Goal: Task Accomplishment & Management: Complete application form

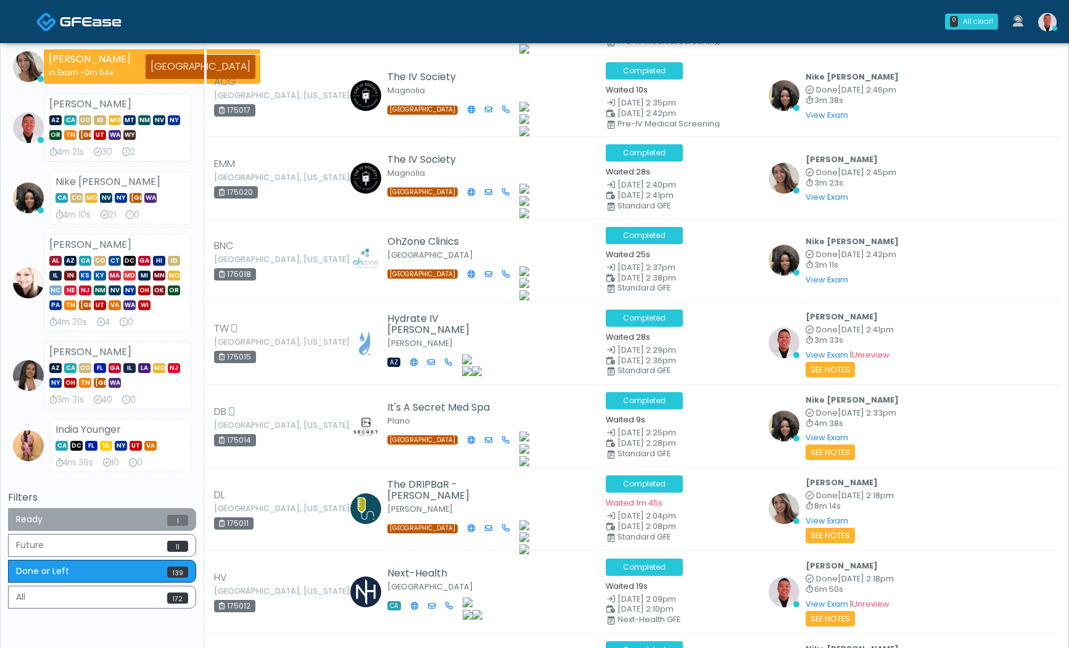
scroll to position [227, 0]
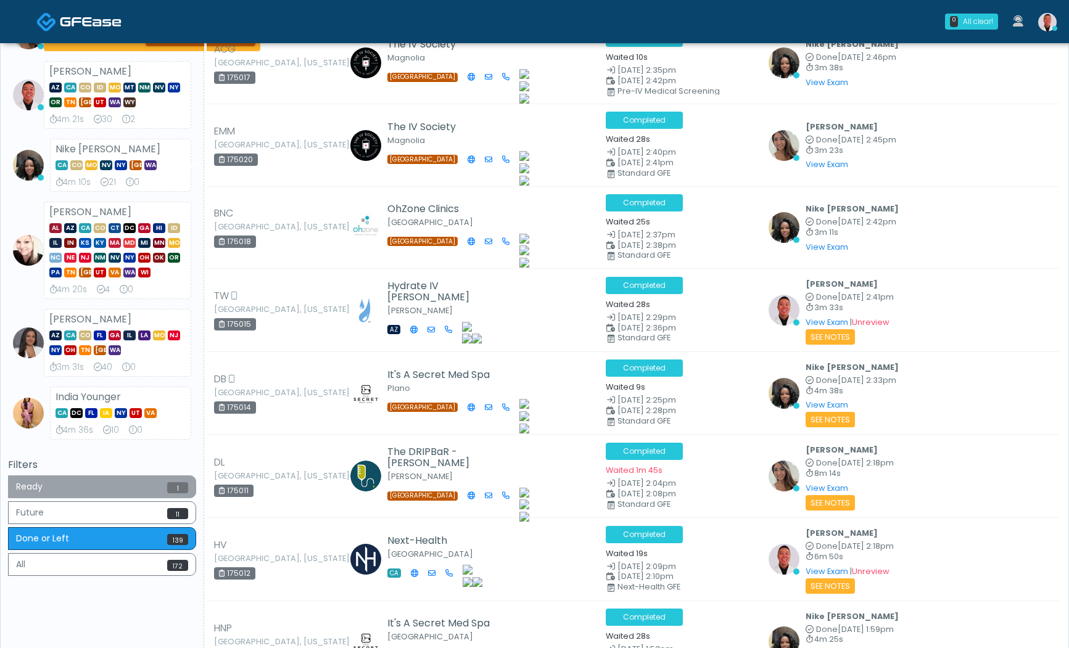
click at [173, 487] on span "1" at bounding box center [177, 487] width 21 height 11
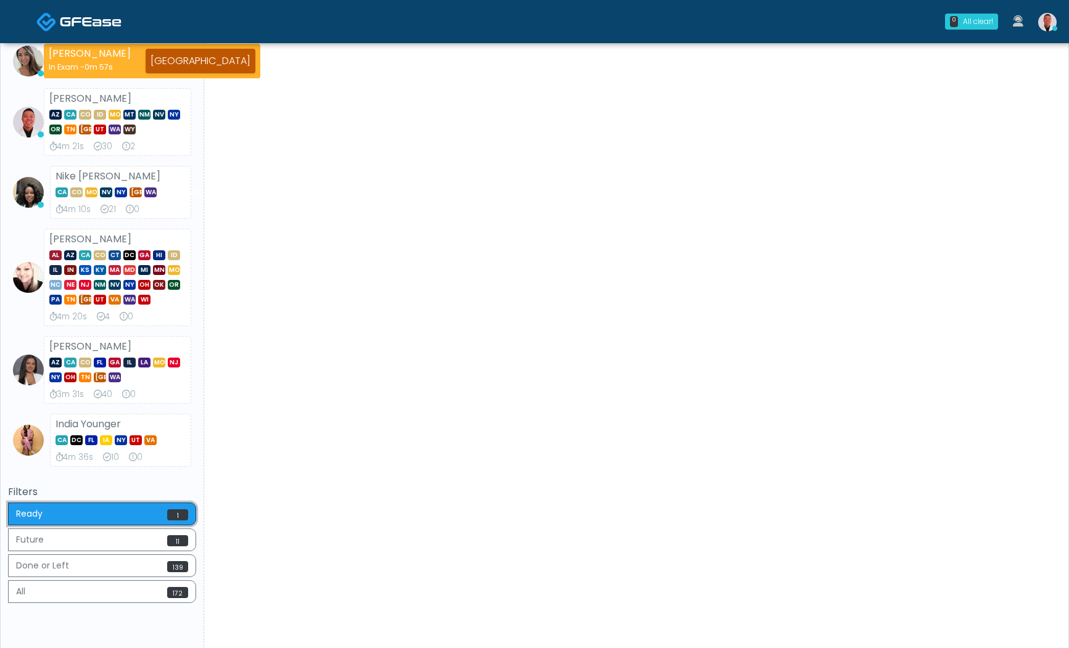
scroll to position [276, 0]
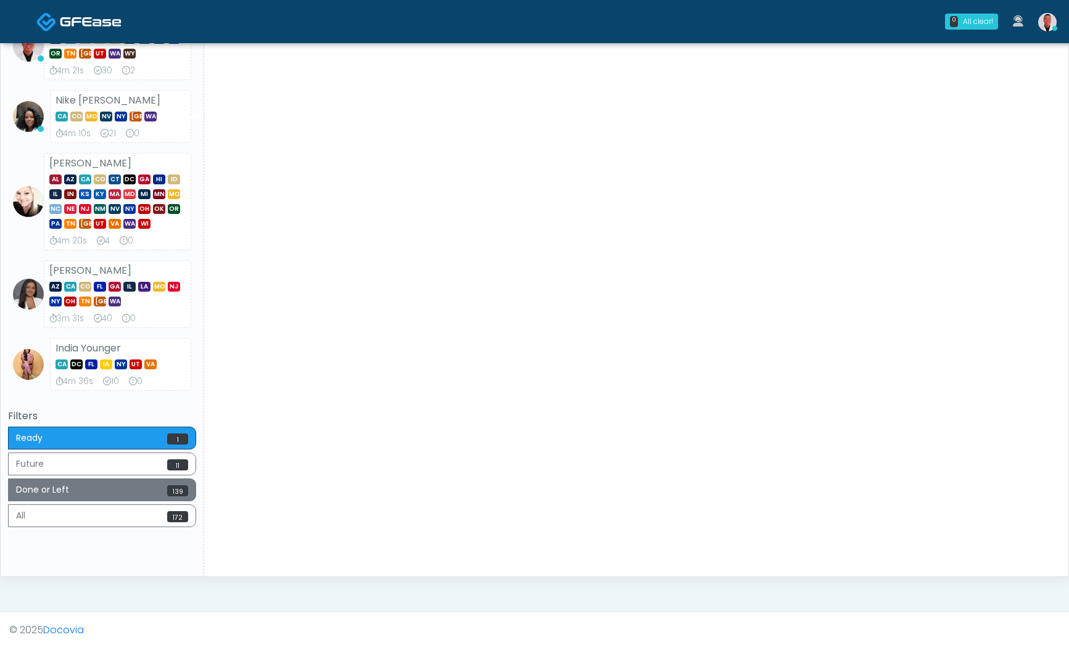
drag, startPoint x: 163, startPoint y: 485, endPoint x: 396, endPoint y: 352, distance: 268.3
click at [163, 486] on button "Done or Left 139" at bounding box center [102, 490] width 188 height 23
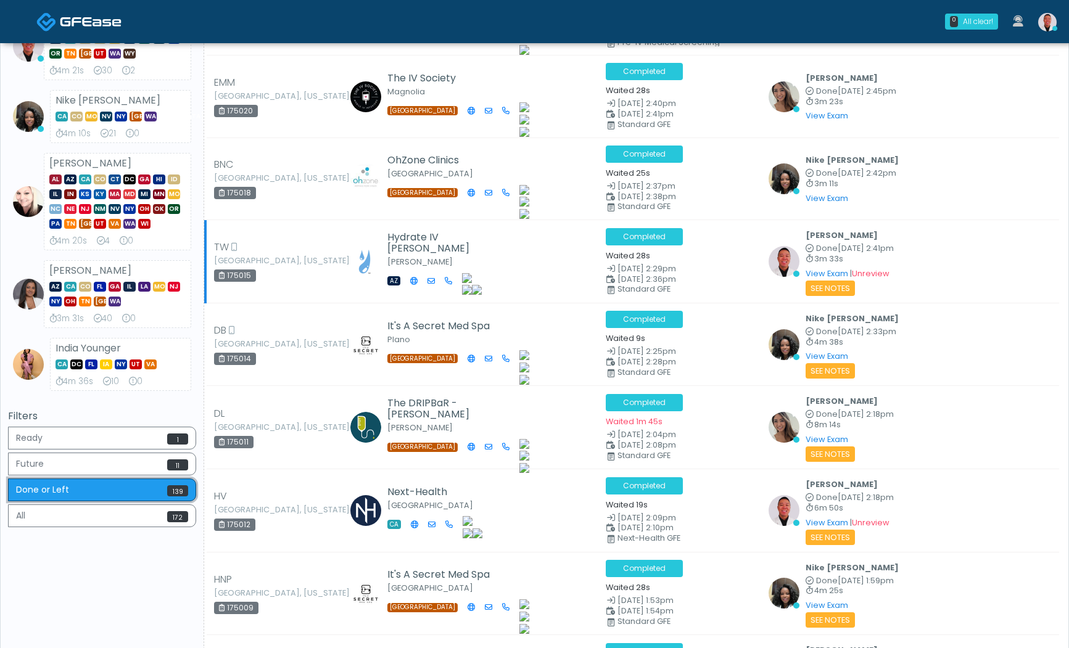
scroll to position [0, 0]
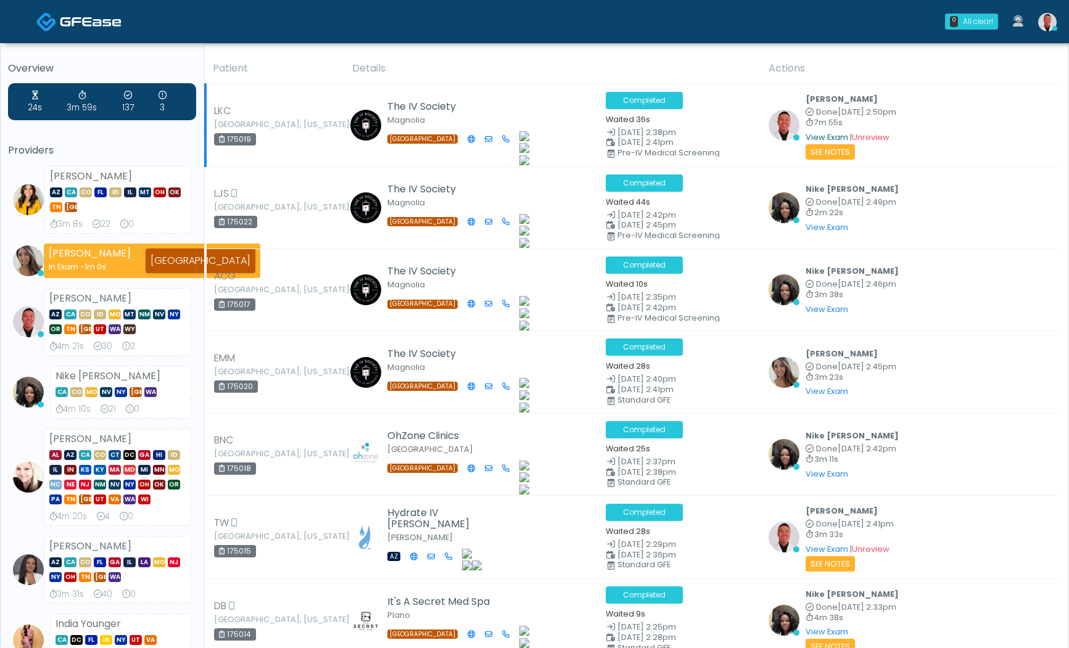
click at [807, 134] on link "View Exam" at bounding box center [827, 137] width 43 height 10
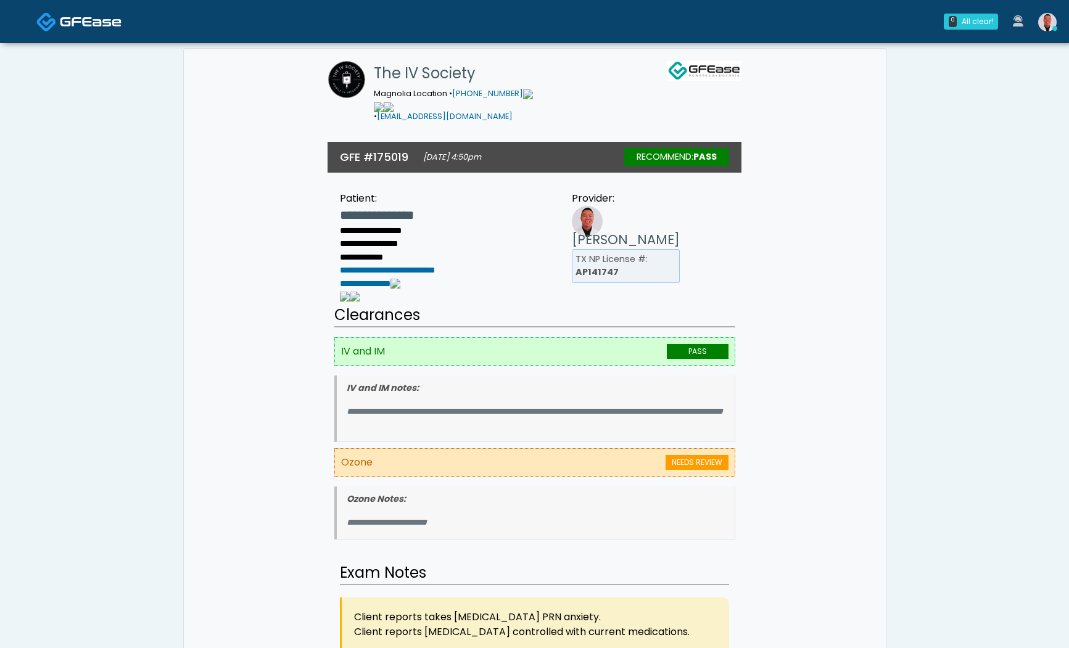
click at [1057, 15] on link at bounding box center [1047, 21] width 33 height 41
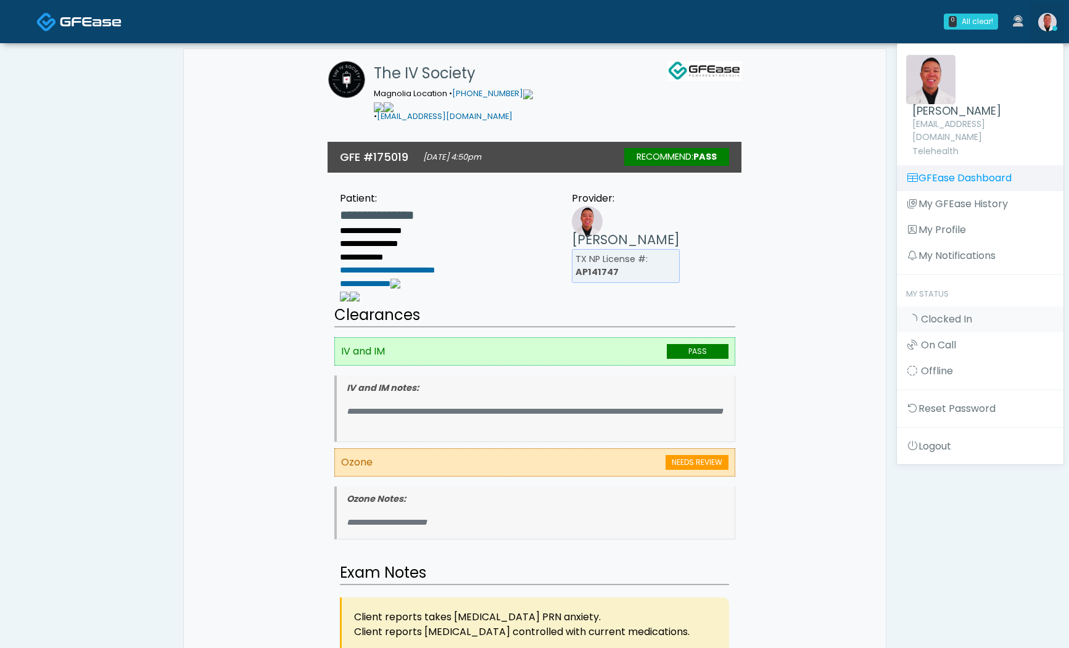
click at [966, 167] on link "GFEase Dashboard" at bounding box center [980, 178] width 167 height 26
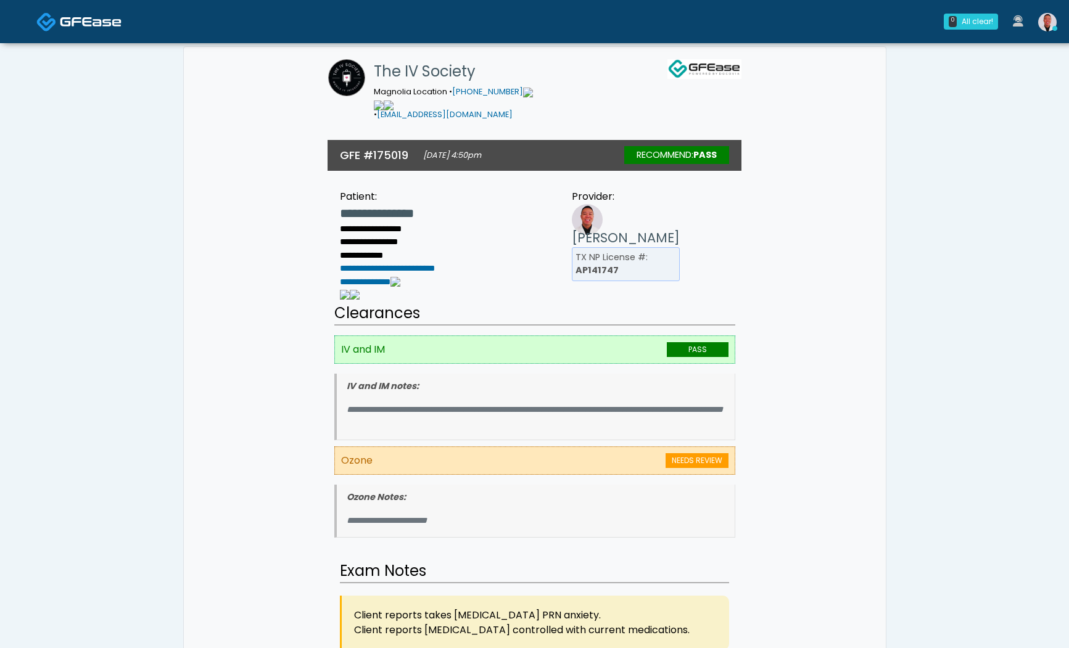
scroll to position [2, 0]
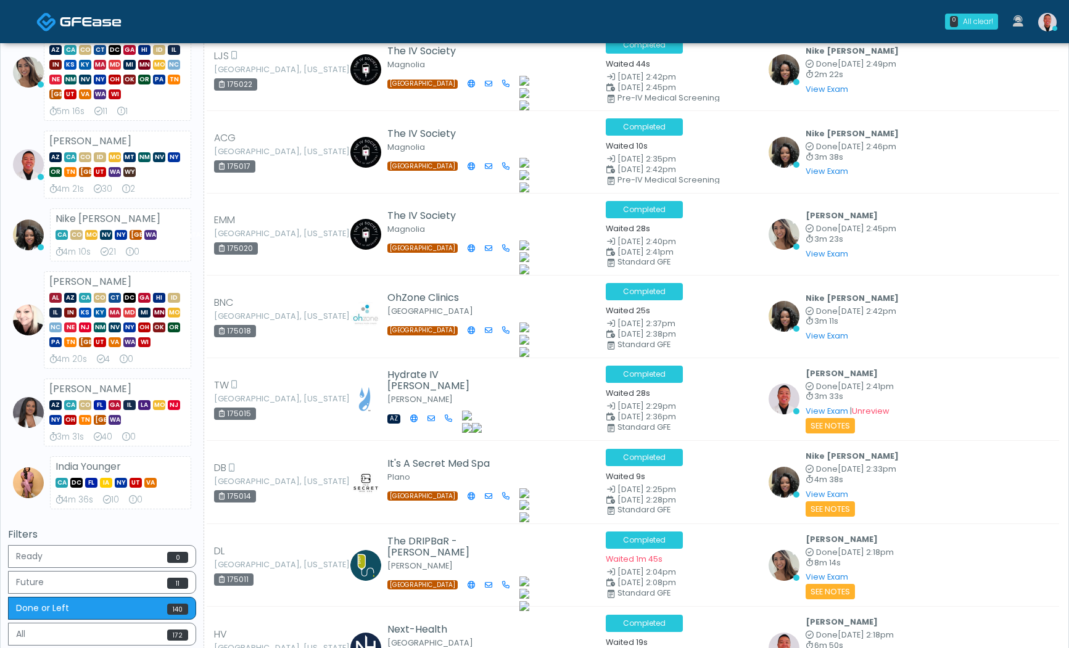
scroll to position [218, 0]
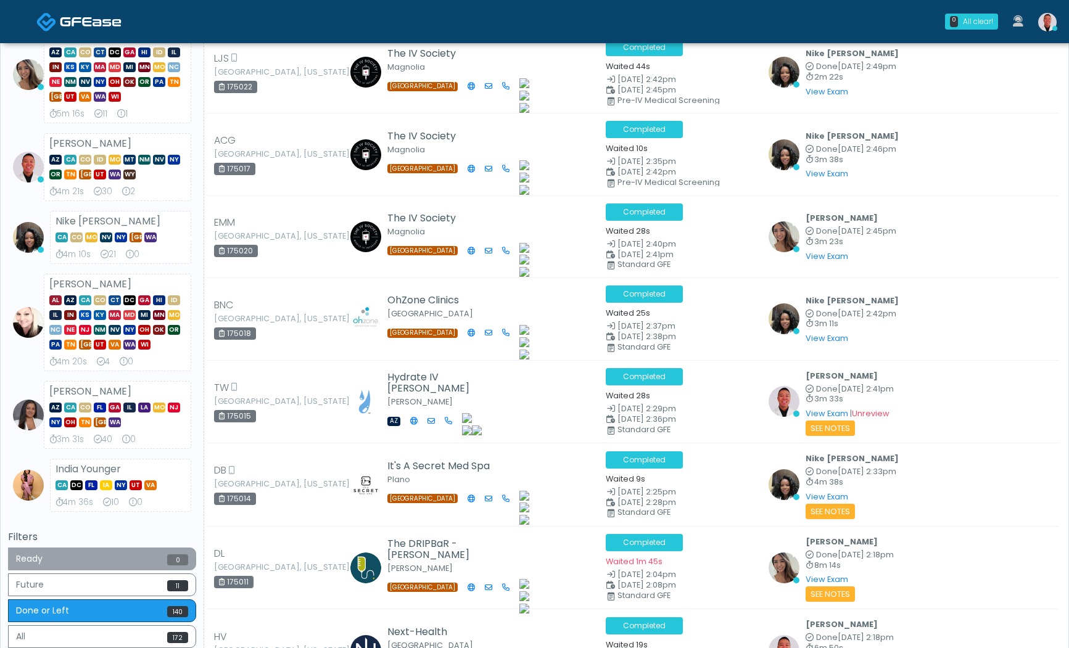
drag, startPoint x: 163, startPoint y: 554, endPoint x: 400, endPoint y: 415, distance: 275.4
click at [163, 553] on button "Ready 0" at bounding box center [102, 559] width 188 height 23
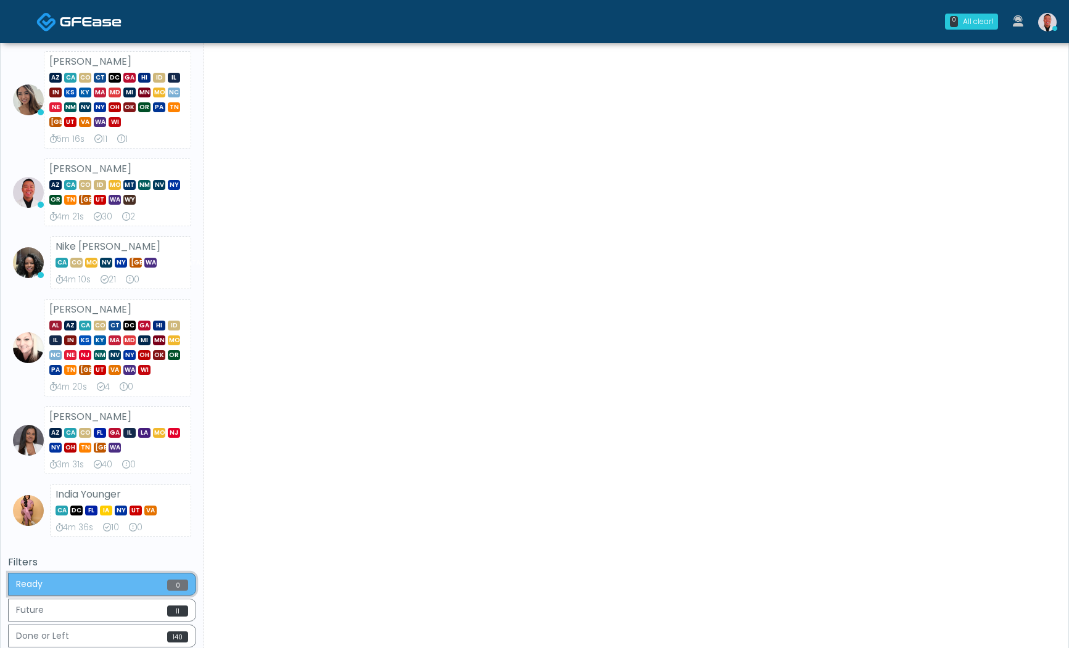
scroll to position [339, 0]
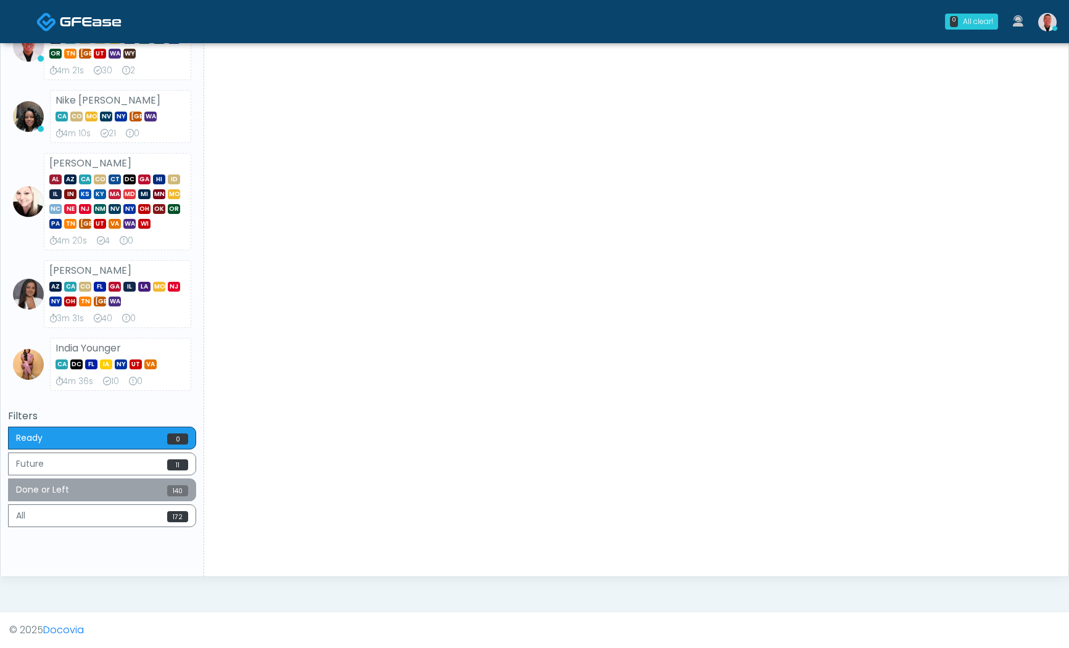
click at [167, 500] on button "Done or Left 140" at bounding box center [102, 490] width 188 height 23
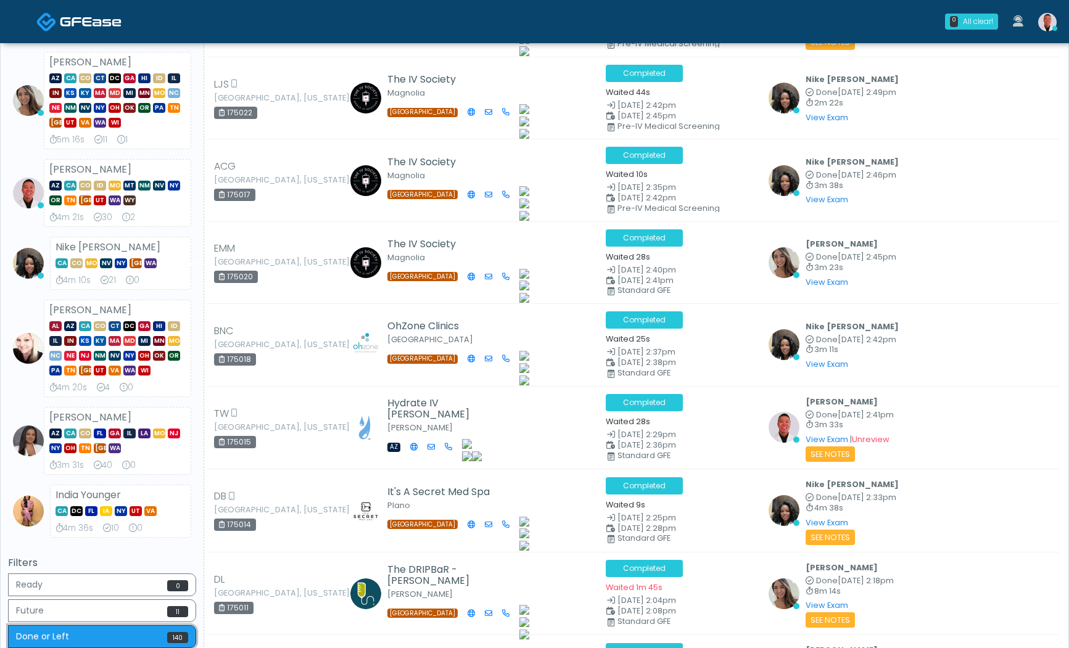
scroll to position [213, 0]
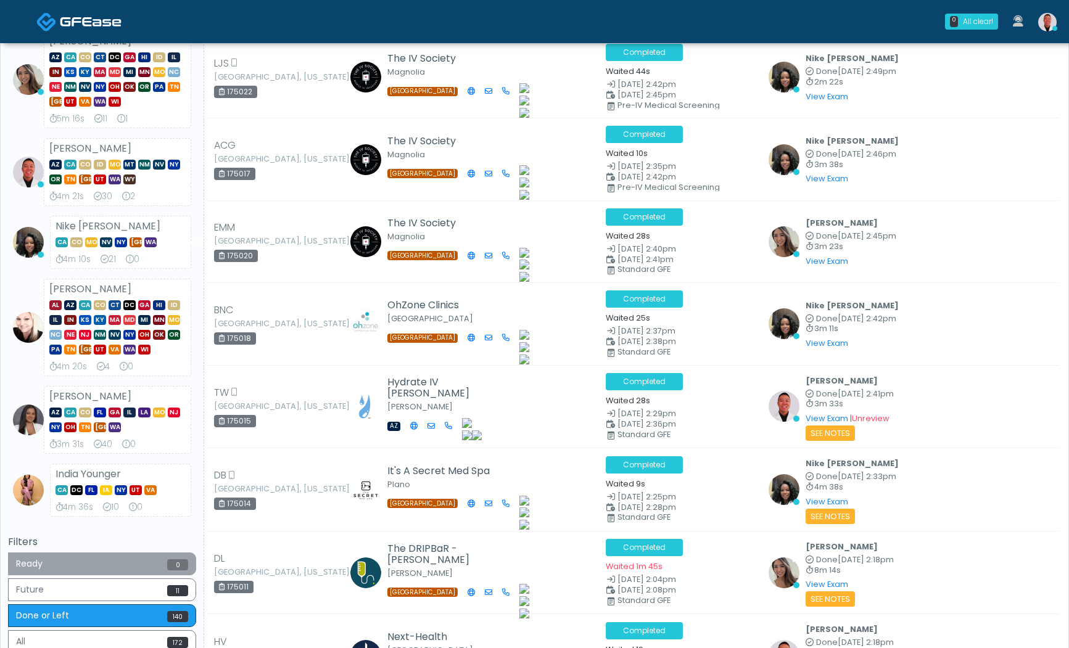
click at [110, 558] on button "Ready 0" at bounding box center [102, 564] width 188 height 23
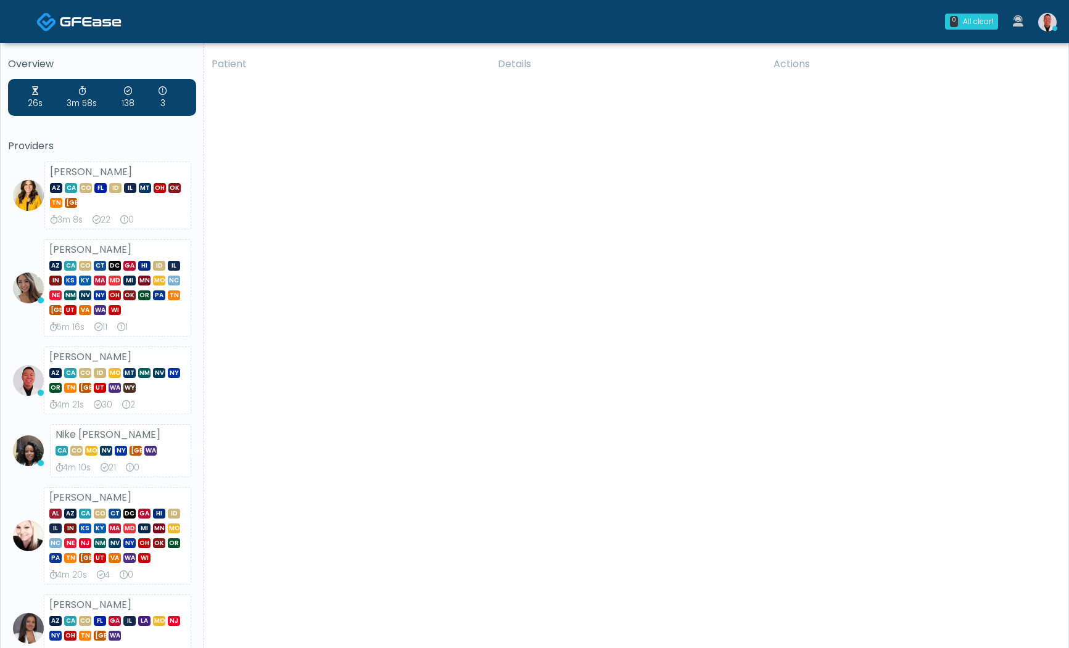
scroll to position [0, 0]
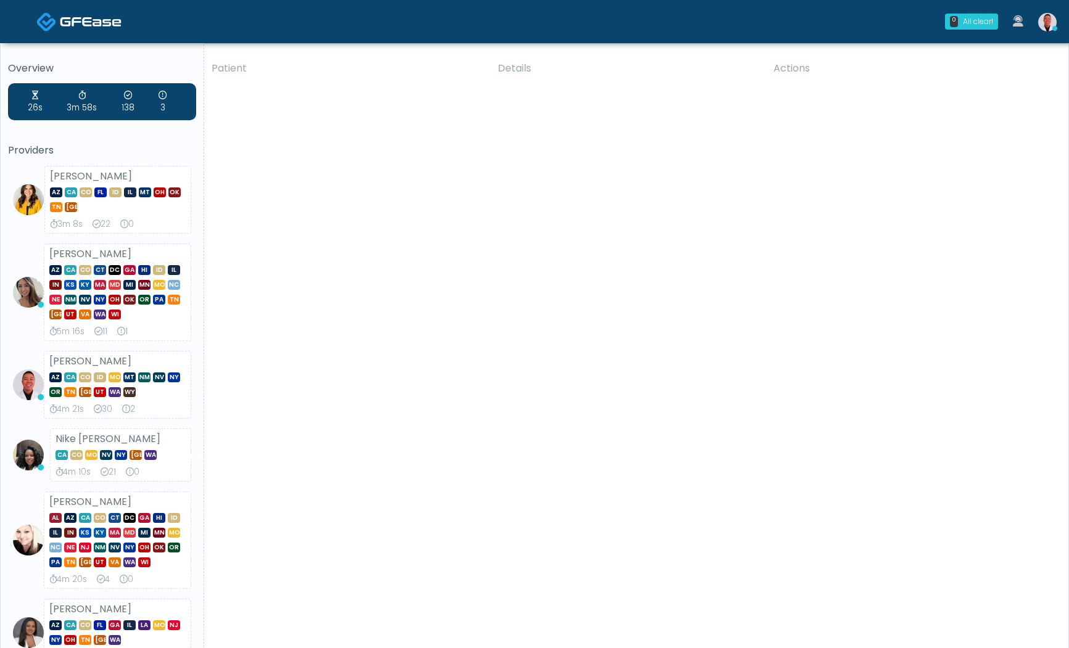
scroll to position [268, 0]
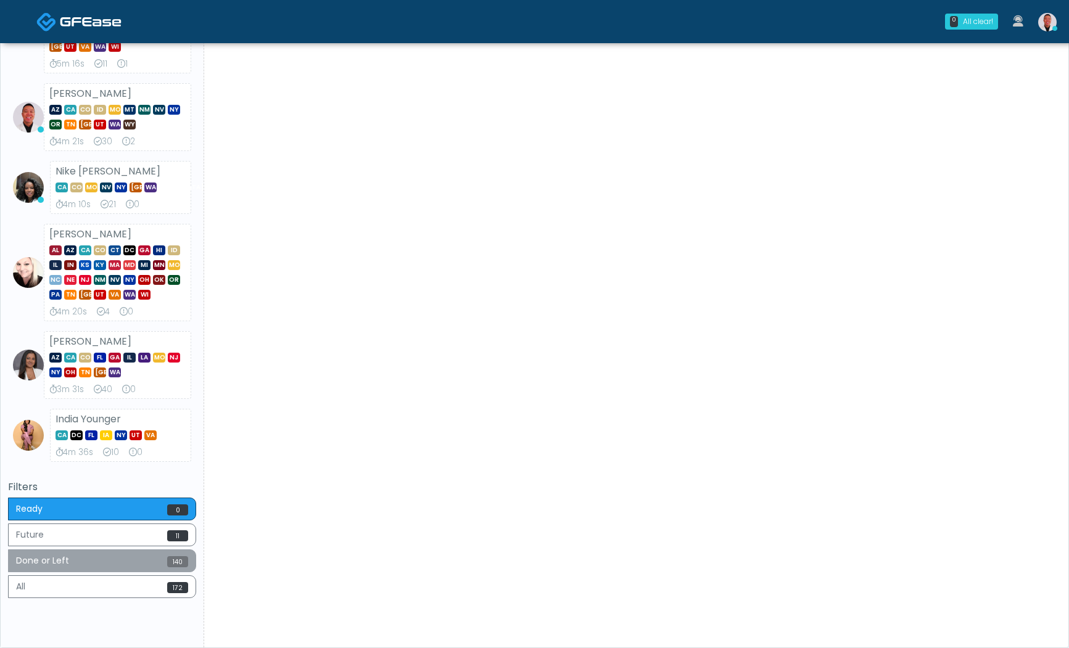
click at [182, 564] on span "140" at bounding box center [177, 561] width 21 height 11
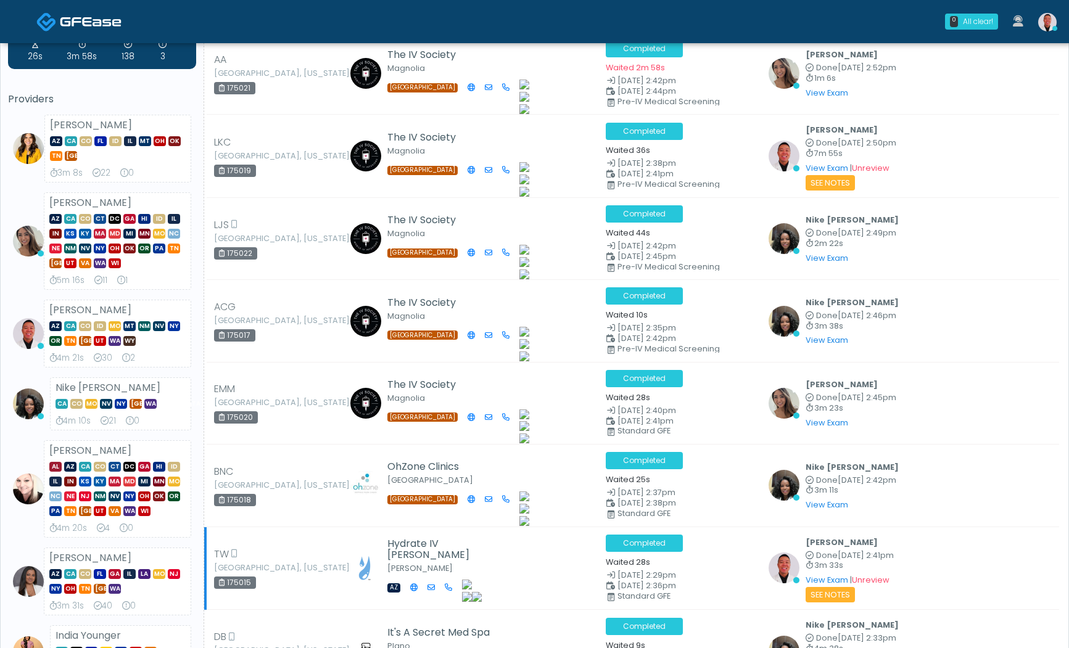
scroll to position [0, 0]
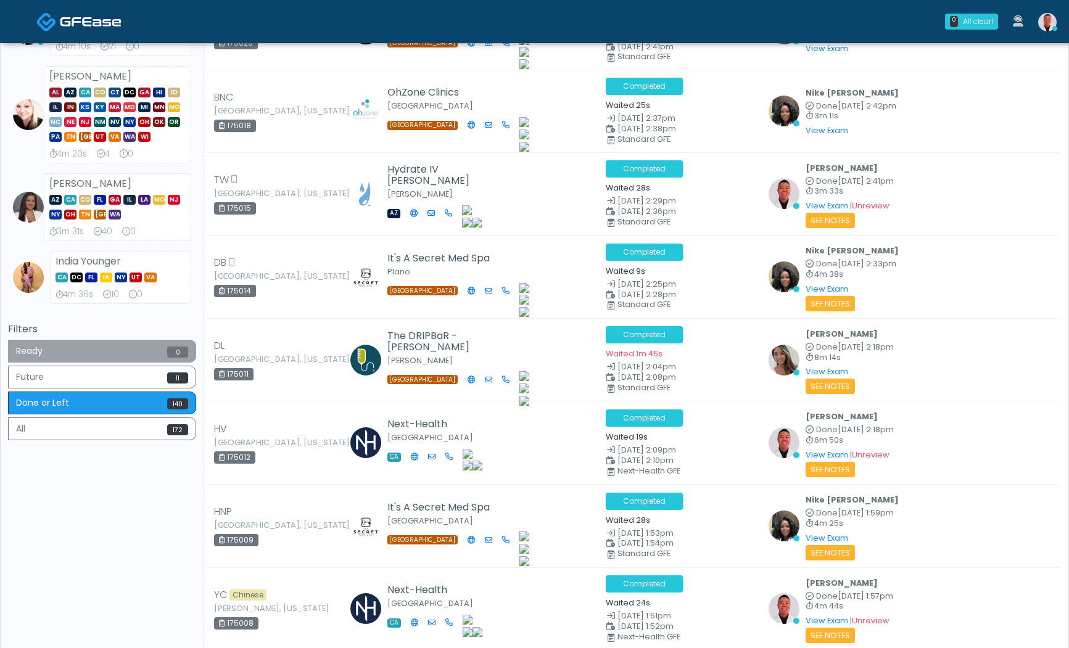
click at [143, 351] on button "Ready 0" at bounding box center [102, 351] width 188 height 23
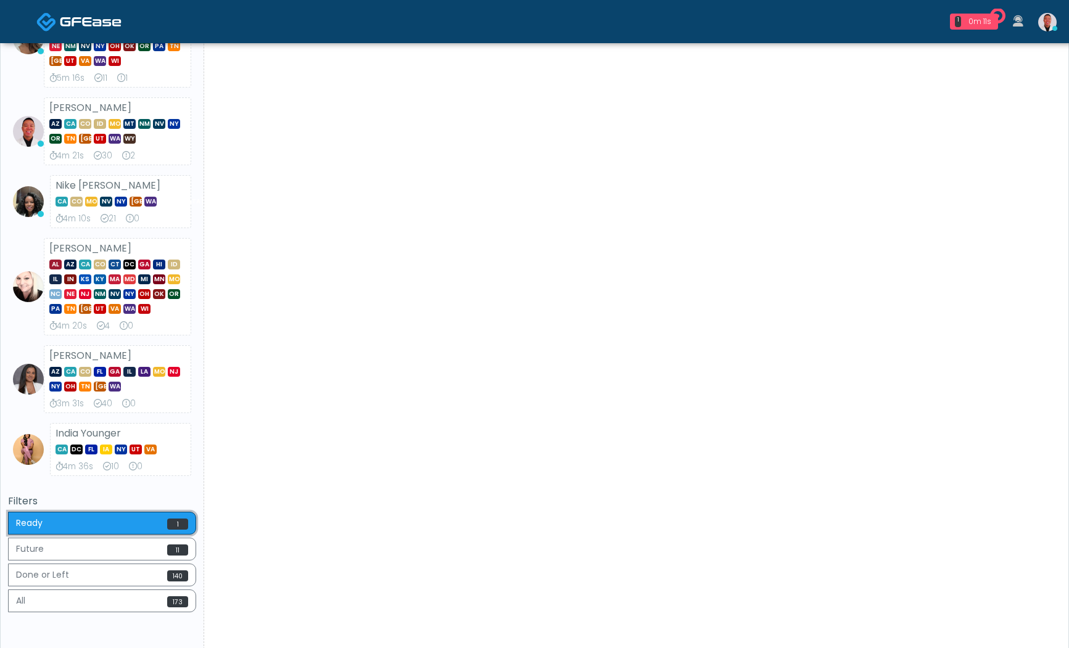
scroll to position [339, 0]
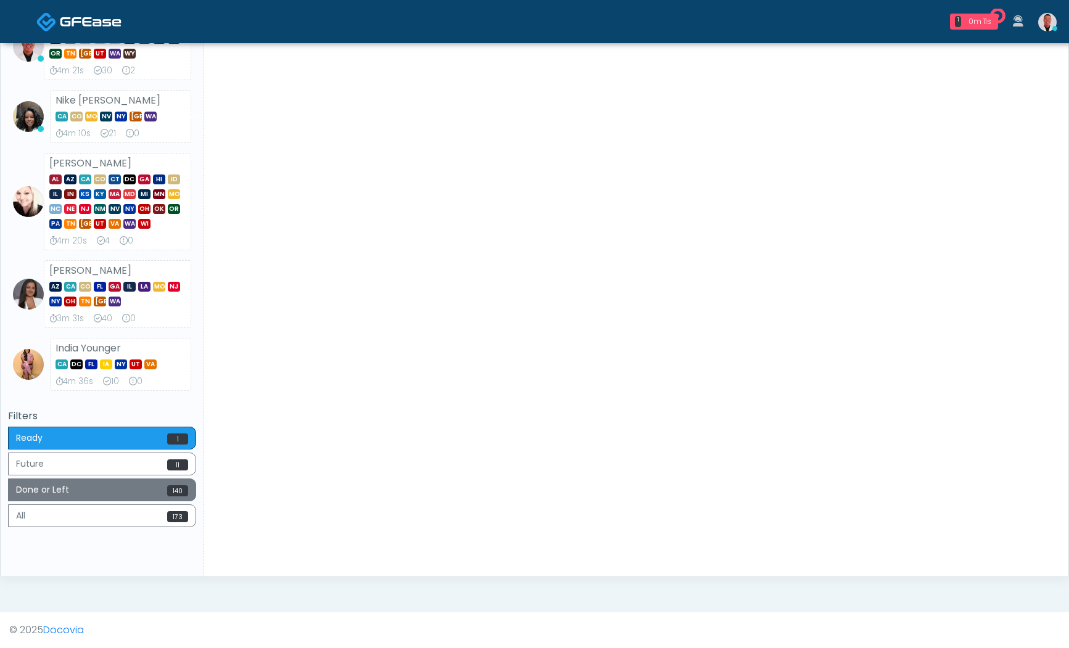
click at [119, 487] on button "Done or Left 140" at bounding box center [102, 490] width 188 height 23
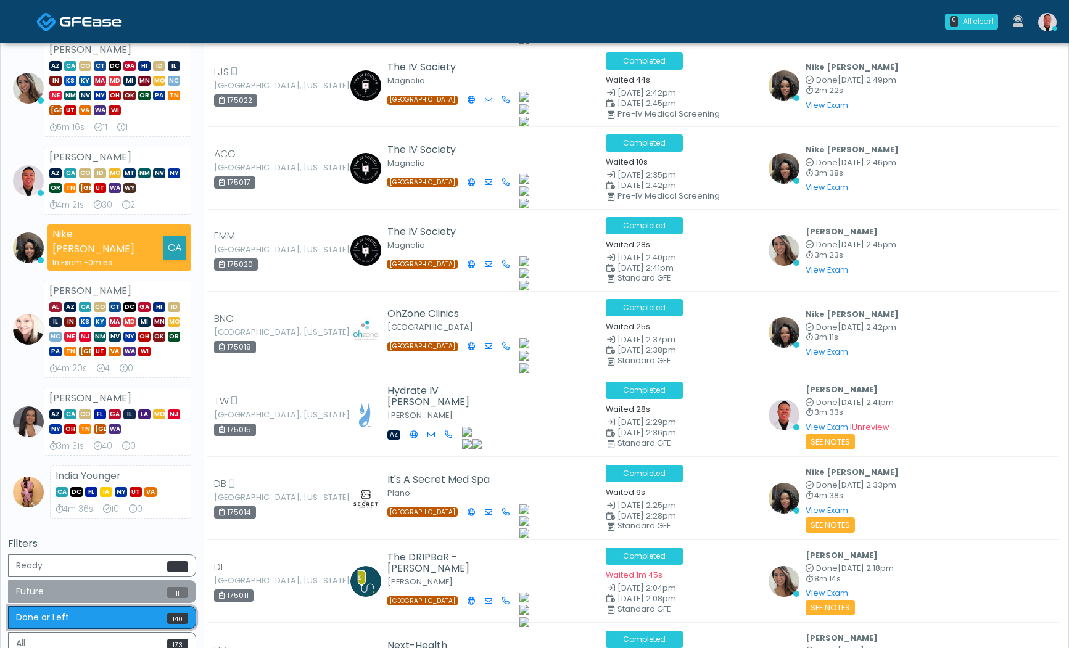
scroll to position [251, 0]
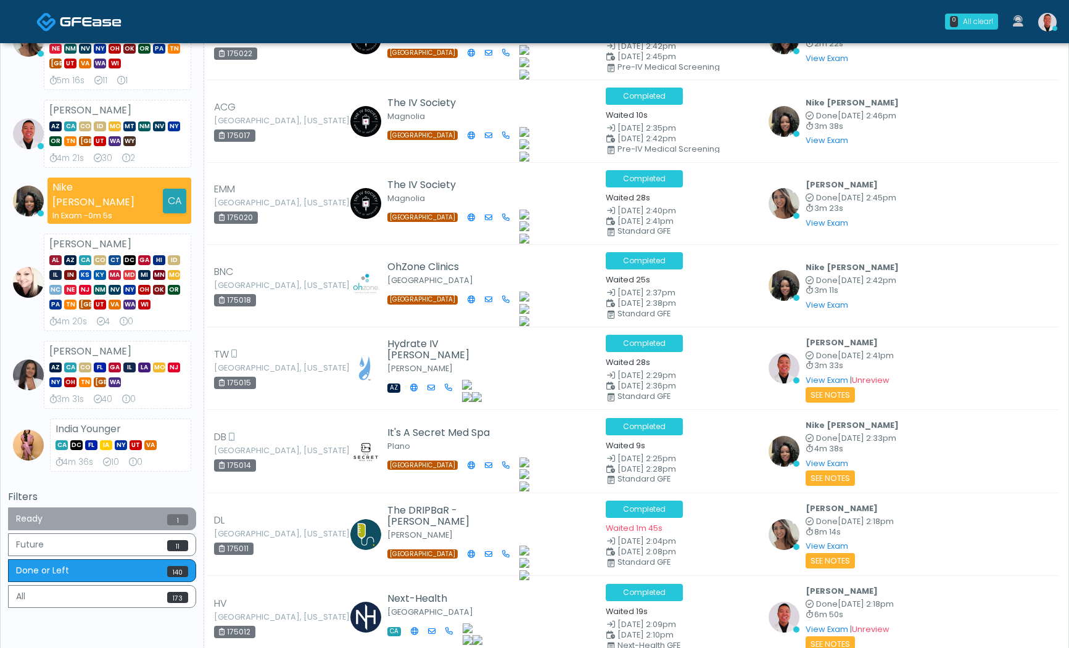
click at [124, 518] on button "Ready 1" at bounding box center [102, 519] width 188 height 23
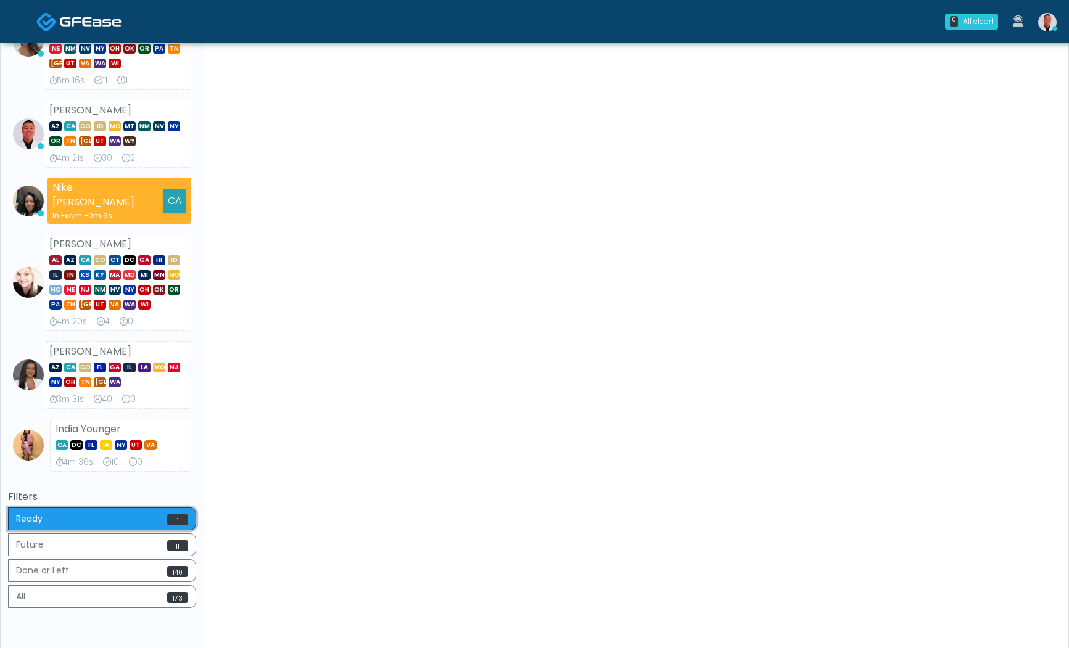
scroll to position [0, 0]
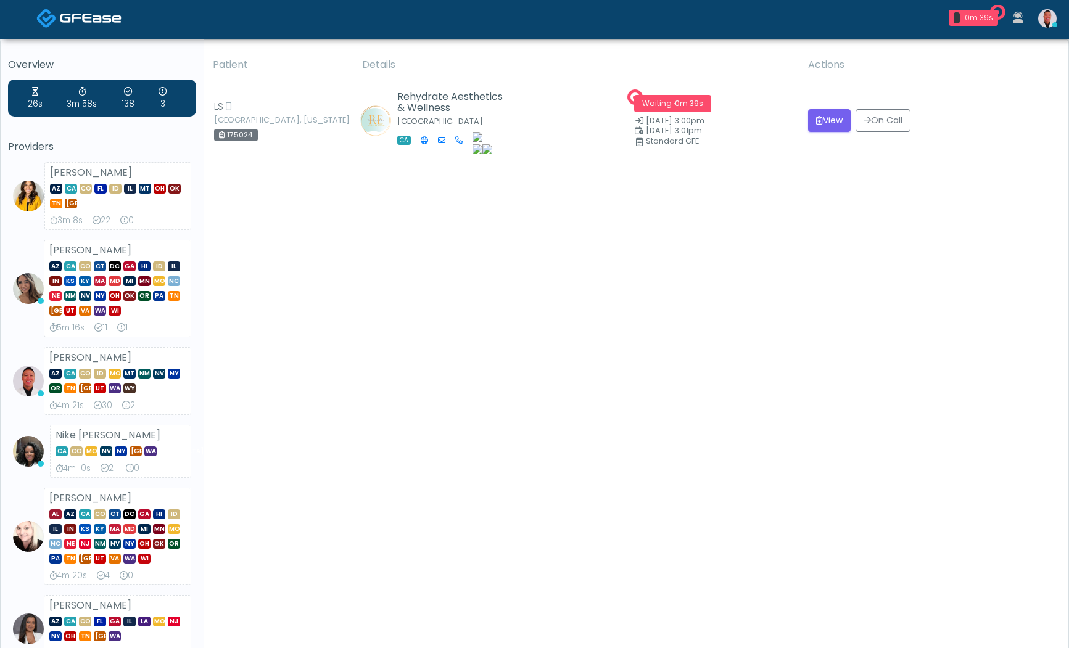
scroll to position [339, 0]
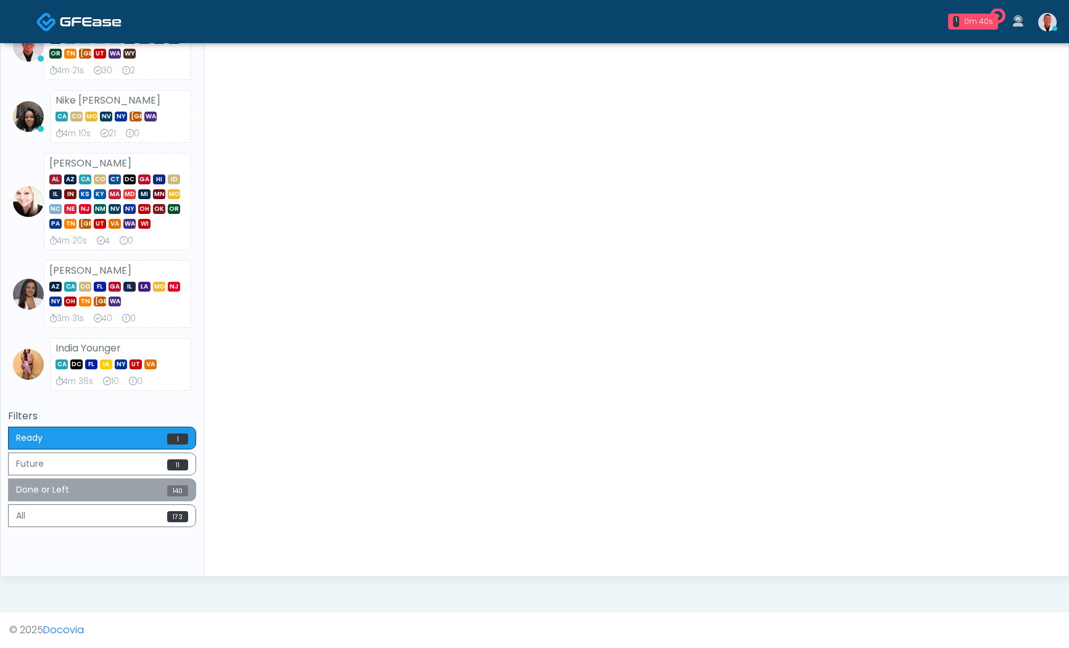
click at [136, 495] on button "Done or Left 140" at bounding box center [102, 490] width 188 height 23
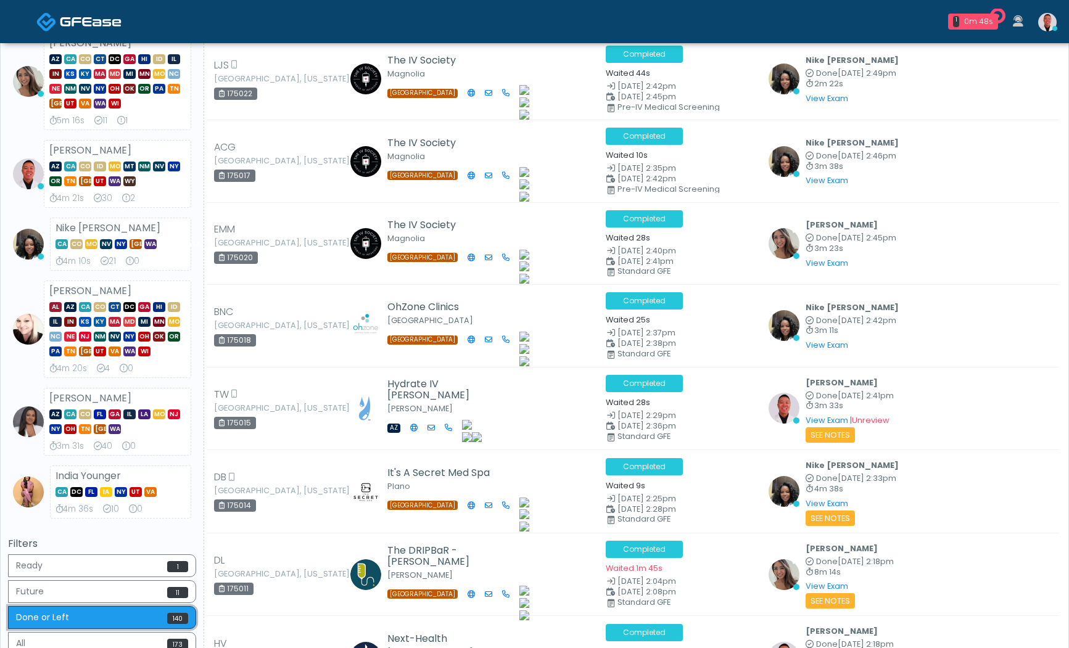
scroll to position [390, 0]
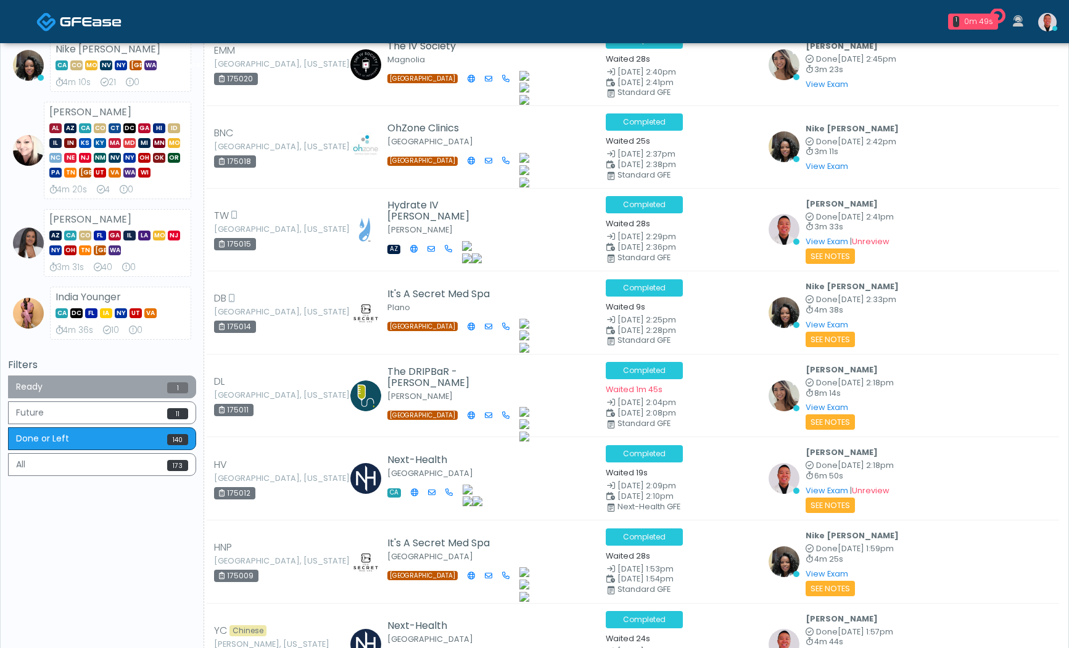
click at [134, 387] on button "Ready 1" at bounding box center [102, 387] width 188 height 23
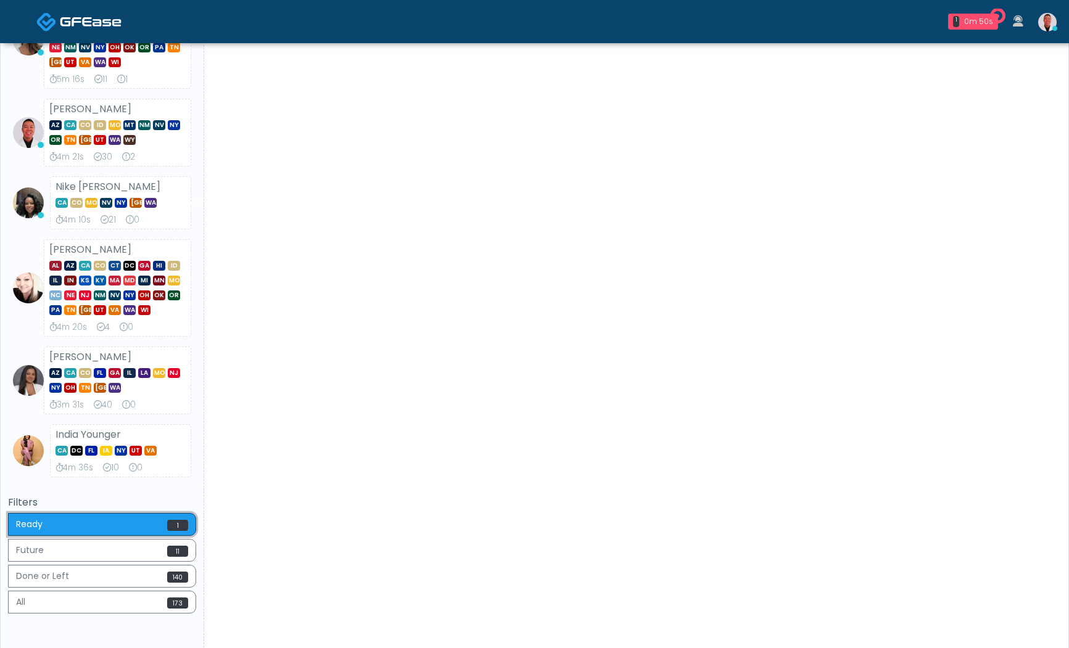
scroll to position [0, 0]
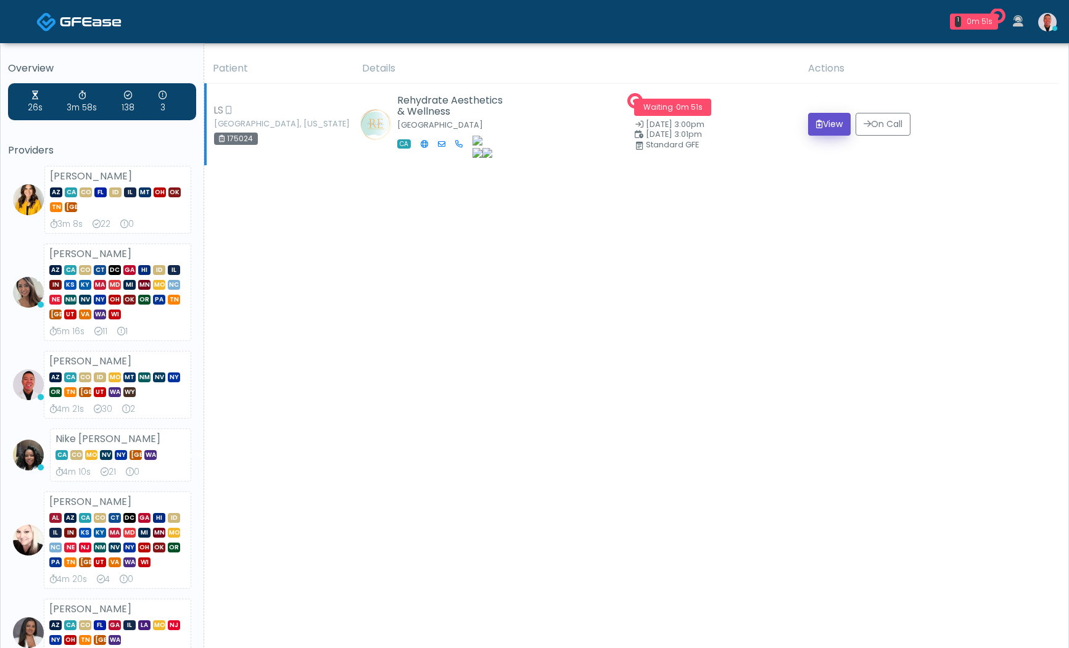
click at [821, 129] on button "View" at bounding box center [829, 124] width 43 height 23
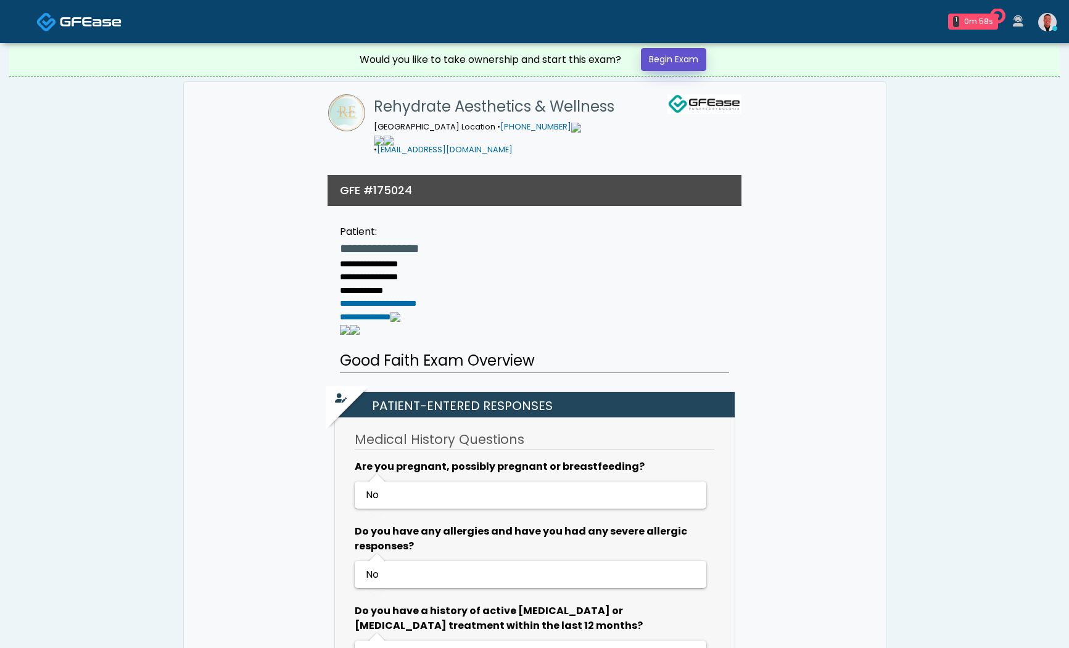
click at [688, 56] on link "Begin Exam" at bounding box center [673, 59] width 65 height 23
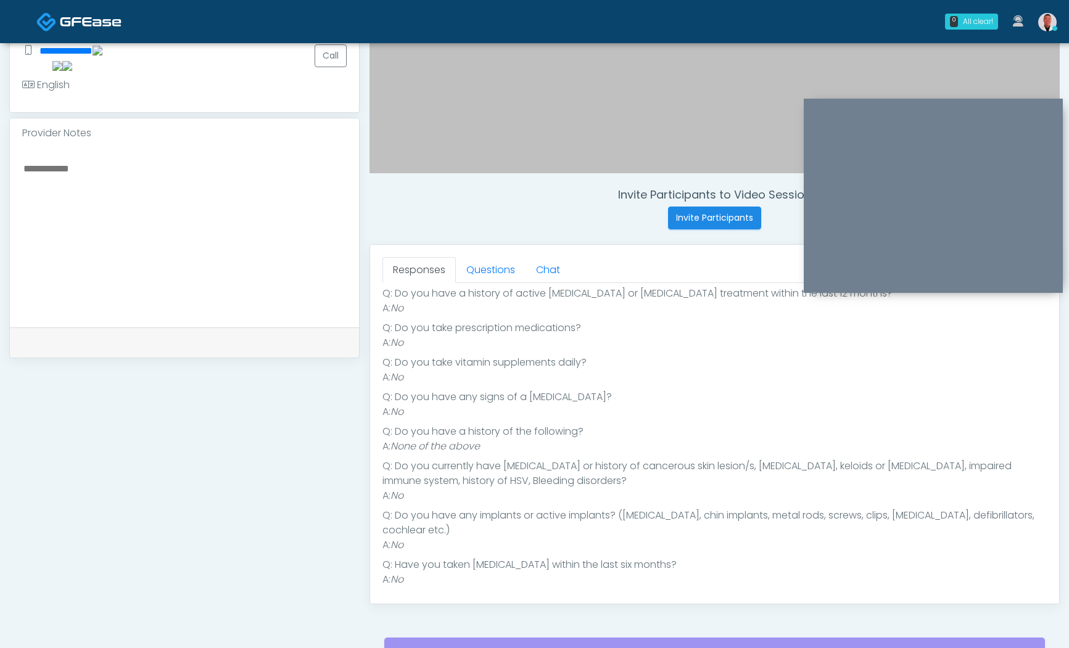
scroll to position [184, 0]
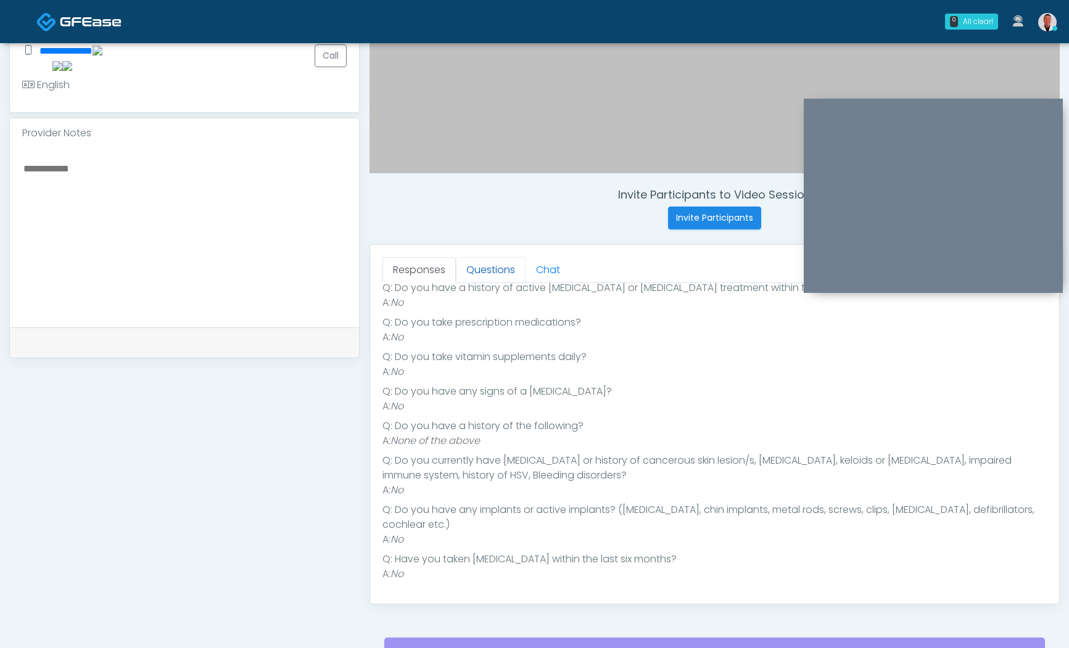
click at [471, 265] on link "Questions" at bounding box center [491, 270] width 70 height 26
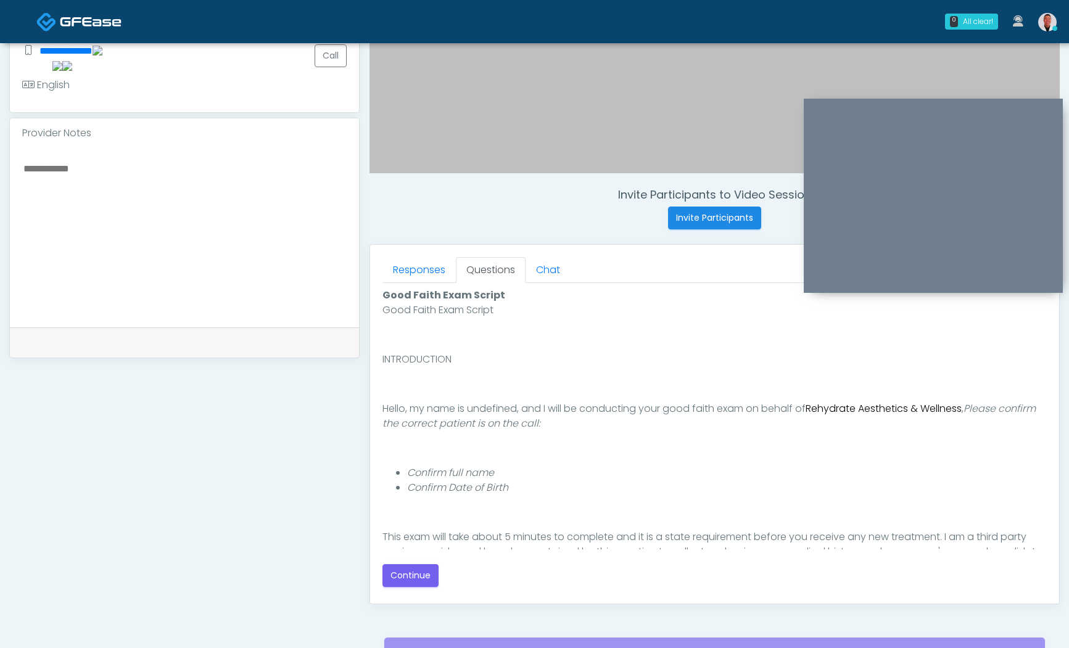
scroll to position [0, 0]
click at [412, 581] on button "Continue" at bounding box center [411, 576] width 56 height 23
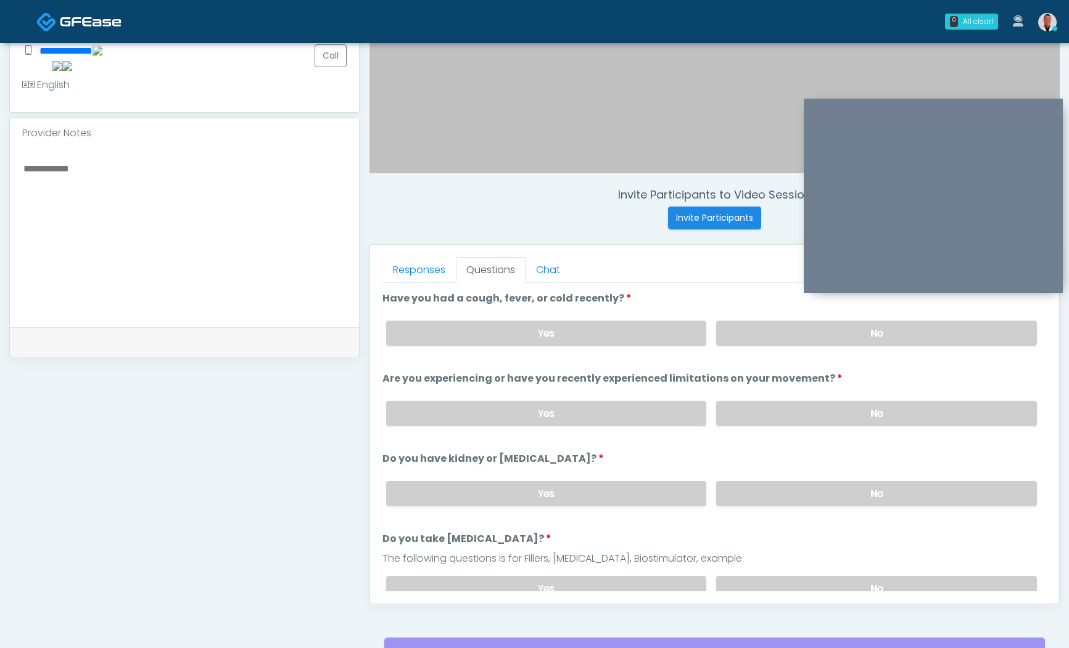
scroll to position [459, 0]
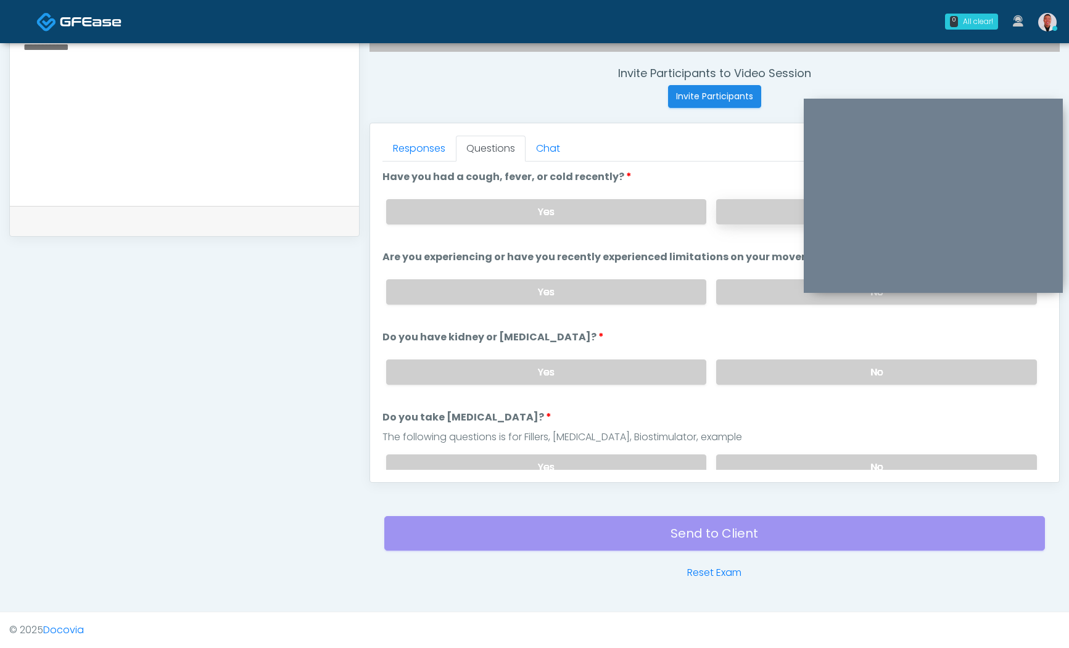
click at [760, 218] on label "No" at bounding box center [876, 211] width 321 height 25
click at [760, 292] on label "No" at bounding box center [876, 291] width 321 height 25
click at [801, 373] on label "No" at bounding box center [876, 372] width 321 height 25
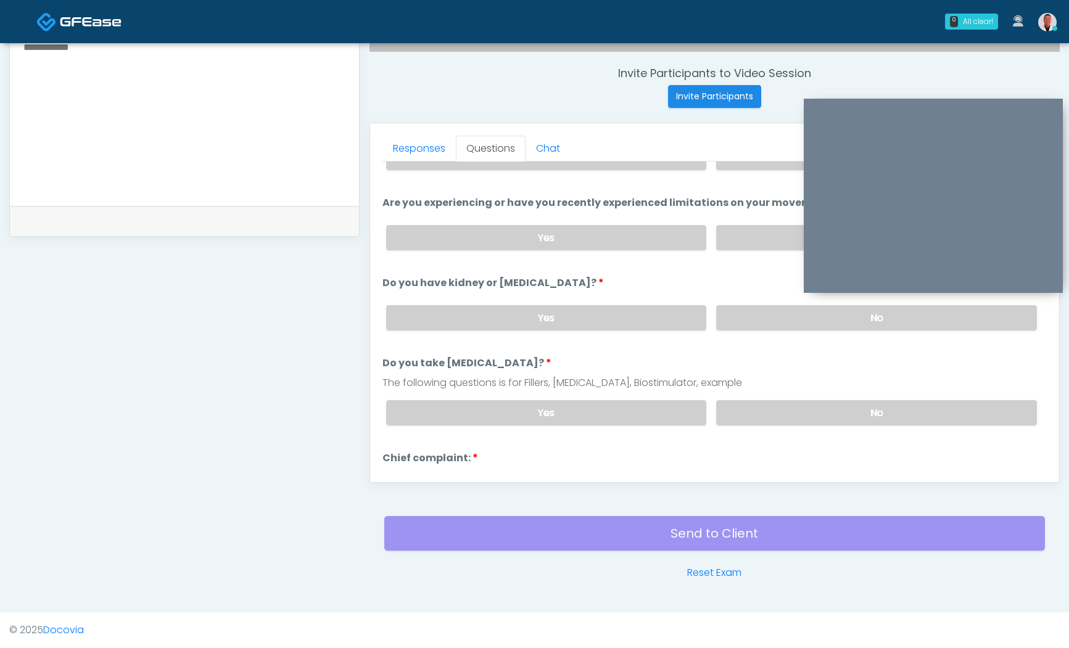
scroll to position [106, 0]
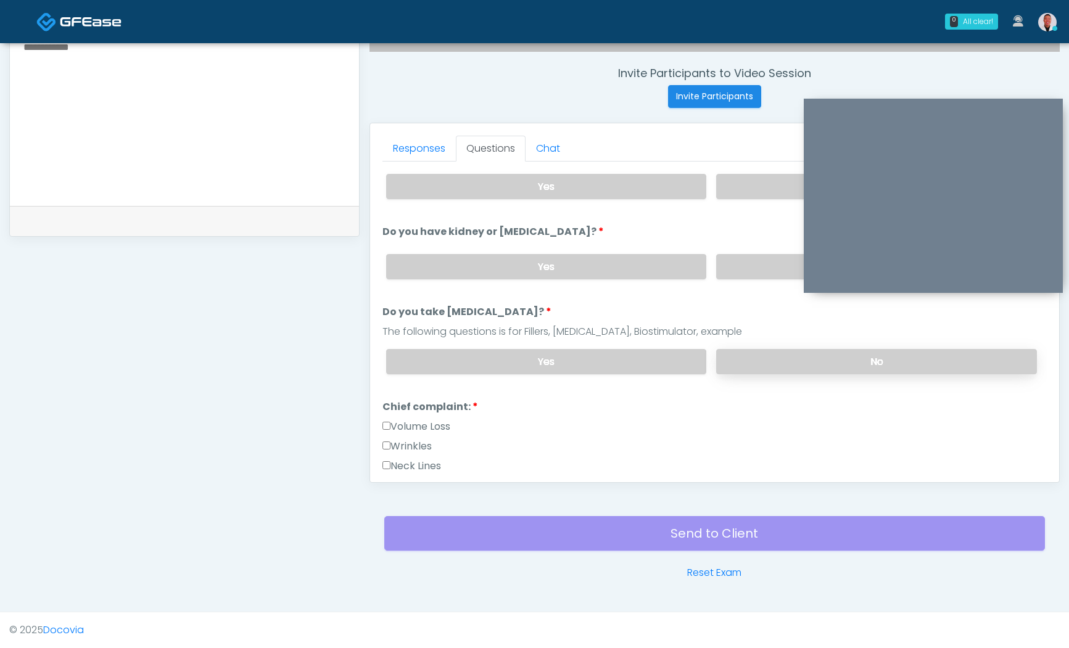
click at [776, 361] on label "No" at bounding box center [876, 361] width 321 height 25
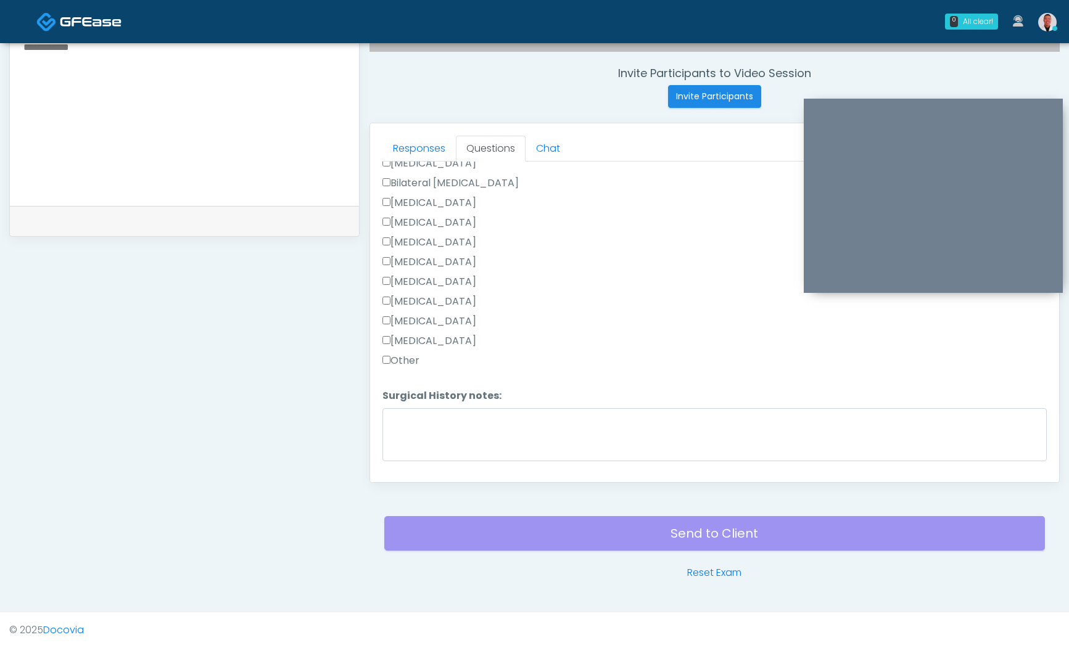
scroll to position [804, 0]
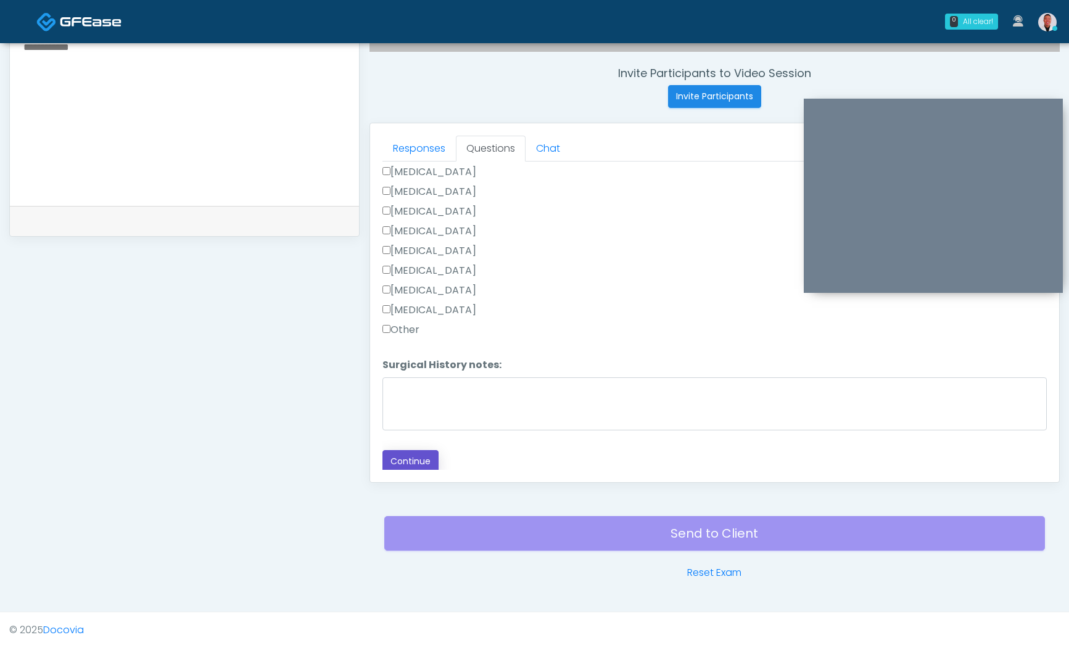
click at [415, 463] on button "Continue" at bounding box center [411, 461] width 56 height 23
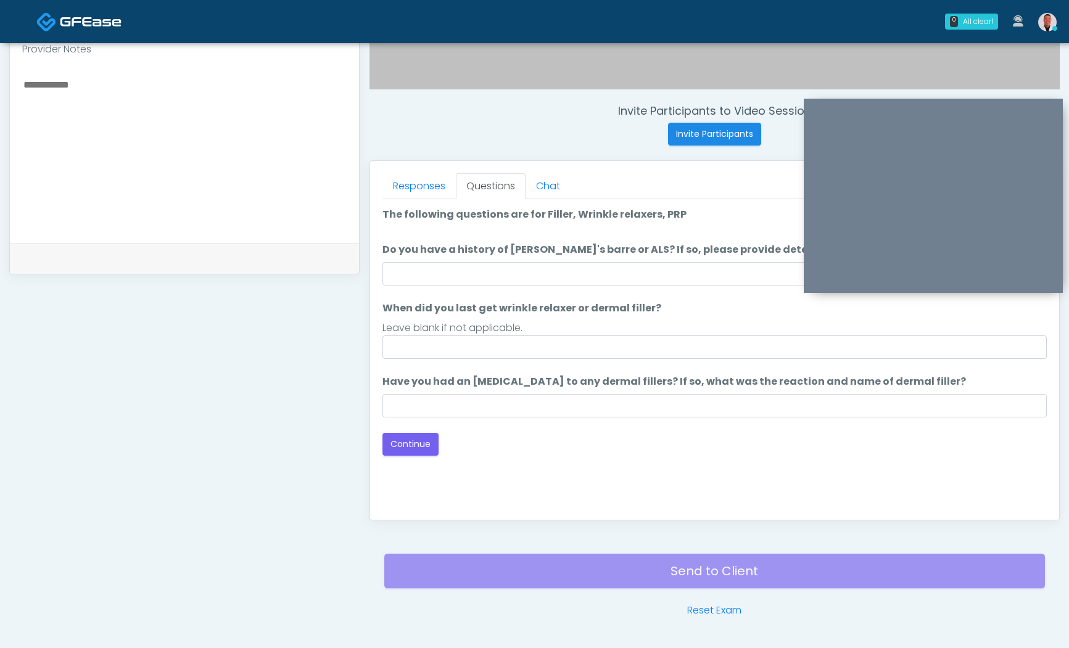
scroll to position [342, 0]
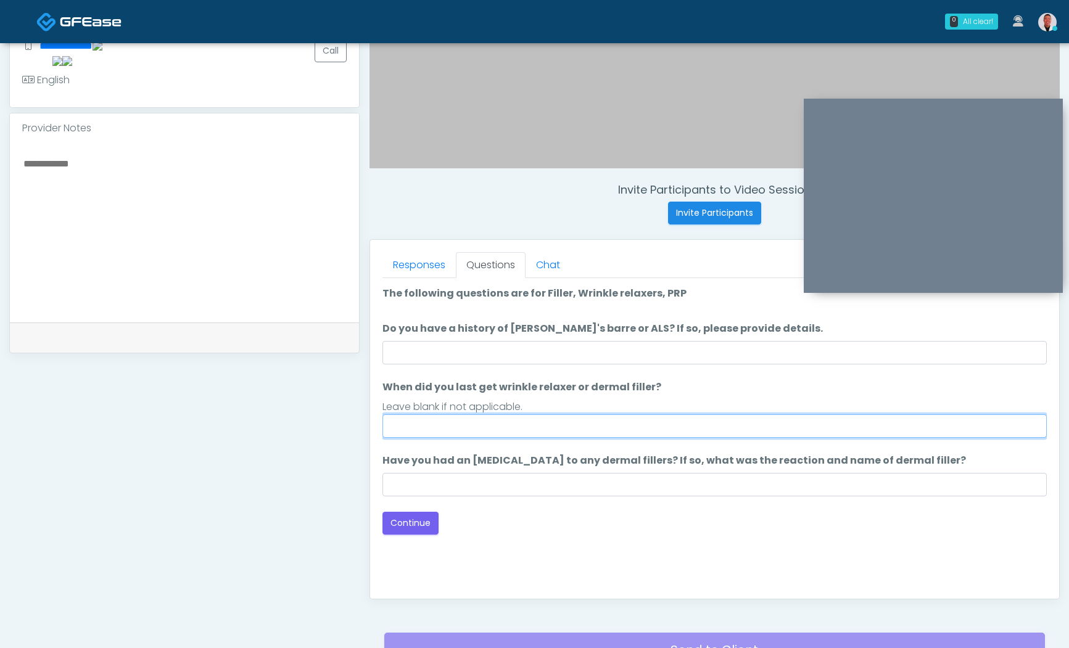
click at [481, 431] on input "When did you last get wrinkle relaxer or dermal filler?" at bounding box center [715, 426] width 664 height 23
click at [445, 428] on input "**********" at bounding box center [715, 426] width 664 height 23
drag, startPoint x: 474, startPoint y: 425, endPoint x: 537, endPoint y: 425, distance: 62.9
click at [537, 425] on input "**********" at bounding box center [715, 426] width 664 height 23
type input "**********"
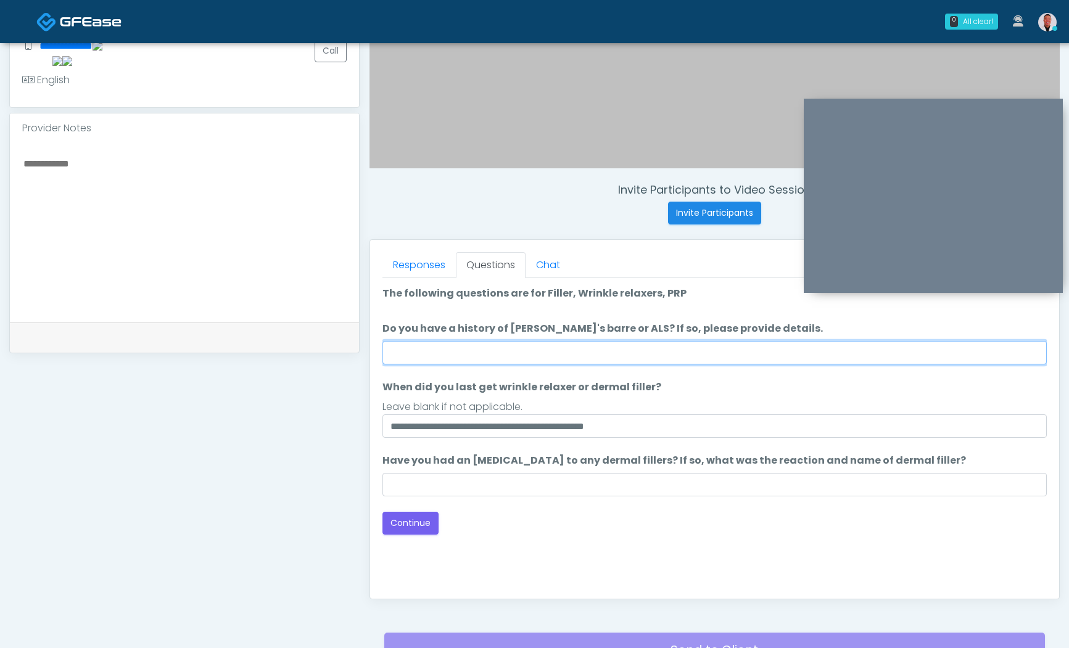
click at [462, 359] on input "Do you have a history of [PERSON_NAME]'s barre or ALS? If so, please provide de…" at bounding box center [715, 352] width 664 height 23
type input "**"
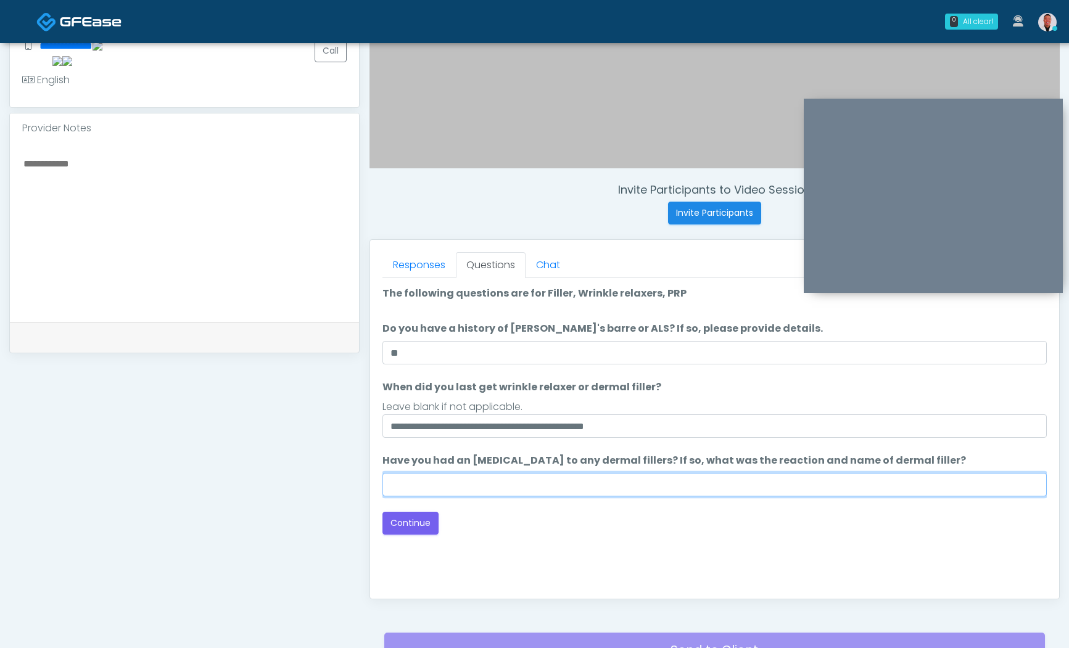
click at [534, 476] on input "Have you had an allergic response to any dermal fillers? If so, what was the re…" at bounding box center [715, 484] width 664 height 23
type input "***"
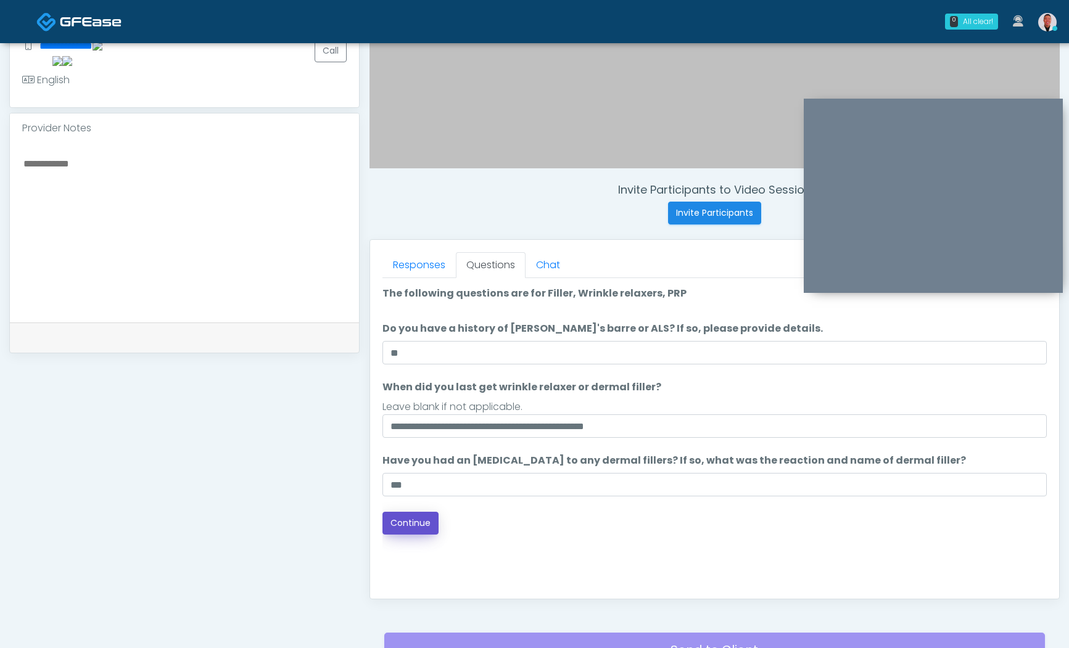
click at [402, 529] on button "Continue" at bounding box center [411, 523] width 56 height 23
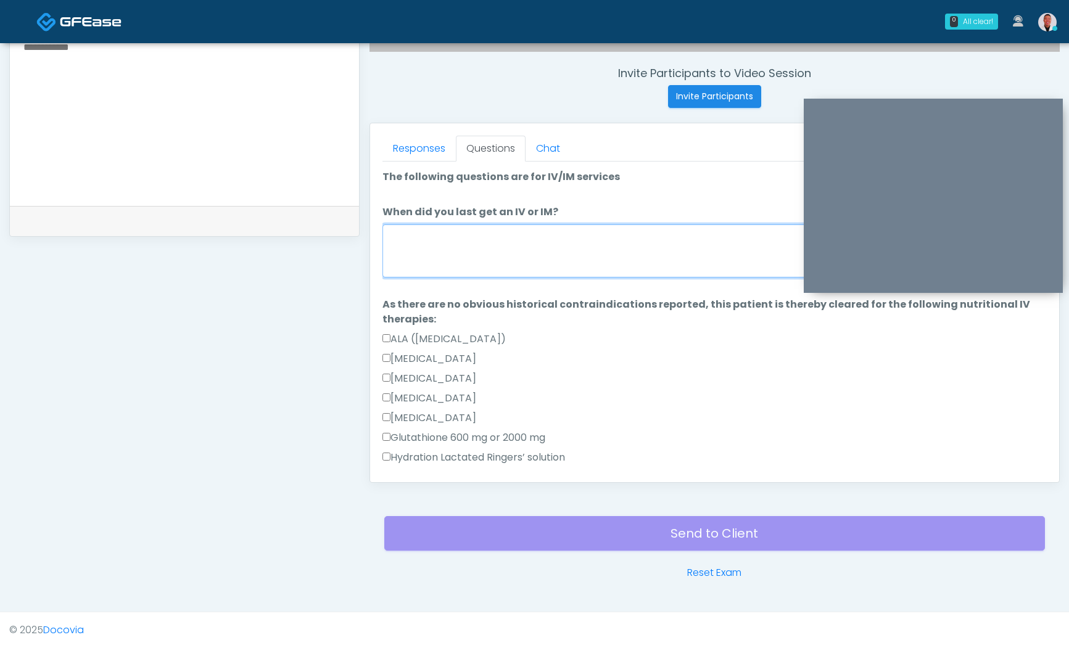
click at [507, 265] on textarea "When did you last get an IV or IM?" at bounding box center [715, 251] width 664 height 53
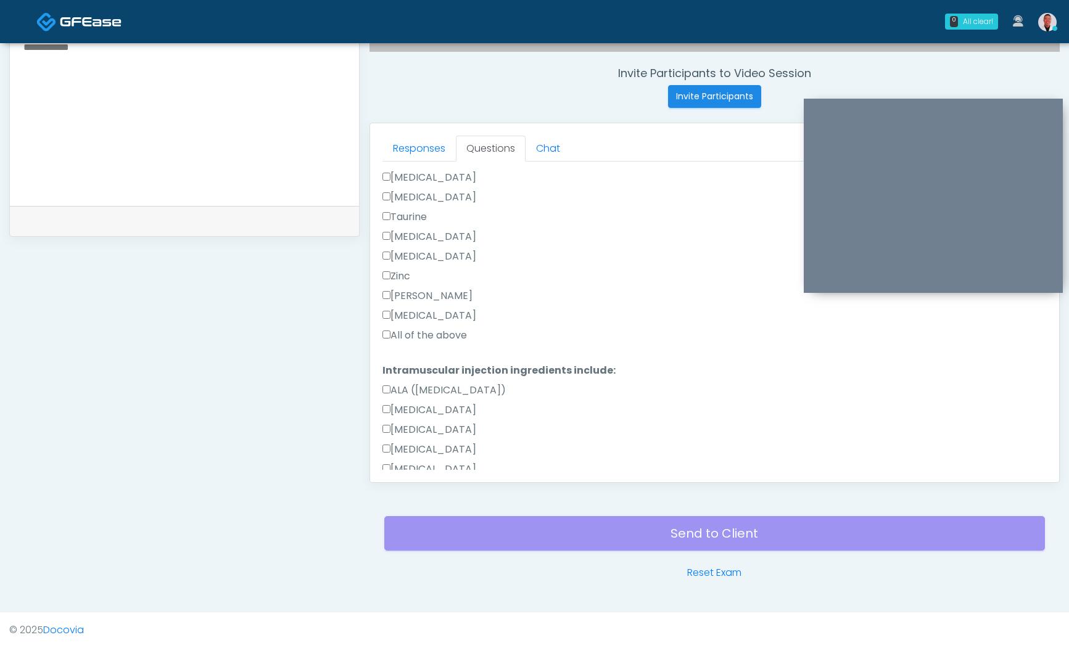
type textarea "****"
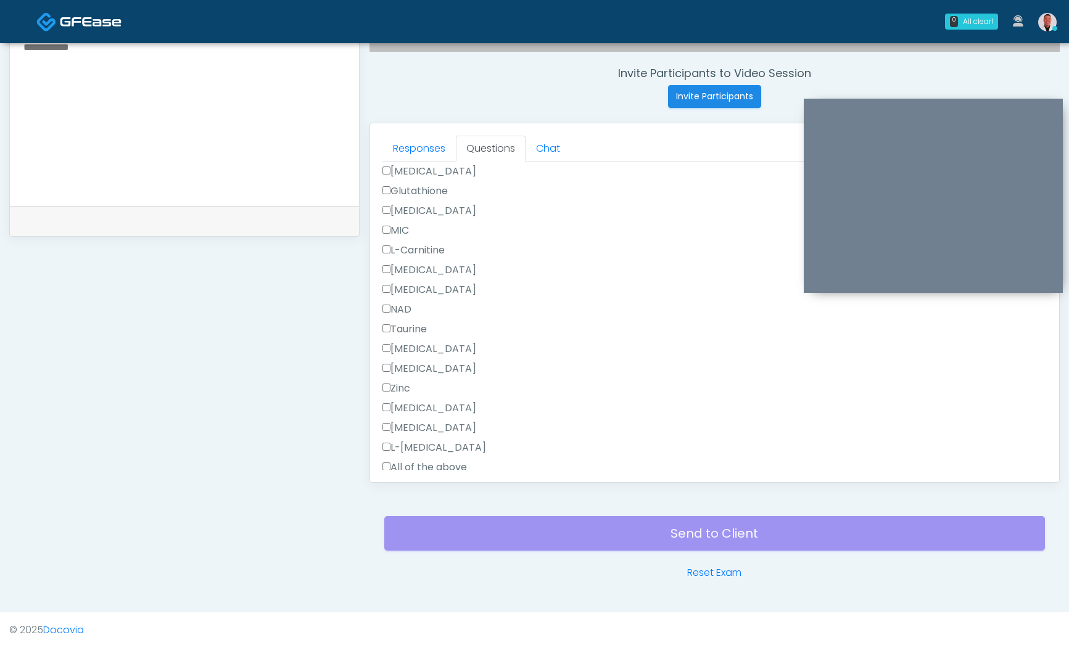
scroll to position [843, 0]
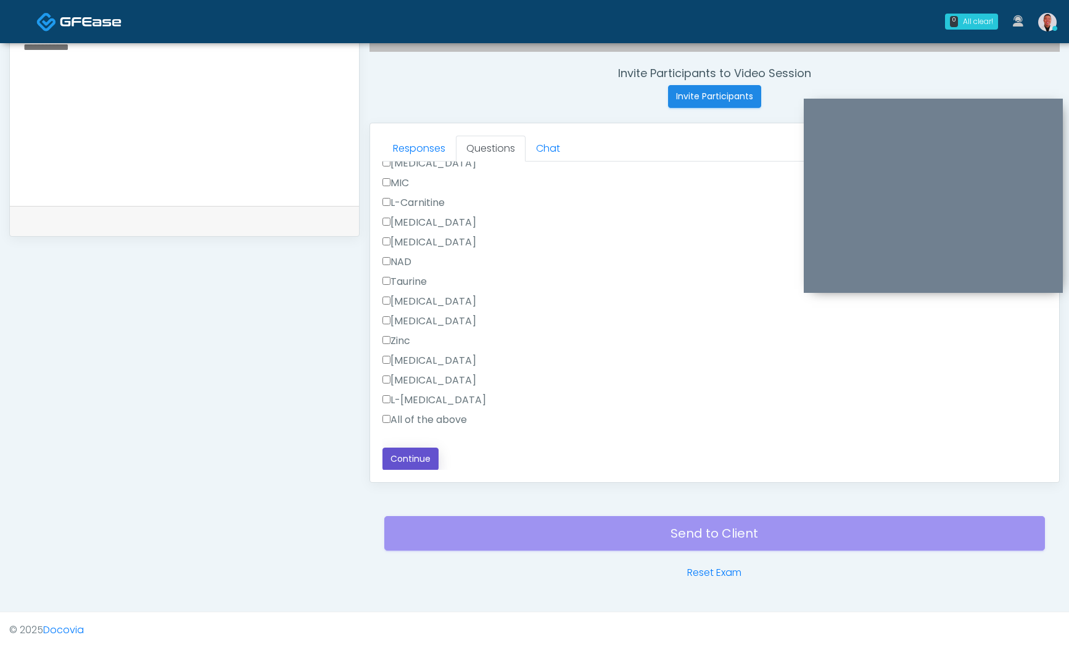
click at [399, 455] on button "Continue" at bounding box center [411, 459] width 56 height 23
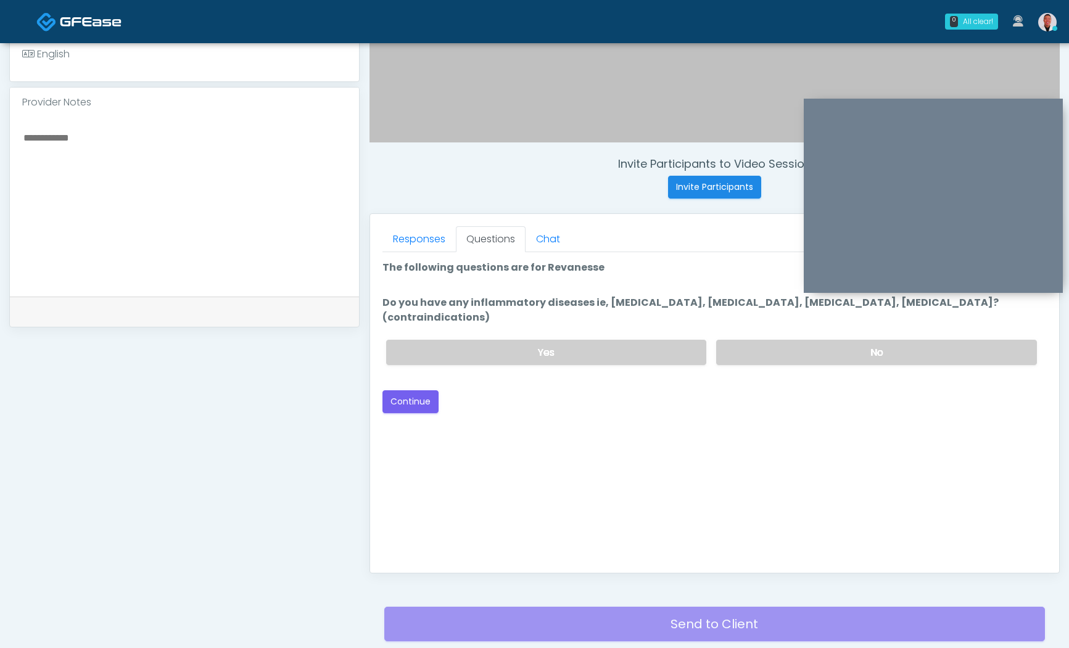
scroll to position [345, 0]
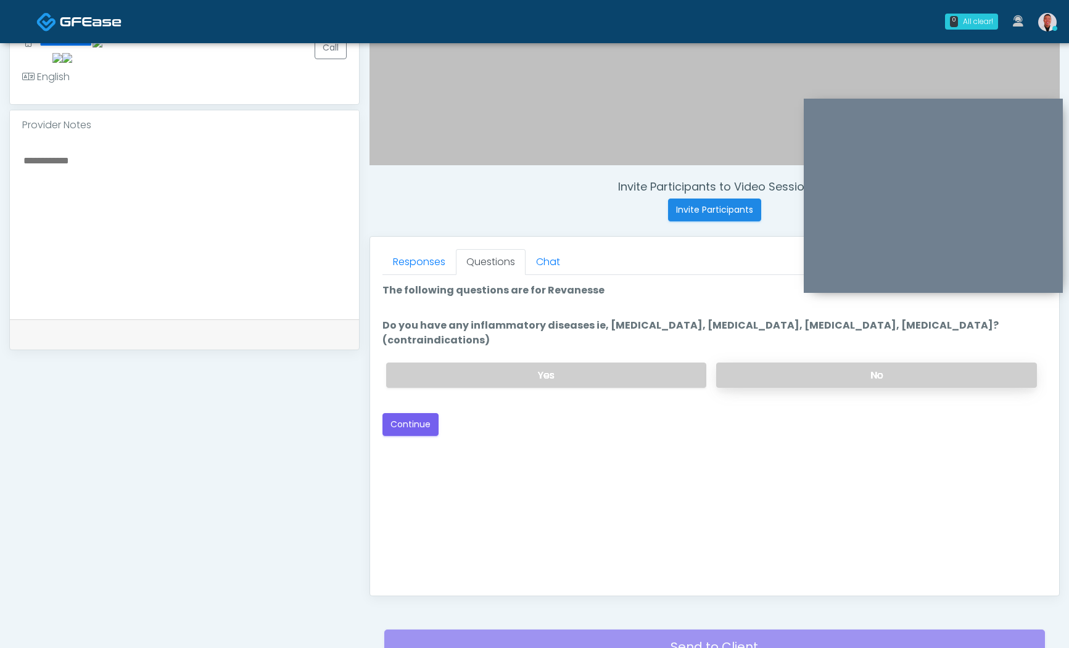
click at [741, 363] on label "No" at bounding box center [876, 375] width 321 height 25
click at [405, 413] on button "Continue" at bounding box center [411, 424] width 56 height 23
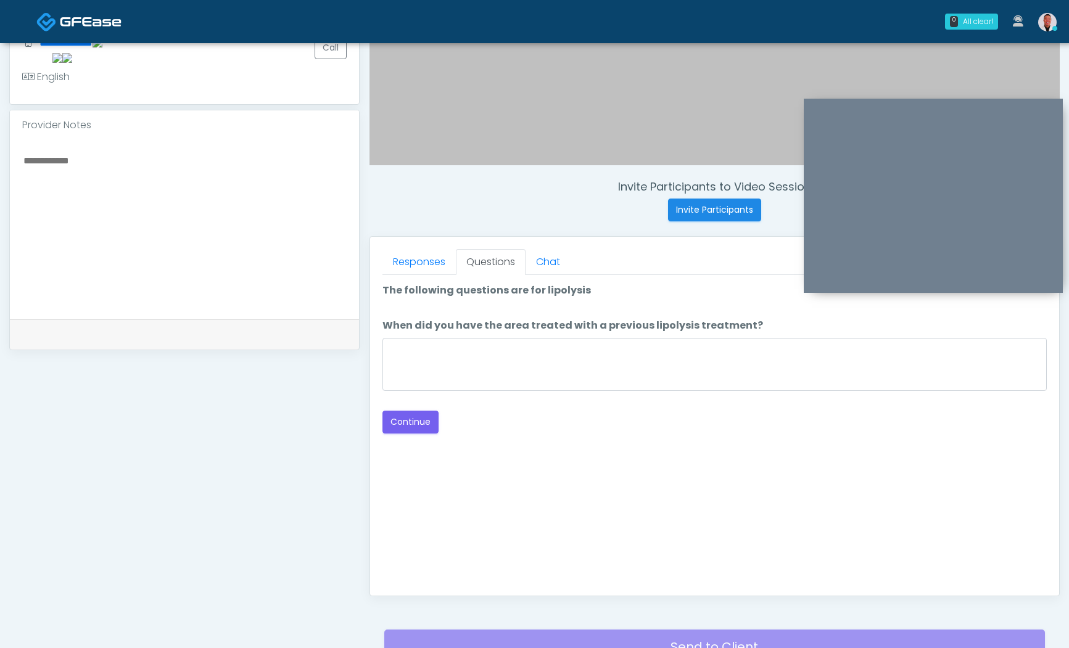
scroll to position [459, 0]
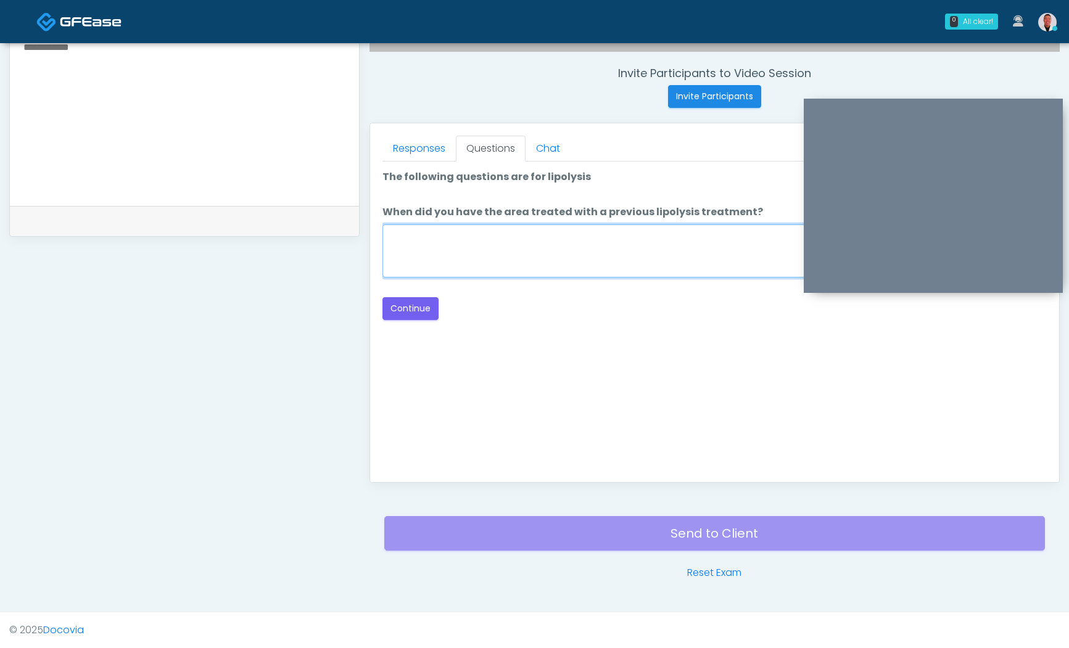
click at [614, 241] on textarea "When did you have the area treated with a previous lipolysis treatment?" at bounding box center [715, 251] width 664 height 53
type textarea "****"
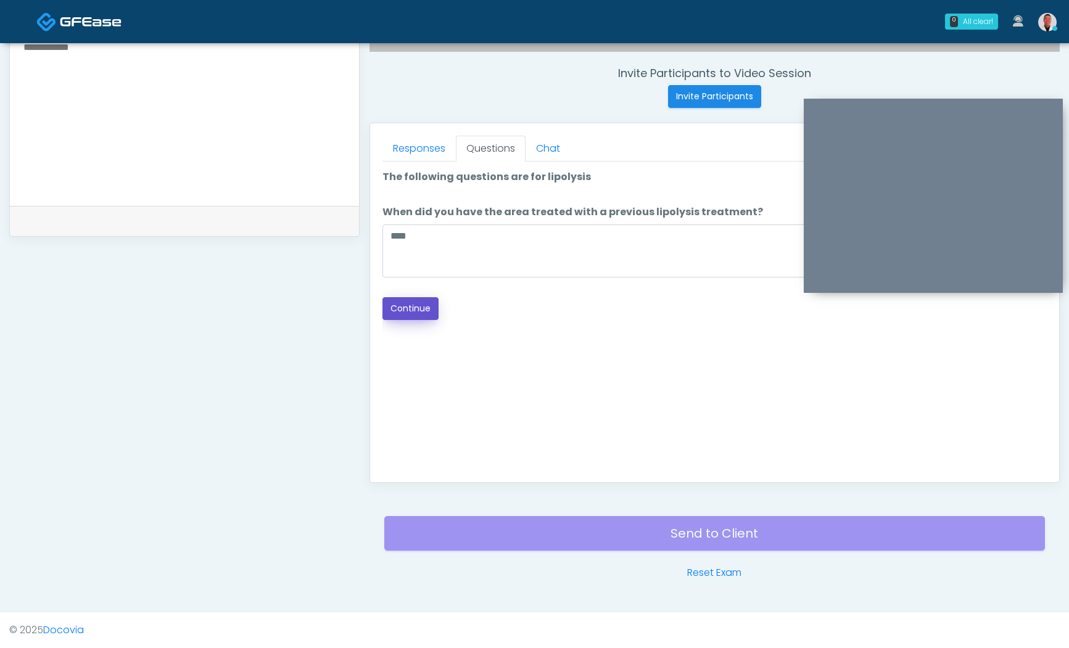
click at [426, 303] on button "Continue" at bounding box center [411, 308] width 56 height 23
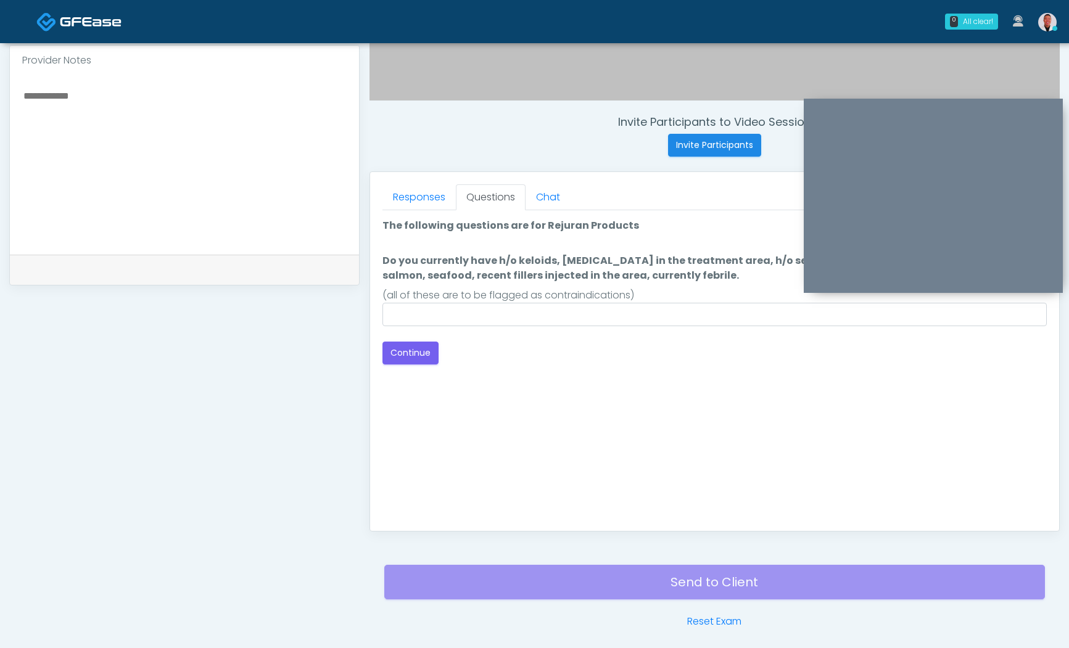
scroll to position [334, 0]
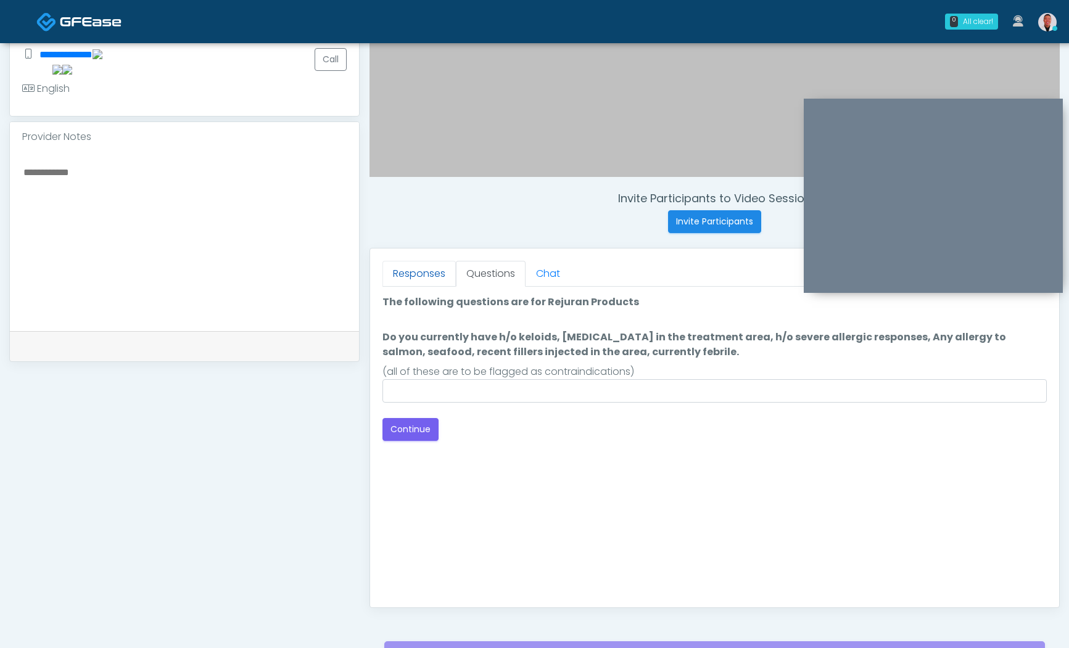
click at [411, 267] on link "Responses" at bounding box center [419, 274] width 73 height 26
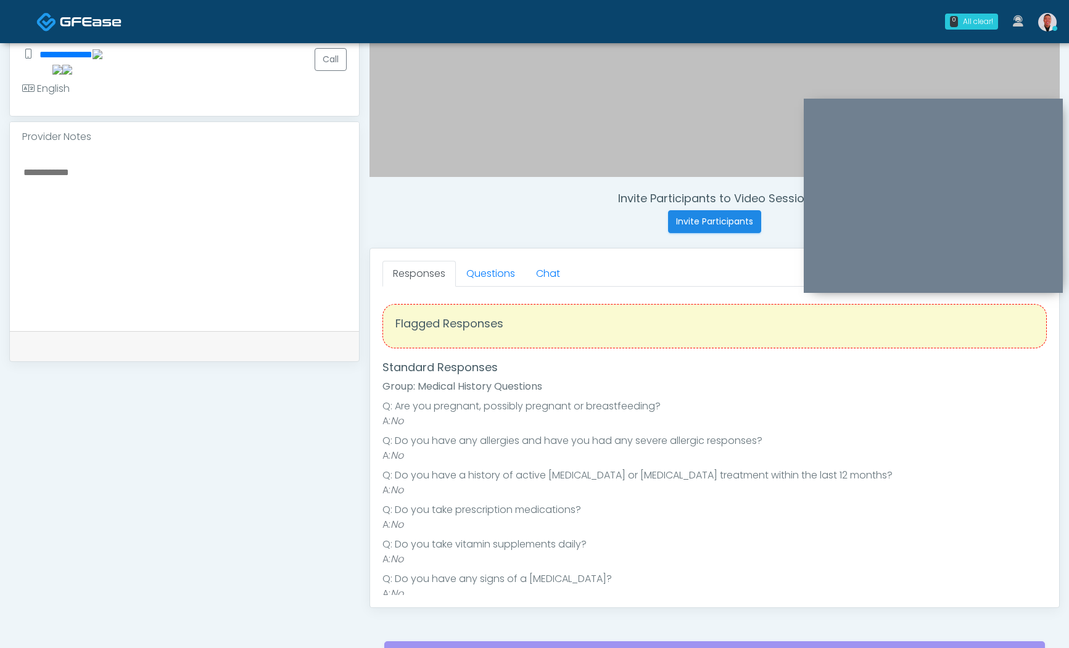
scroll to position [359, 0]
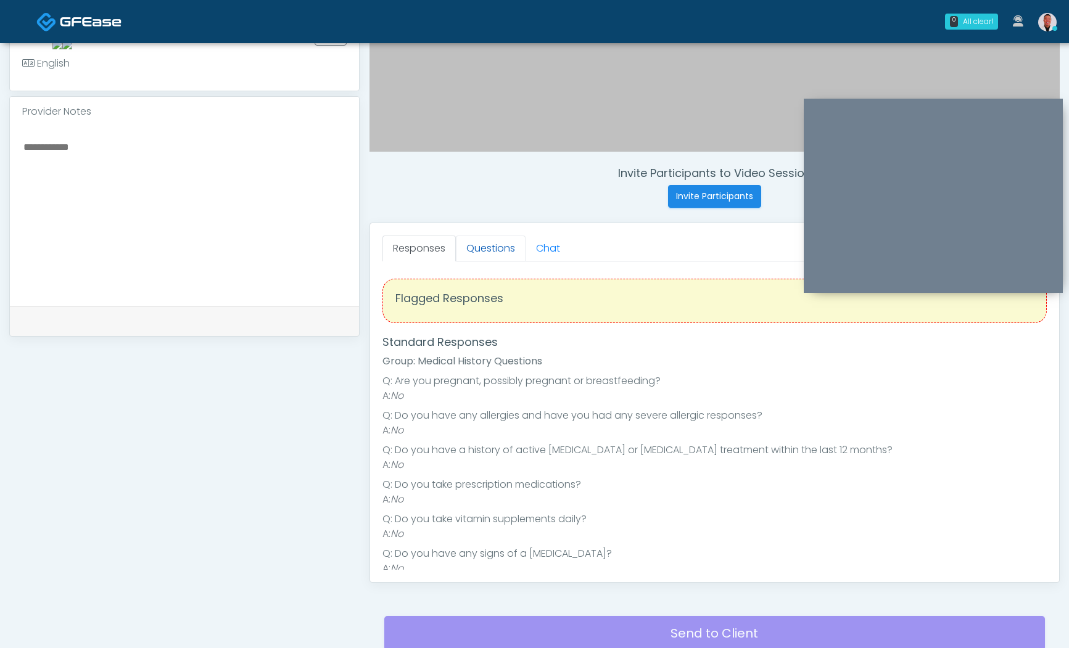
click at [494, 252] on link "Questions" at bounding box center [491, 249] width 70 height 26
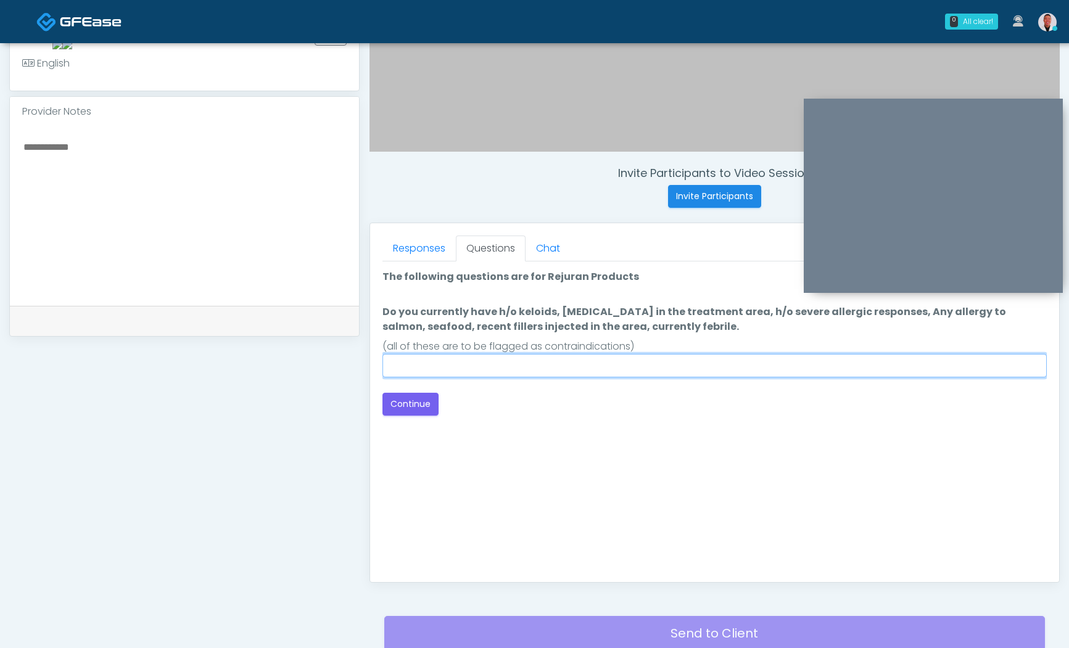
click at [479, 365] on input "Do you currently have h/o keloids, skin infection in the treatment area, h/o se…" at bounding box center [715, 365] width 664 height 23
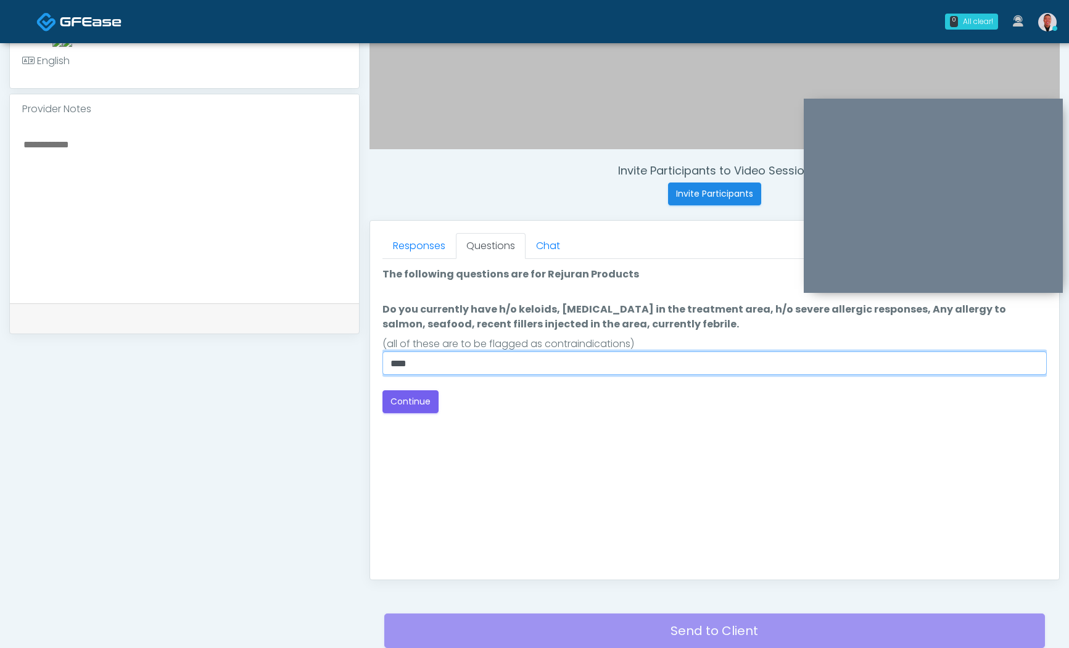
scroll to position [362, 0]
type input "****"
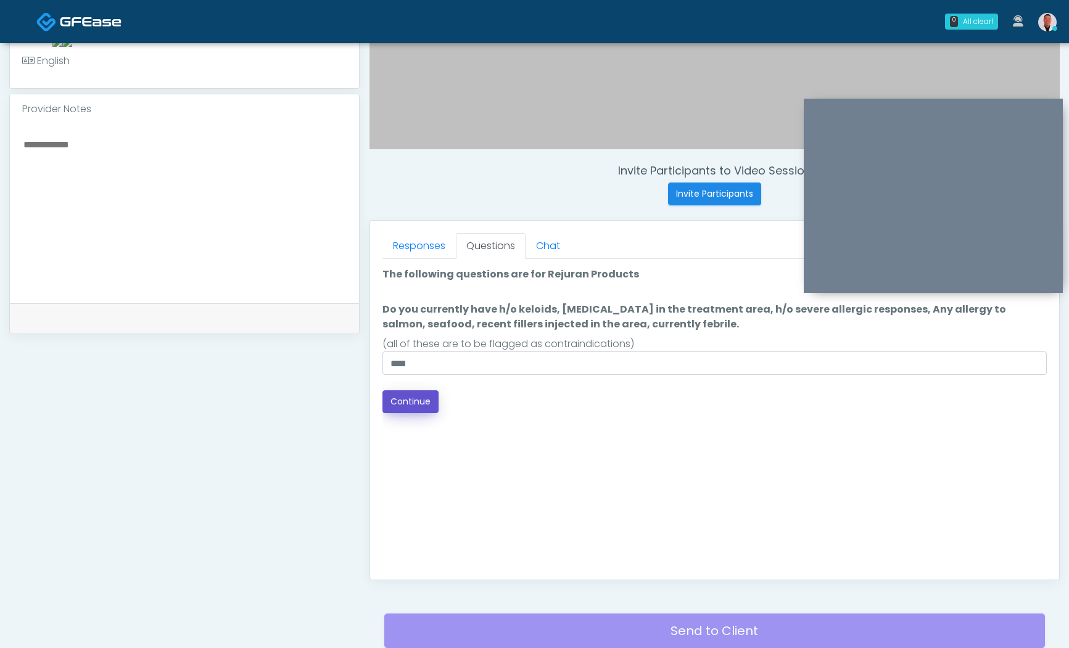
click at [418, 404] on button "Continue" at bounding box center [411, 402] width 56 height 23
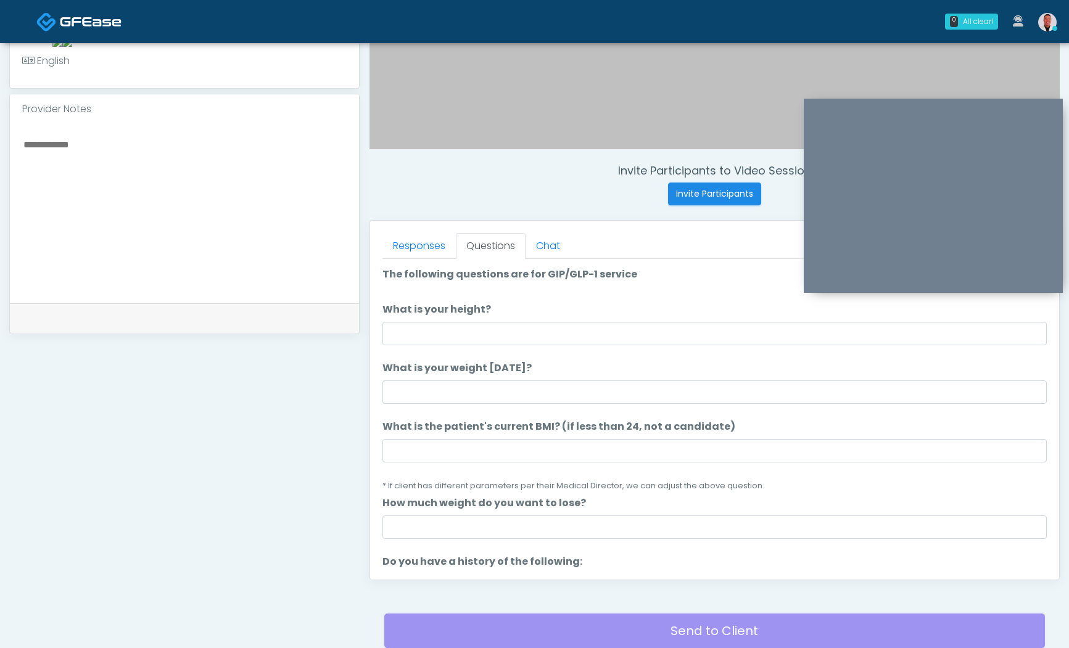
scroll to position [459, 0]
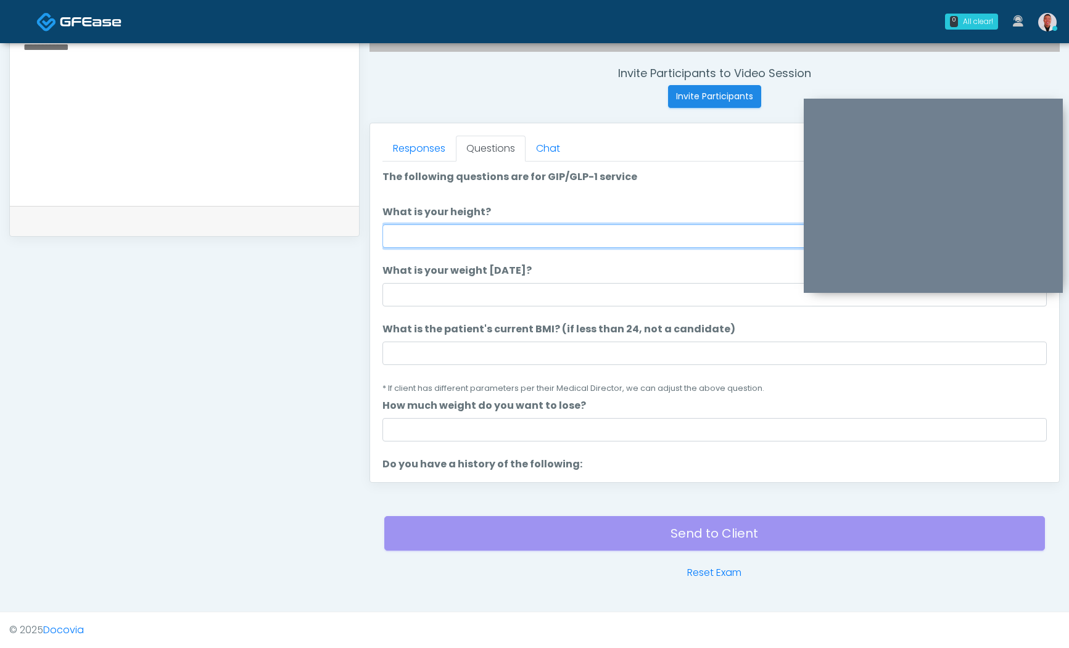
click at [460, 235] on input "What is your height?" at bounding box center [715, 236] width 664 height 23
type input "****"
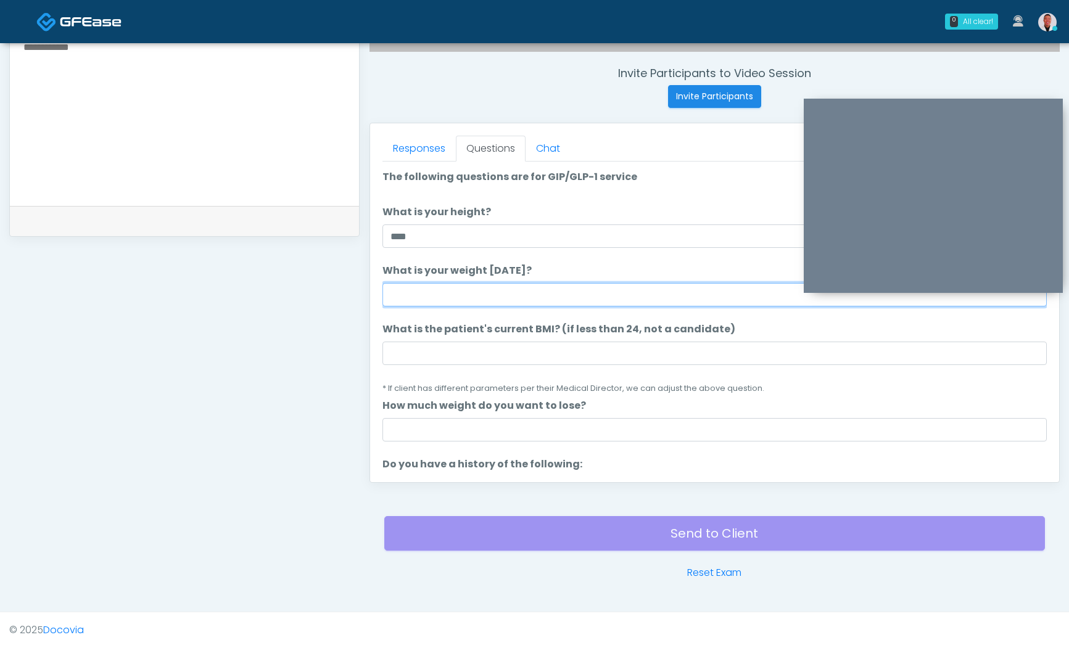
click at [495, 297] on input "What is your weight today?" at bounding box center [715, 294] width 664 height 23
type input "******"
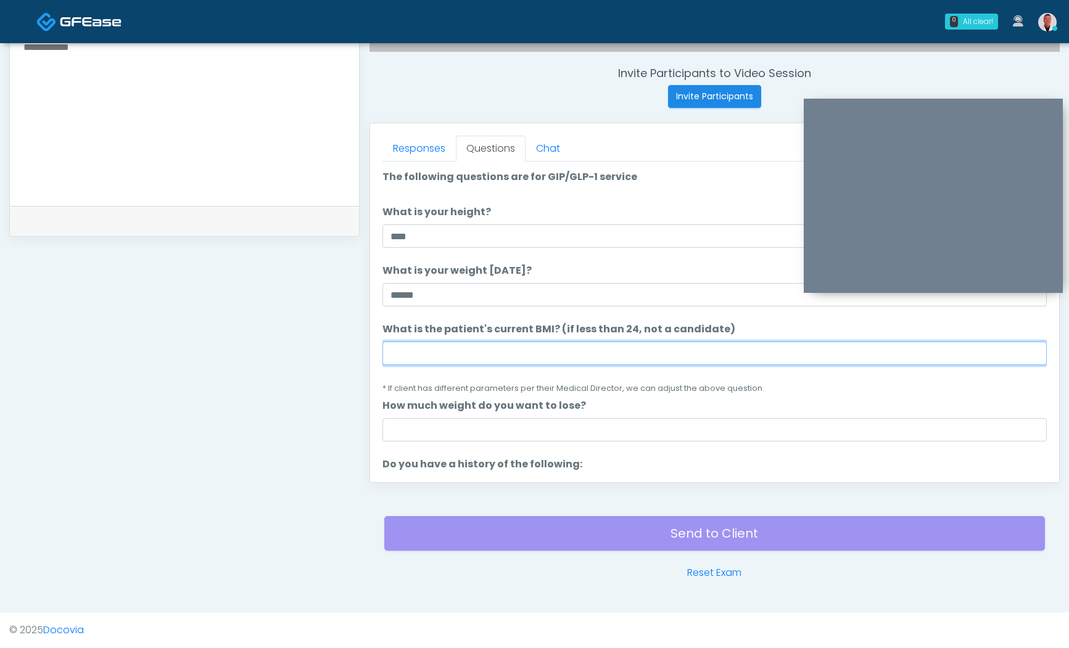
click at [415, 361] on input "What is the patient's current BMI? (if less than 24, not a candidate)" at bounding box center [715, 353] width 664 height 23
type input "*"
type input "****"
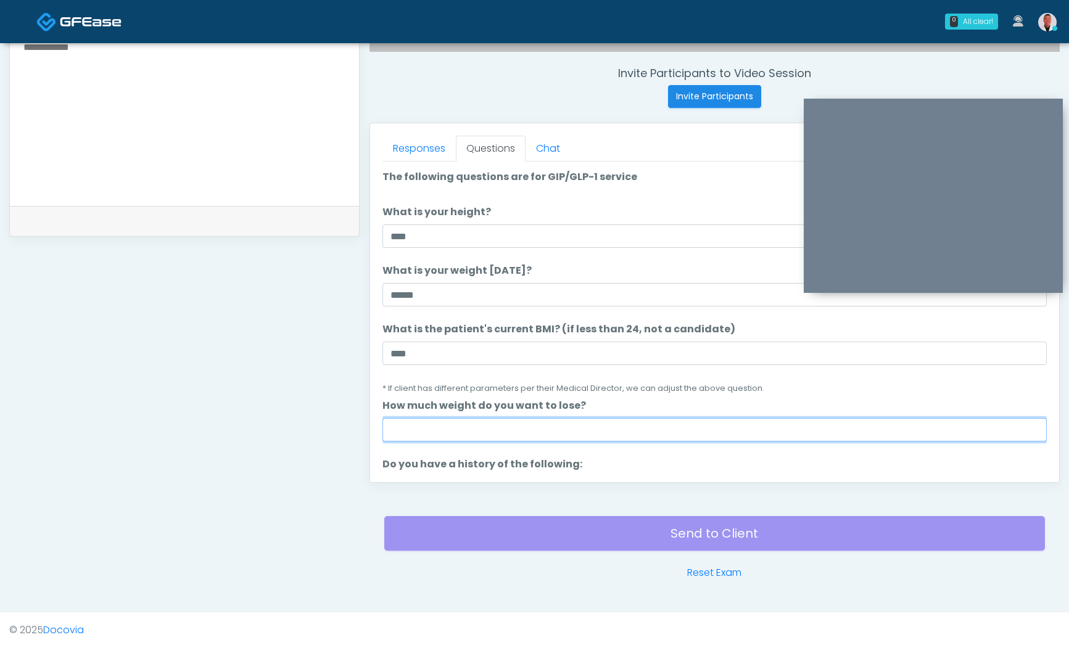
click at [453, 439] on input "How much weight do you want to lose?" at bounding box center [715, 429] width 664 height 23
type input "*"
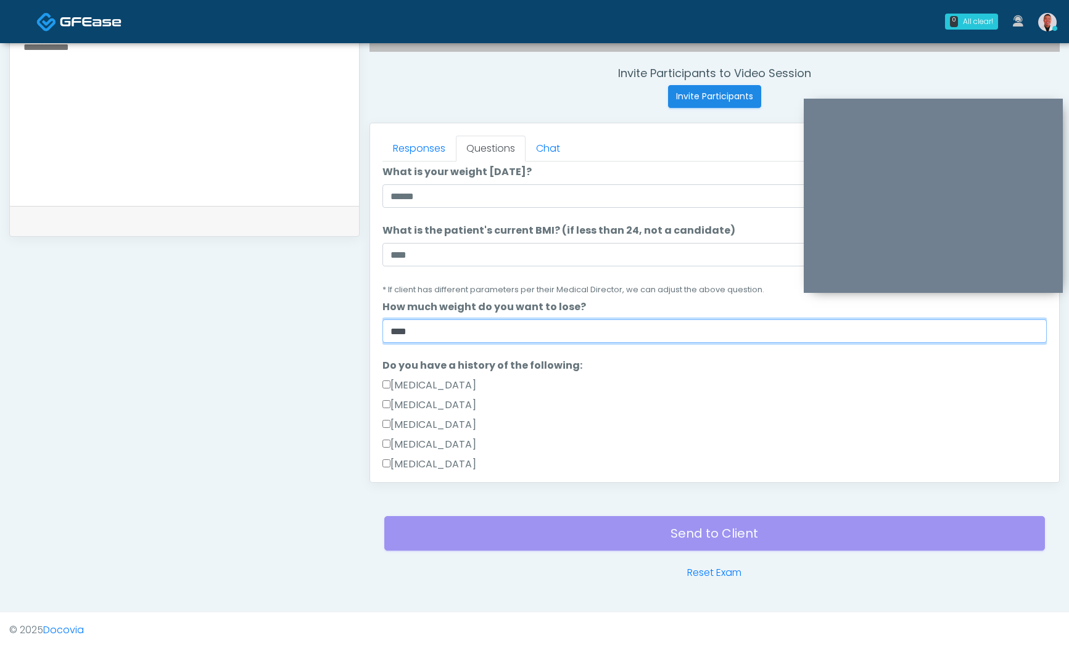
scroll to position [215, 0]
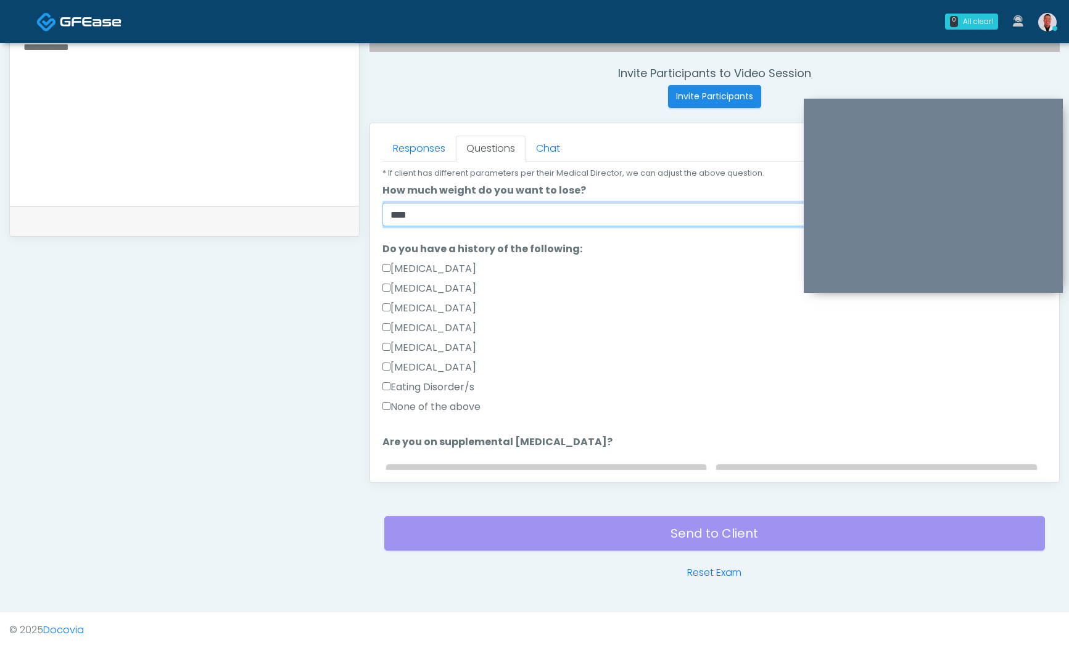
type input "****"
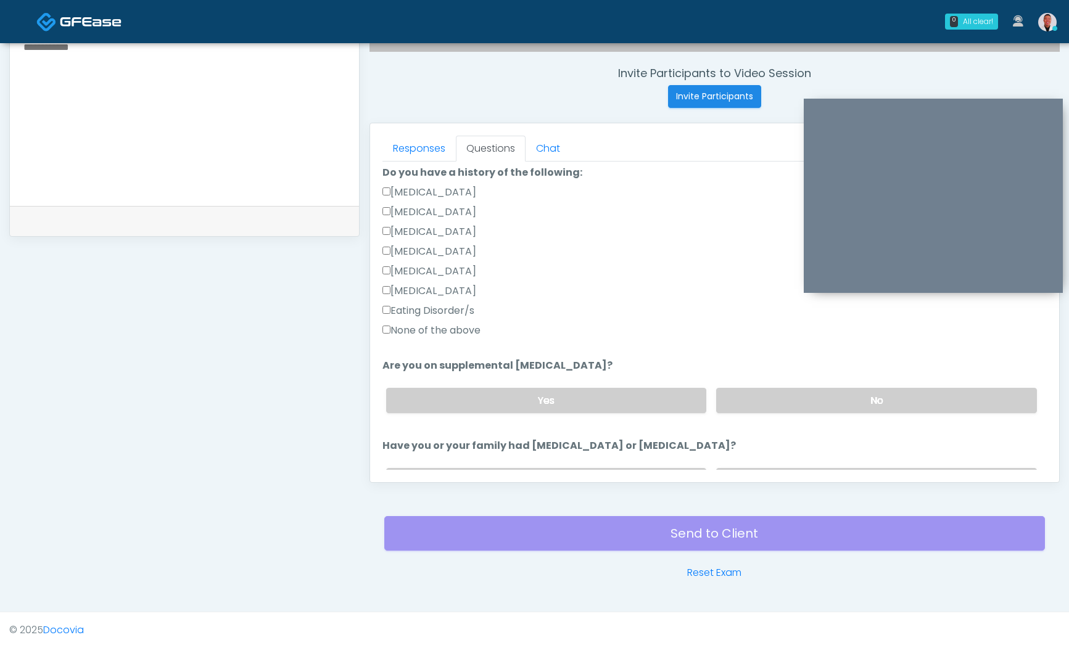
scroll to position [336, 0]
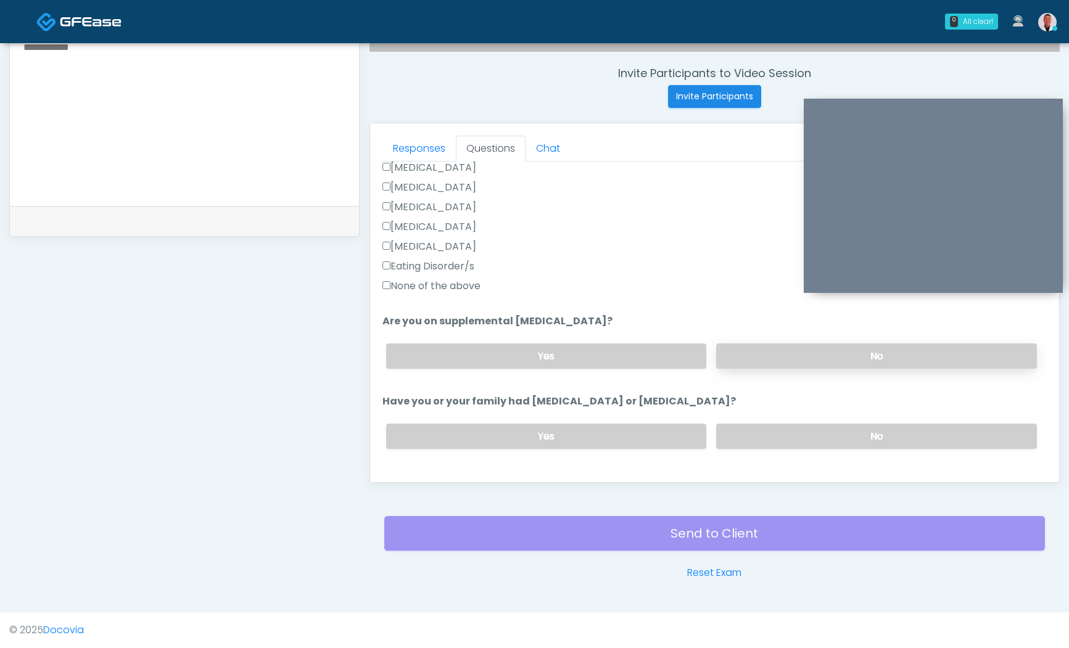
click at [786, 358] on label "No" at bounding box center [876, 356] width 321 height 25
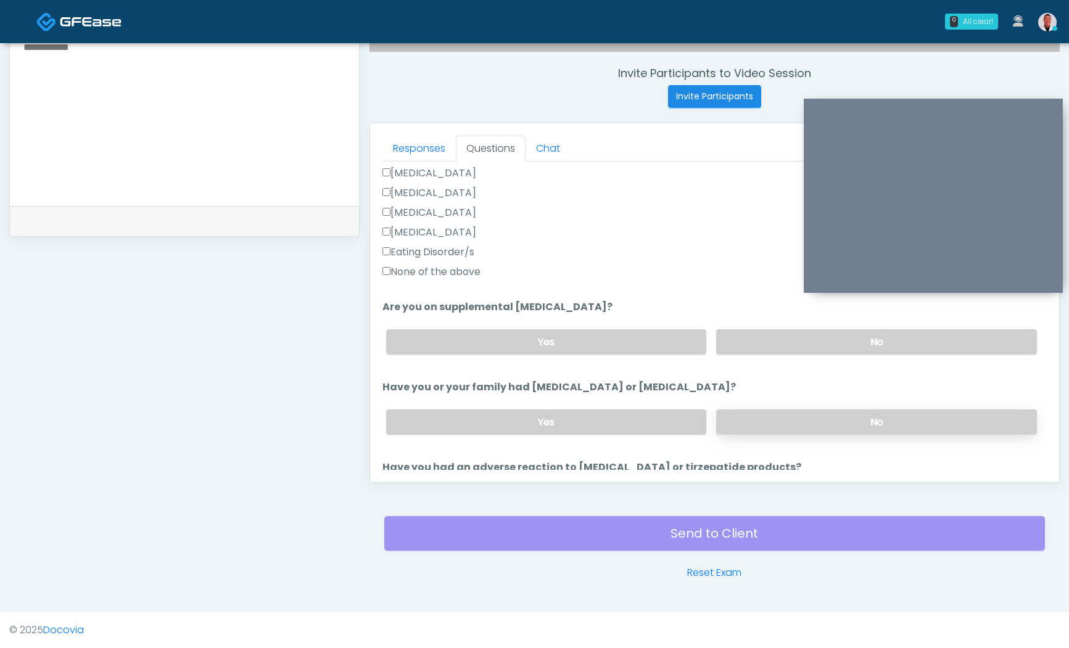
scroll to position [352, 0]
click at [784, 418] on label "No" at bounding box center [876, 420] width 321 height 25
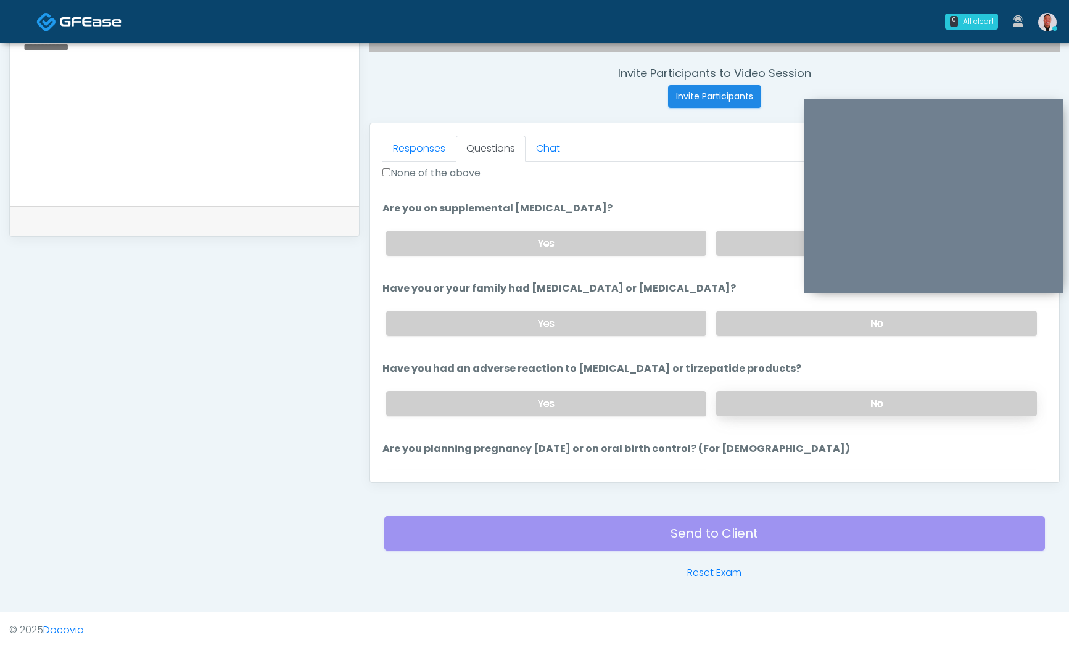
click at [796, 412] on label "No" at bounding box center [876, 403] width 321 height 25
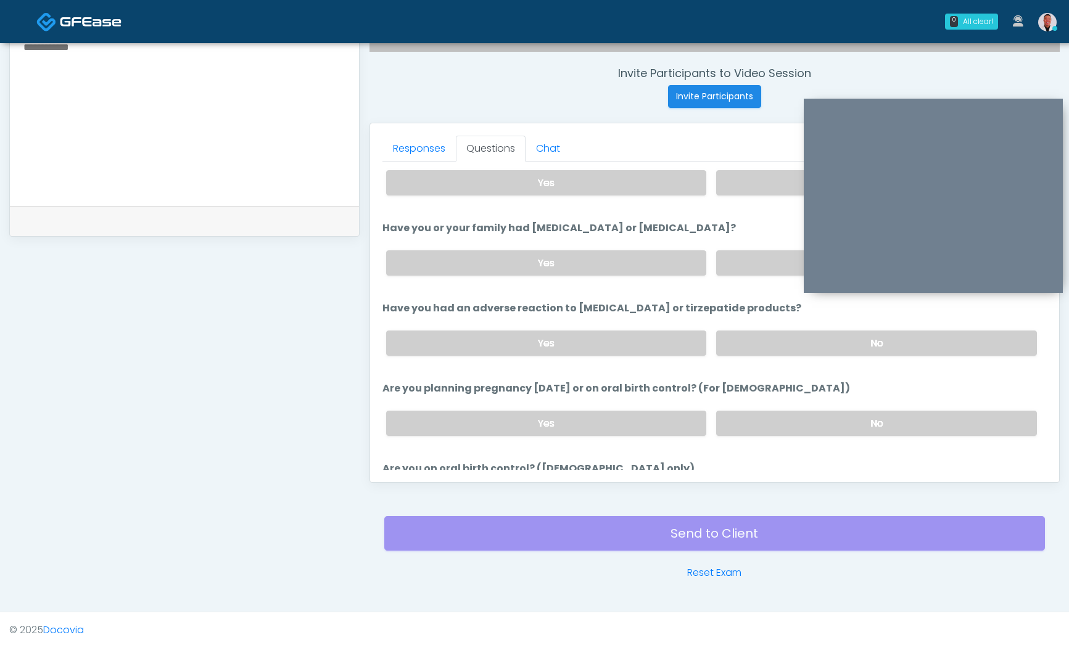
scroll to position [563, 0]
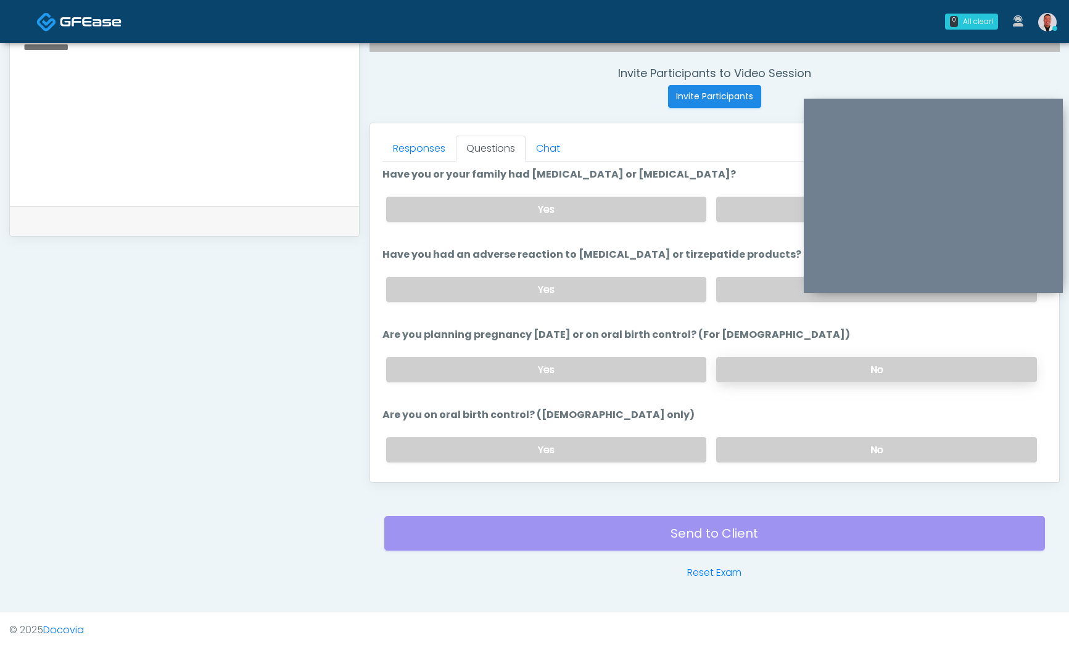
click at [780, 363] on label "No" at bounding box center [876, 369] width 321 height 25
click at [833, 450] on label "No" at bounding box center [876, 449] width 321 height 25
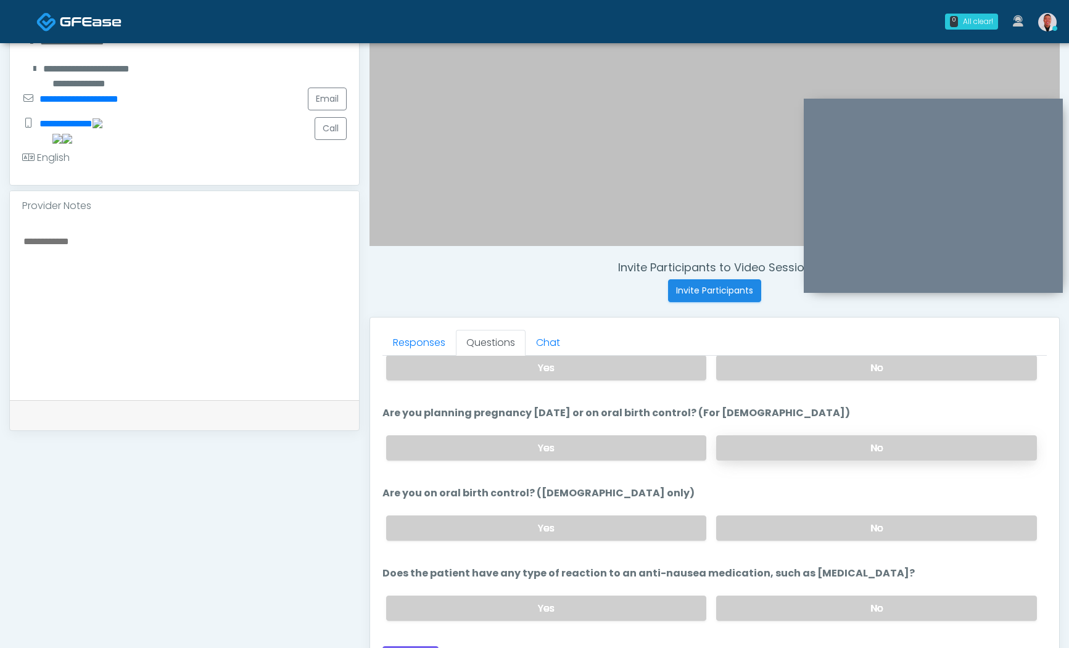
scroll to position [681, 0]
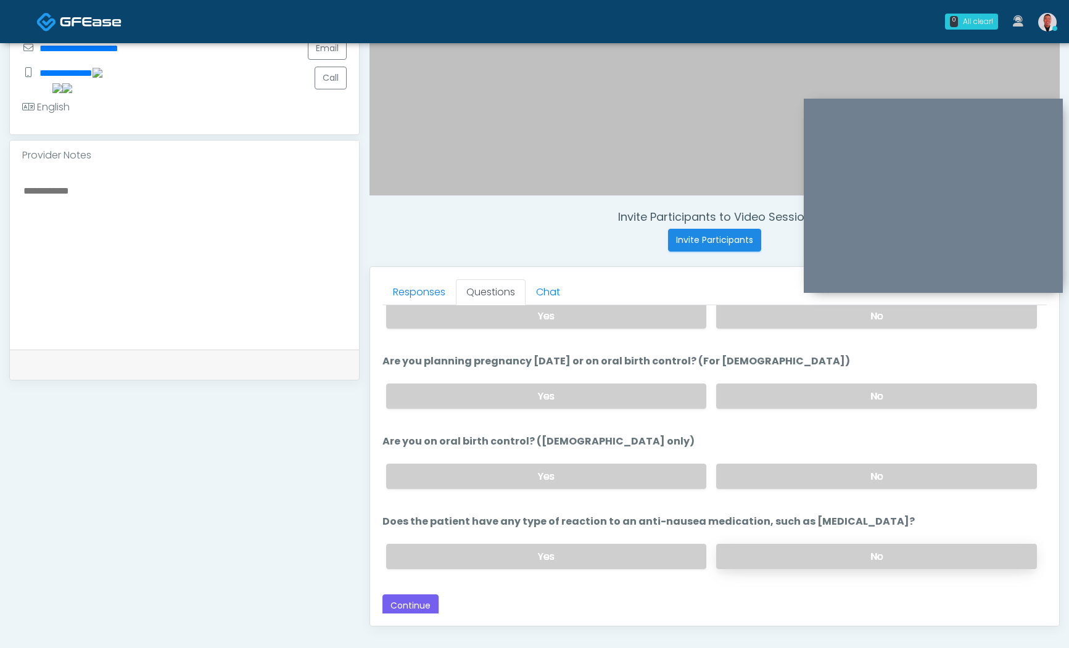
click at [821, 547] on label "No" at bounding box center [876, 556] width 321 height 25
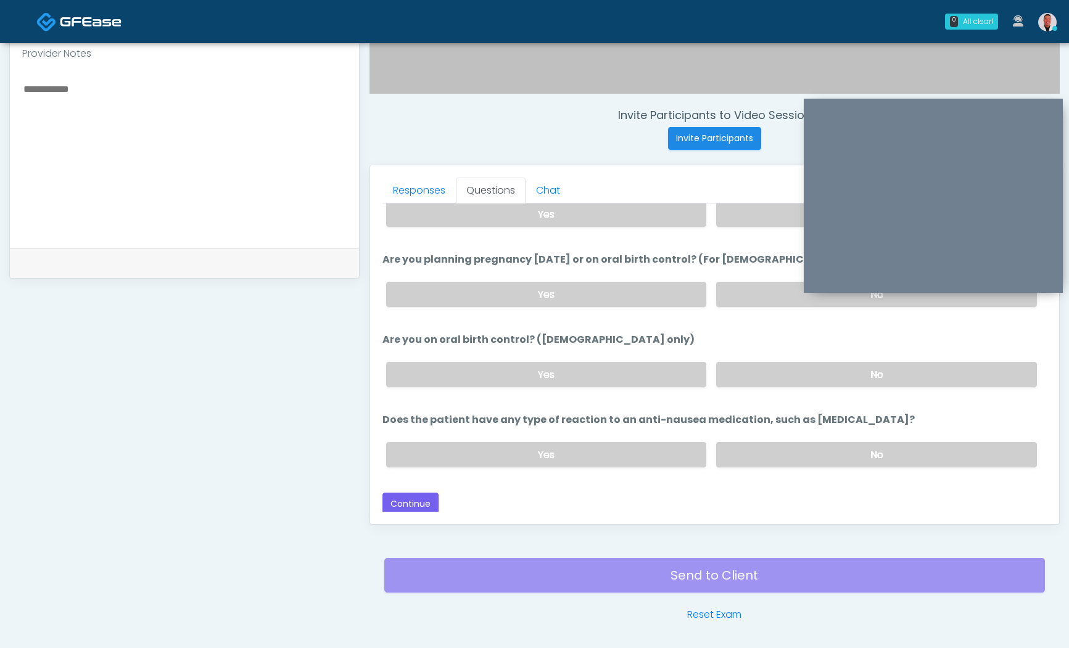
scroll to position [441, 0]
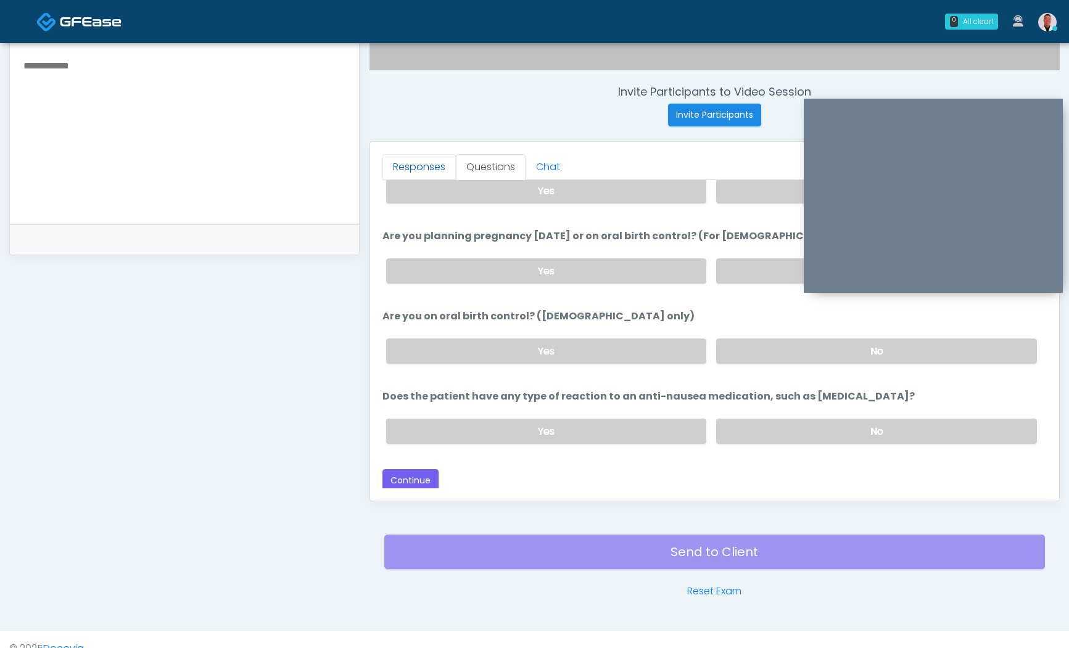
click at [419, 161] on link "Responses" at bounding box center [419, 167] width 73 height 26
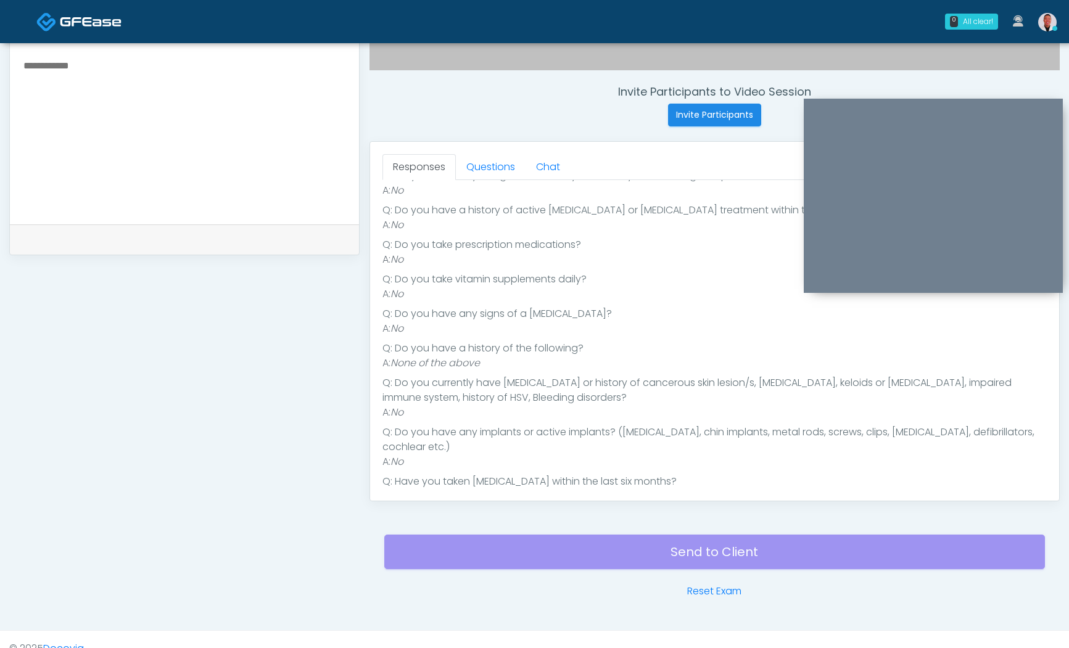
scroll to position [65, 0]
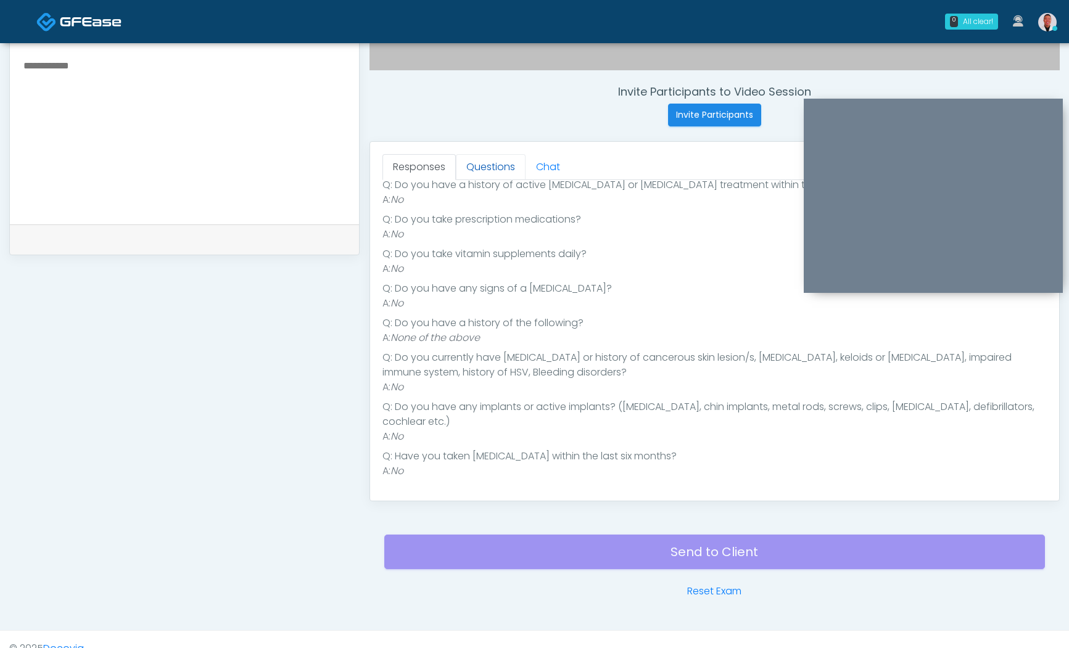
click at [484, 163] on link "Questions" at bounding box center [491, 167] width 70 height 26
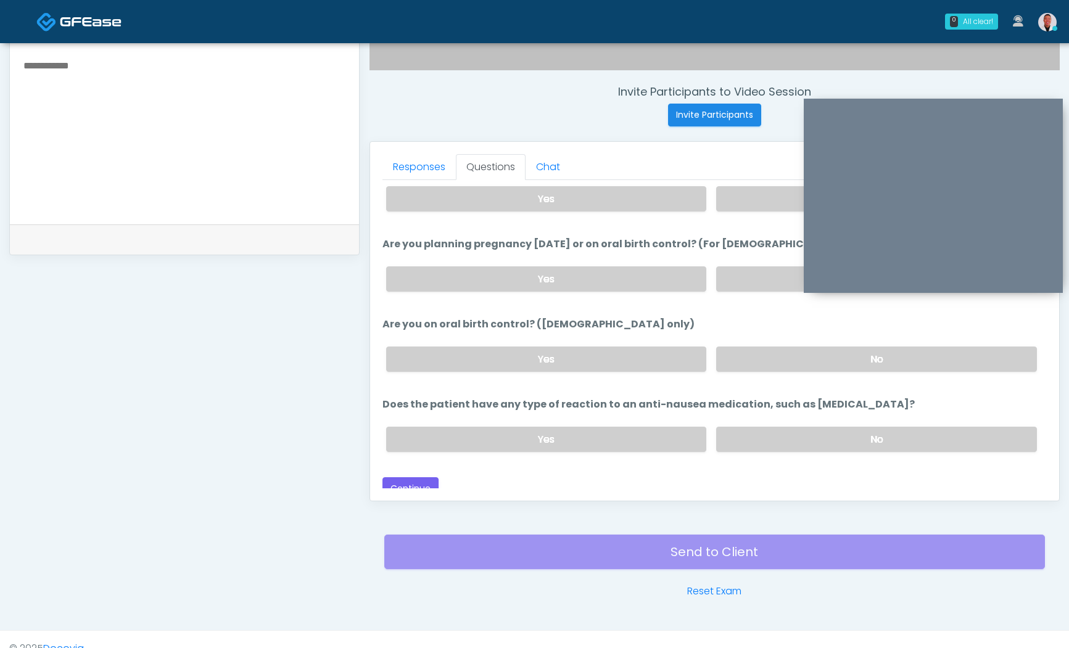
scroll to position [681, 0]
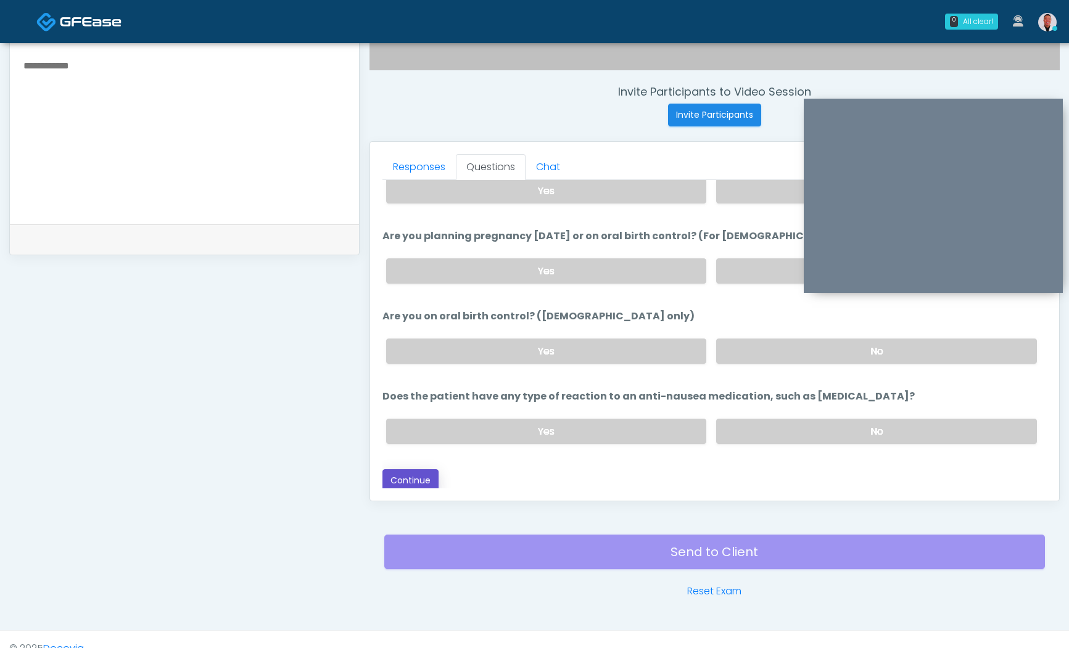
click at [401, 476] on button "Continue" at bounding box center [411, 481] width 56 height 23
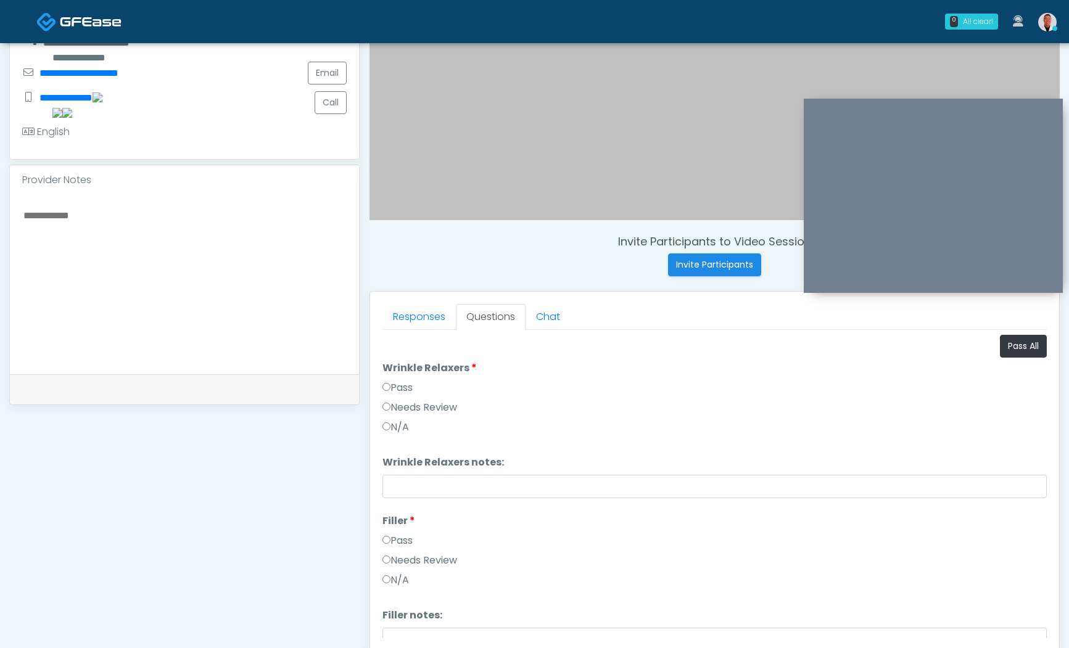
scroll to position [184, 0]
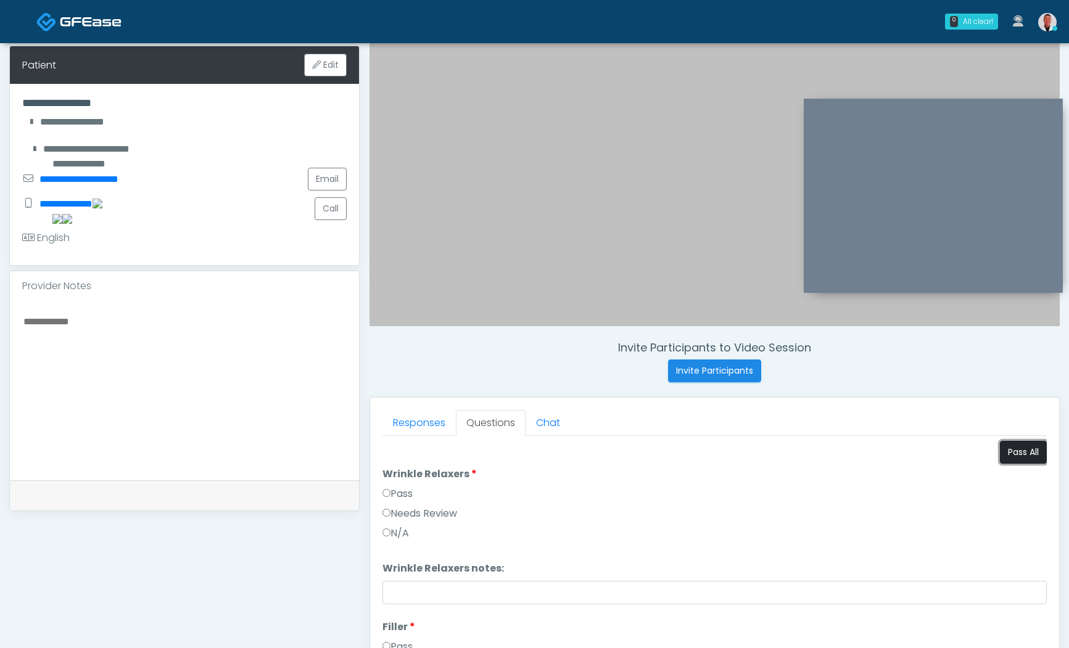
click at [1010, 450] on button "Pass All" at bounding box center [1023, 452] width 47 height 23
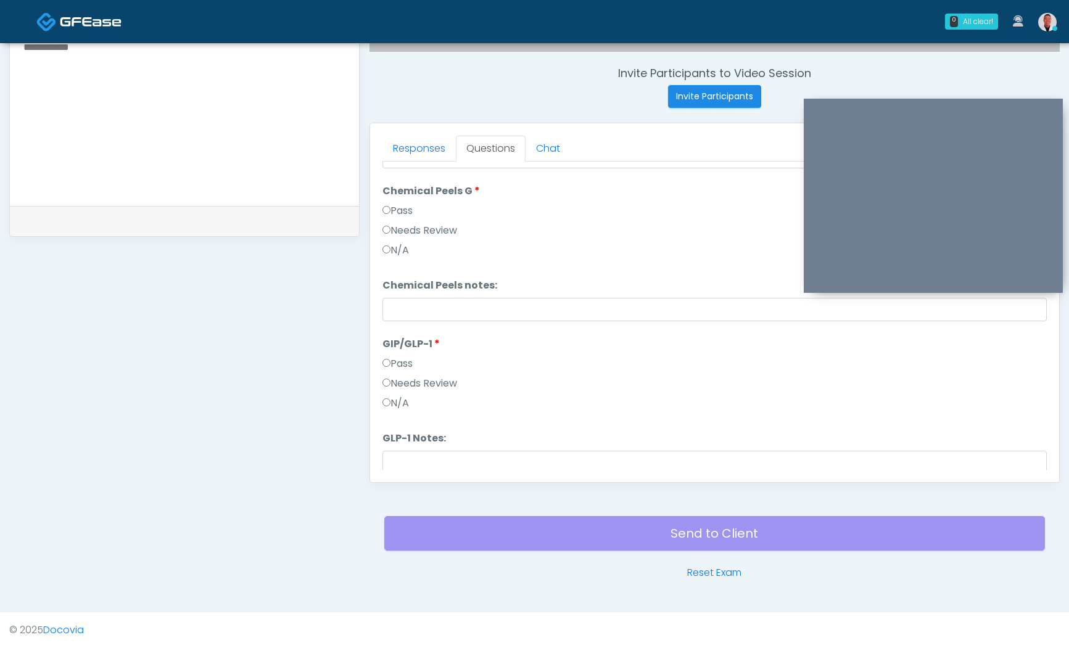
scroll to position [1428, 0]
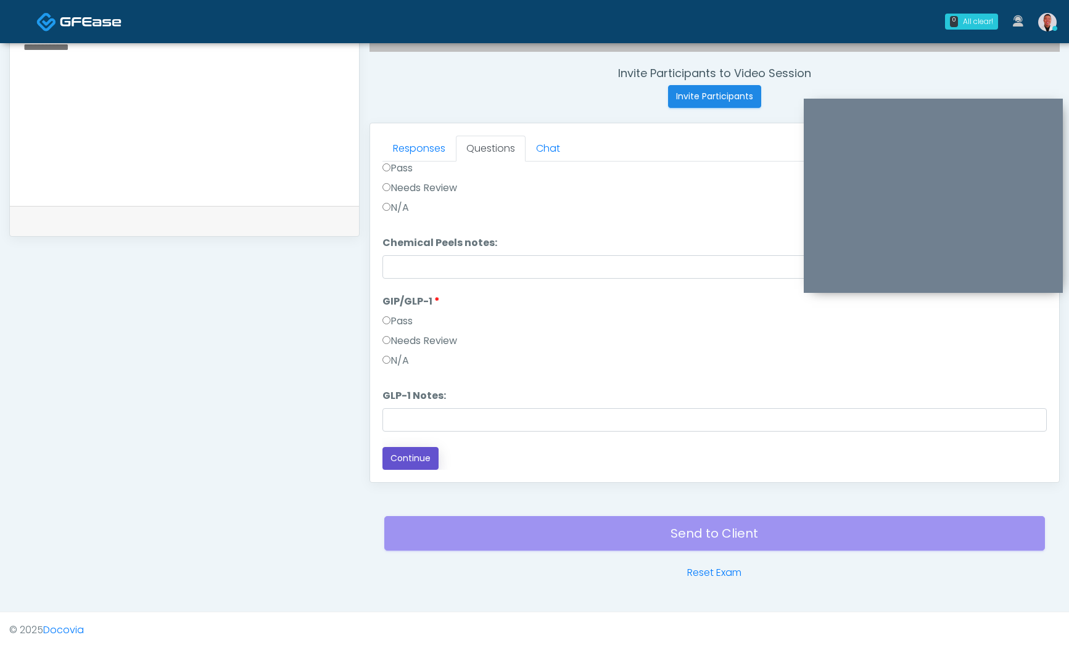
click at [418, 451] on button "Continue" at bounding box center [411, 458] width 56 height 23
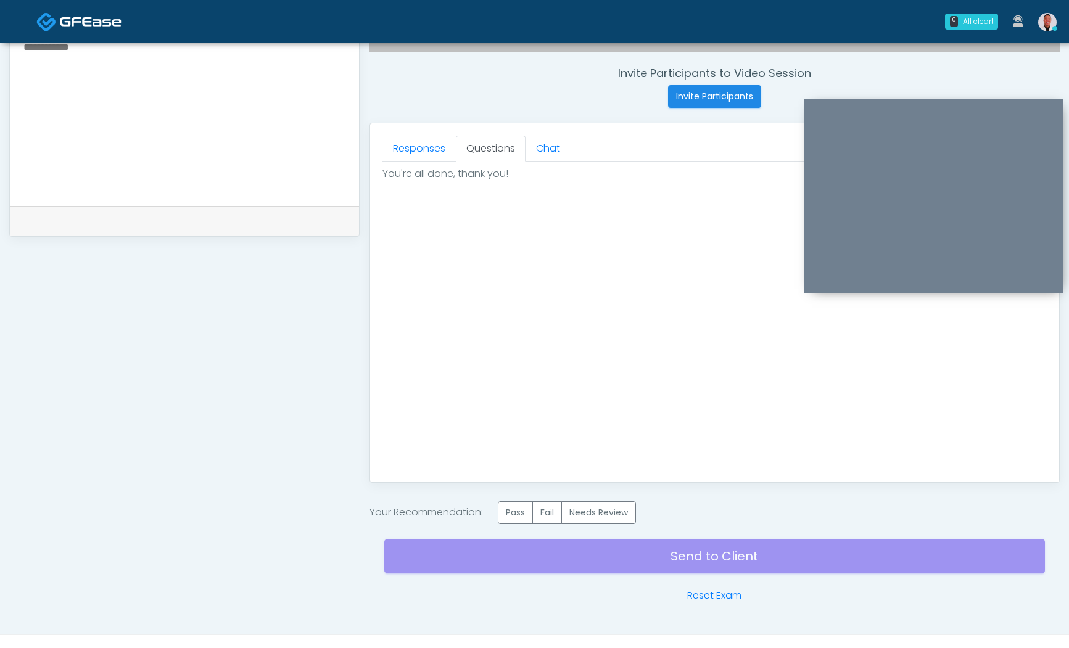
scroll to position [0, 0]
click at [512, 524] on div "Send to Client Reset Exam" at bounding box center [714, 563] width 661 height 79
click at [515, 514] on label "Pass" at bounding box center [515, 513] width 35 height 23
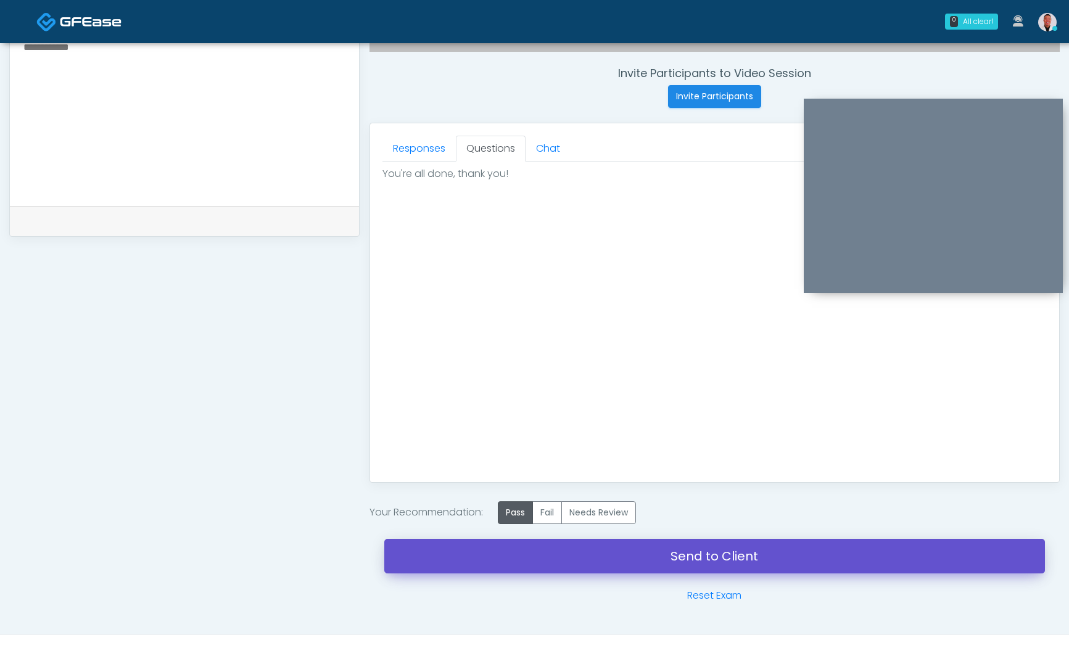
click at [676, 544] on link "Send to Client" at bounding box center [714, 556] width 661 height 35
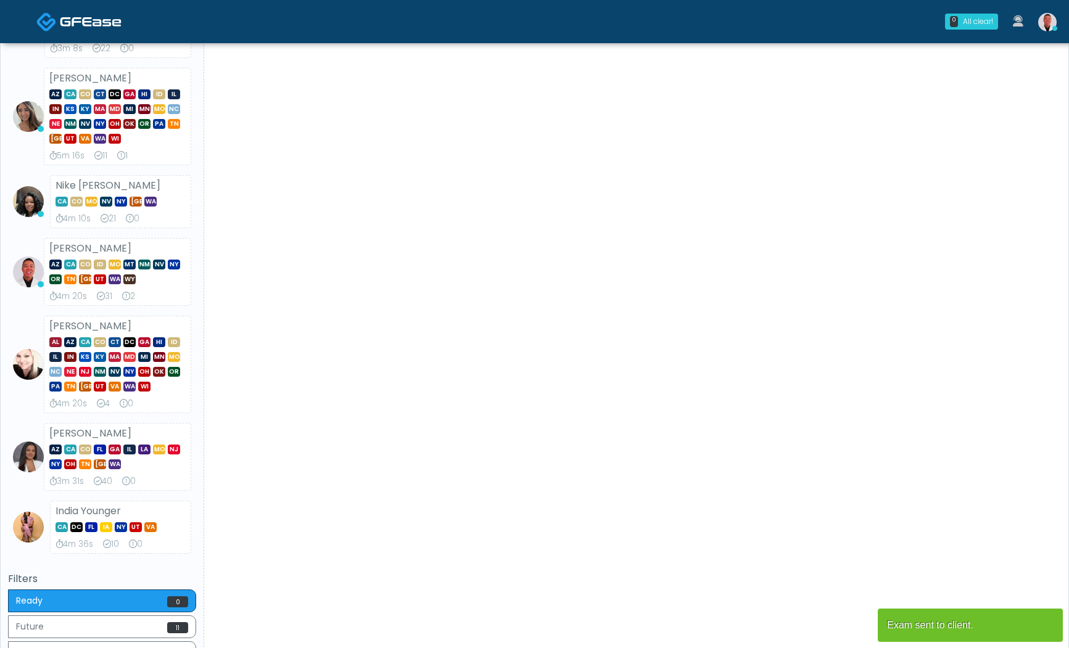
scroll to position [270, 0]
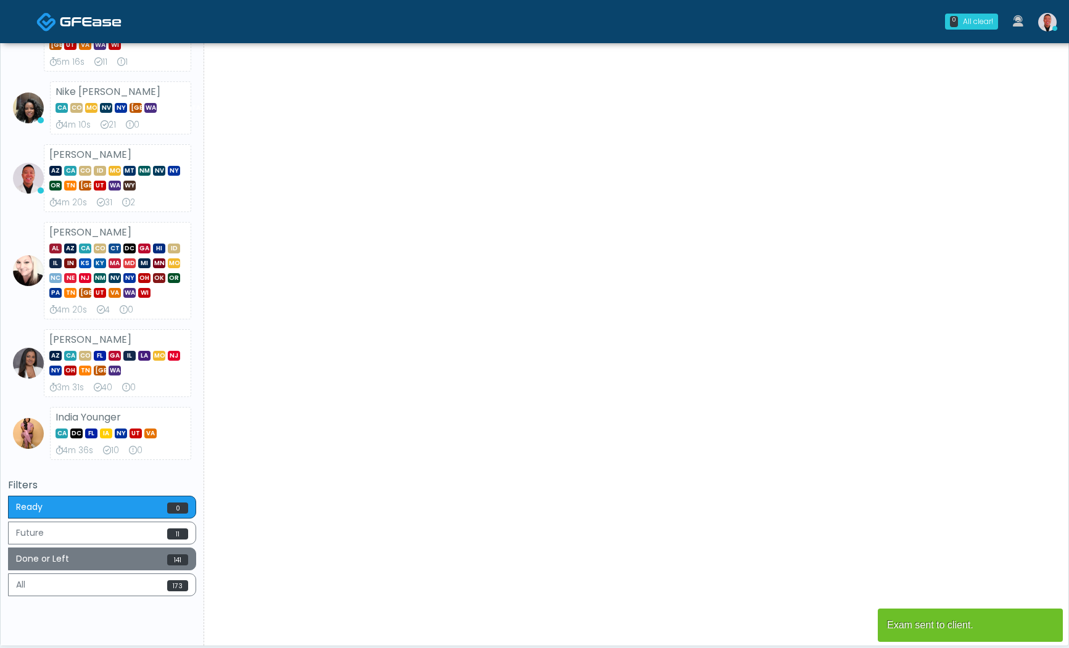
drag, startPoint x: 146, startPoint y: 560, endPoint x: 557, endPoint y: 281, distance: 497.1
click at [152, 556] on button "Done or Left 141" at bounding box center [102, 559] width 188 height 23
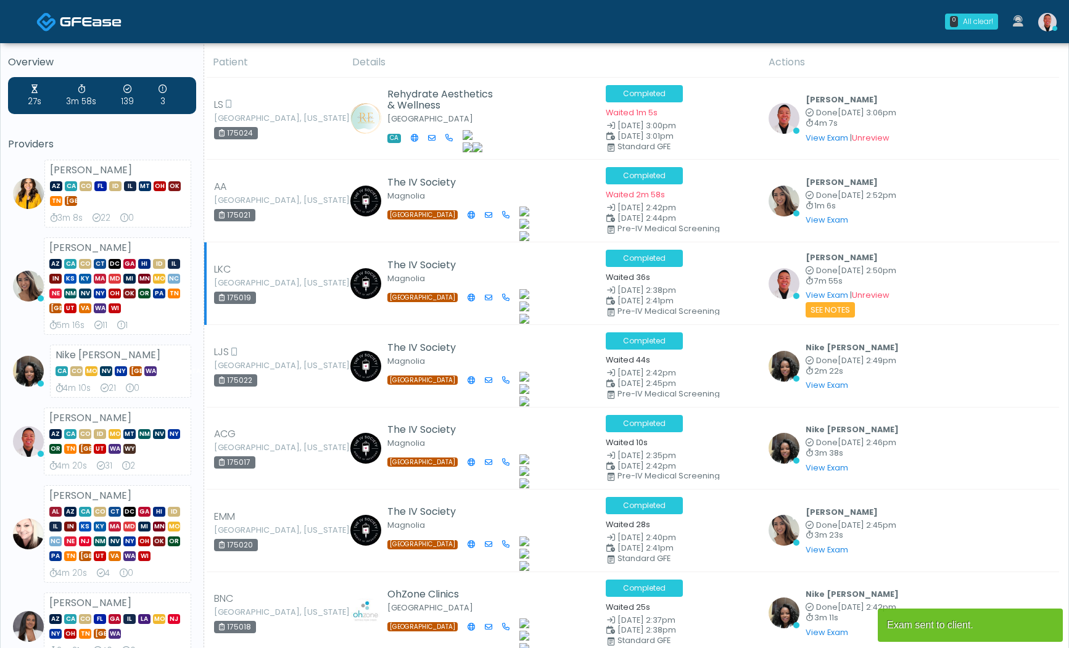
scroll to position [0, 0]
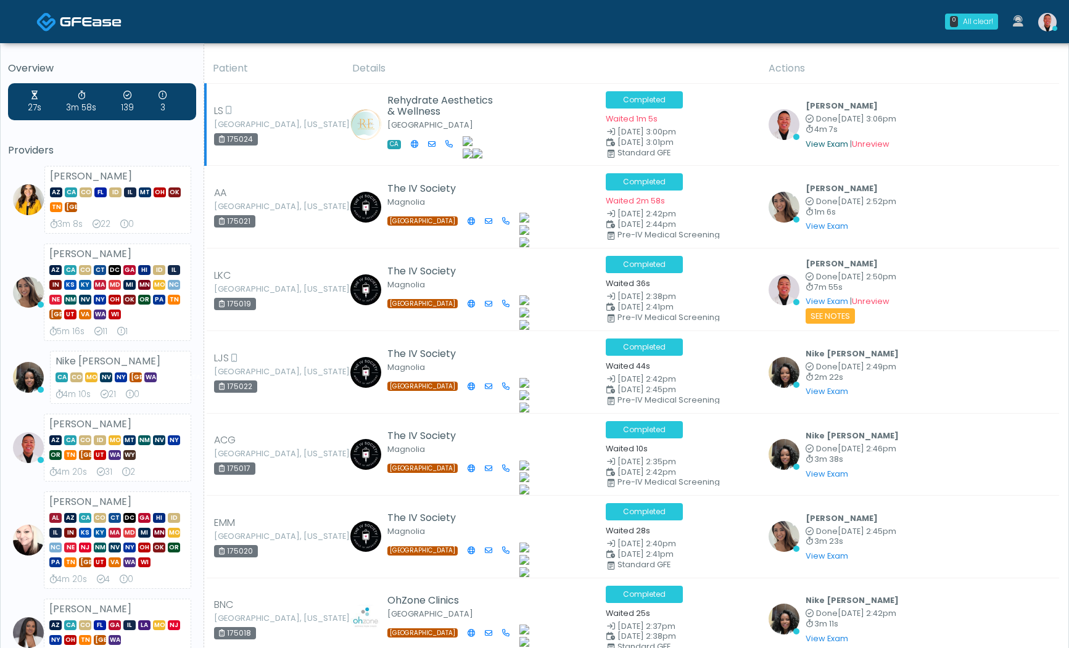
click at [817, 142] on link "View Exam" at bounding box center [827, 144] width 43 height 10
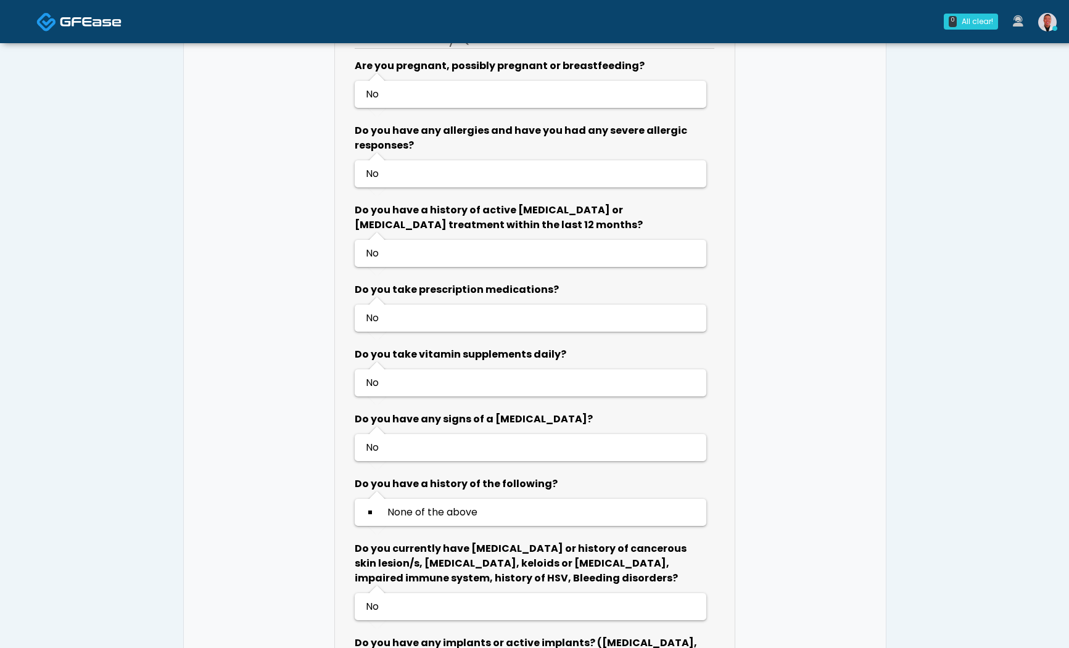
scroll to position [666, 0]
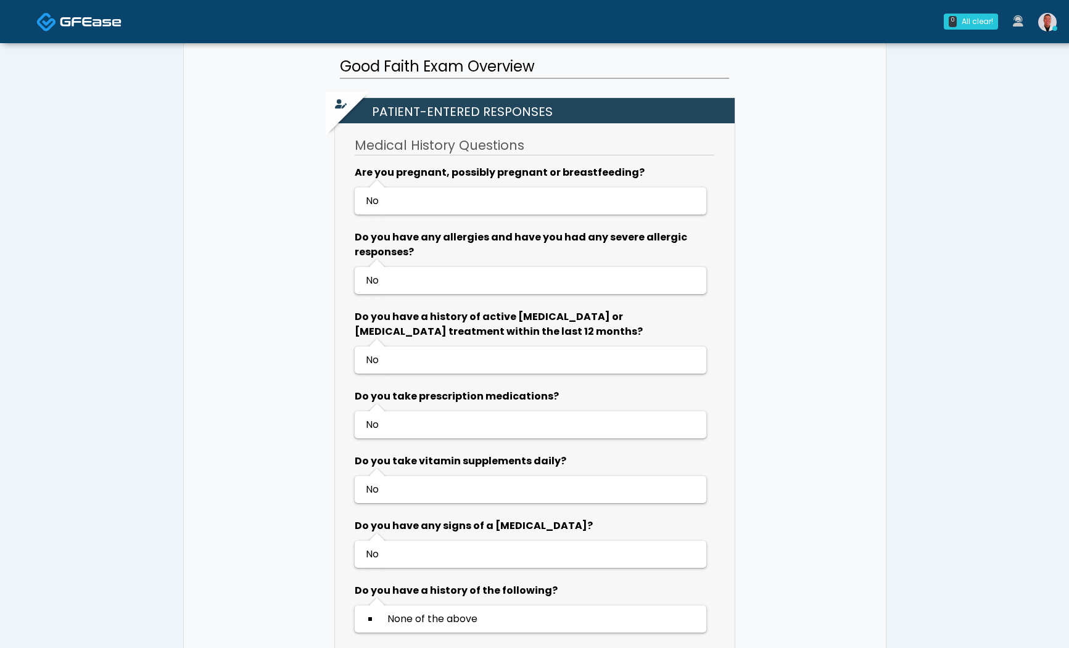
click at [1034, 24] on link at bounding box center [1047, 21] width 33 height 41
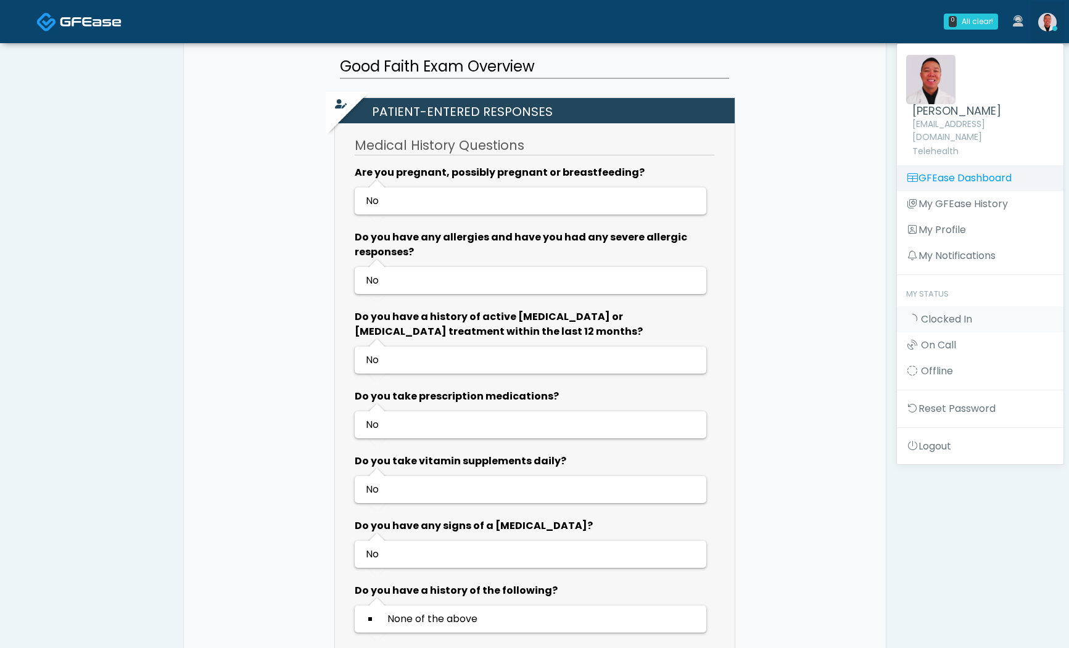
click at [953, 168] on link "GFEase Dashboard" at bounding box center [980, 178] width 167 height 26
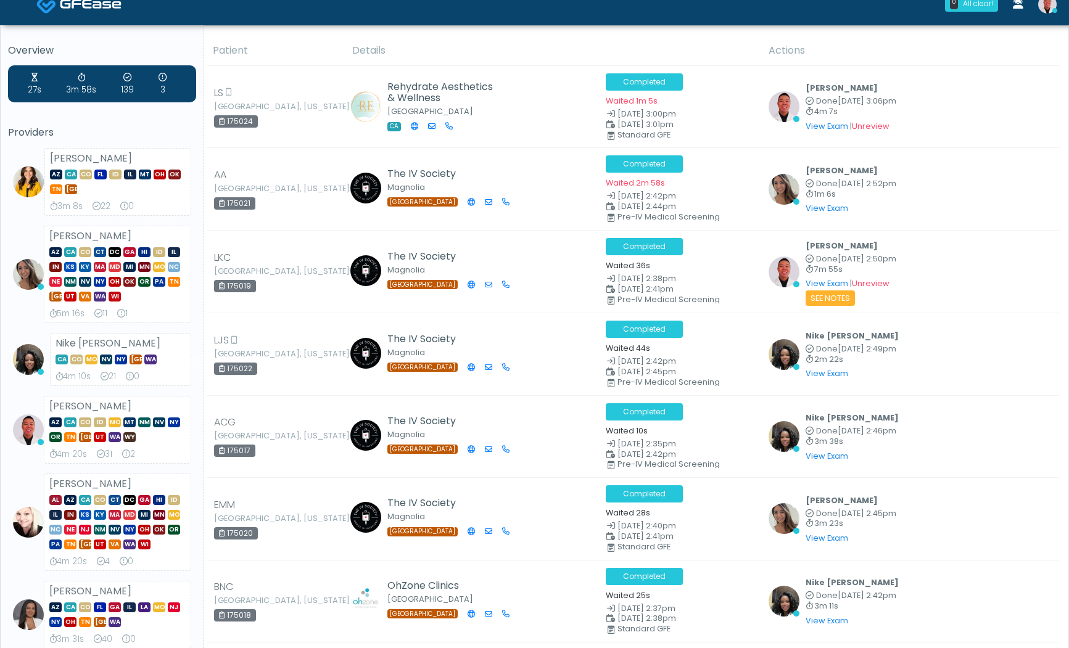
scroll to position [249, 0]
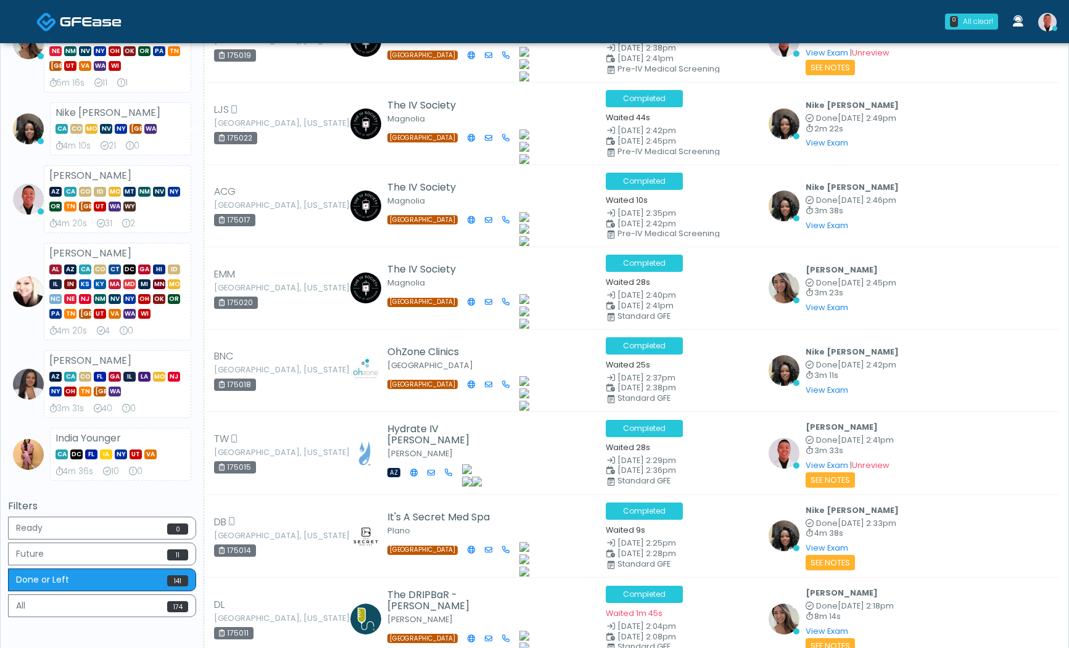
click at [131, 516] on div "Filters Ready 0 Future 11 Done or Left 141 All 174" at bounding box center [102, 561] width 188 height 120
click at [136, 529] on button "Ready 0" at bounding box center [102, 528] width 188 height 23
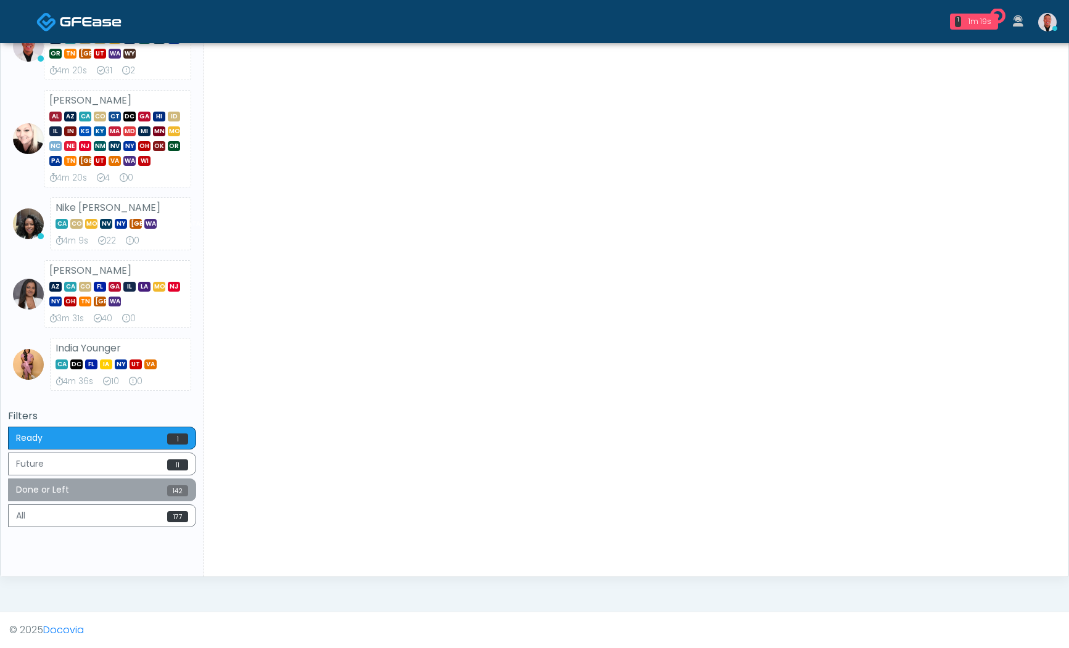
click at [160, 498] on button "Done or Left 142" at bounding box center [102, 490] width 188 height 23
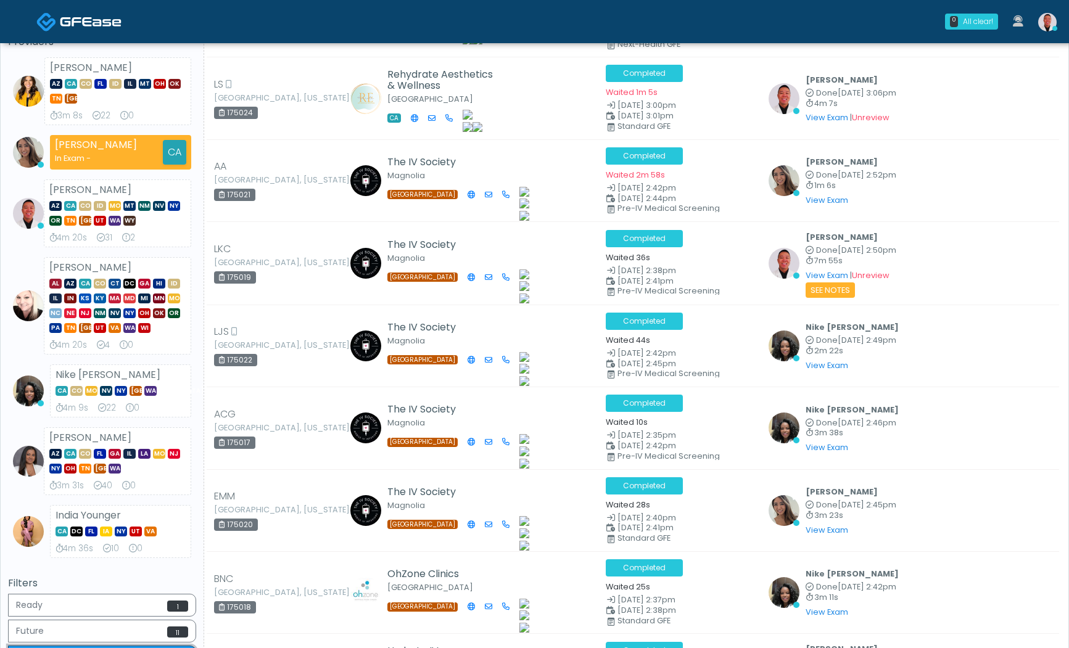
scroll to position [128, 0]
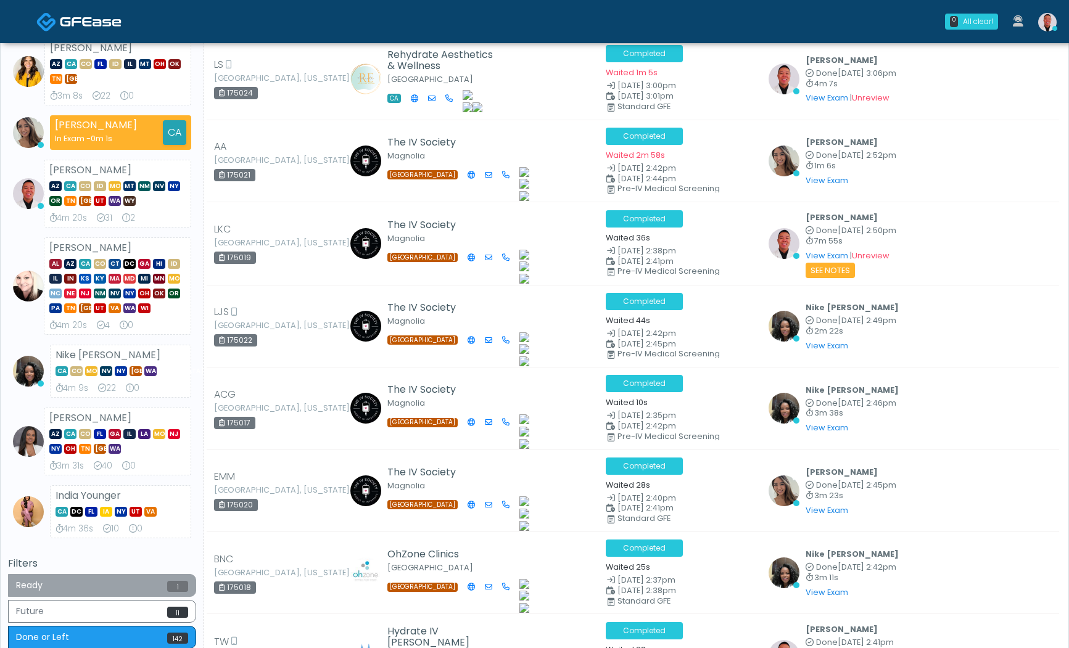
click at [143, 579] on button "Ready 1" at bounding box center [102, 585] width 188 height 23
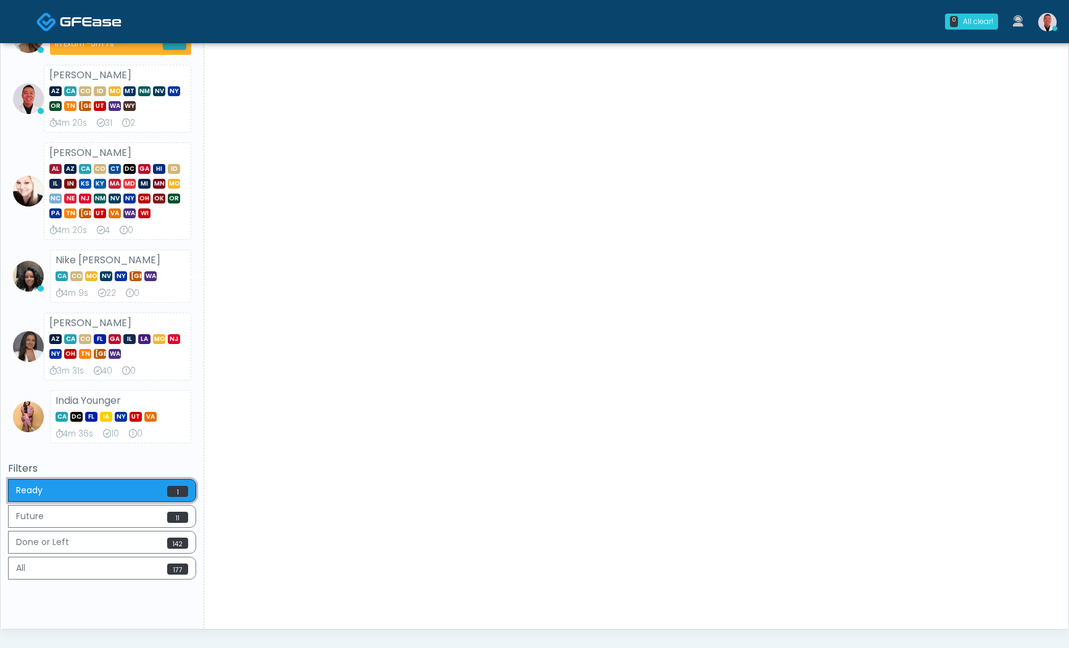
scroll to position [230, 0]
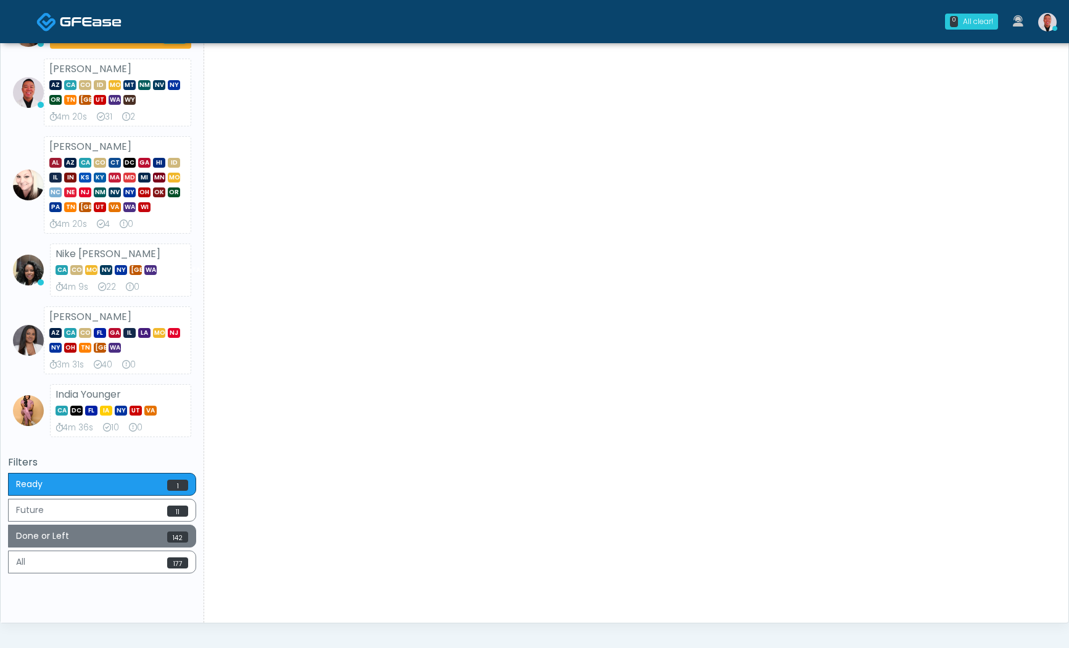
click at [160, 535] on button "Done or Left 142" at bounding box center [102, 536] width 188 height 23
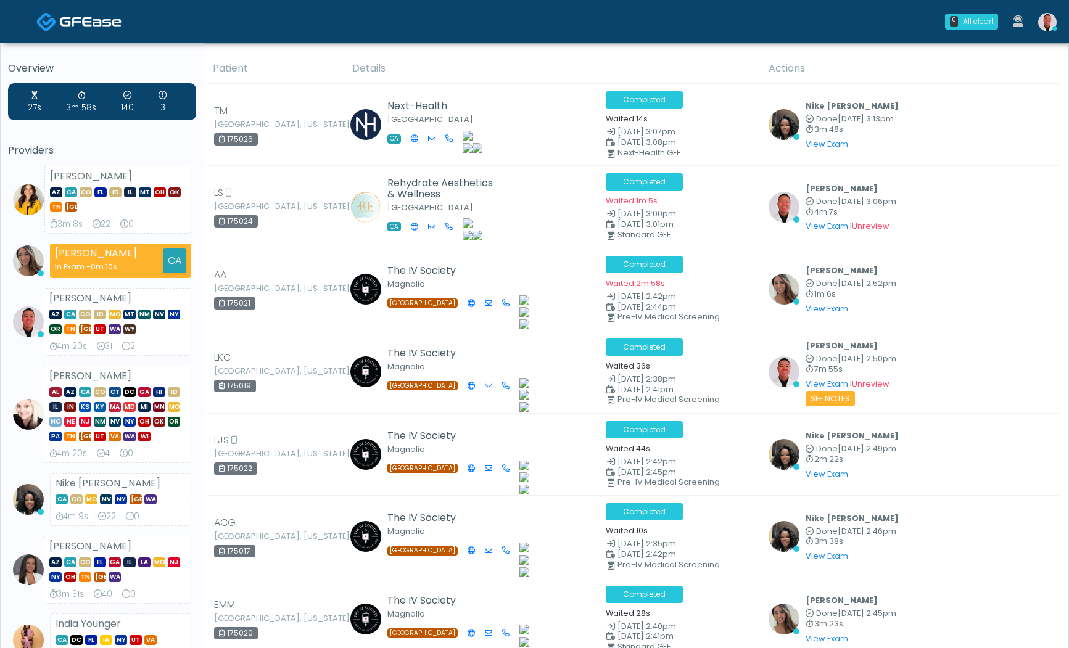
scroll to position [239, 0]
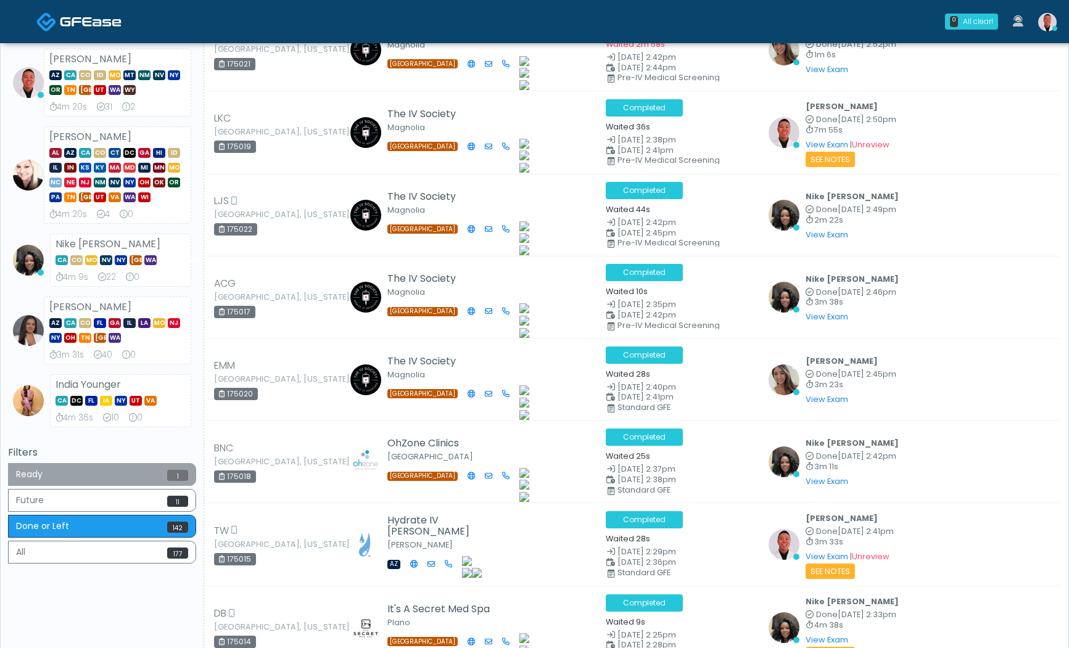
click at [118, 465] on button "Ready 1" at bounding box center [102, 474] width 188 height 23
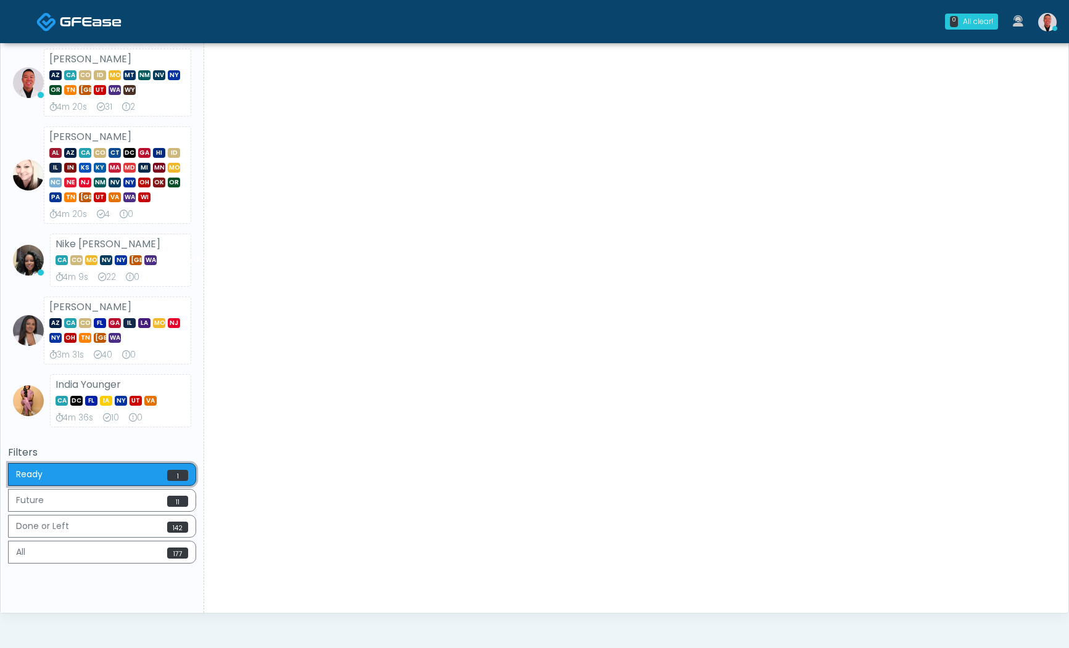
scroll to position [0, 0]
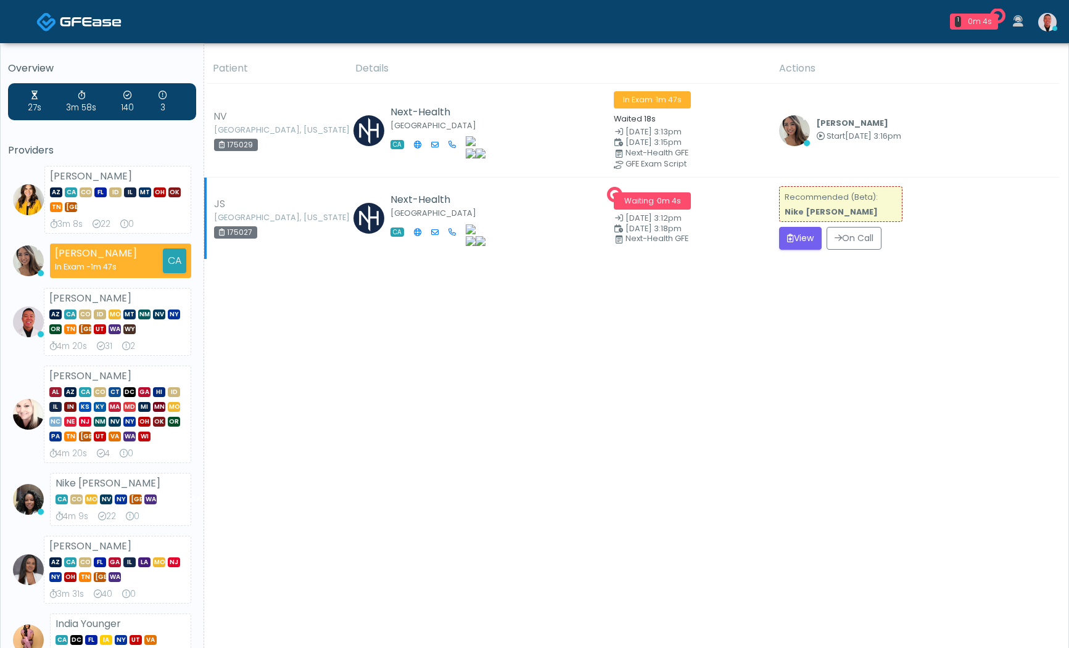
click at [796, 252] on td "Recommended (Beta): Nike Elizabeth Akinjero View On Call" at bounding box center [916, 218] width 288 height 81
click at [791, 227] on button "View" at bounding box center [800, 238] width 43 height 23
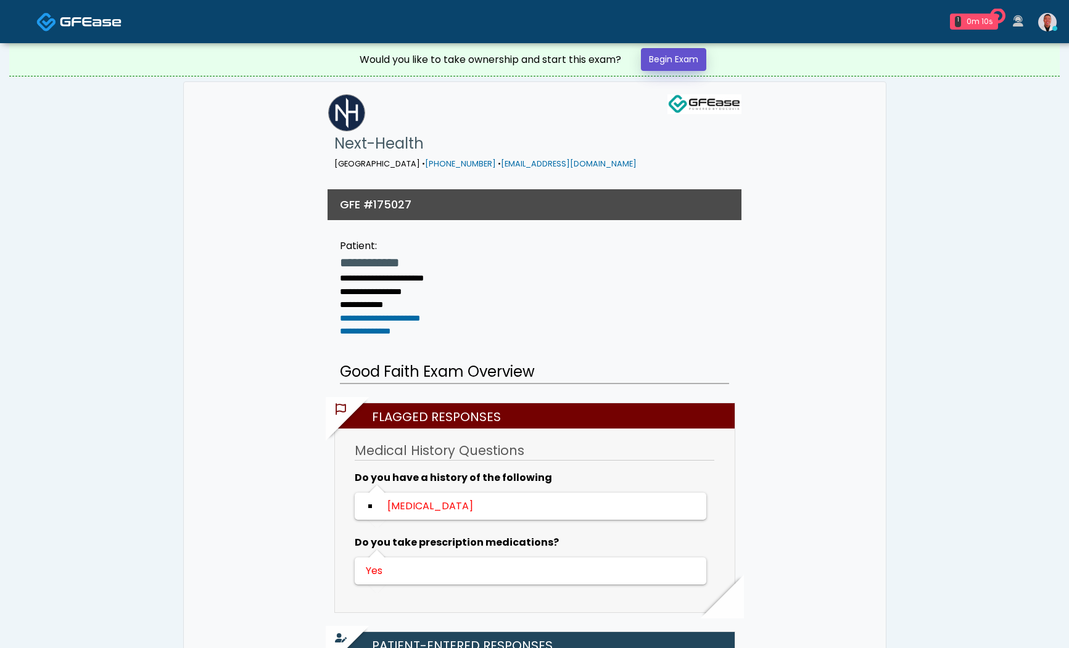
click at [681, 68] on link "Begin Exam" at bounding box center [673, 59] width 65 height 23
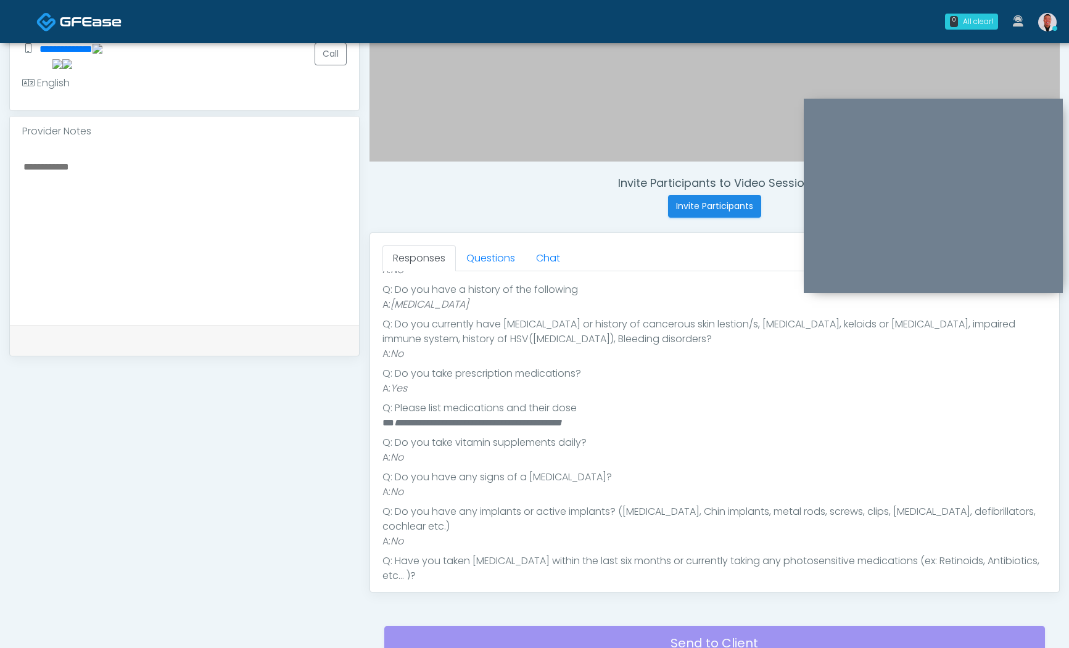
scroll to position [327, 0]
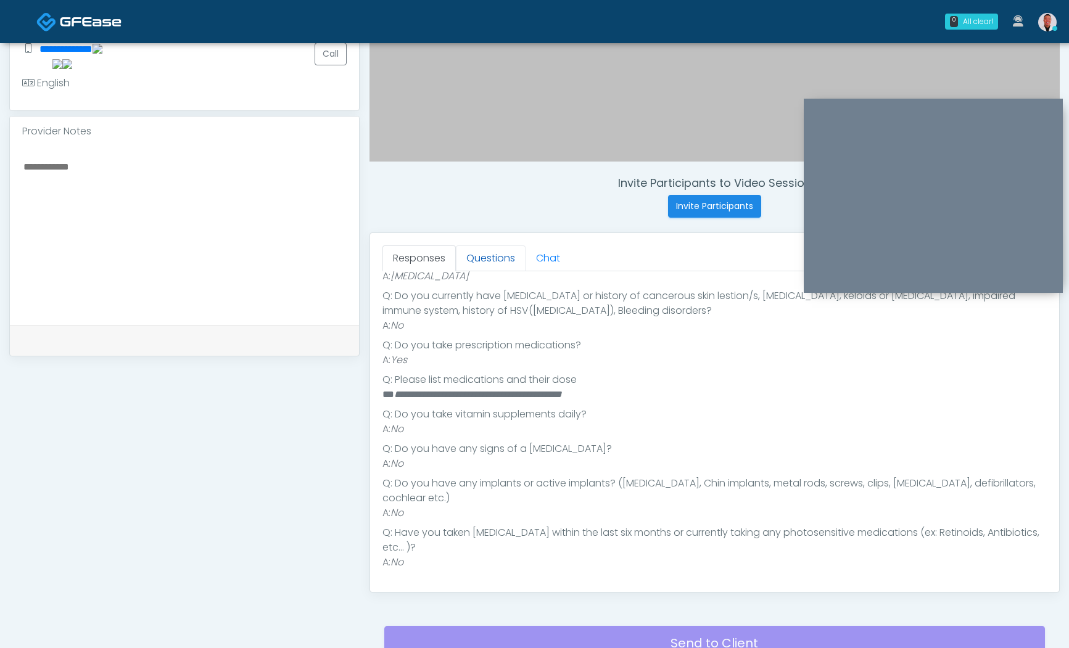
click at [506, 267] on link "Questions" at bounding box center [491, 259] width 70 height 26
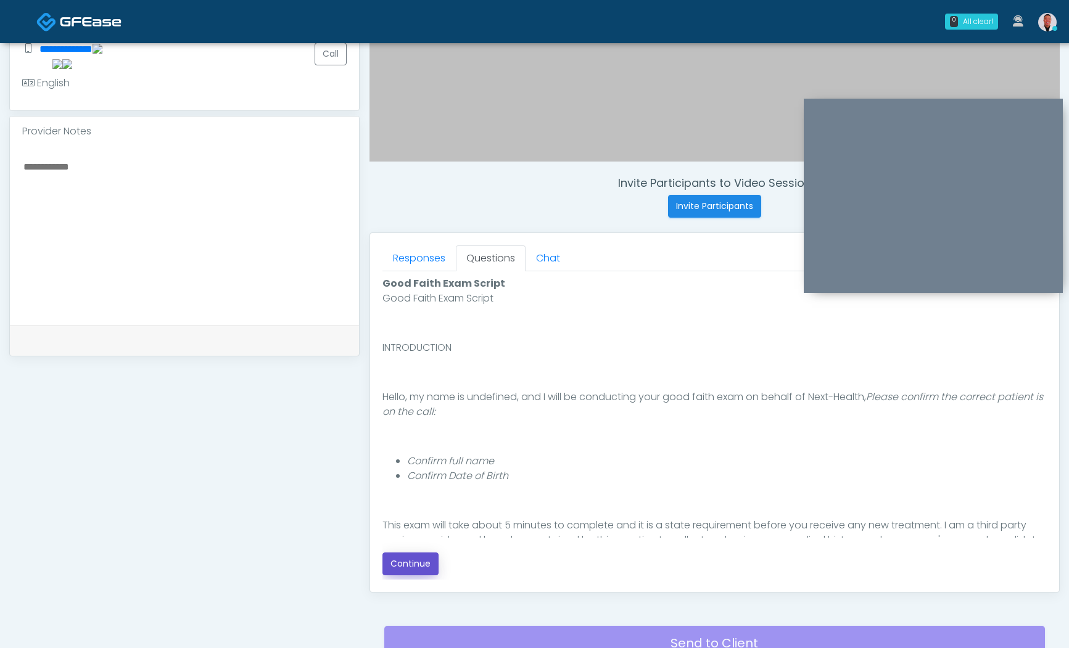
click at [421, 564] on button "Continue" at bounding box center [411, 564] width 56 height 23
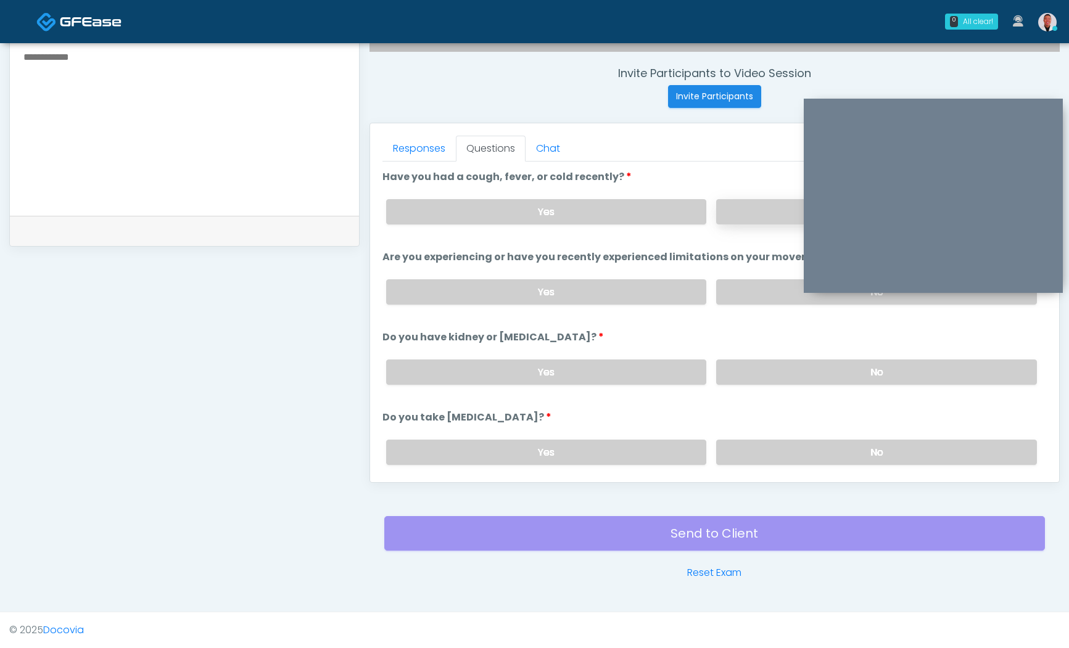
click at [751, 215] on label "No" at bounding box center [876, 211] width 321 height 25
click at [751, 294] on label "No" at bounding box center [876, 291] width 321 height 25
click at [756, 370] on label "No" at bounding box center [876, 372] width 321 height 25
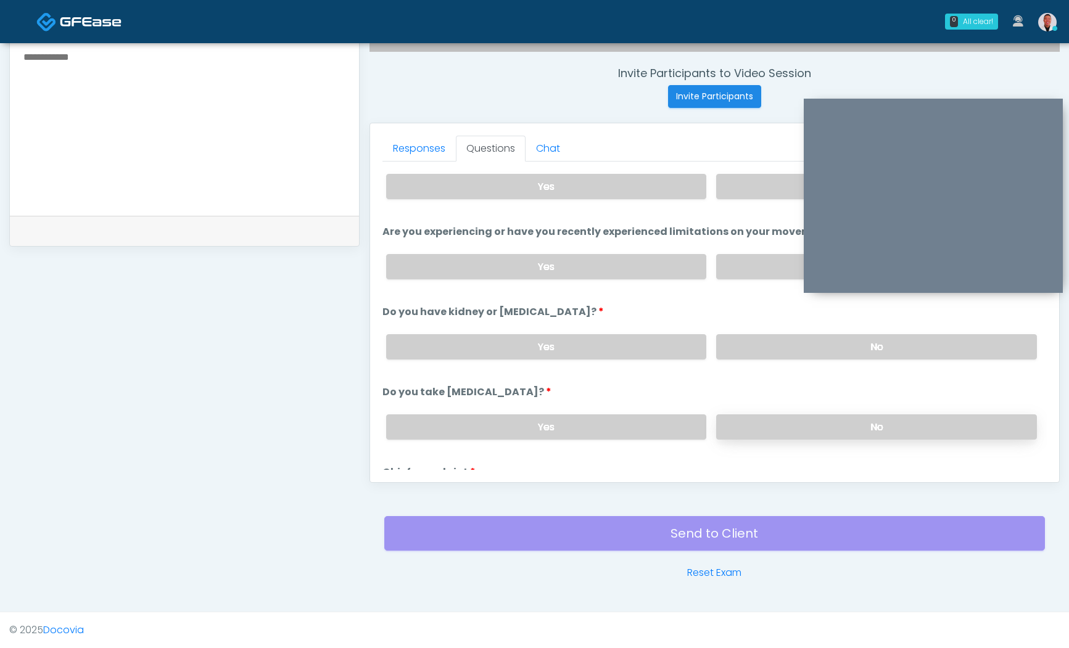
click at [803, 431] on label "No" at bounding box center [876, 427] width 321 height 25
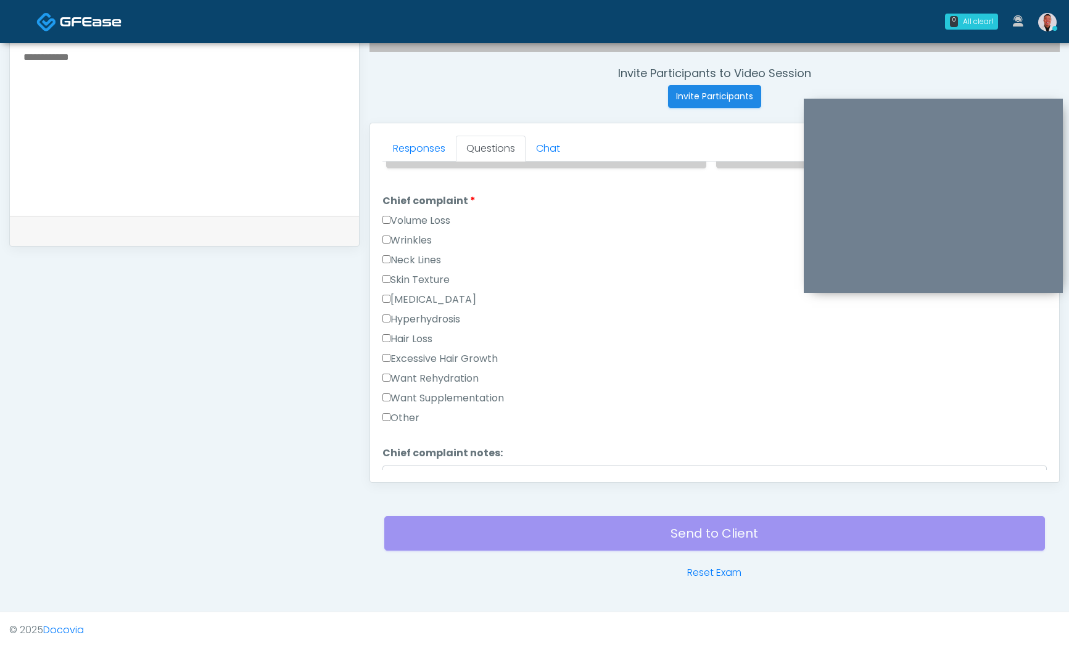
scroll to position [326, 0]
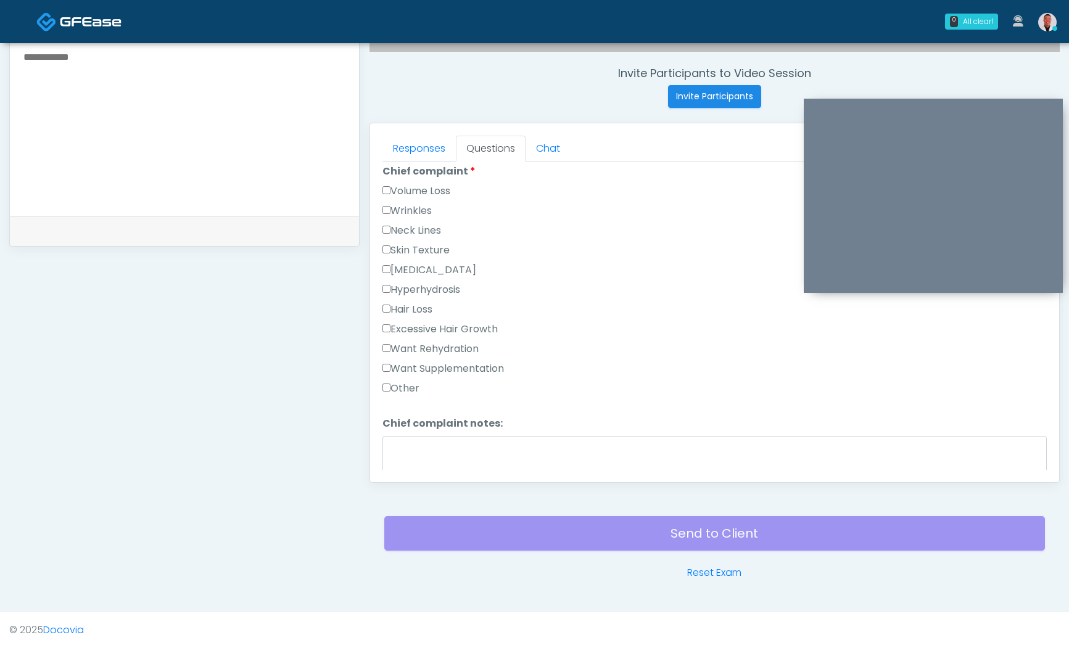
click at [395, 365] on label "Want Supplementation" at bounding box center [444, 369] width 122 height 15
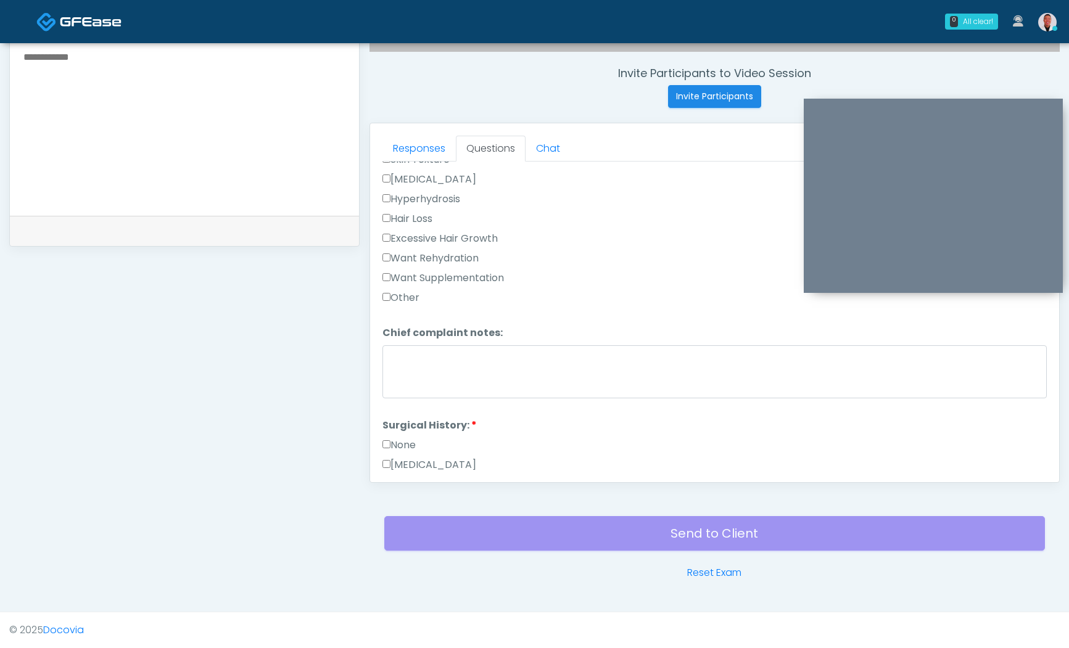
scroll to position [440, 0]
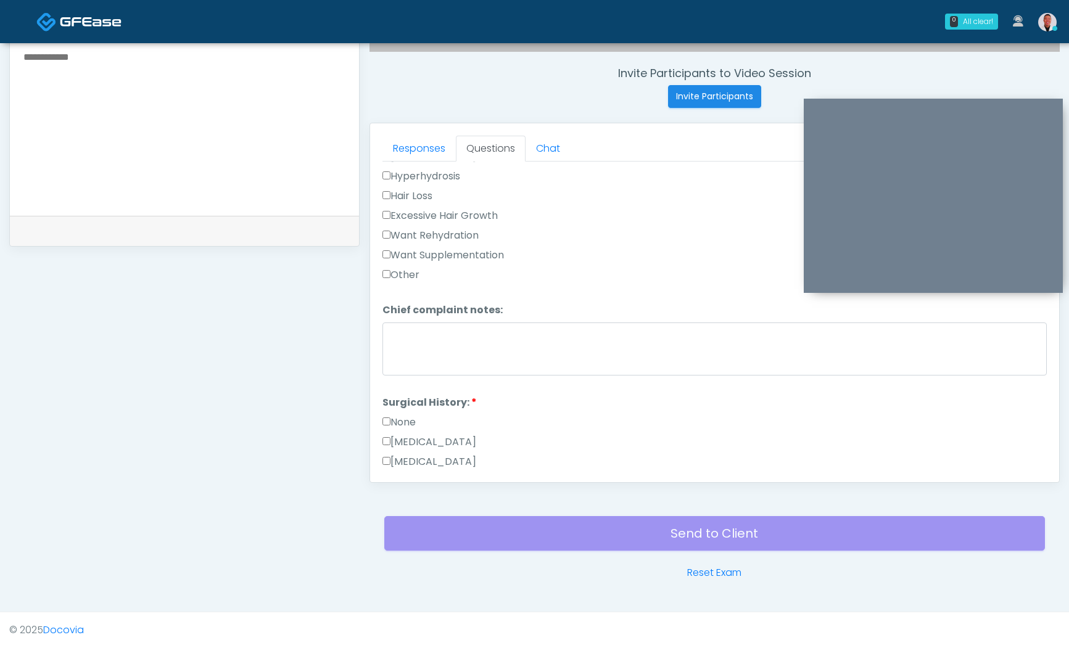
click at [394, 421] on label "None" at bounding box center [399, 422] width 33 height 15
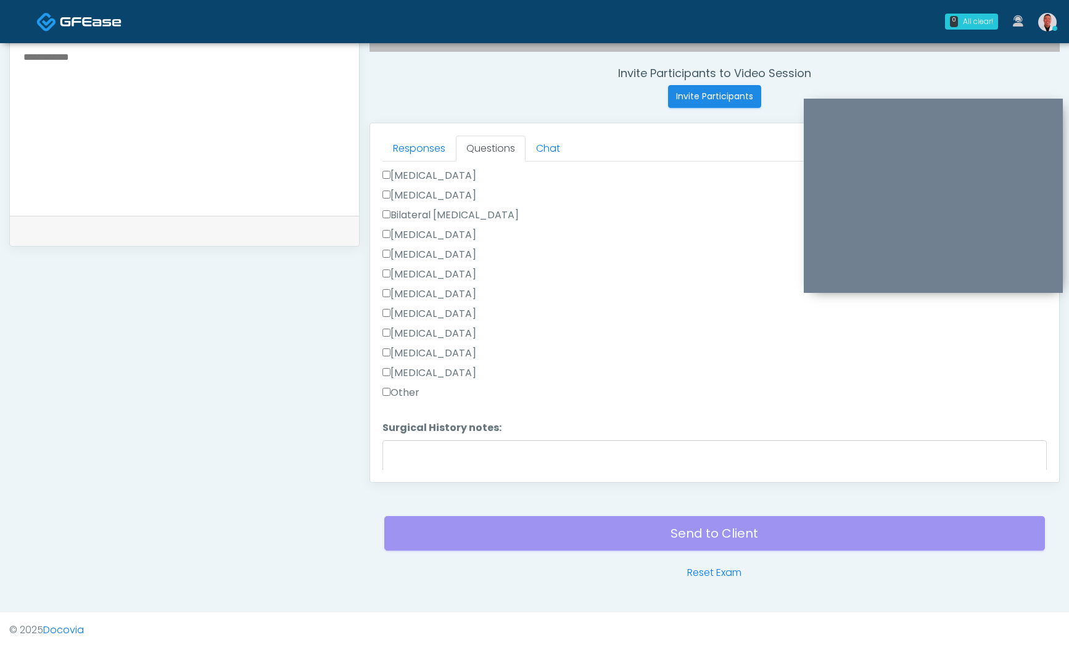
scroll to position [713, 0]
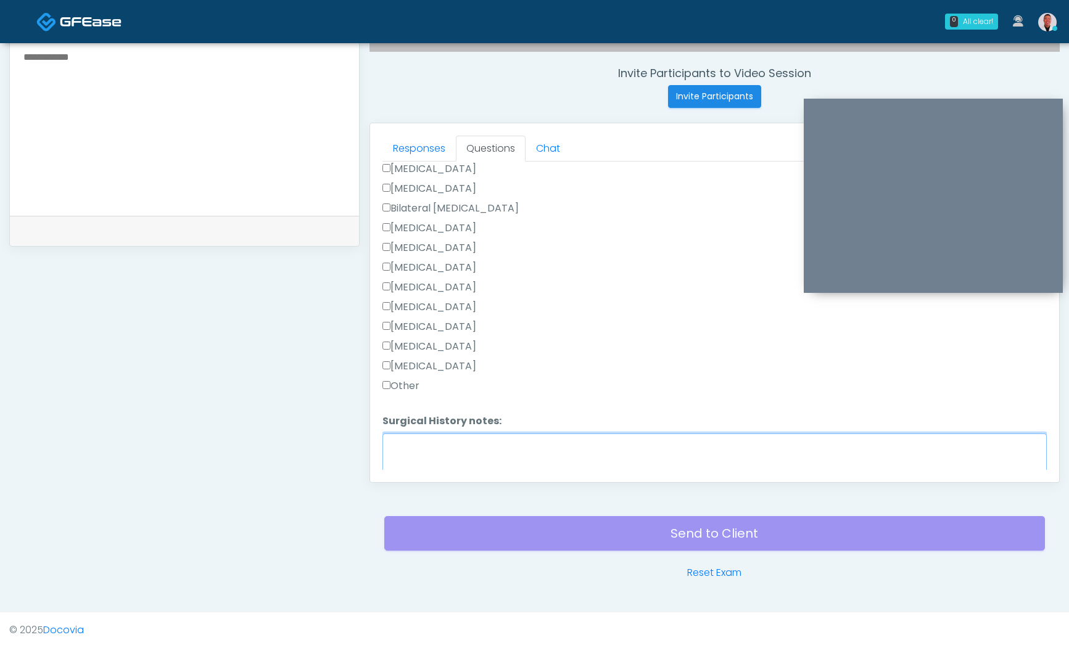
click at [515, 453] on textarea "Surgical History notes:" at bounding box center [715, 460] width 664 height 53
click at [395, 444] on textarea "**********" at bounding box center [715, 460] width 664 height 53
click at [557, 457] on textarea "**********" at bounding box center [715, 460] width 664 height 53
click at [476, 442] on textarea "**********" at bounding box center [715, 460] width 664 height 53
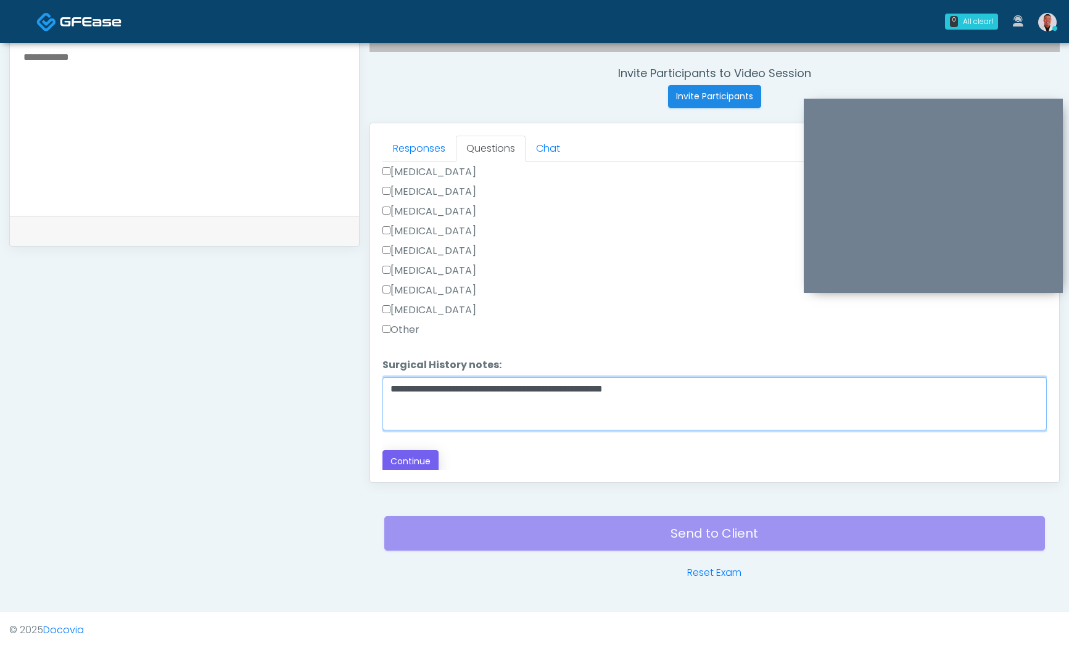
type textarea "**********"
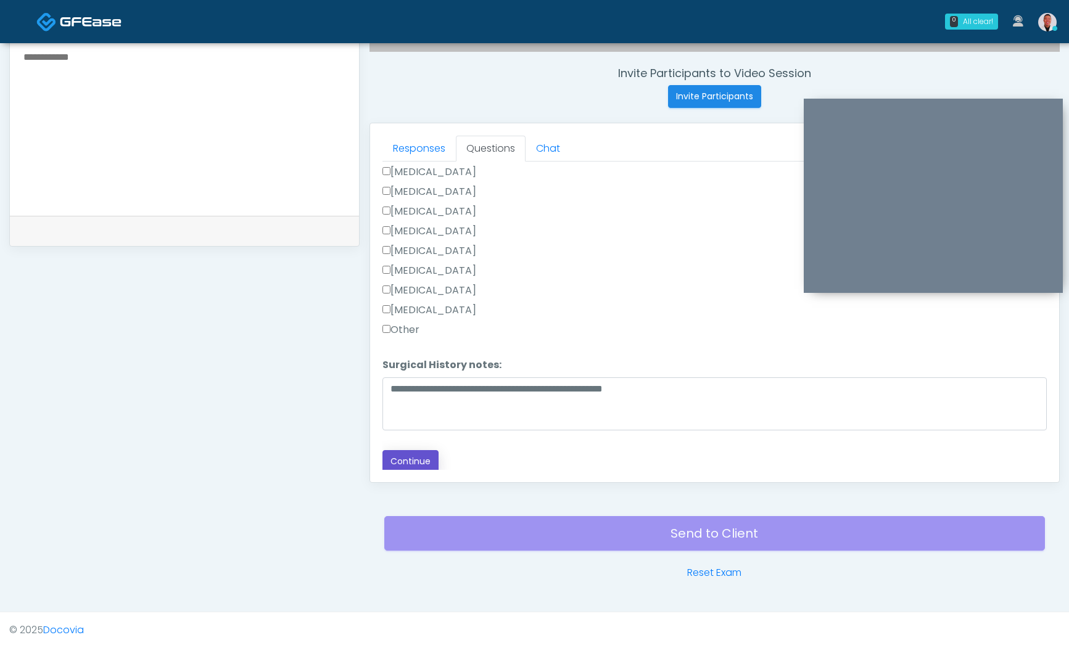
click at [419, 450] on button "Continue" at bounding box center [411, 461] width 56 height 23
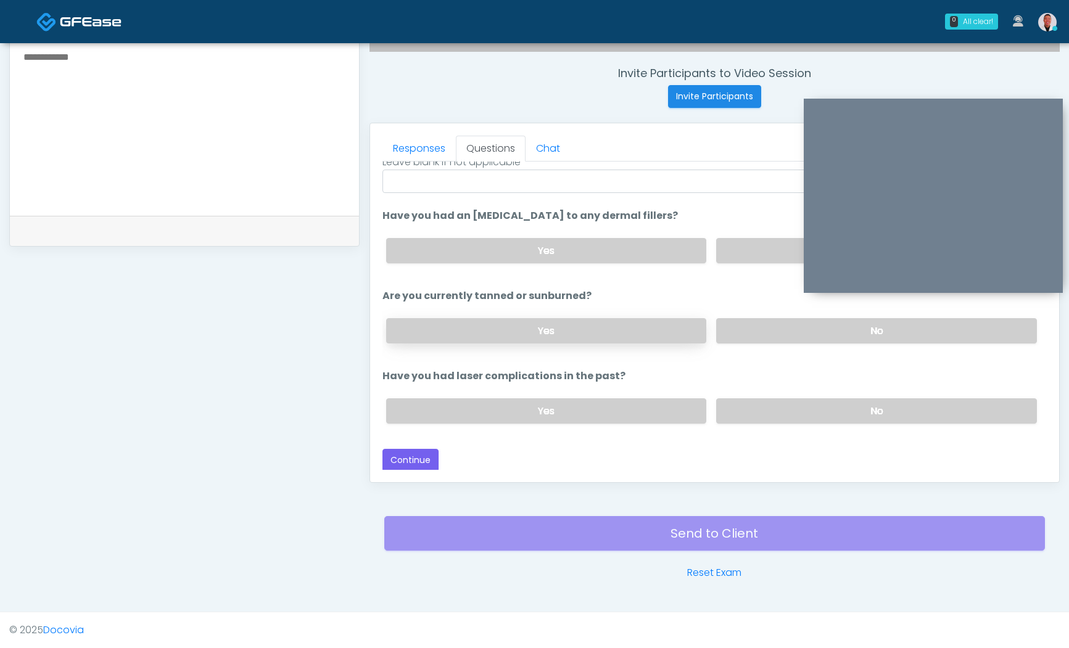
scroll to position [0, 0]
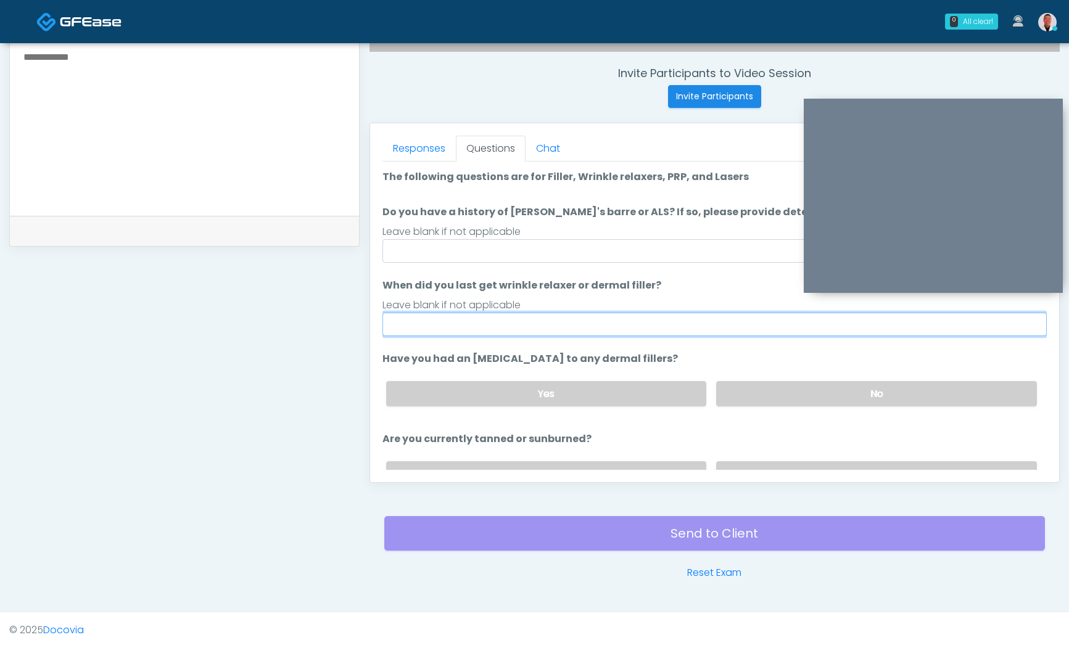
click at [497, 325] on input "When did you last get wrinkle relaxer or dermal filler?" at bounding box center [715, 324] width 664 height 23
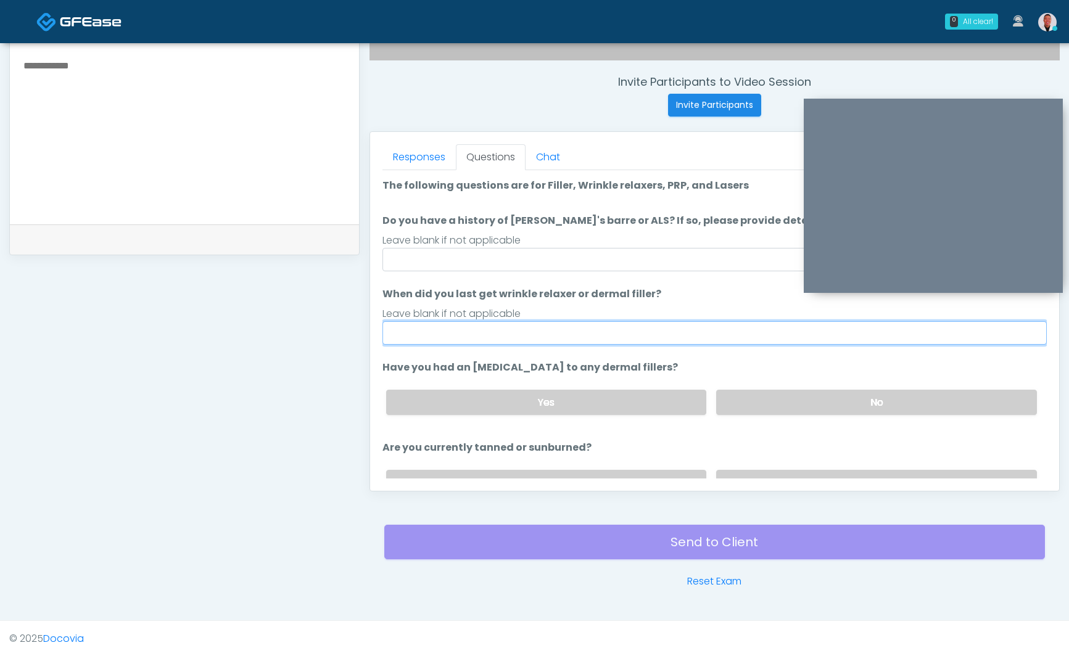
scroll to position [449, 0]
click at [515, 329] on input "**********" at bounding box center [715, 334] width 664 height 23
type input "**********"
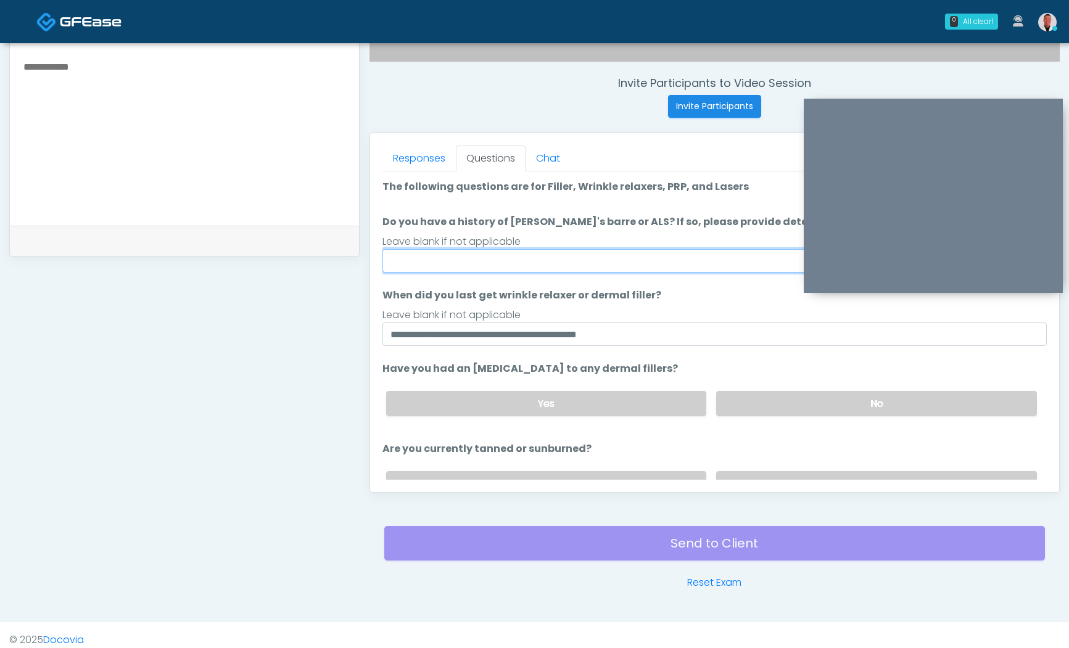
click at [523, 260] on input "Do you have a history of [PERSON_NAME]'s barre or ALS? If so, please provide de…" at bounding box center [715, 260] width 664 height 23
type input "**"
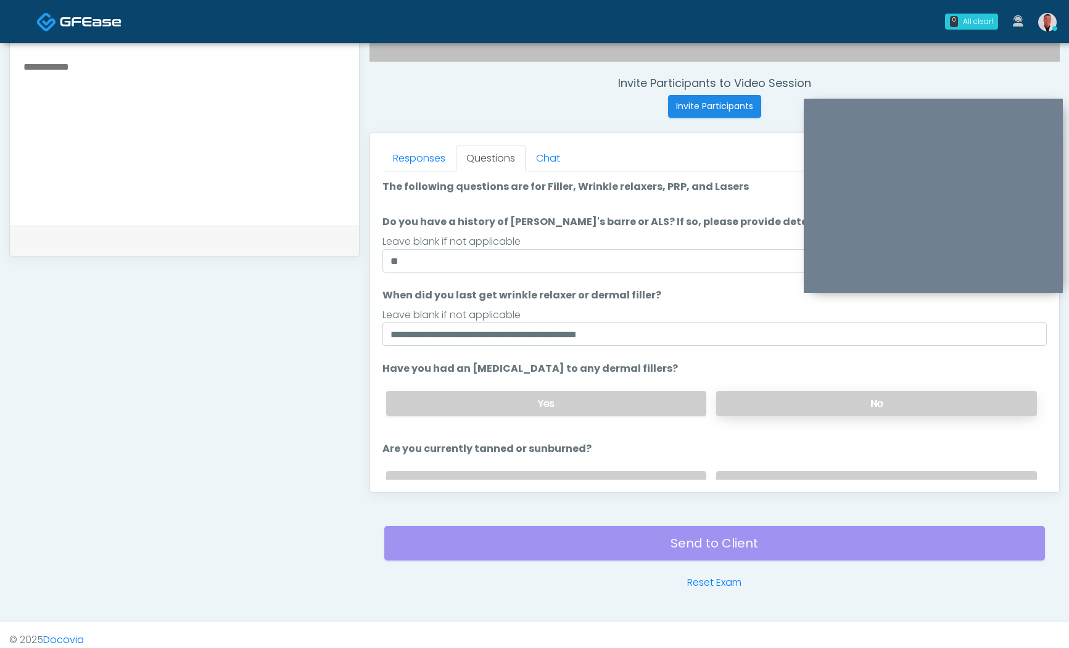
click at [751, 396] on label "No" at bounding box center [876, 403] width 321 height 25
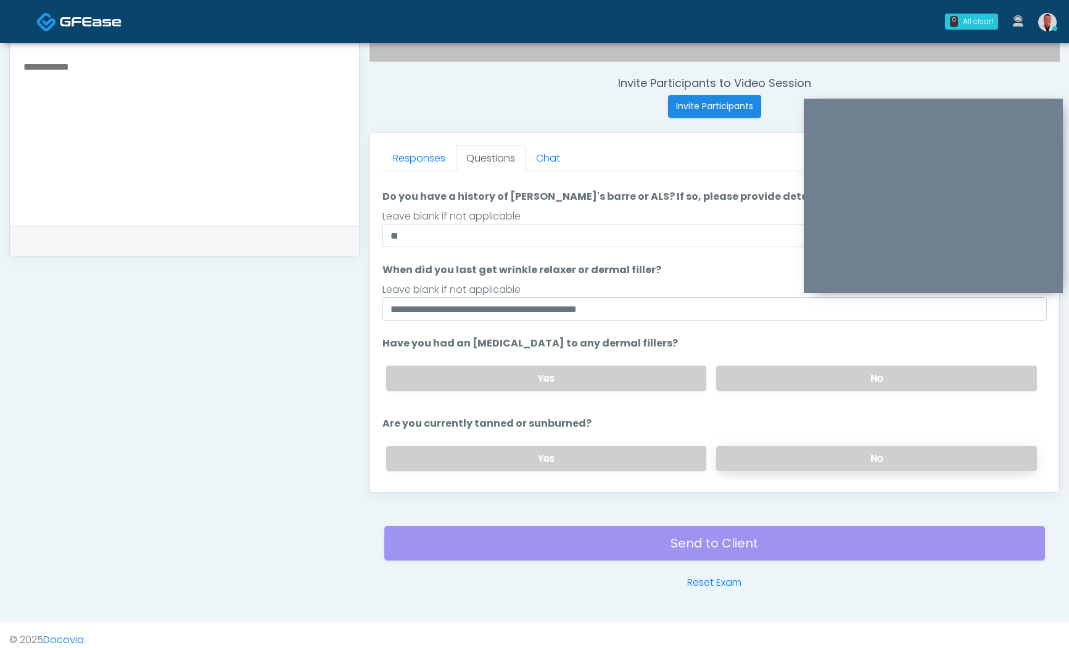
click at [766, 463] on label "No" at bounding box center [876, 458] width 321 height 25
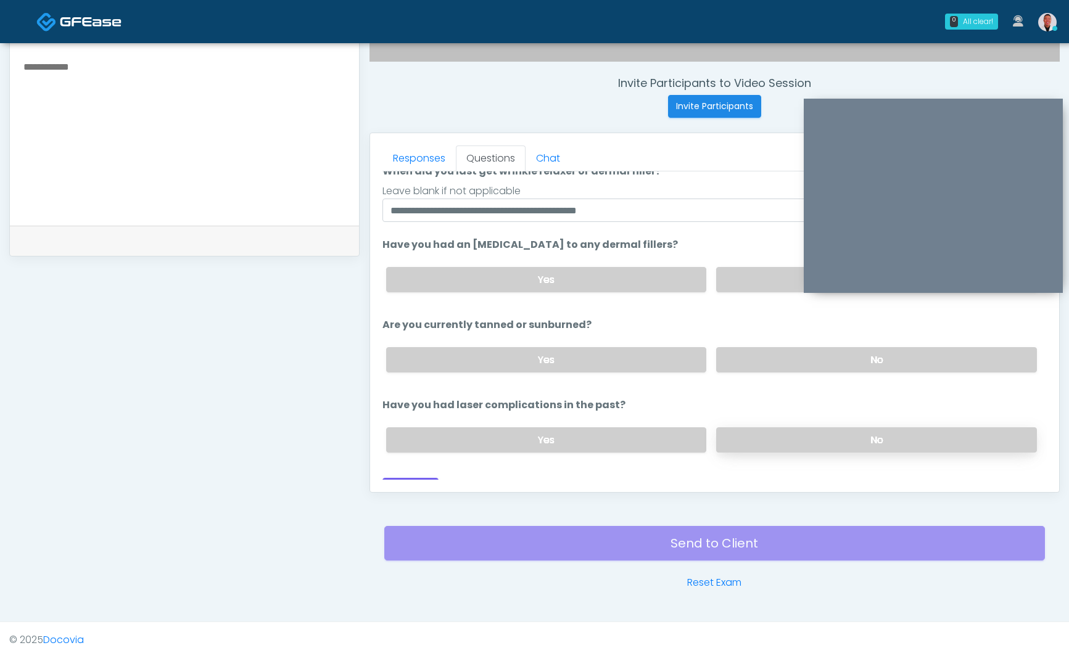
scroll to position [141, 0]
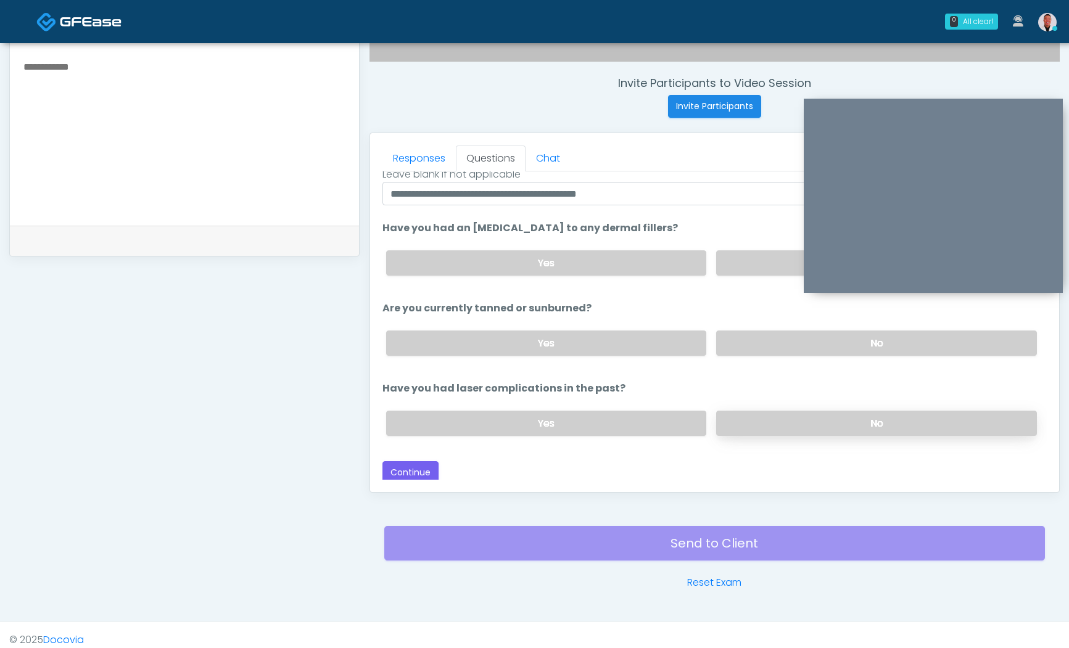
click at [816, 426] on label "No" at bounding box center [876, 423] width 321 height 25
click at [416, 461] on button "Continue" at bounding box center [411, 472] width 56 height 23
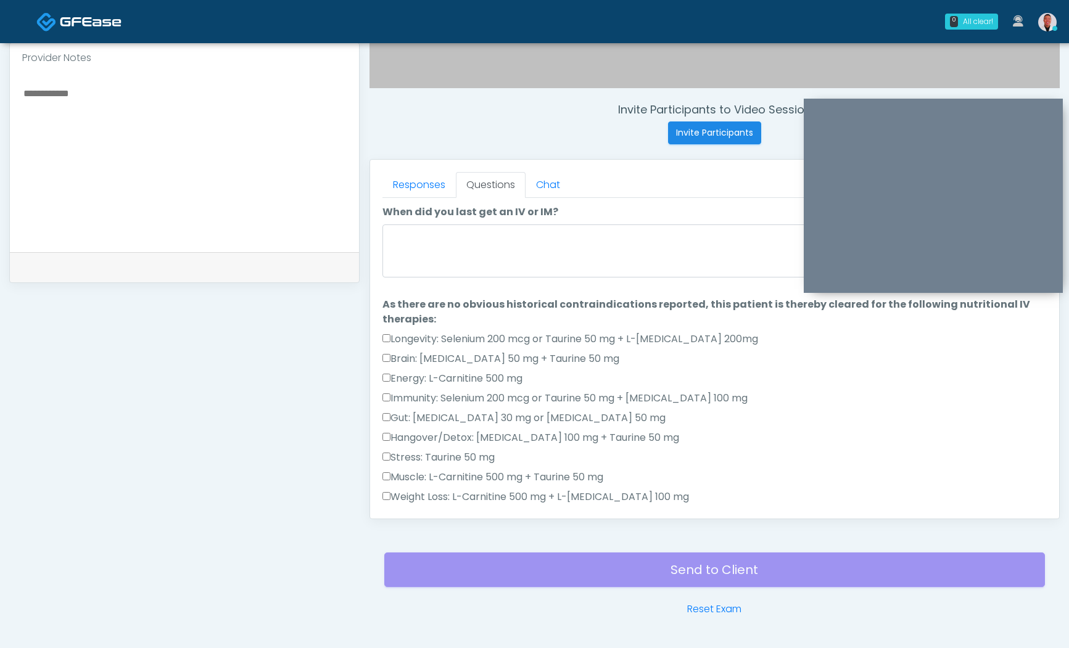
scroll to position [0, 0]
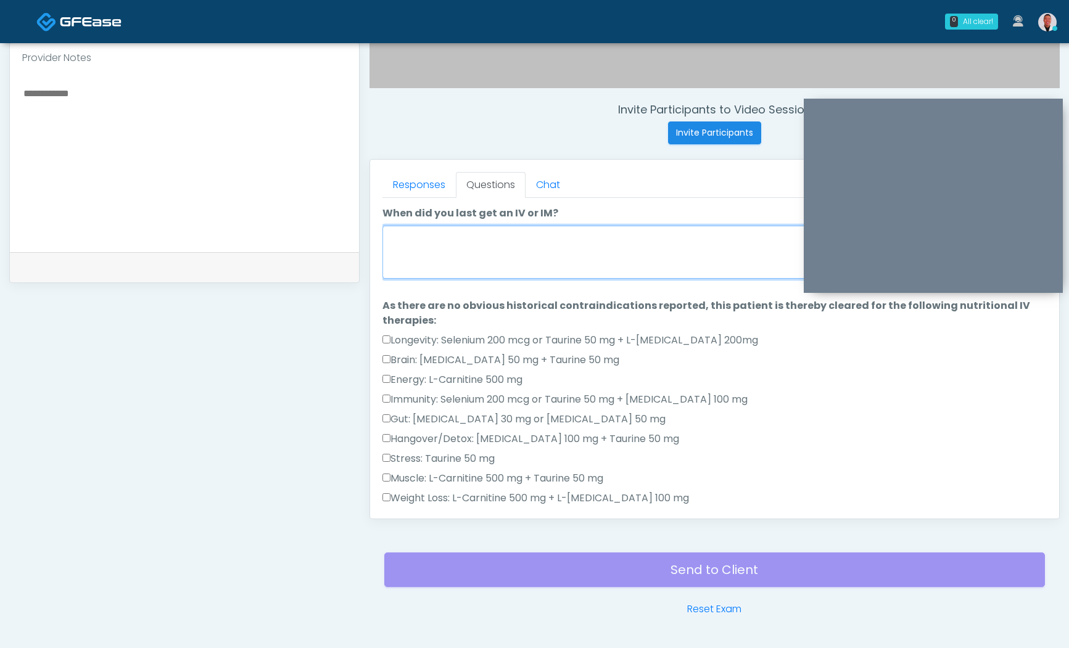
click at [555, 271] on textarea "When did you last get an IV or IM?" at bounding box center [715, 252] width 664 height 53
type textarea "********"
click at [424, 188] on link "Responses" at bounding box center [419, 185] width 73 height 26
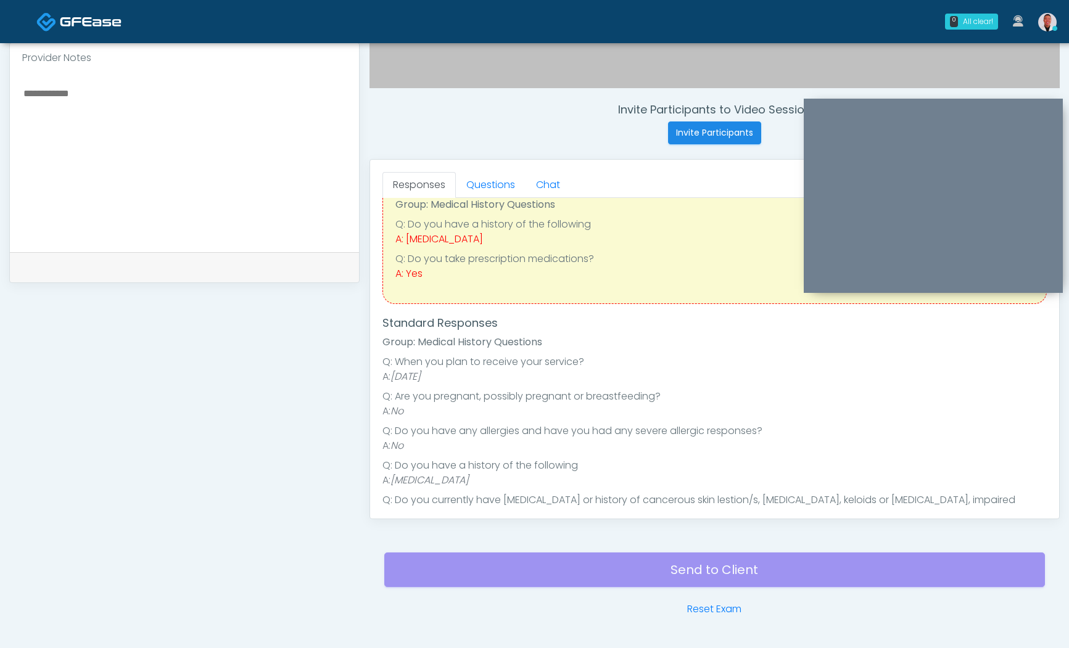
scroll to position [49, 0]
drag, startPoint x: 486, startPoint y: 188, endPoint x: 489, endPoint y: 260, distance: 72.2
click at [486, 188] on link "Questions" at bounding box center [491, 185] width 70 height 26
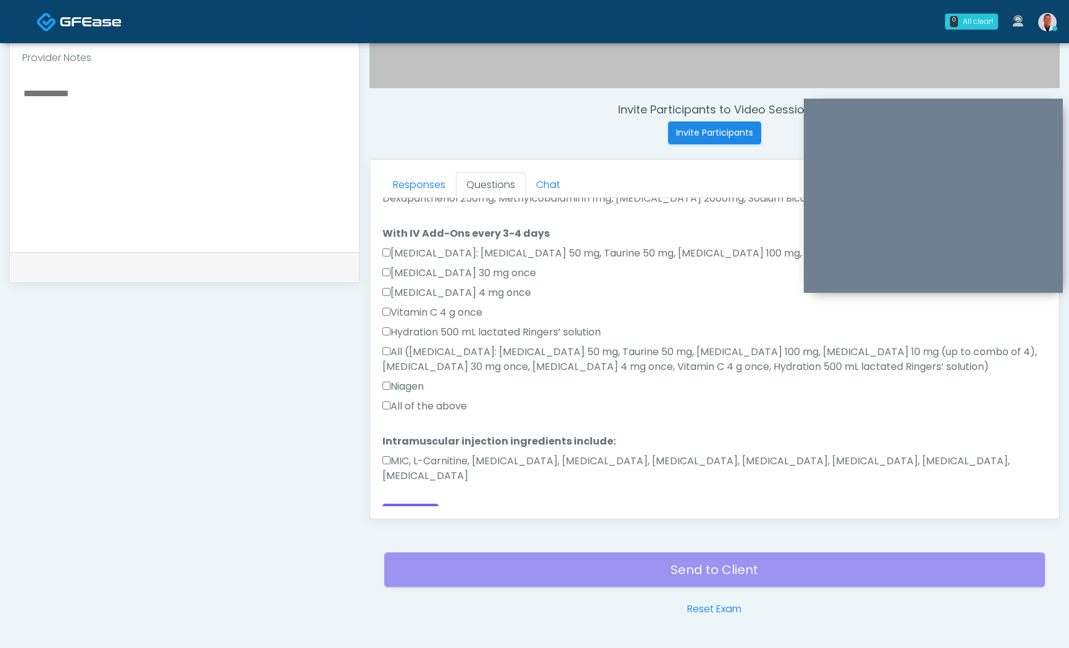
scroll to position [730, 0]
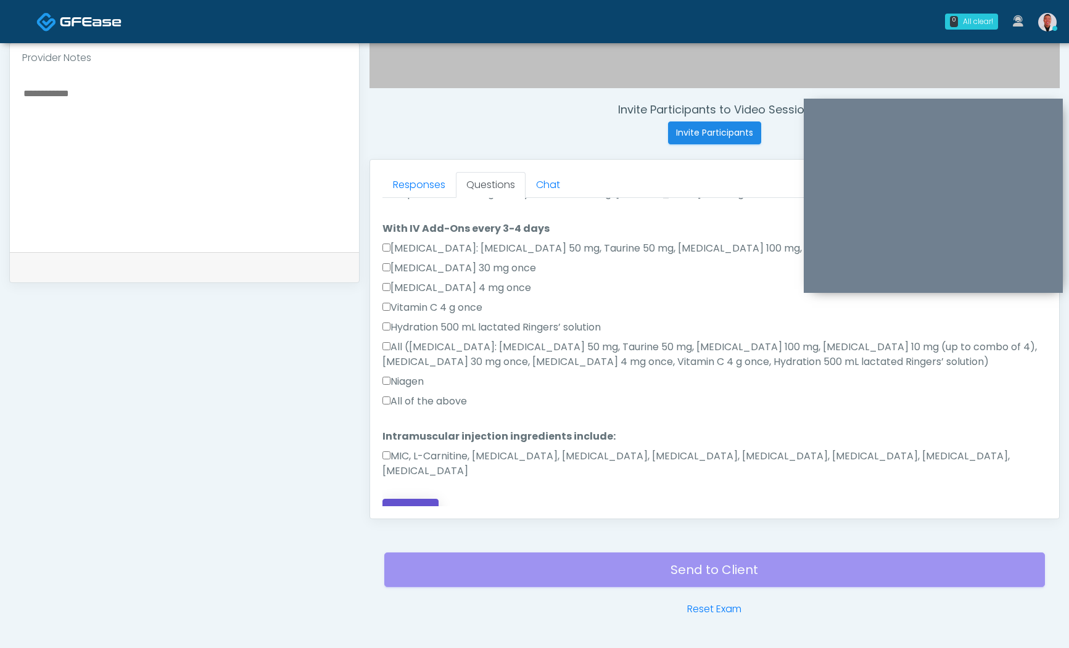
click at [400, 499] on button "Continue" at bounding box center [411, 510] width 56 height 23
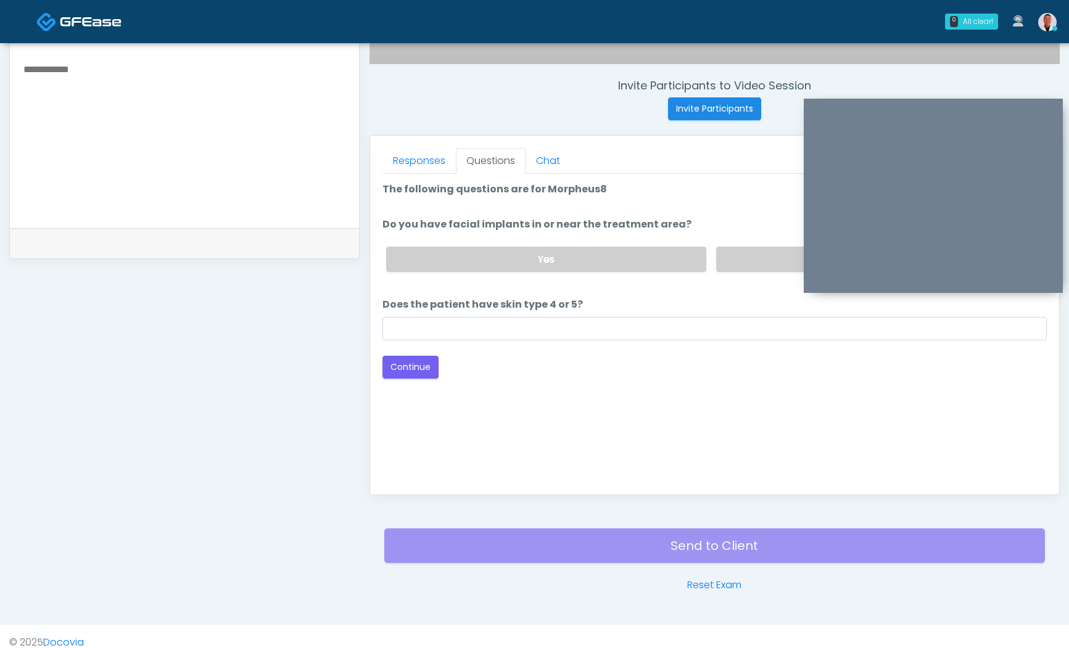
scroll to position [446, 0]
click at [766, 262] on label "No" at bounding box center [876, 259] width 321 height 25
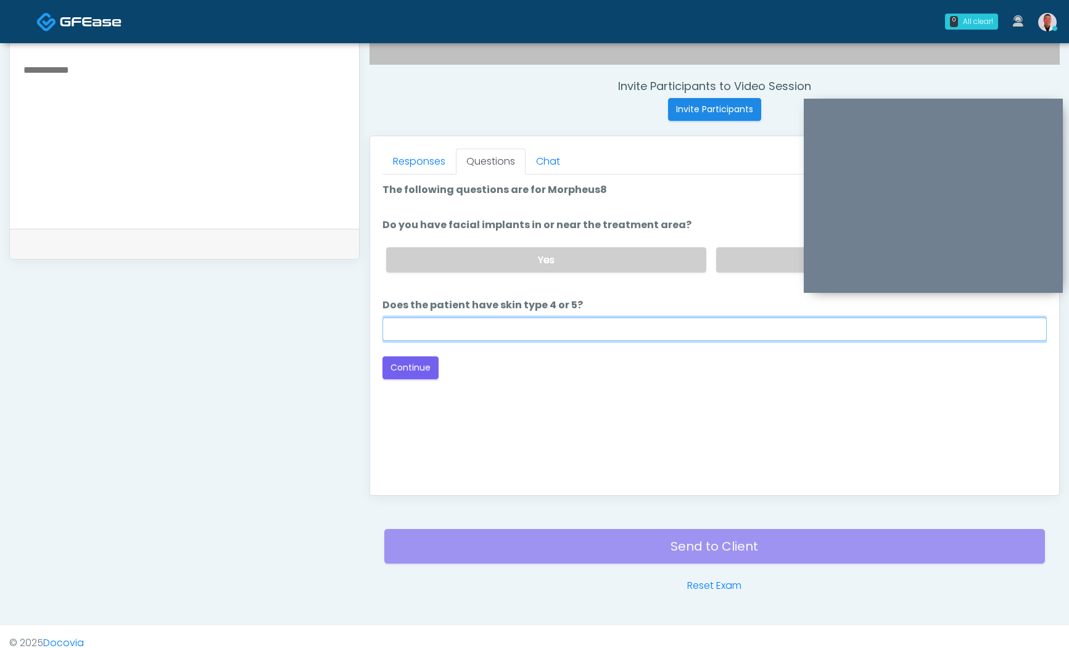
click at [684, 336] on input "Does the patient have skin type 4 or 5?" at bounding box center [715, 329] width 664 height 23
type input "**"
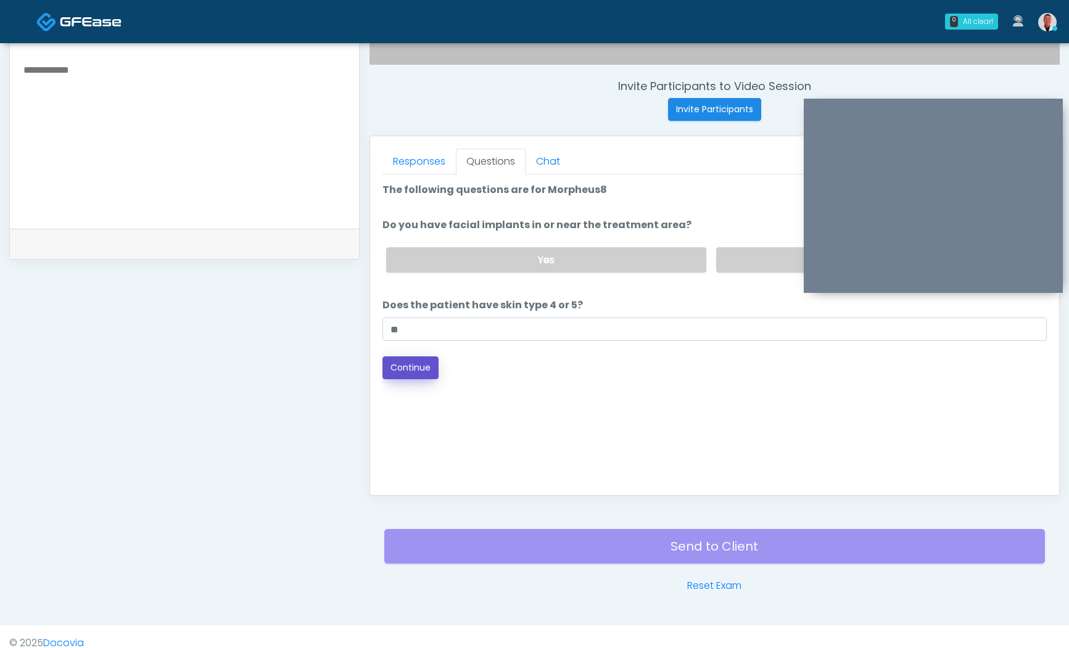
click at [410, 374] on button "Continue" at bounding box center [411, 368] width 56 height 23
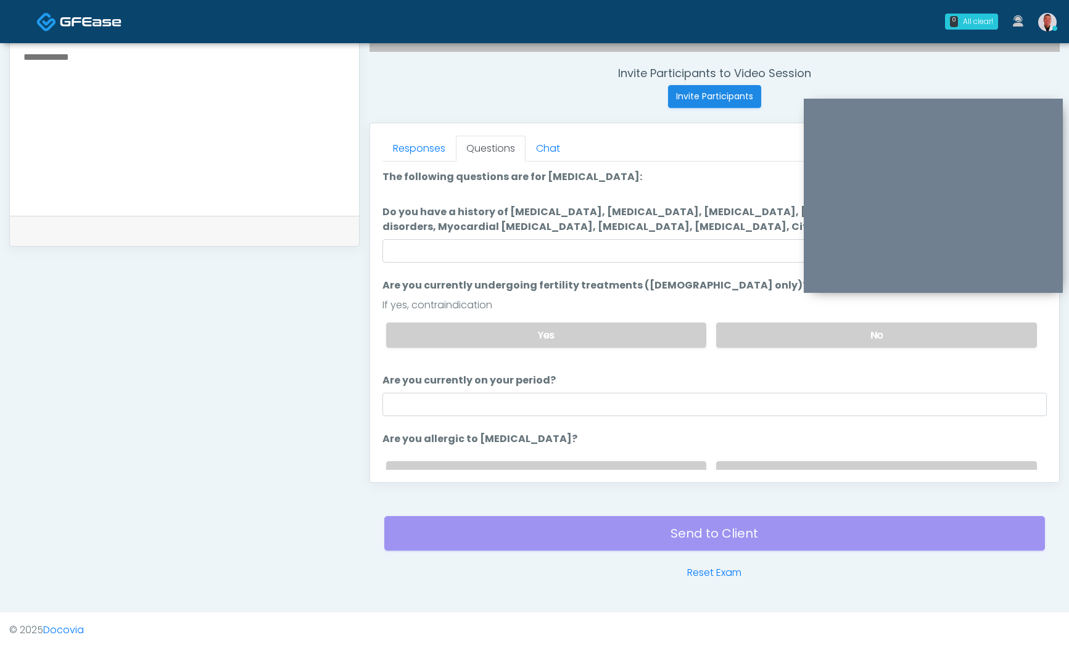
scroll to position [345, 0]
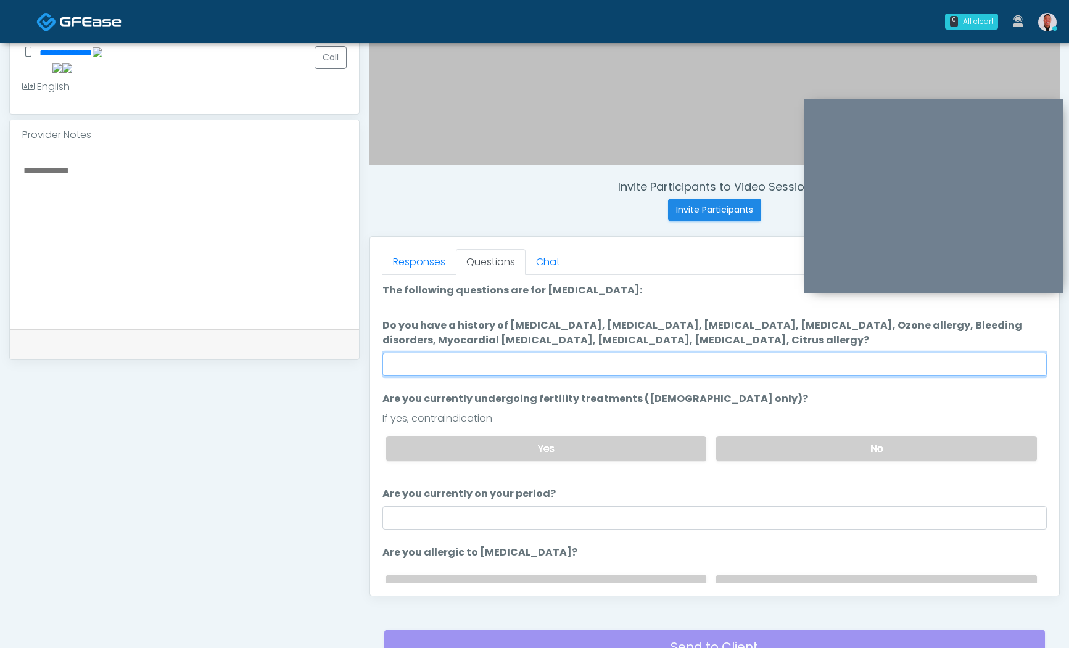
click at [585, 371] on input "Do you have a history of Hyperthyroidism, Hypotension, Hypocalcemia, Hypoglycem…" at bounding box center [715, 364] width 664 height 23
type input "****"
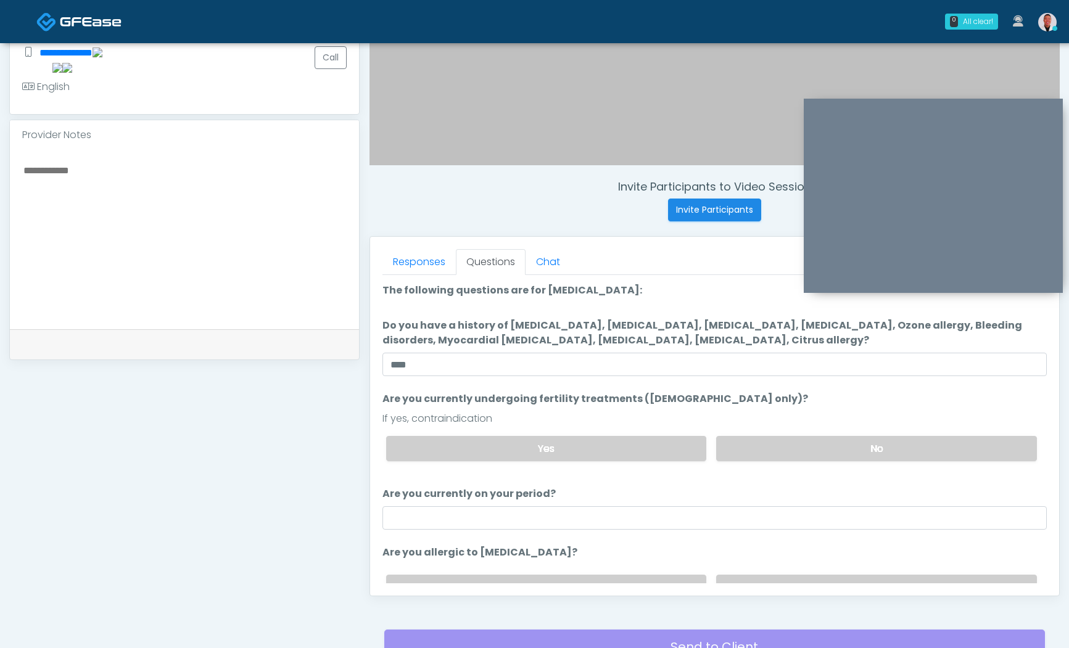
click at [843, 436] on div "Yes No" at bounding box center [711, 448] width 671 height 45
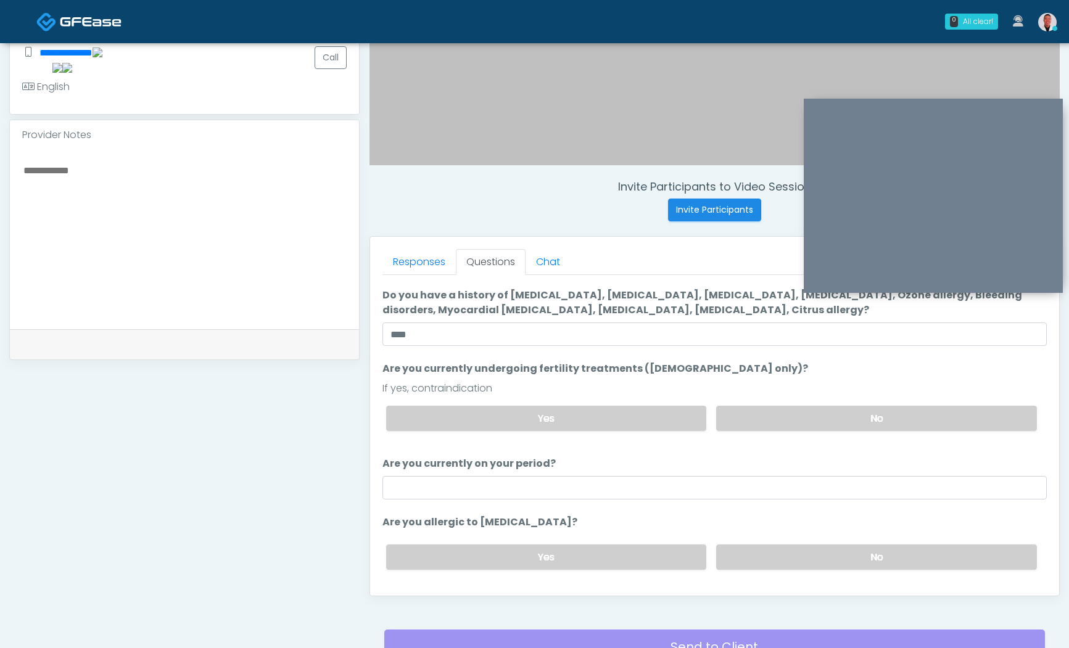
scroll to position [64, 0]
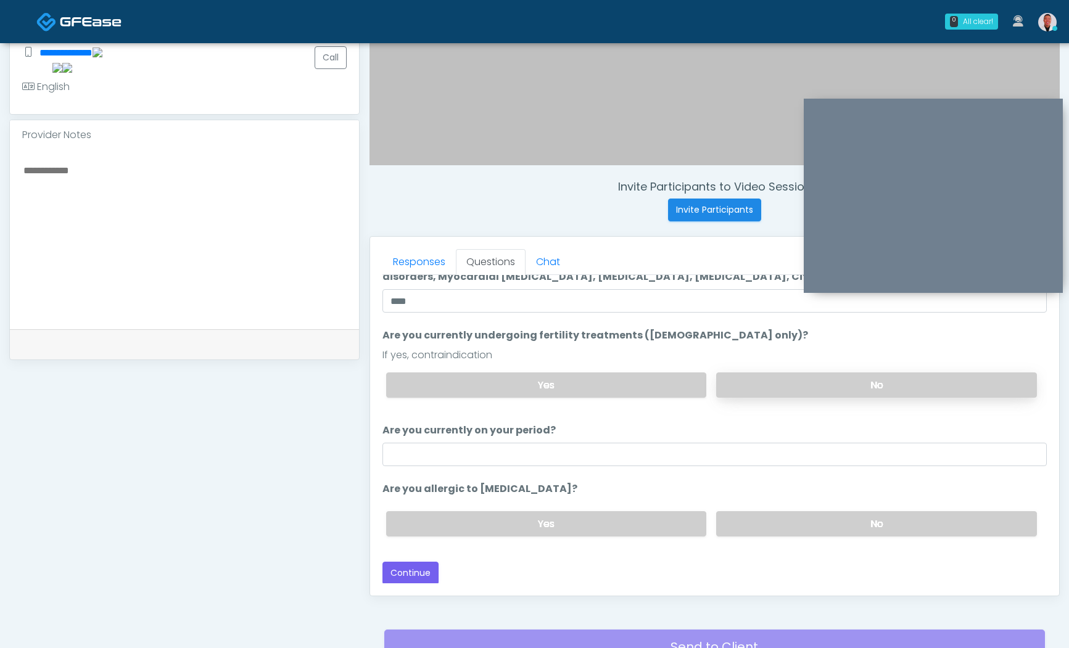
click at [758, 395] on label "No" at bounding box center [876, 385] width 321 height 25
drag, startPoint x: 779, startPoint y: 523, endPoint x: 490, endPoint y: 473, distance: 293.0
click at [776, 523] on label "No" at bounding box center [876, 523] width 321 height 25
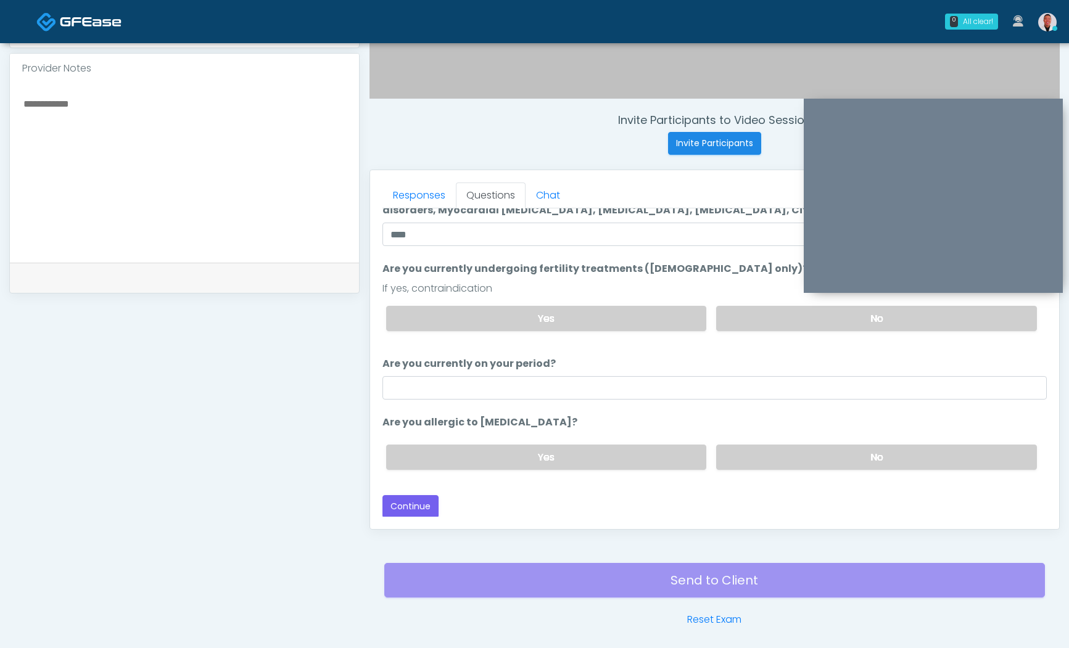
scroll to position [459, 0]
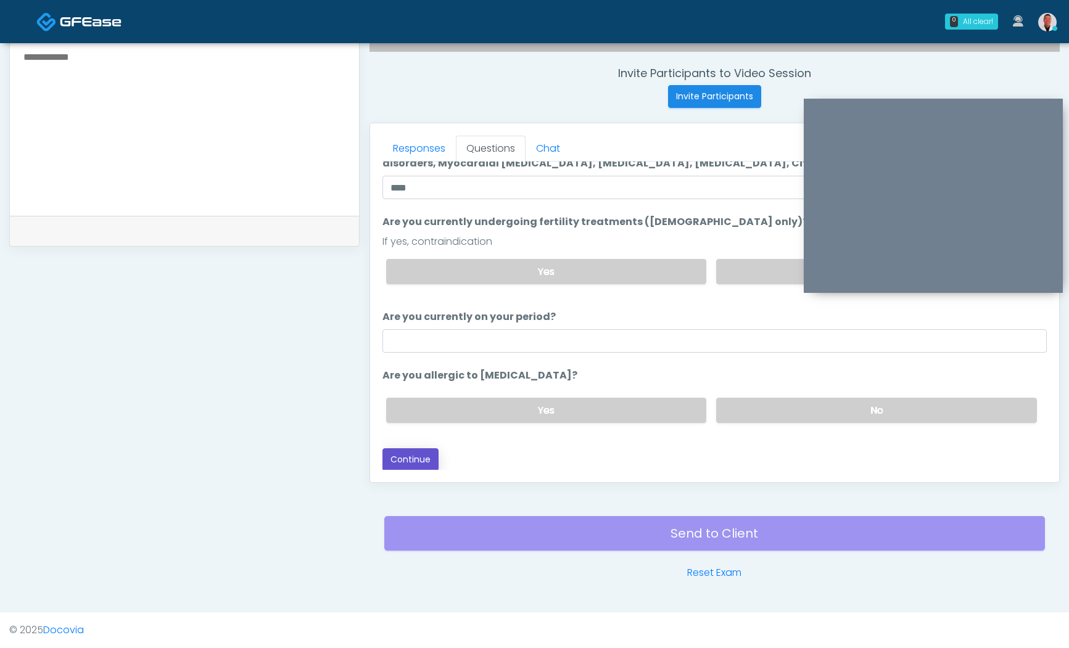
click at [414, 456] on button "Continue" at bounding box center [411, 460] width 56 height 23
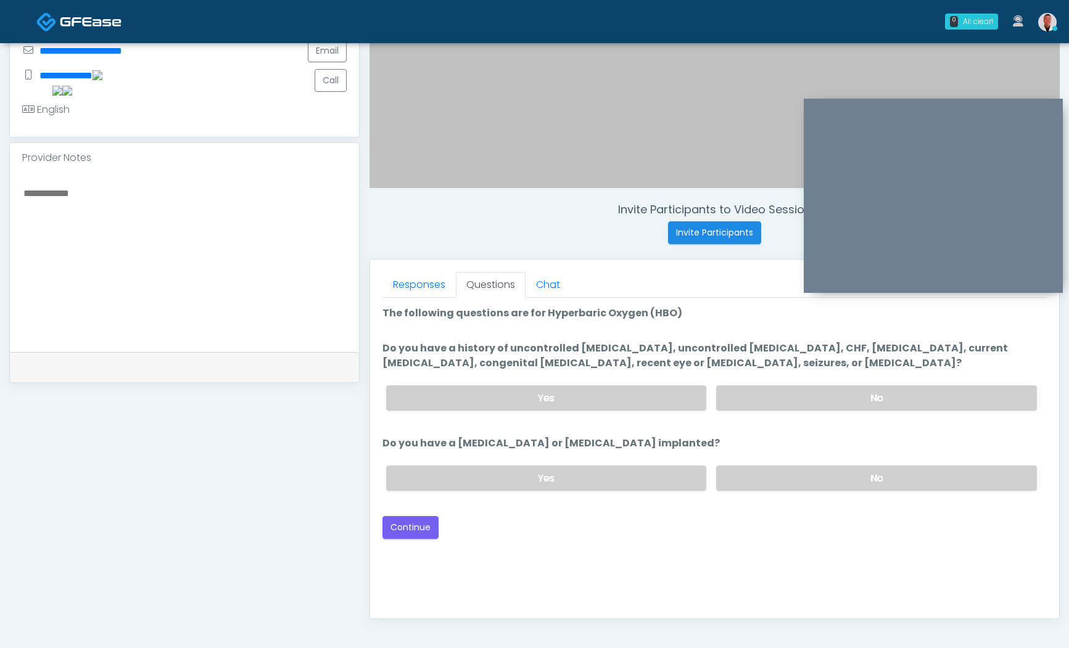
scroll to position [299, 0]
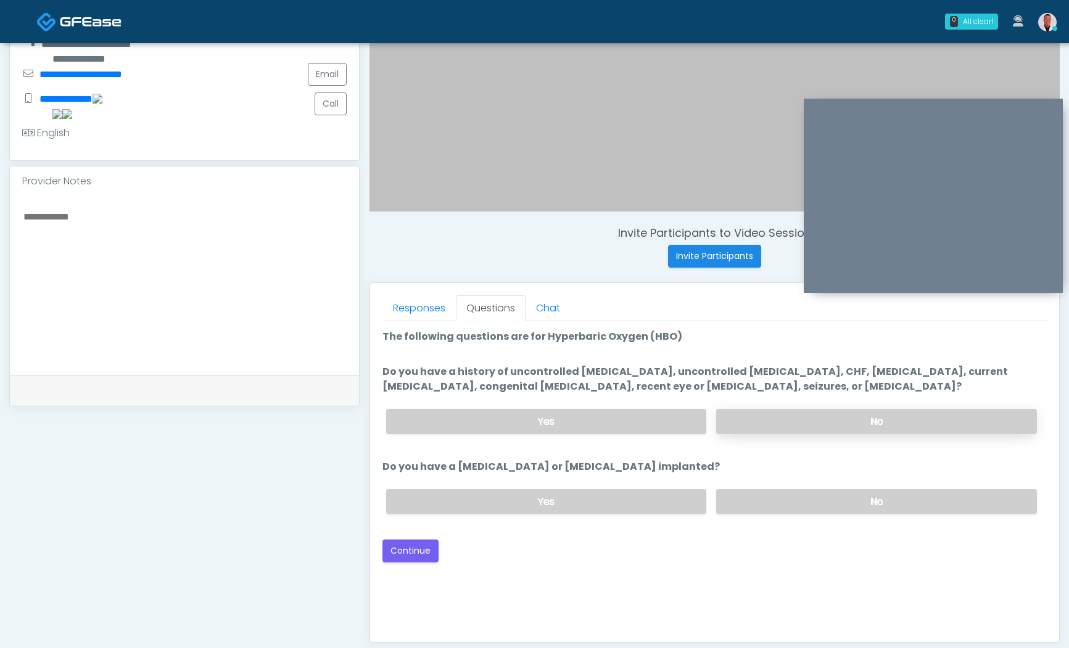
click at [781, 415] on label "No" at bounding box center [876, 421] width 321 height 25
click at [802, 502] on label "No" at bounding box center [876, 501] width 321 height 25
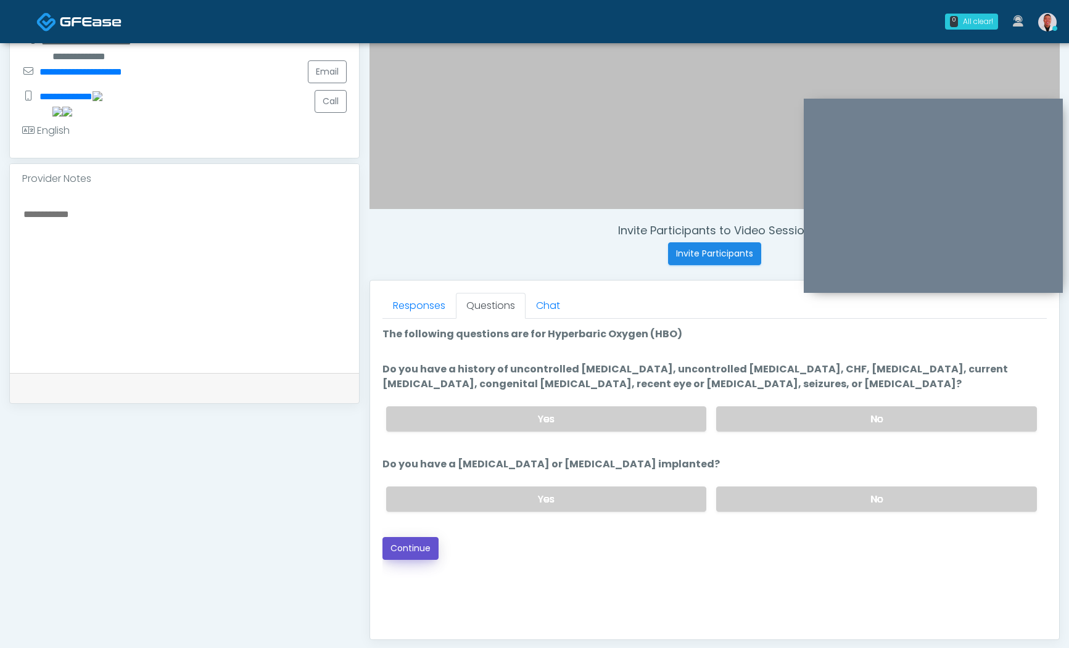
click at [432, 552] on button "Continue" at bounding box center [411, 548] width 56 height 23
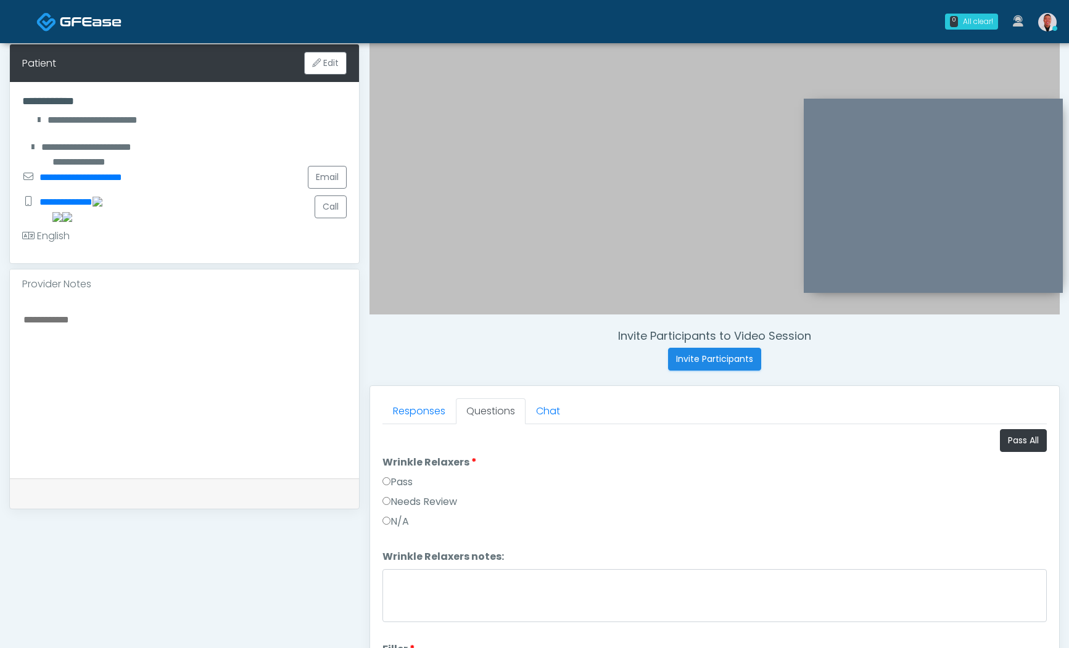
scroll to position [48, 0]
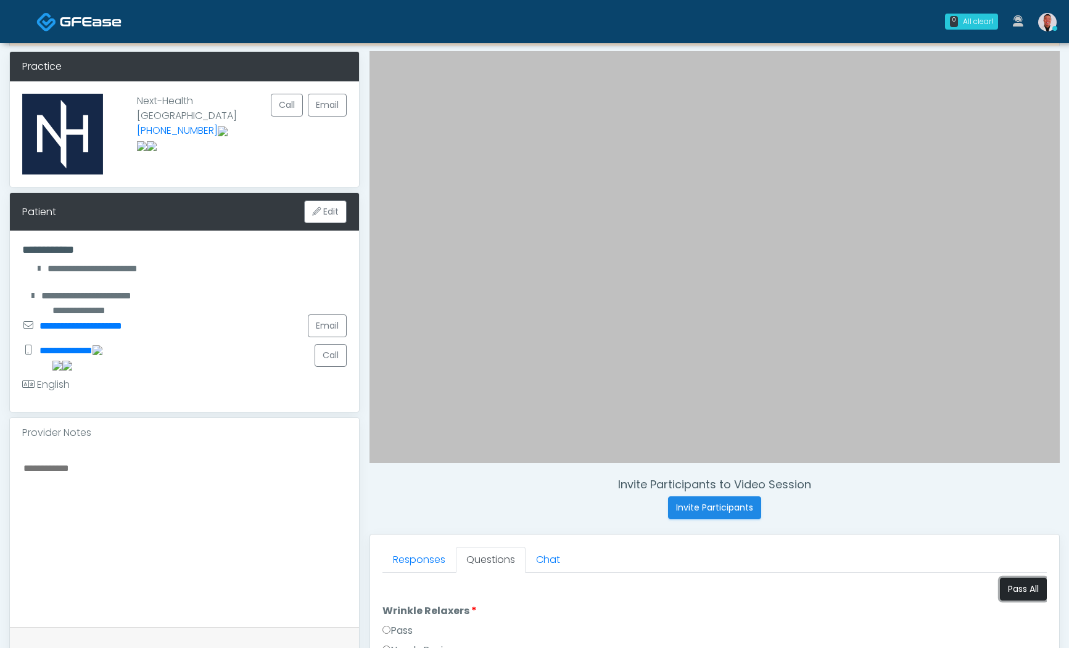
click at [1019, 594] on button "Pass All" at bounding box center [1023, 589] width 47 height 23
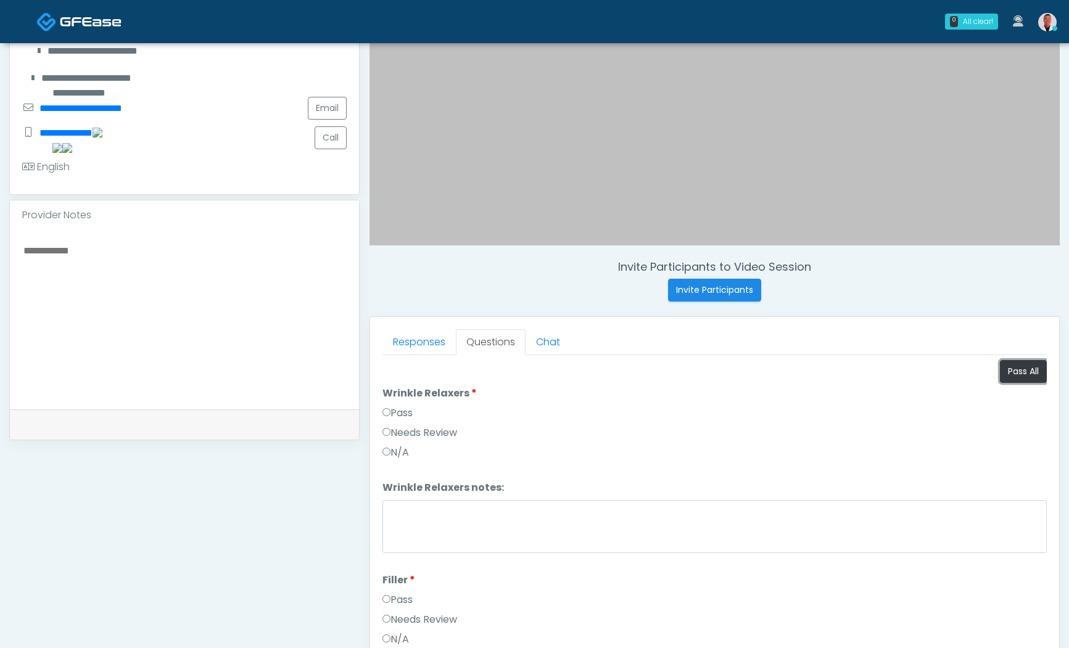
scroll to position [308, 0]
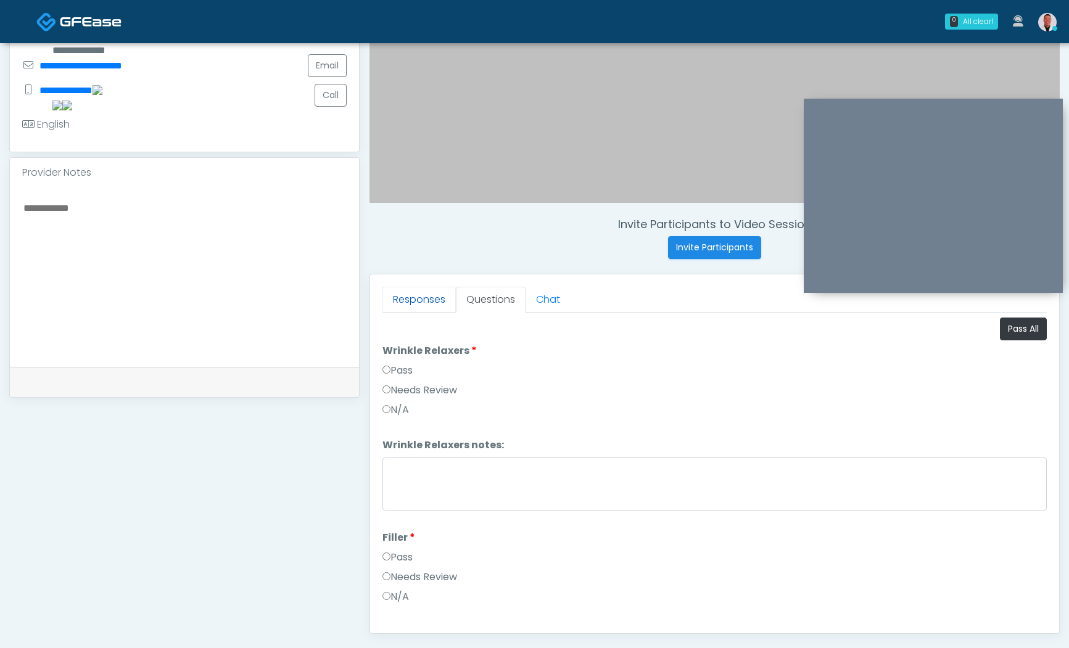
click at [392, 296] on link "Responses" at bounding box center [419, 300] width 73 height 26
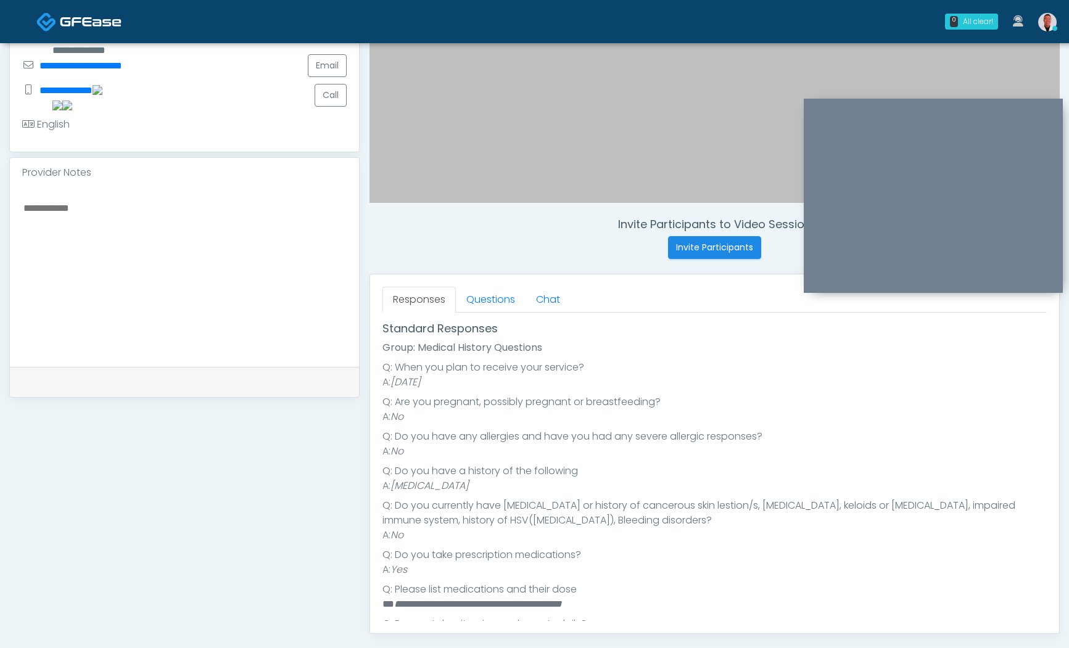
scroll to position [212, 0]
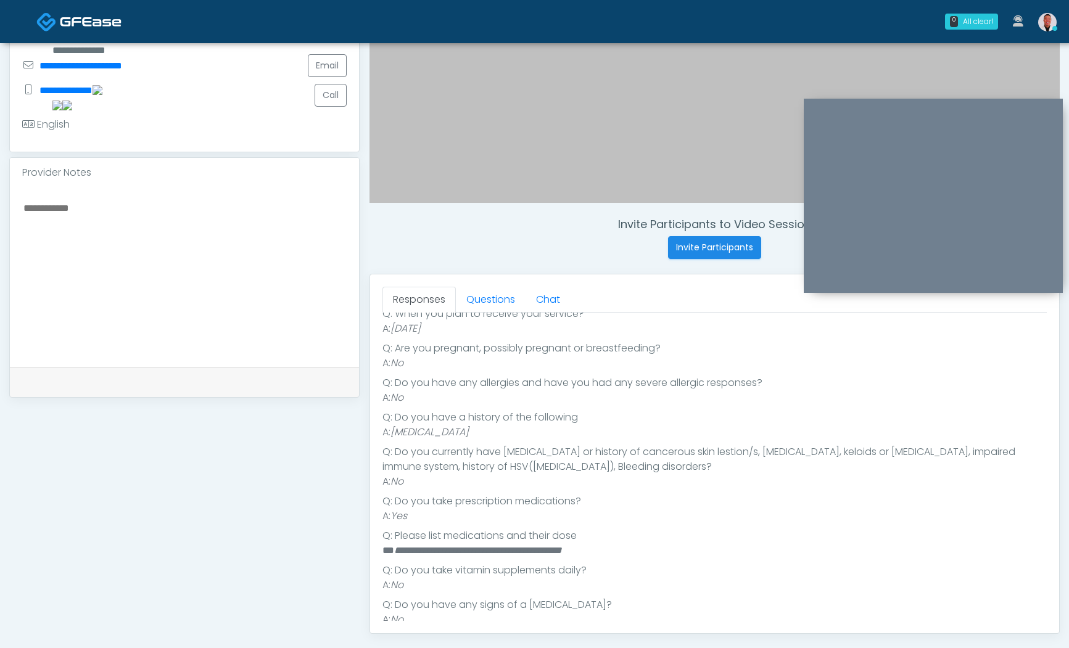
click at [436, 546] on em "**********" at bounding box center [478, 550] width 168 height 9
copy ul "**********"
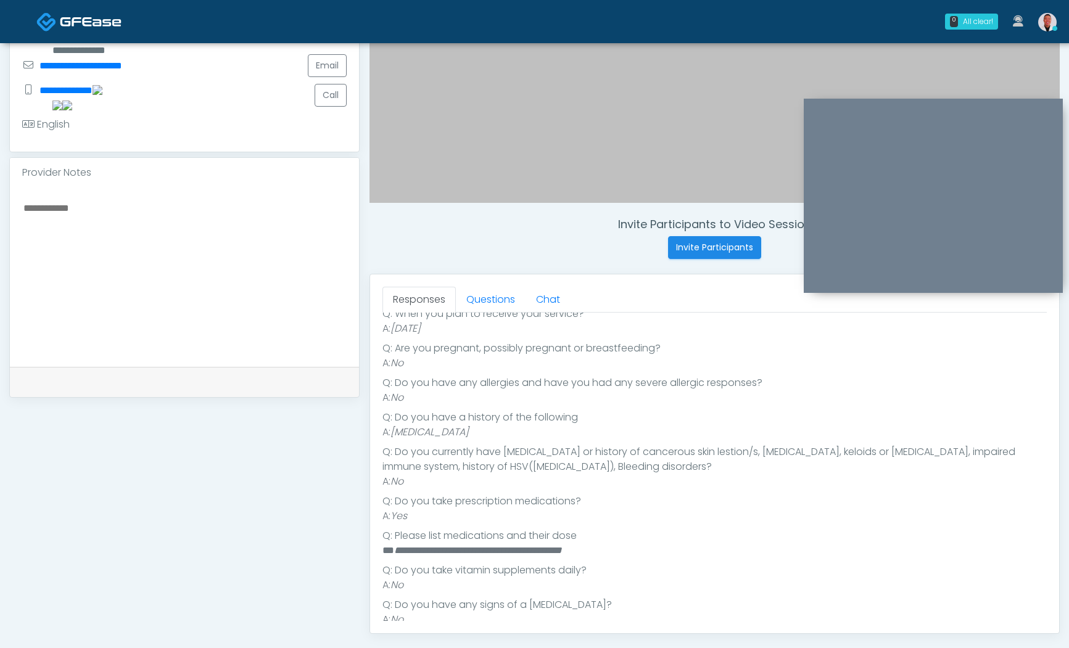
click at [135, 230] on textarea at bounding box center [184, 275] width 325 height 151
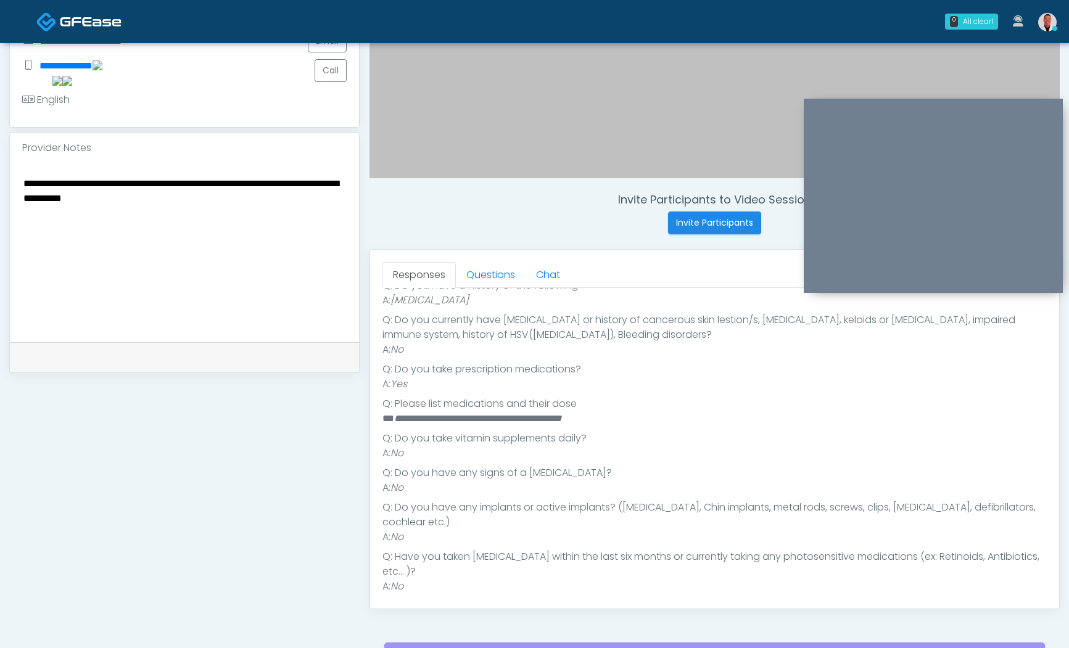
scroll to position [327, 0]
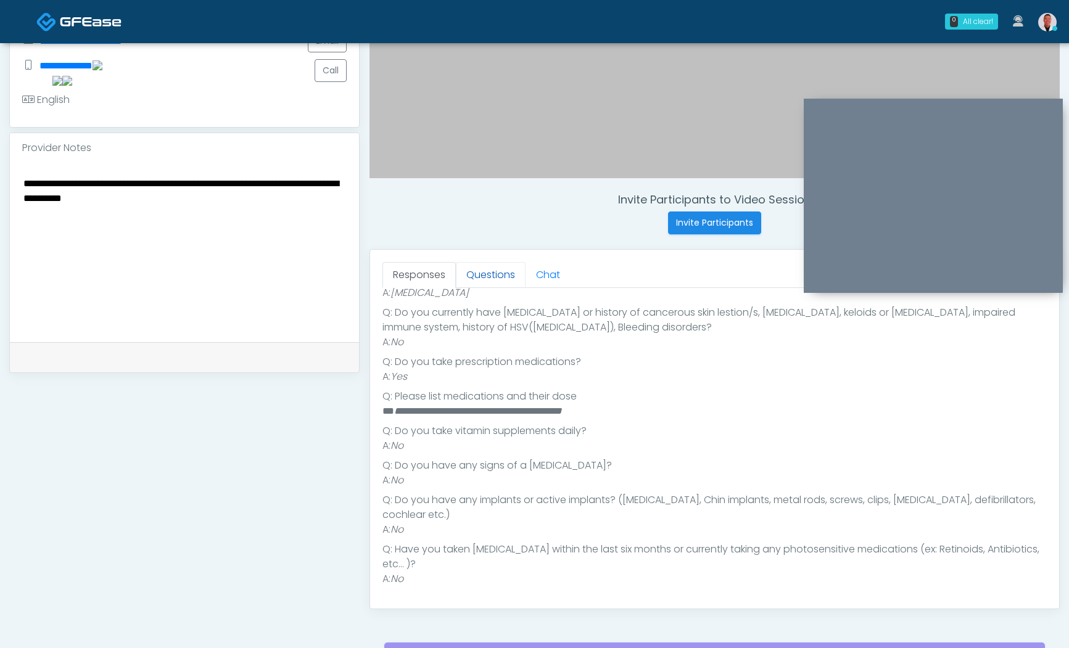
type textarea "**********"
click at [481, 271] on link "Questions" at bounding box center [491, 275] width 70 height 26
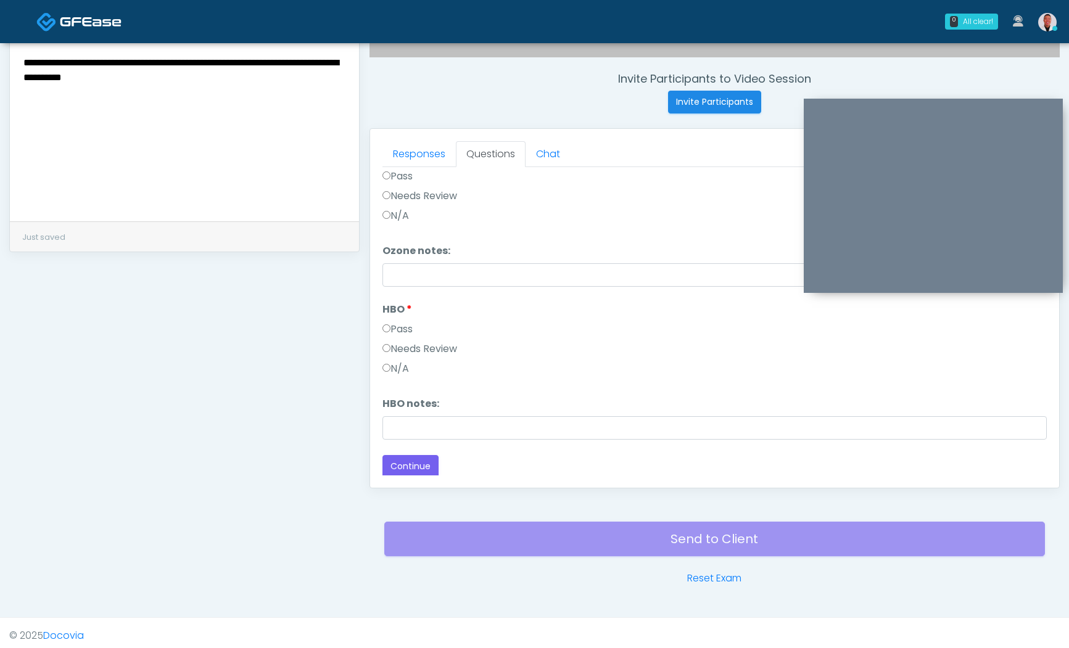
scroll to position [459, 0]
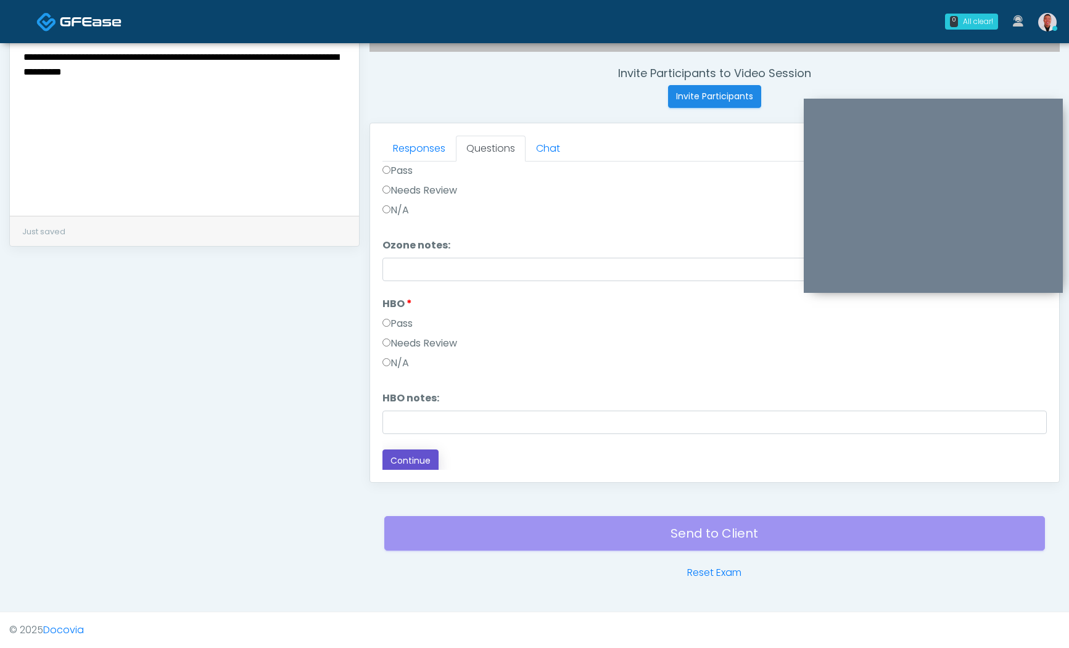
click at [407, 458] on button "Continue" at bounding box center [411, 461] width 56 height 23
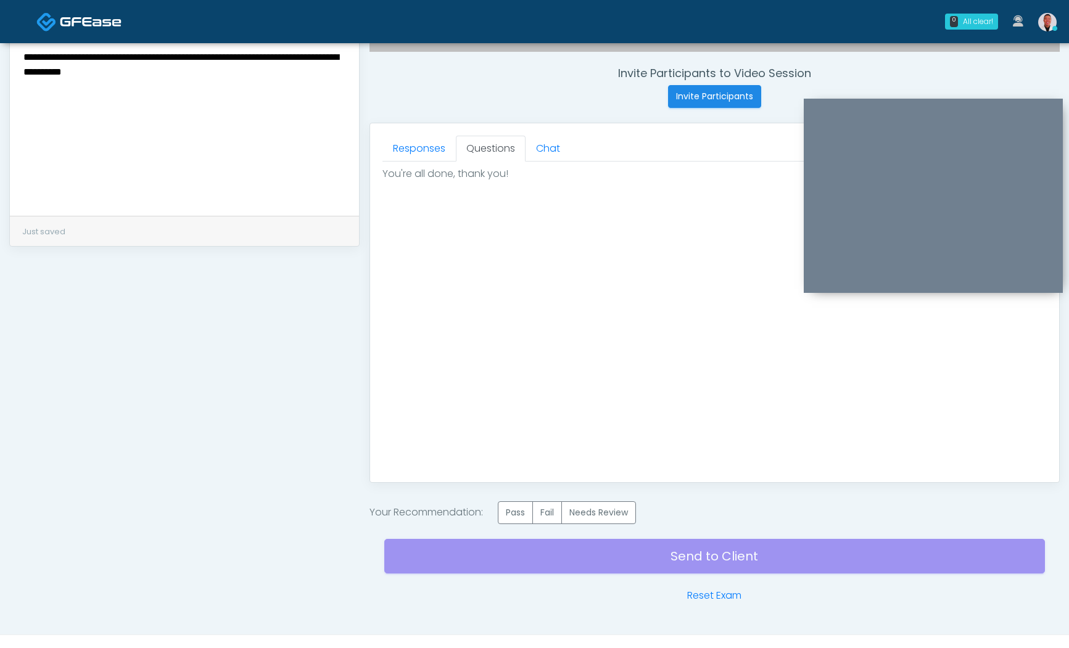
scroll to position [0, 0]
click at [505, 515] on label "Pass" at bounding box center [515, 513] width 35 height 23
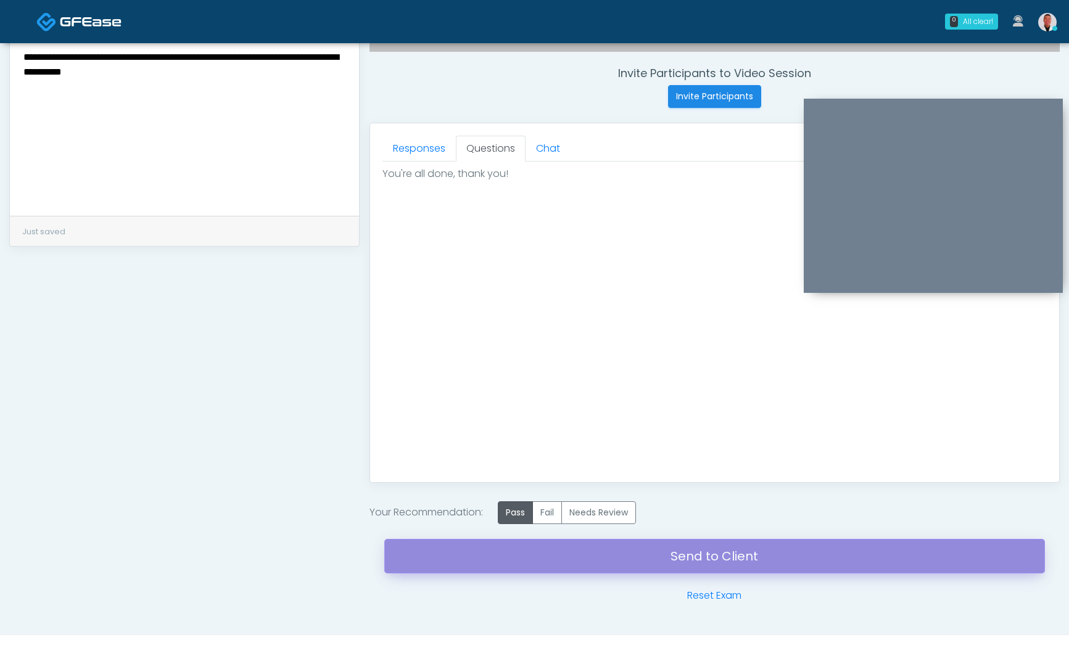
click at [683, 551] on link "Send to Client" at bounding box center [714, 556] width 661 height 35
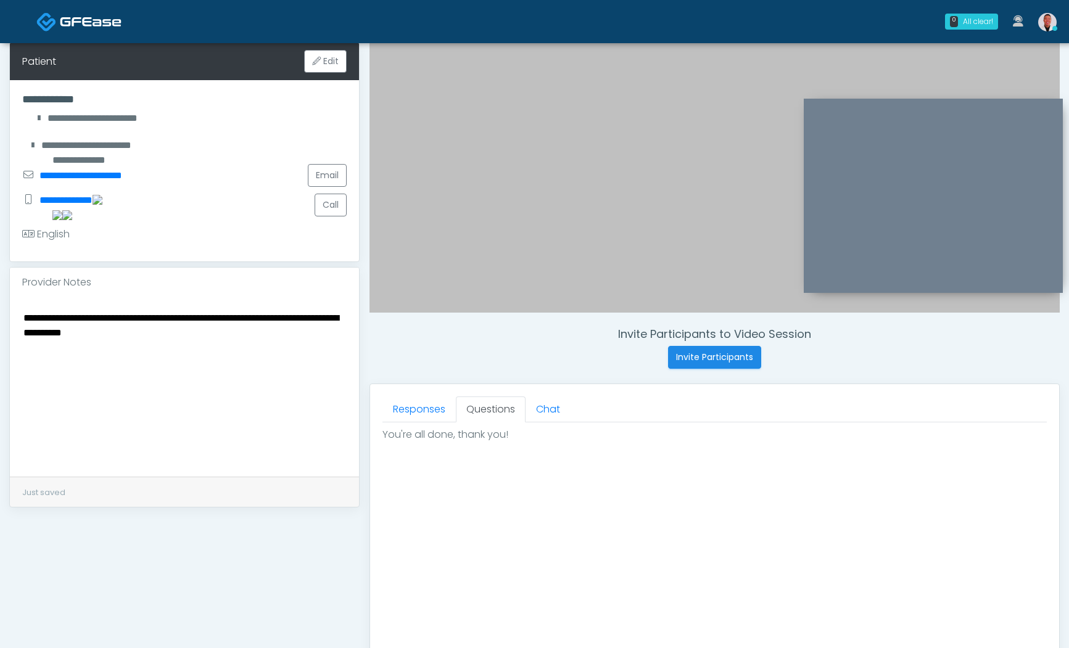
scroll to position [59, 0]
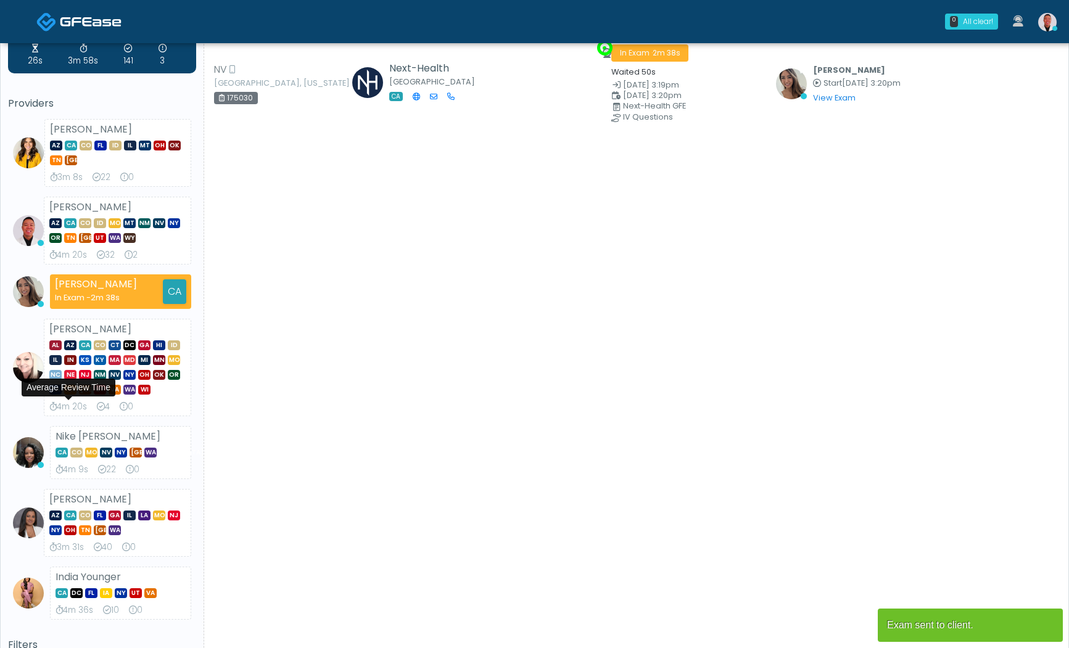
scroll to position [106, 0]
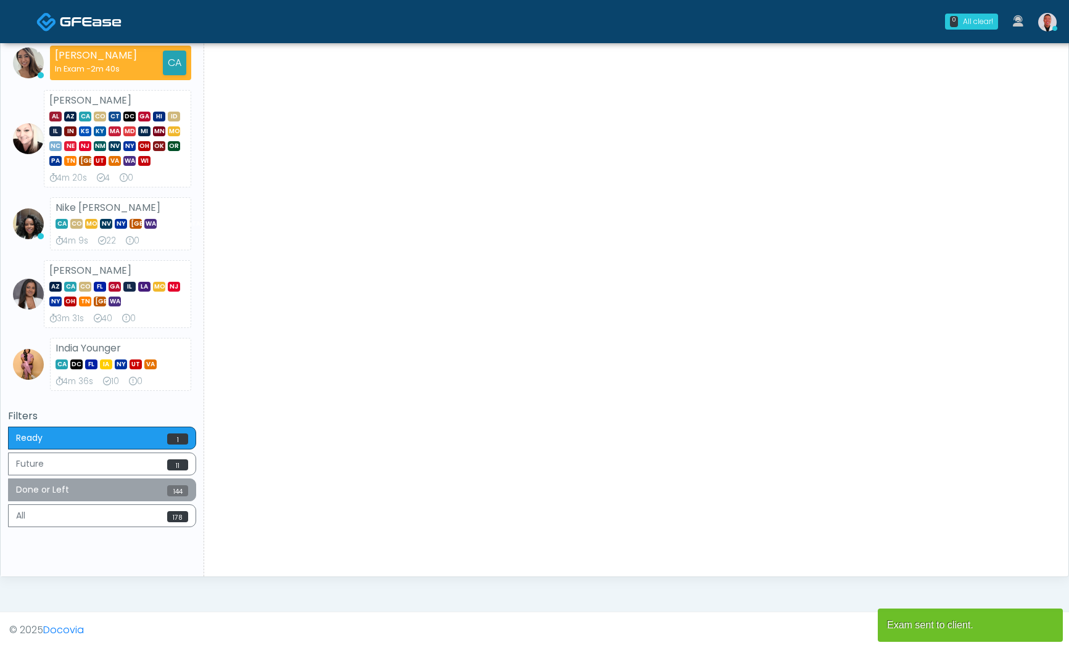
click at [138, 495] on button "Done or Left 144" at bounding box center [102, 490] width 188 height 23
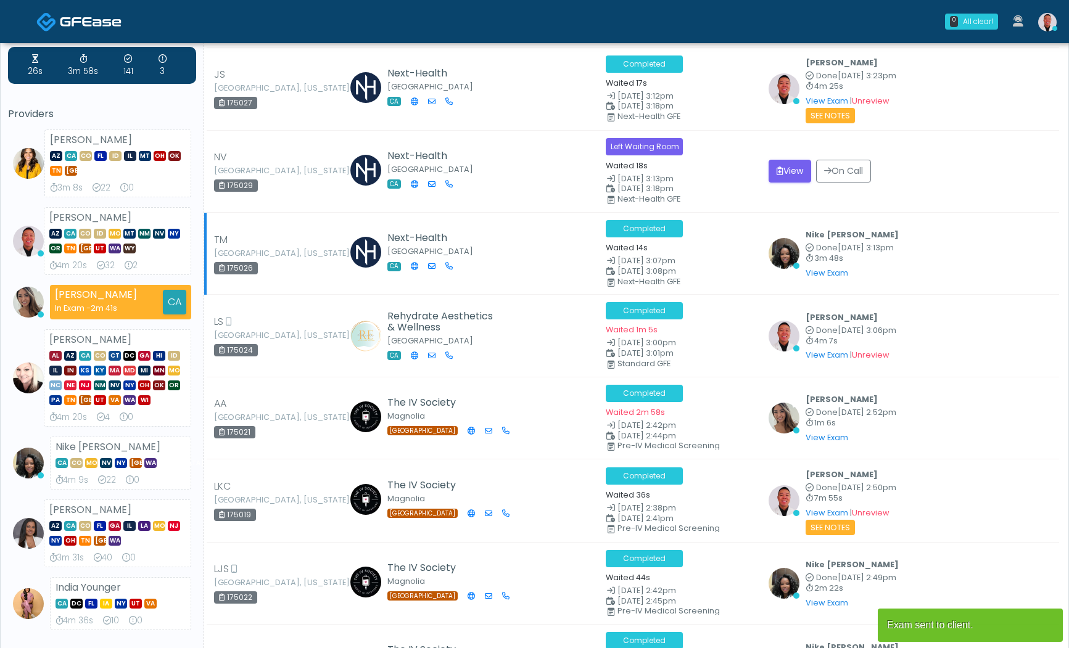
scroll to position [0, 0]
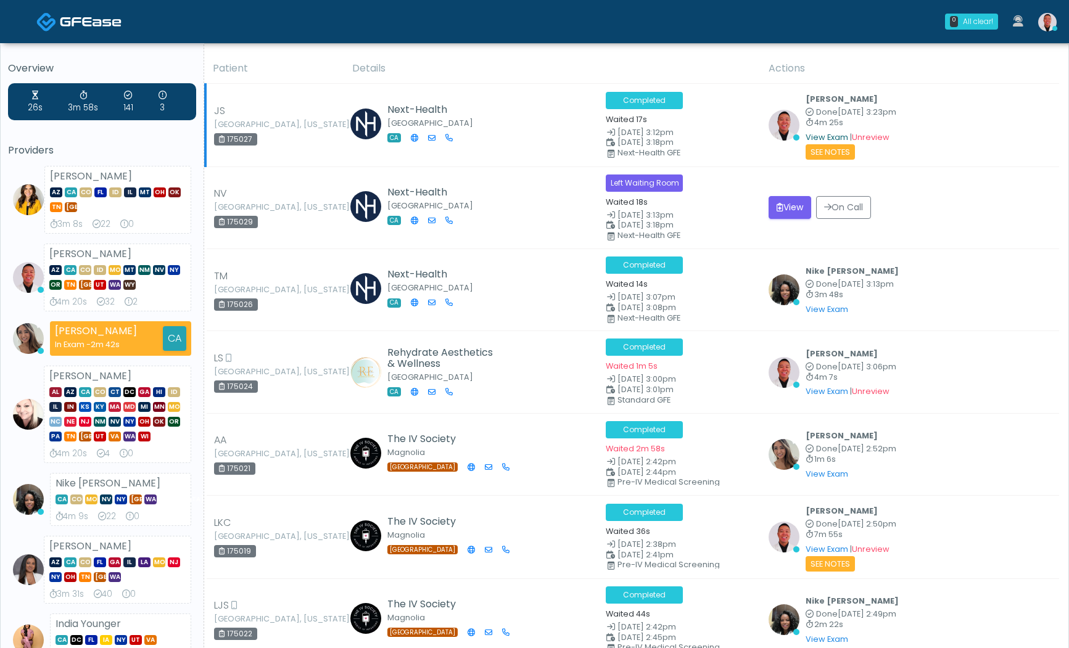
click at [825, 136] on link "View Exam" at bounding box center [827, 137] width 43 height 10
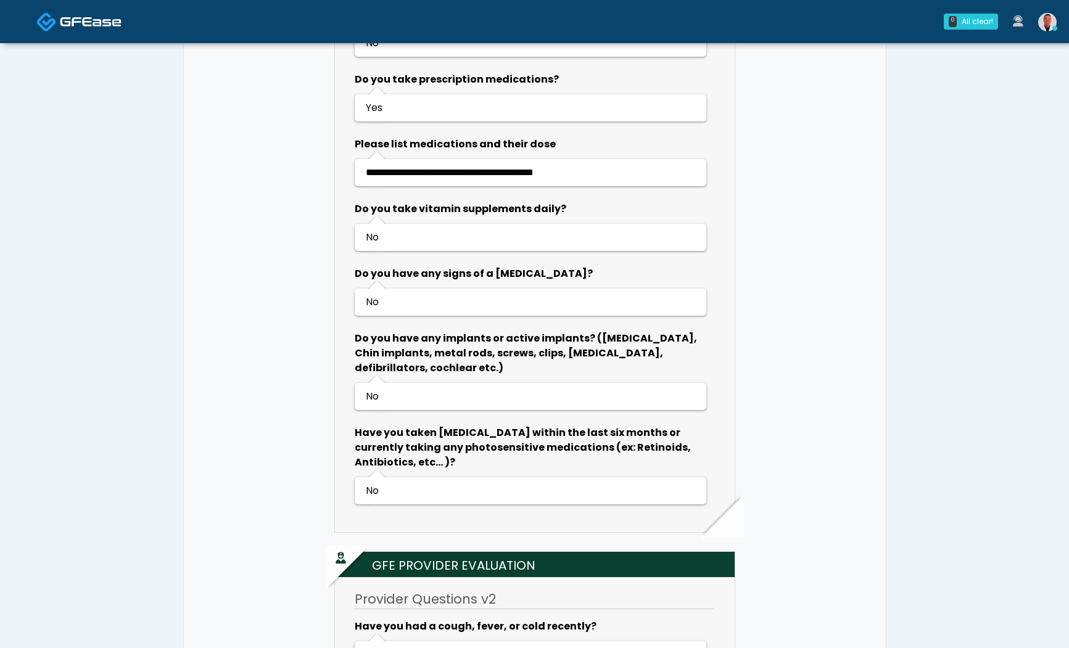
scroll to position [1460, 0]
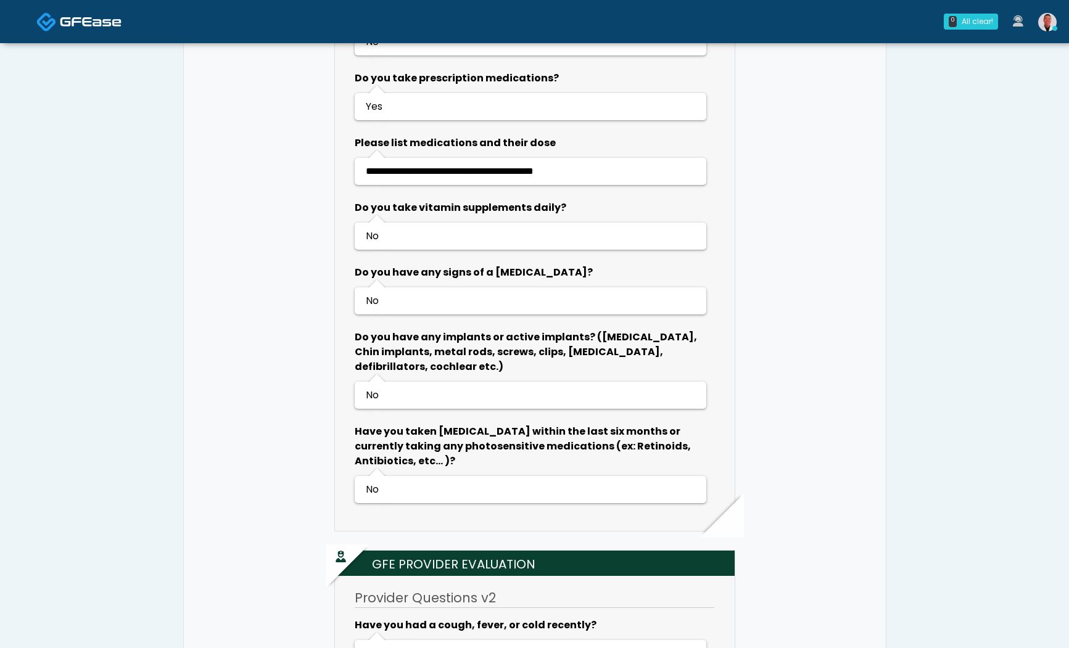
click at [1045, 22] on img at bounding box center [1047, 22] width 19 height 19
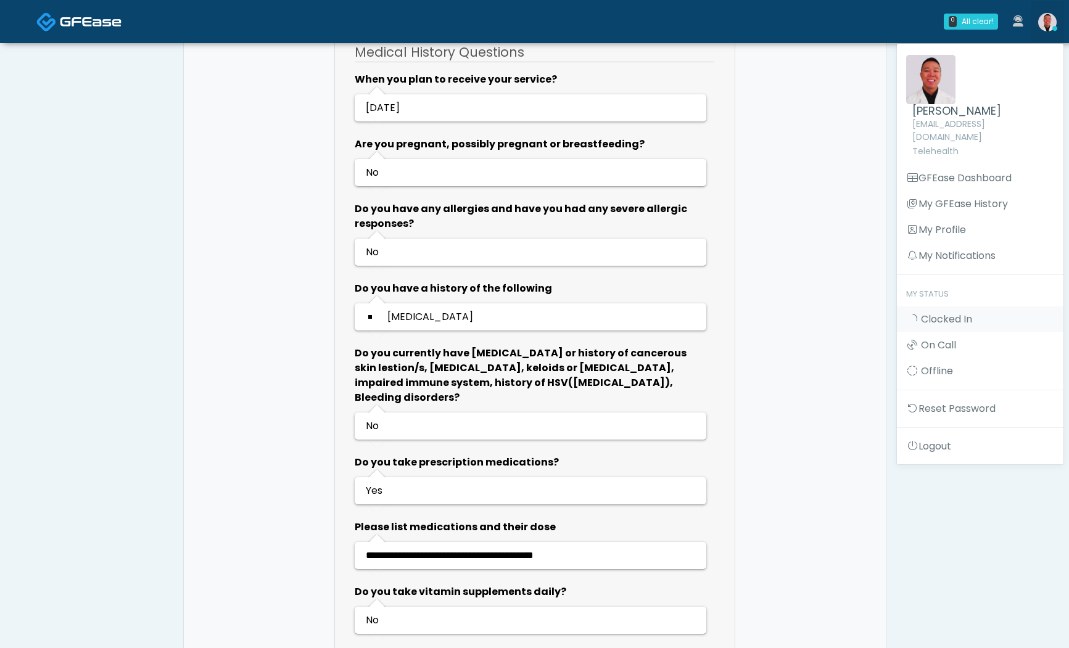
scroll to position [1064, 0]
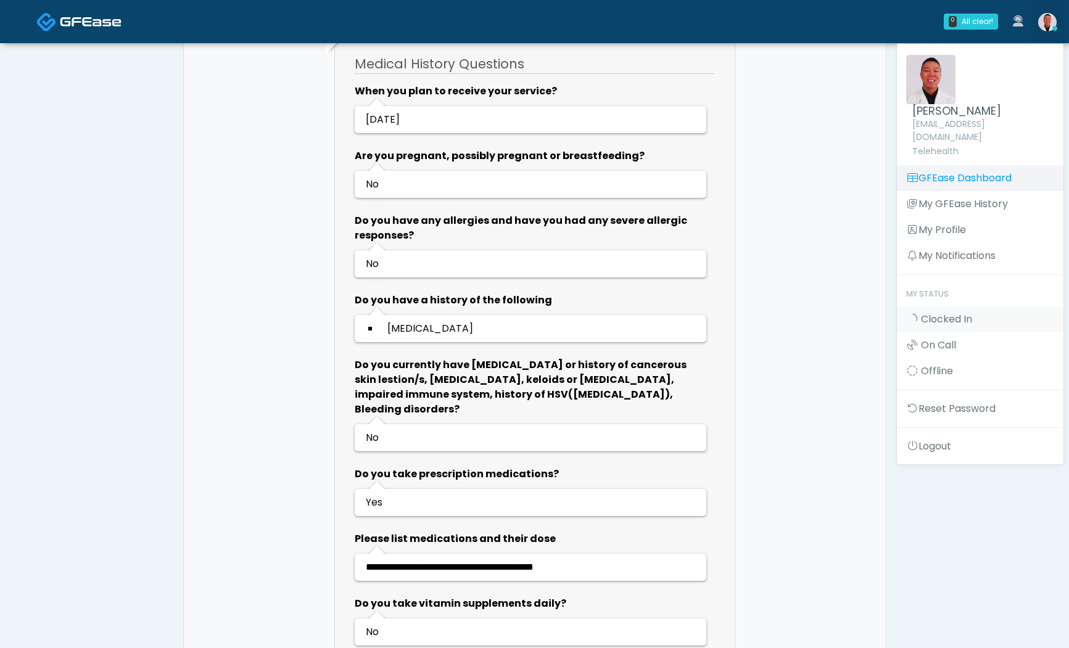
click at [953, 165] on link "GFEase Dashboard" at bounding box center [980, 178] width 167 height 26
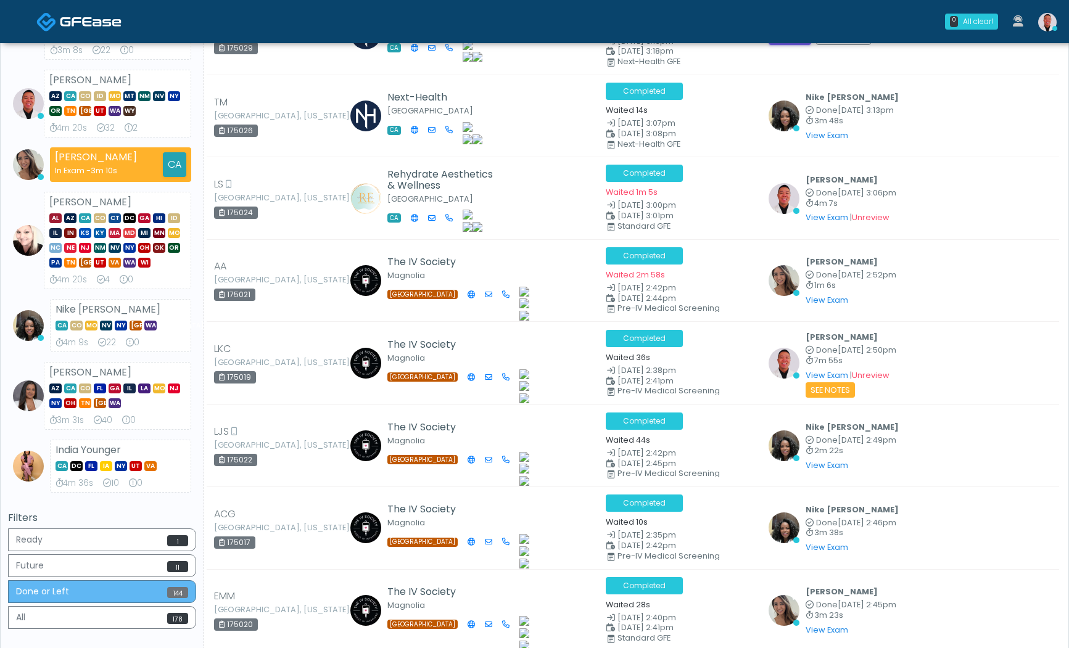
scroll to position [250, 0]
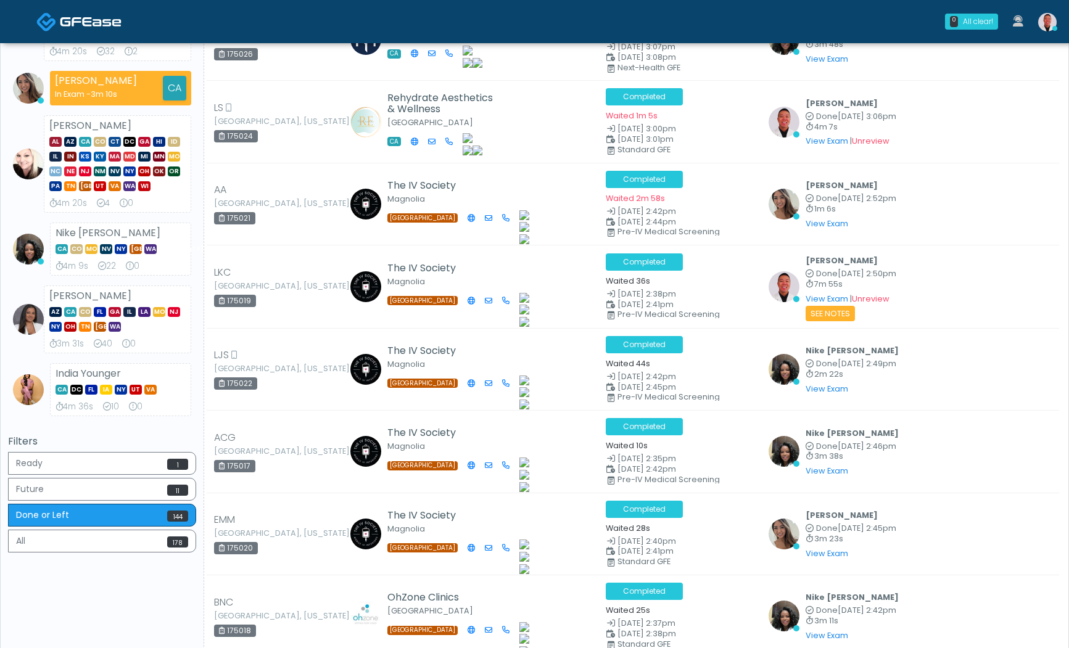
click at [149, 449] on div "Filters Ready 1 Future 11 Done or Left 144 All 178" at bounding box center [102, 496] width 188 height 120
click at [162, 461] on button "Ready 1" at bounding box center [102, 463] width 188 height 23
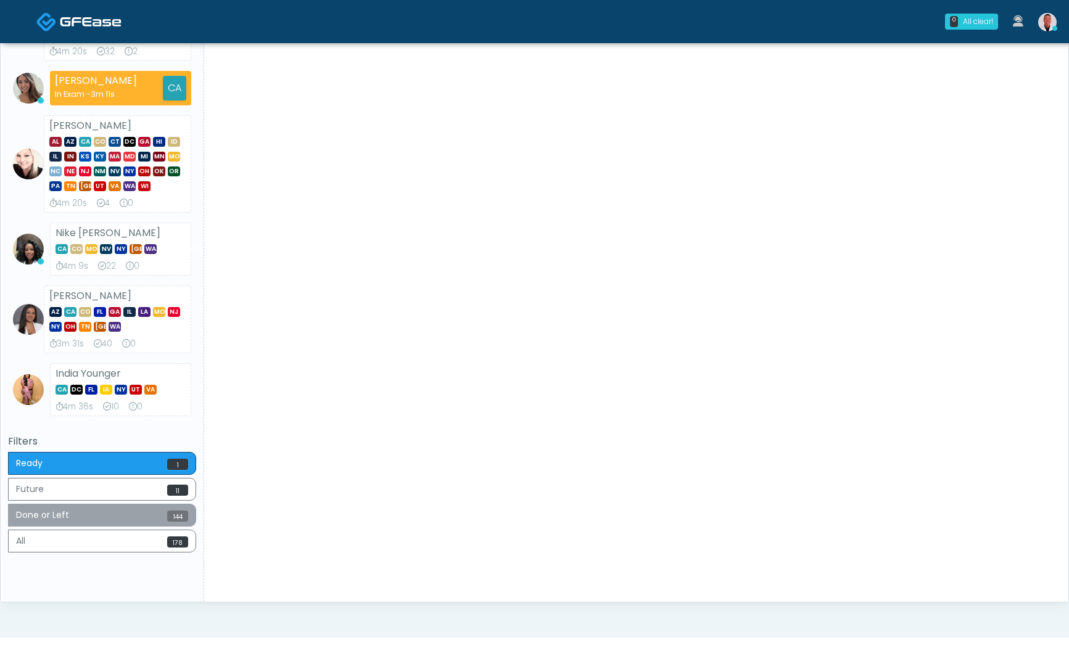
click at [160, 517] on button "Done or Left 144" at bounding box center [102, 515] width 188 height 23
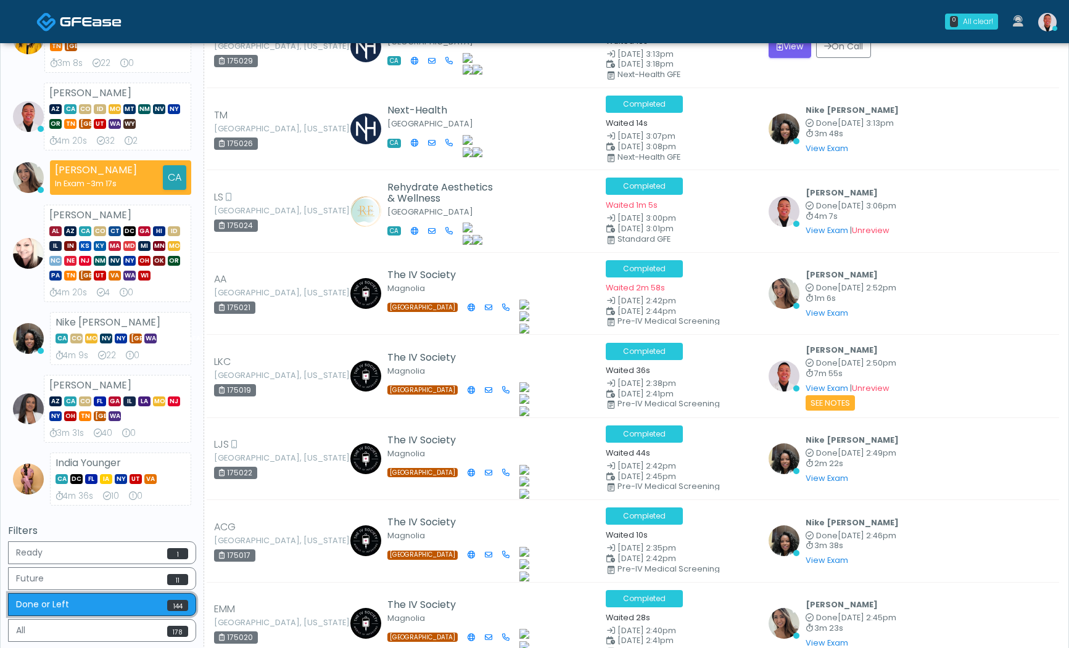
scroll to position [193, 0]
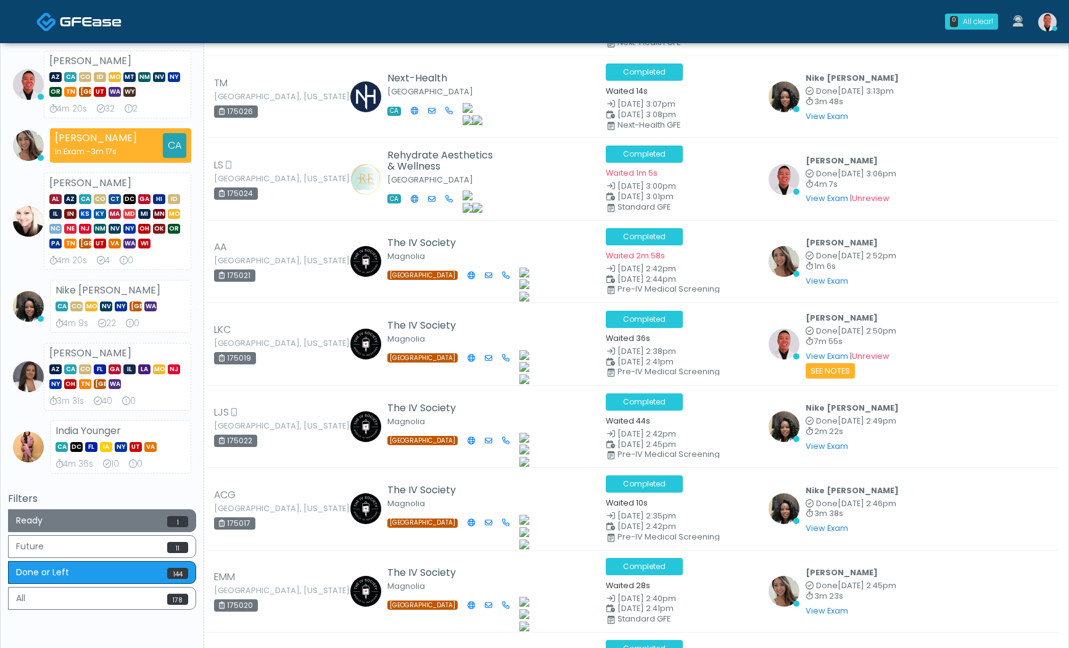
drag, startPoint x: 117, startPoint y: 516, endPoint x: 172, endPoint y: 500, distance: 57.8
click at [117, 516] on button "Ready 1" at bounding box center [102, 521] width 188 height 23
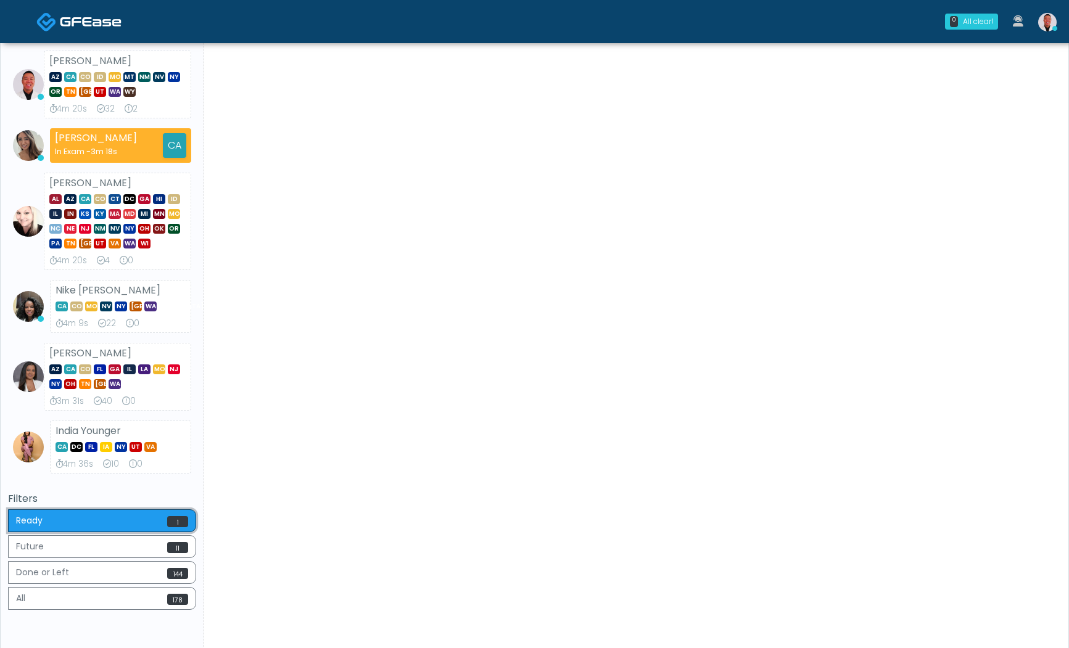
scroll to position [0, 0]
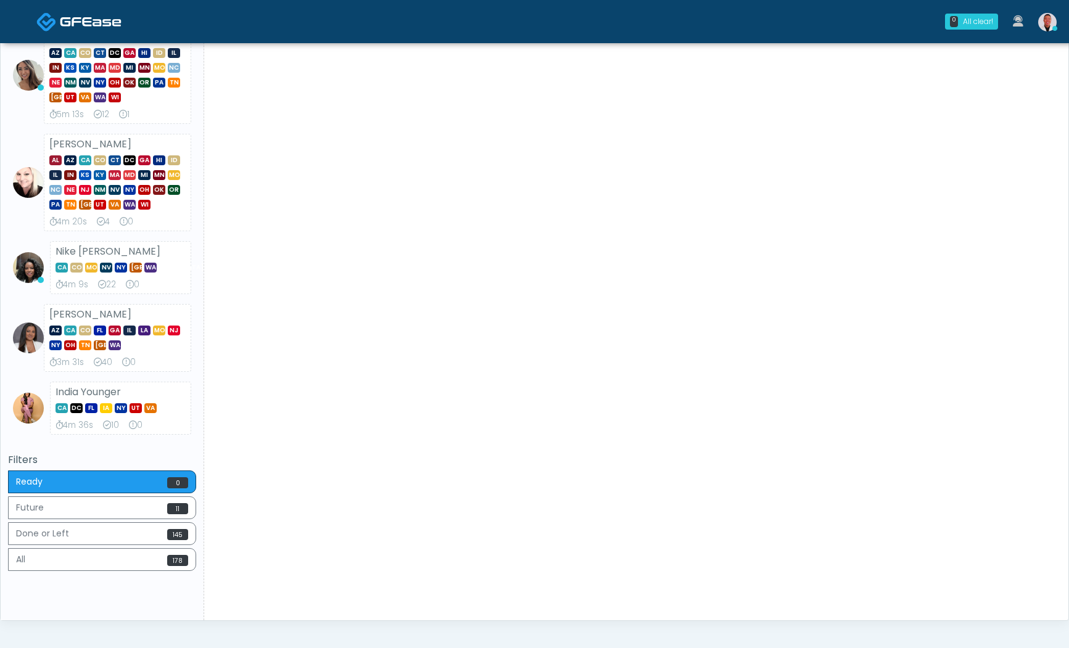
scroll to position [339, 0]
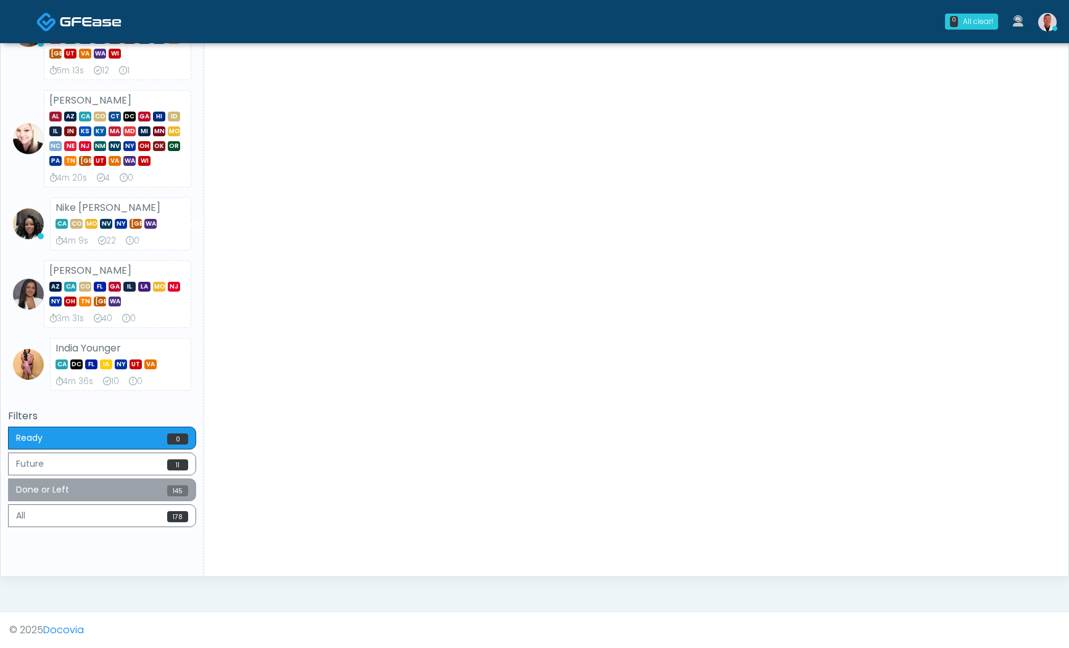
click at [138, 482] on button "Done or Left 145" at bounding box center [102, 490] width 188 height 23
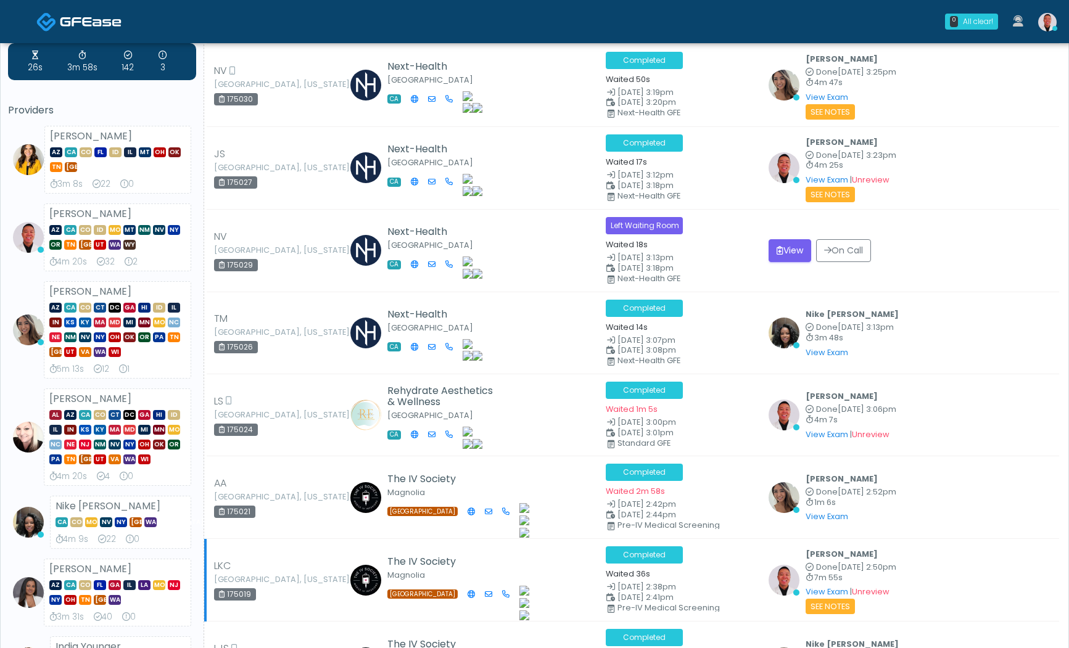
scroll to position [0, 0]
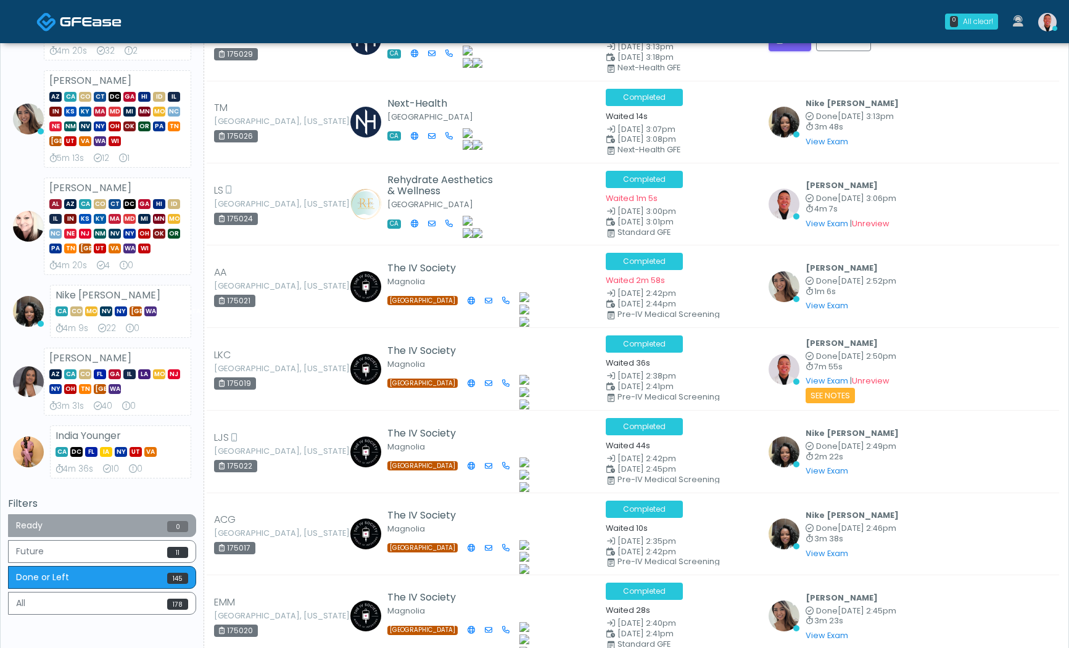
click at [106, 519] on button "Ready 0" at bounding box center [102, 526] width 188 height 23
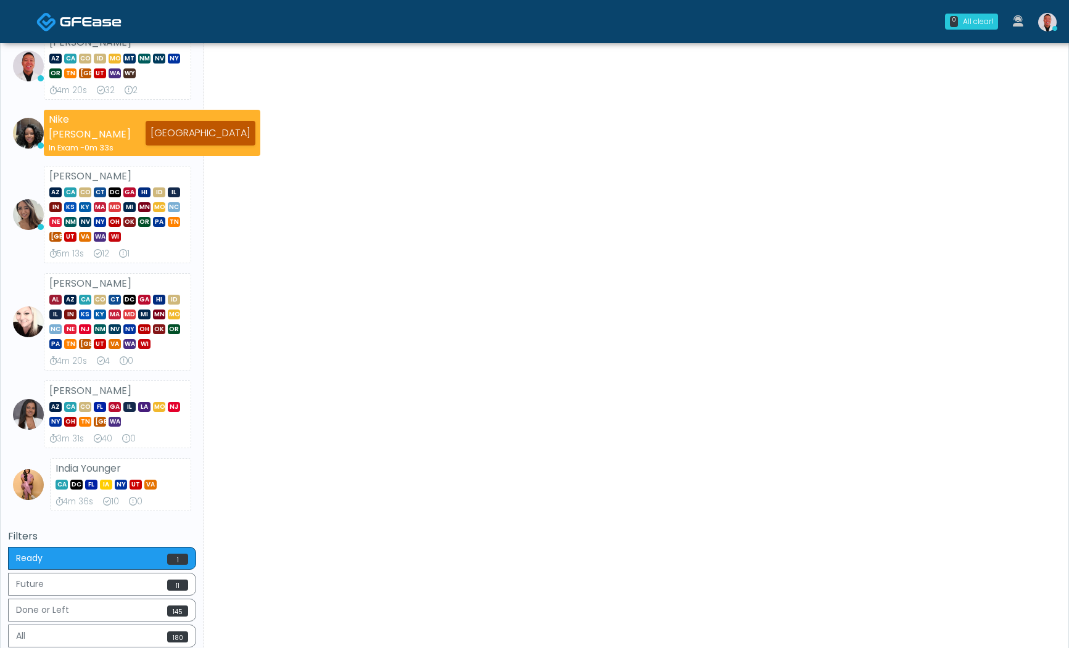
scroll to position [255, 0]
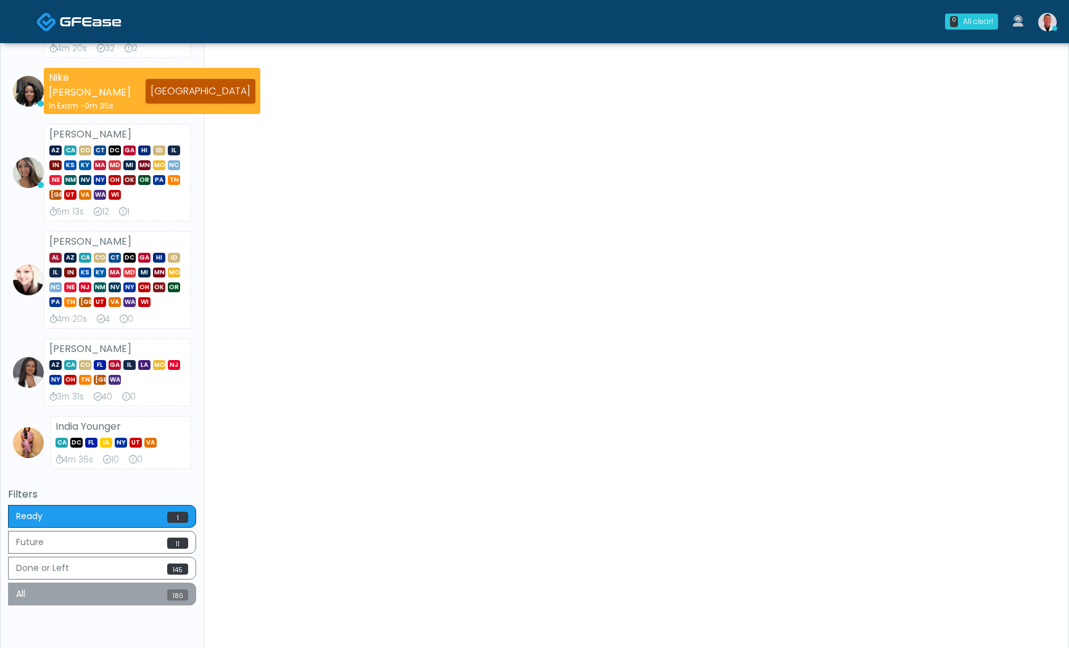
scroll to position [332, 0]
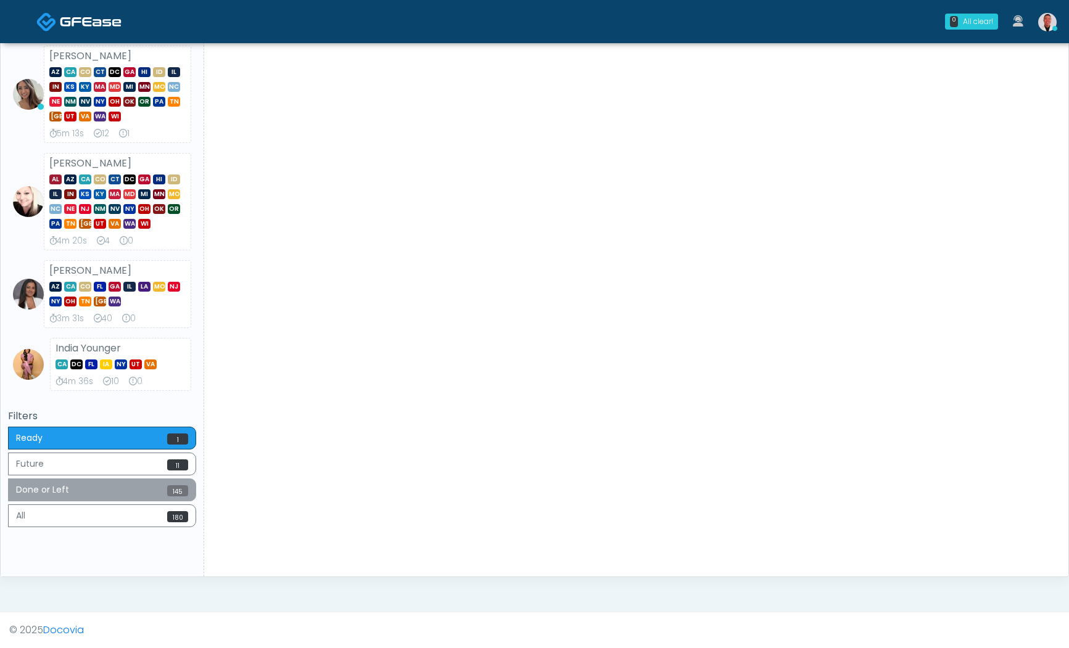
click at [159, 490] on button "Done or Left 145" at bounding box center [102, 490] width 188 height 23
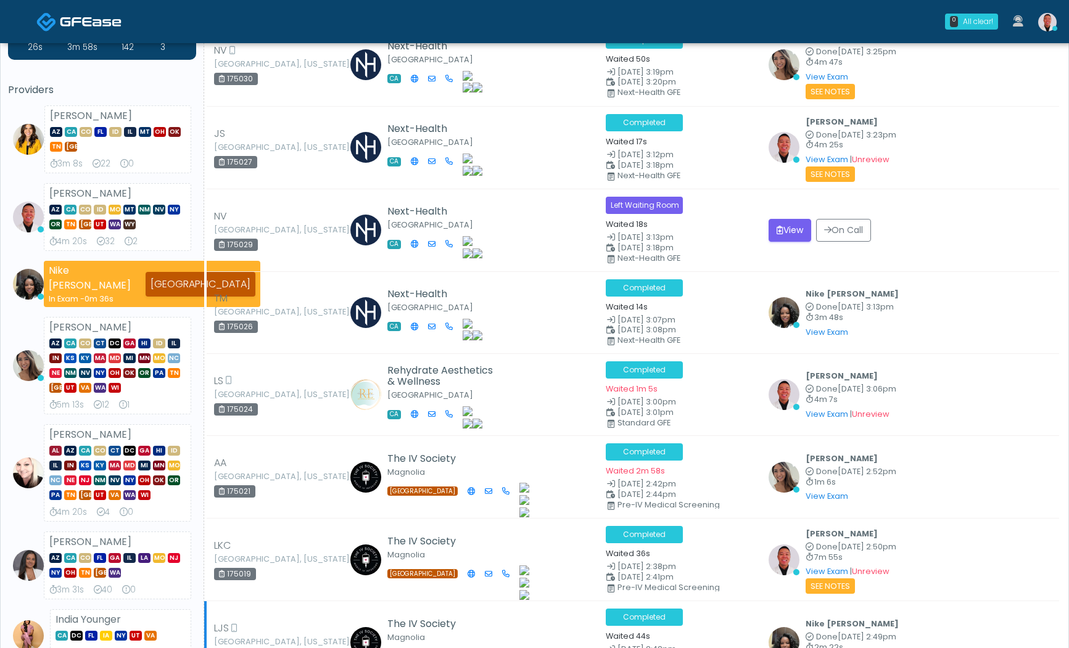
scroll to position [0, 0]
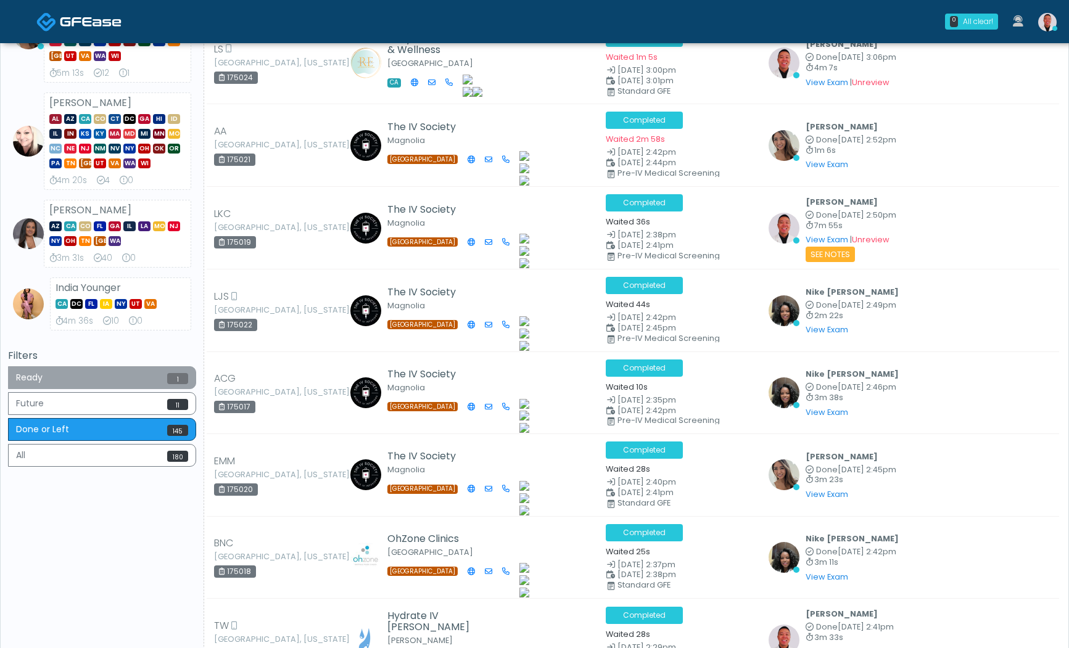
click at [142, 376] on button "Ready 1" at bounding box center [102, 377] width 188 height 23
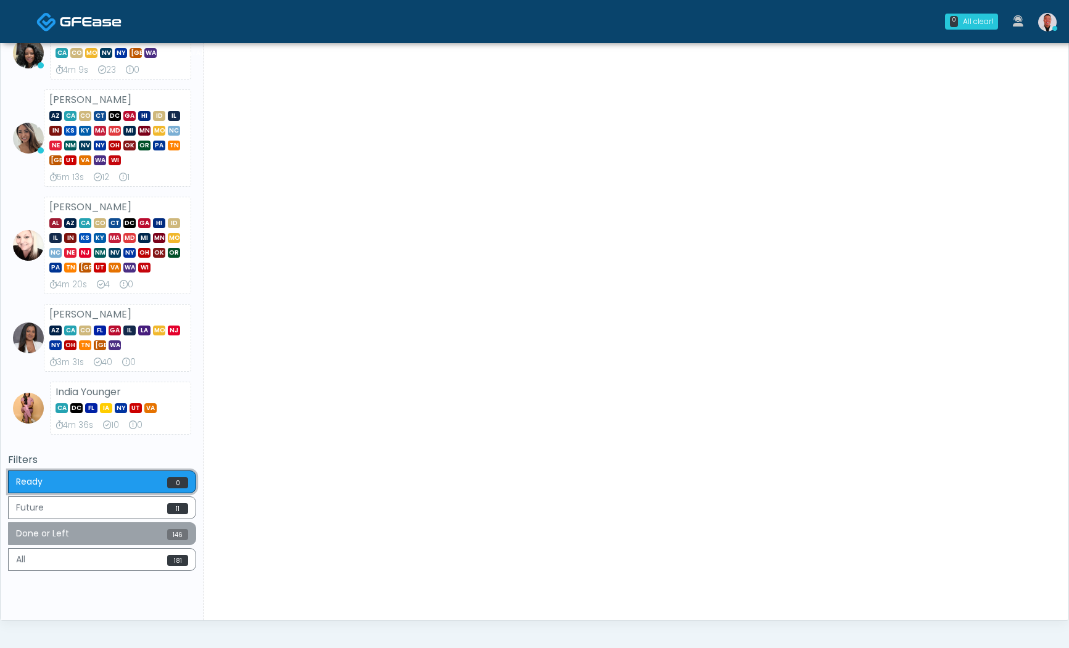
scroll to position [339, 0]
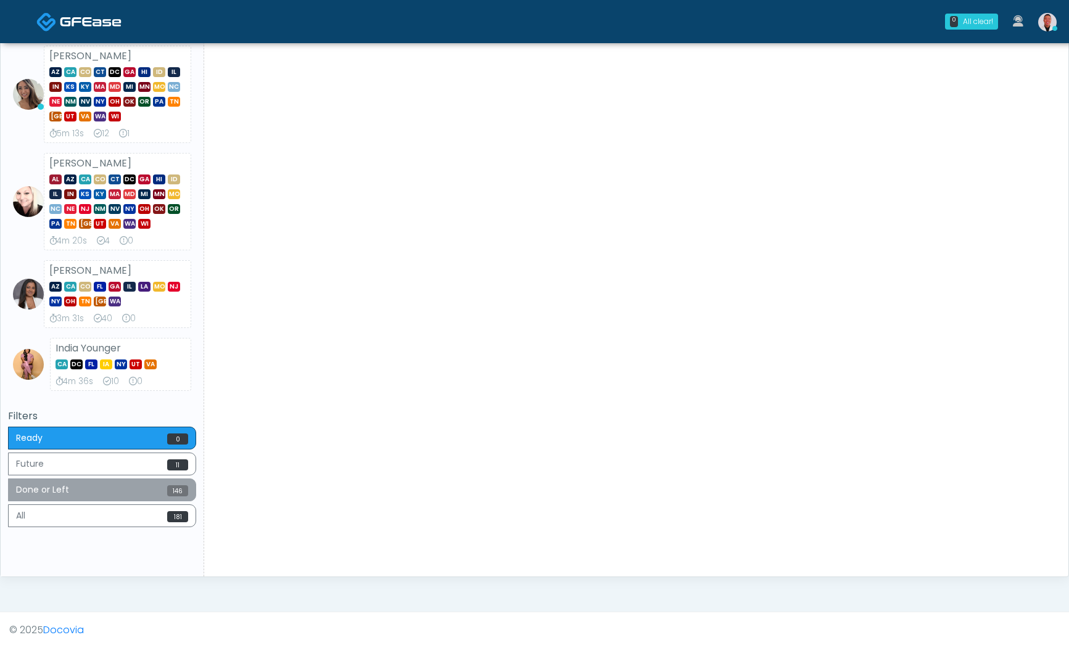
click at [180, 498] on button "Done or Left 146" at bounding box center [102, 490] width 188 height 23
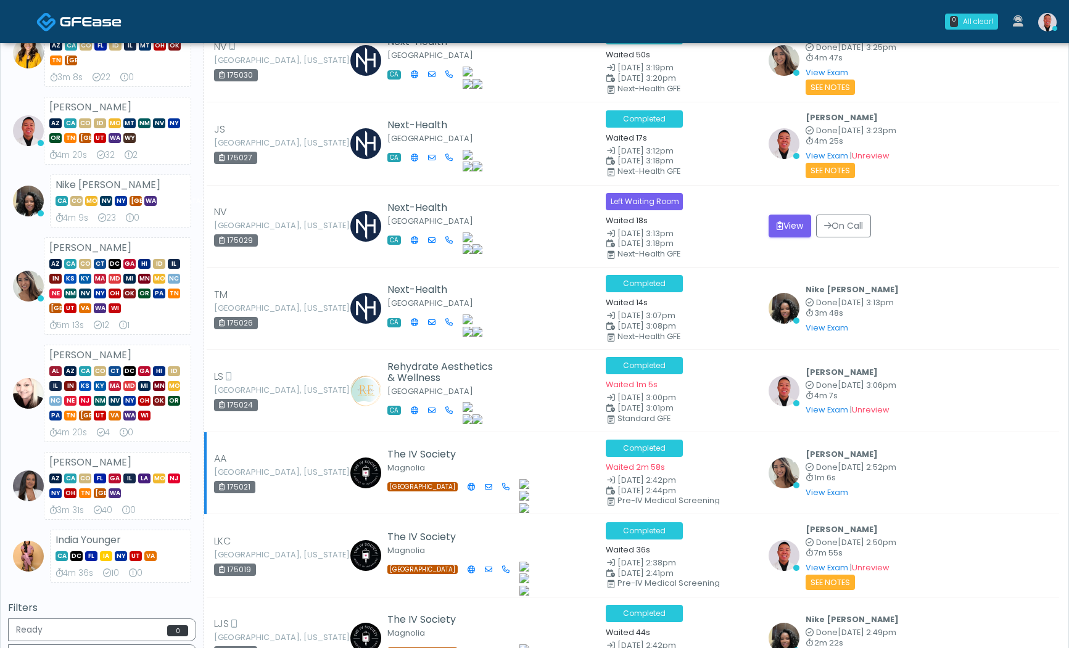
scroll to position [255, 0]
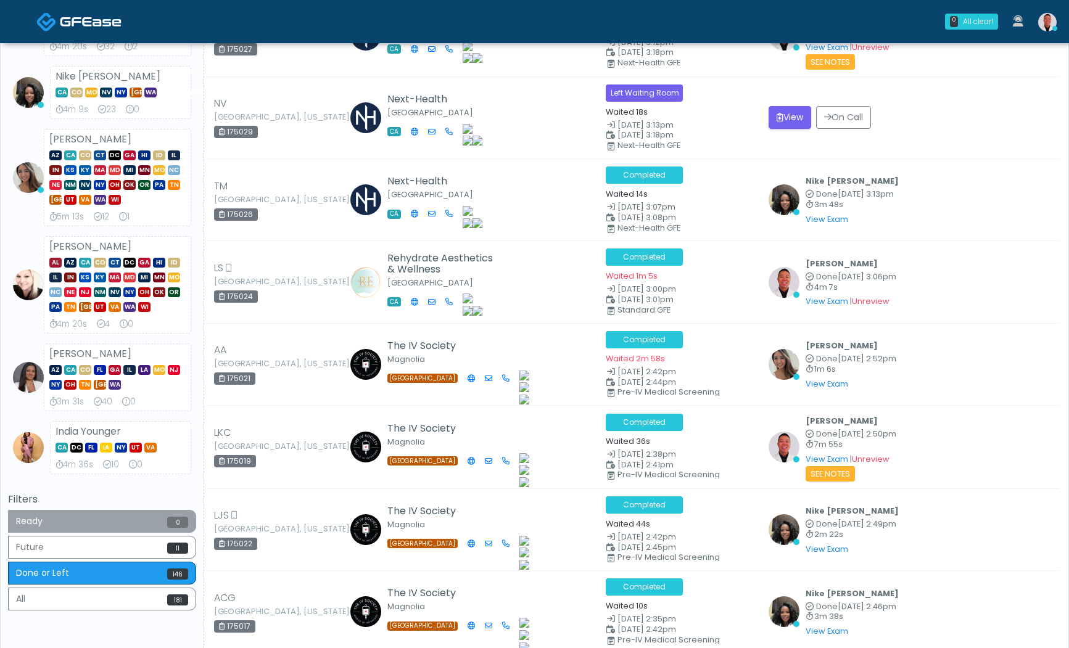
click at [129, 522] on button "Ready 0" at bounding box center [102, 521] width 188 height 23
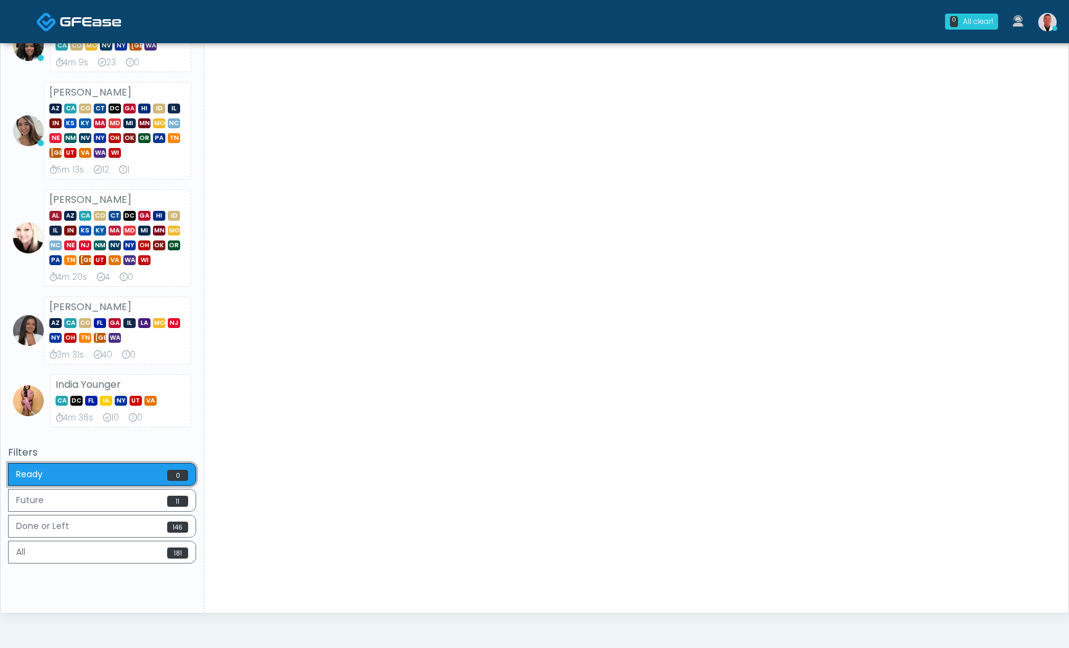
scroll to position [339, 0]
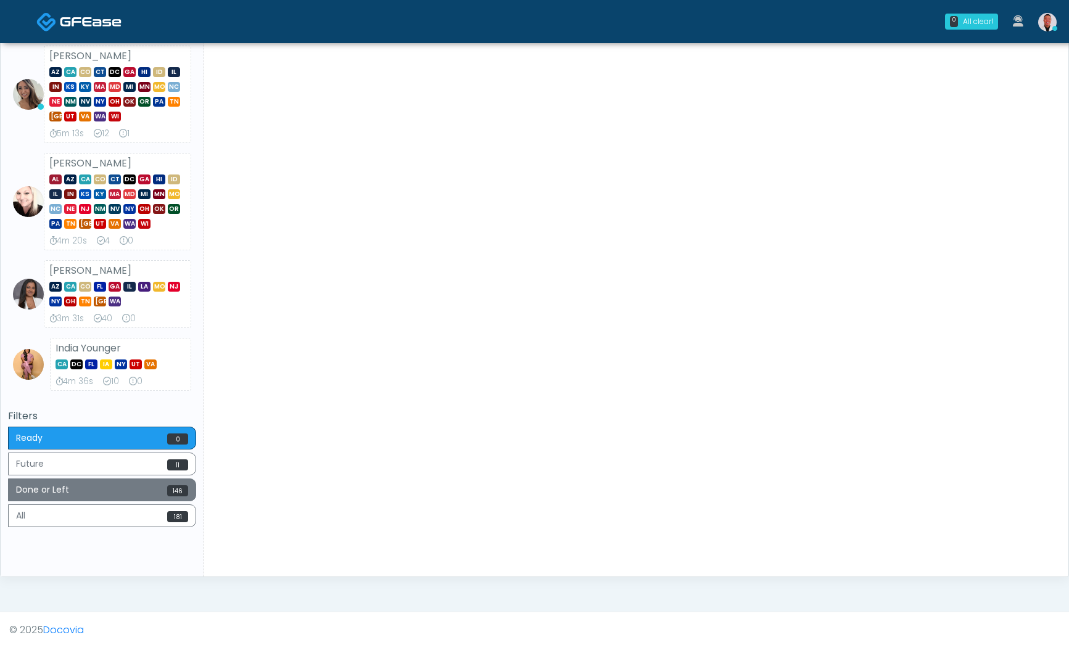
drag, startPoint x: 165, startPoint y: 483, endPoint x: 274, endPoint y: 450, distance: 113.4
click at [165, 483] on button "Done or Left 146" at bounding box center [102, 490] width 188 height 23
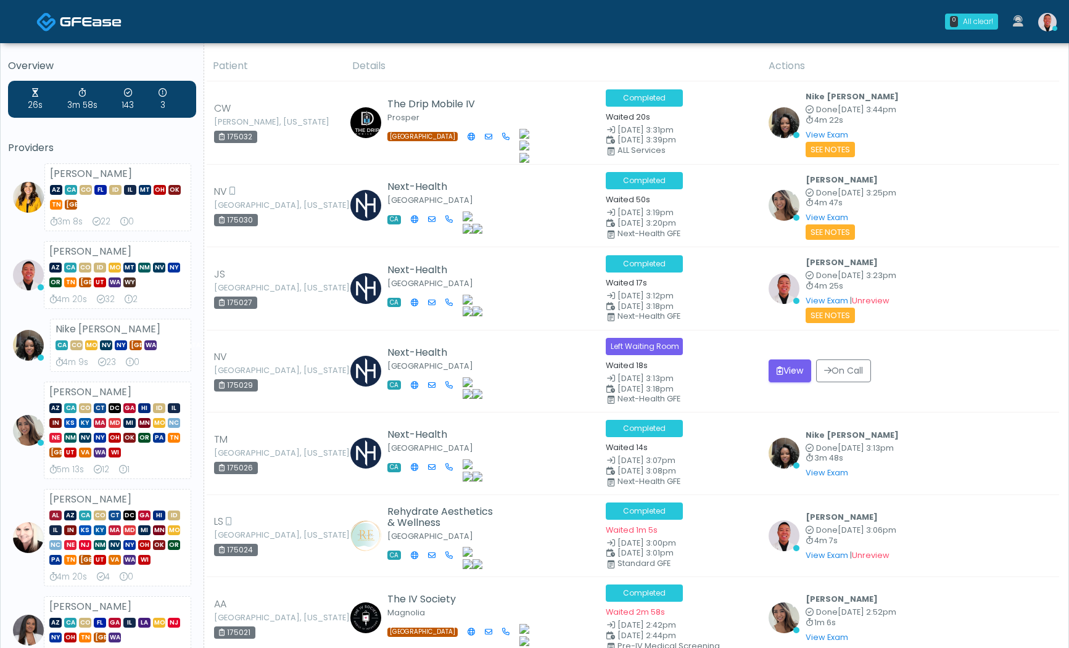
scroll to position [249, 0]
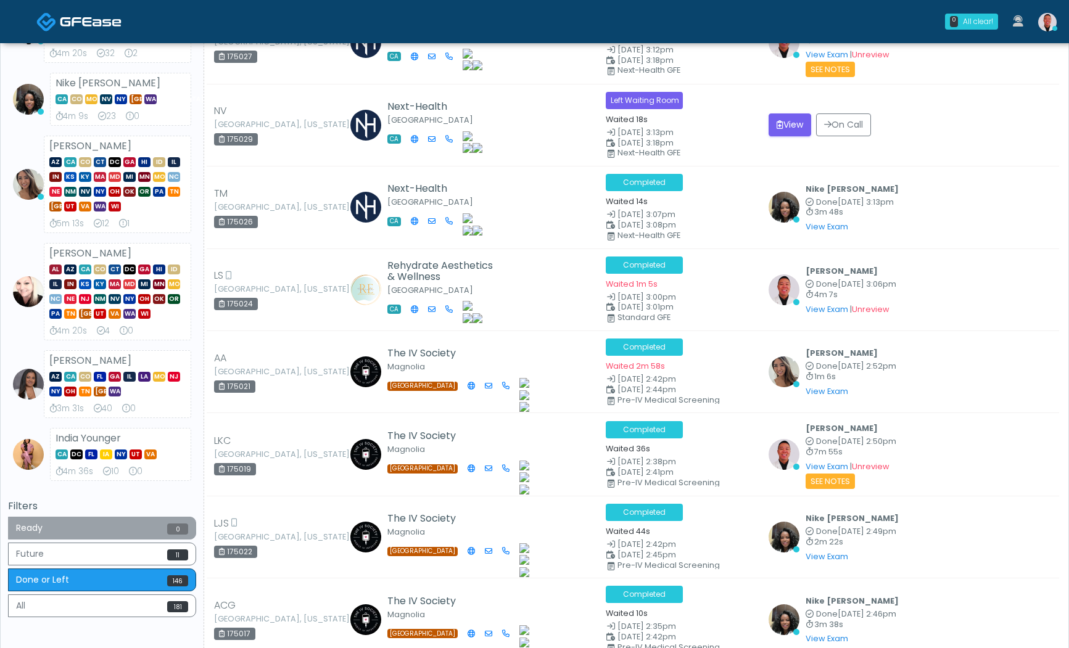
click at [102, 524] on button "Ready 0" at bounding box center [102, 528] width 188 height 23
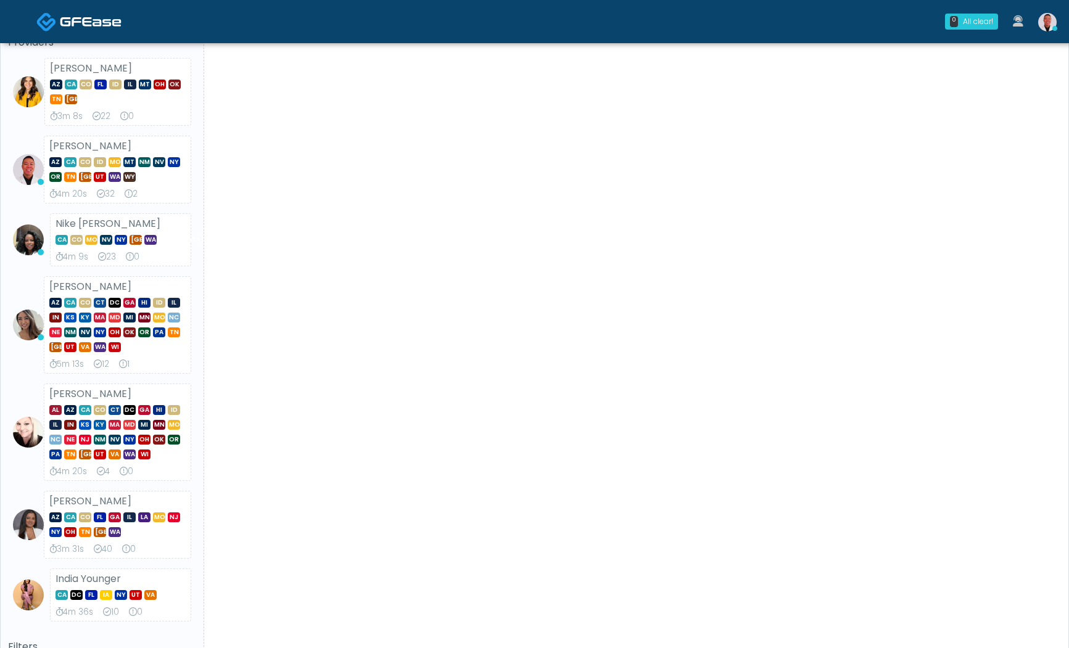
scroll to position [0, 0]
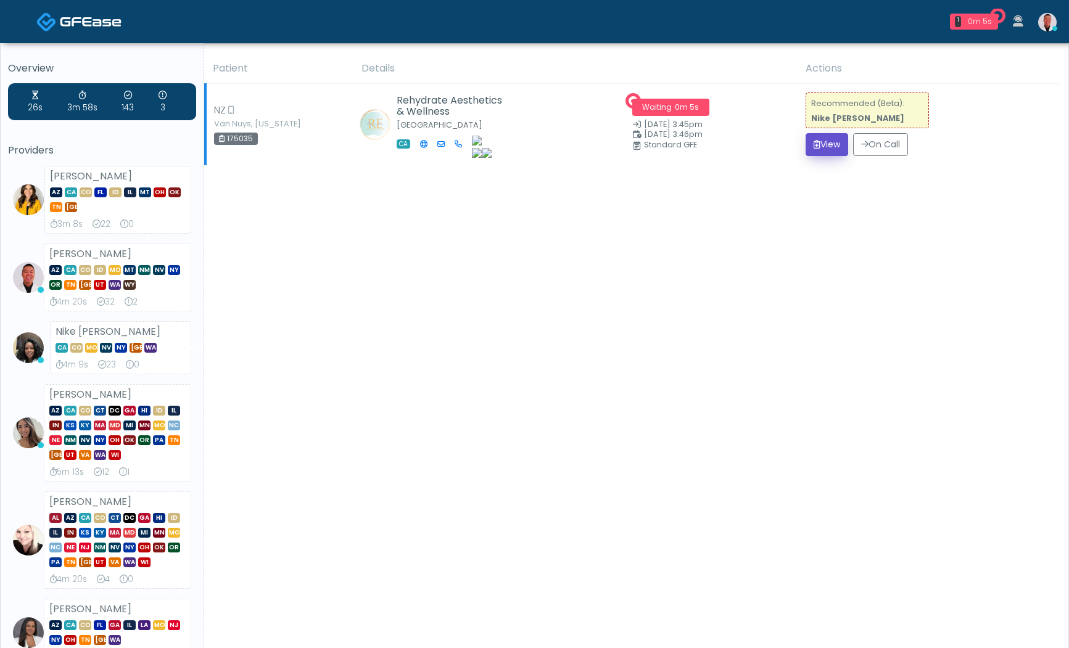
click at [825, 134] on button "View" at bounding box center [827, 144] width 43 height 23
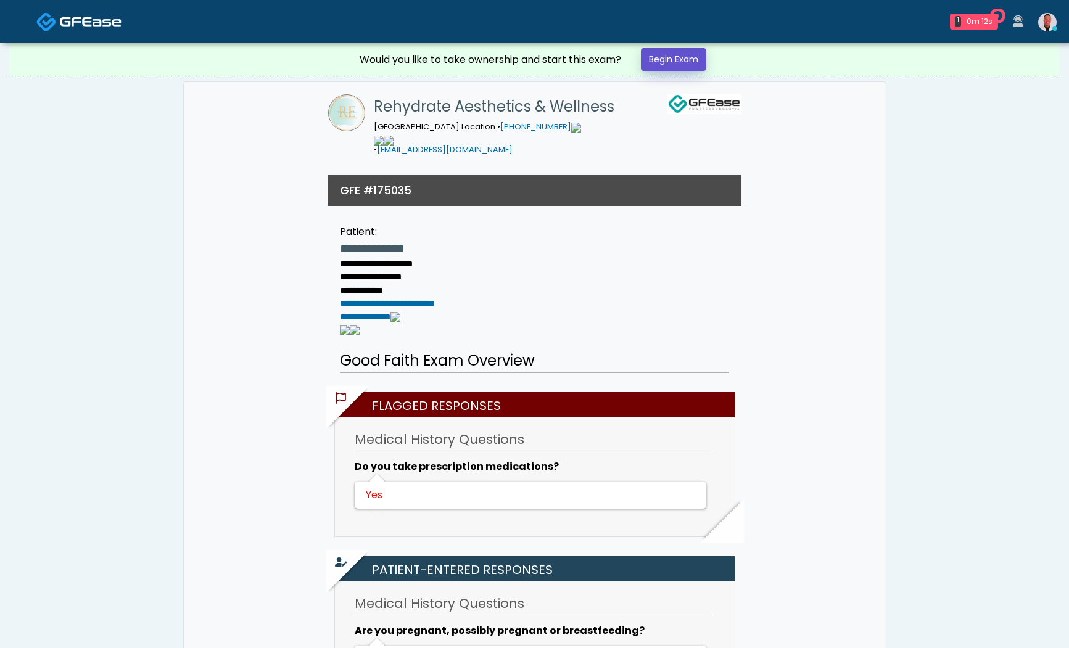
click at [678, 57] on link "Begin Exam" at bounding box center [673, 59] width 65 height 23
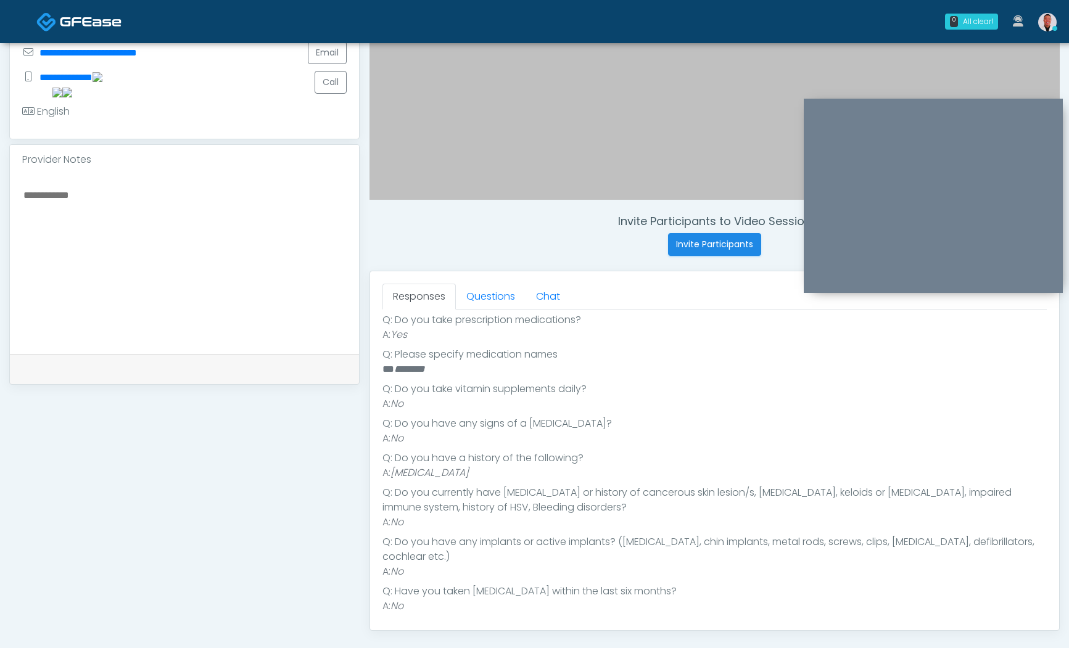
scroll to position [278, 0]
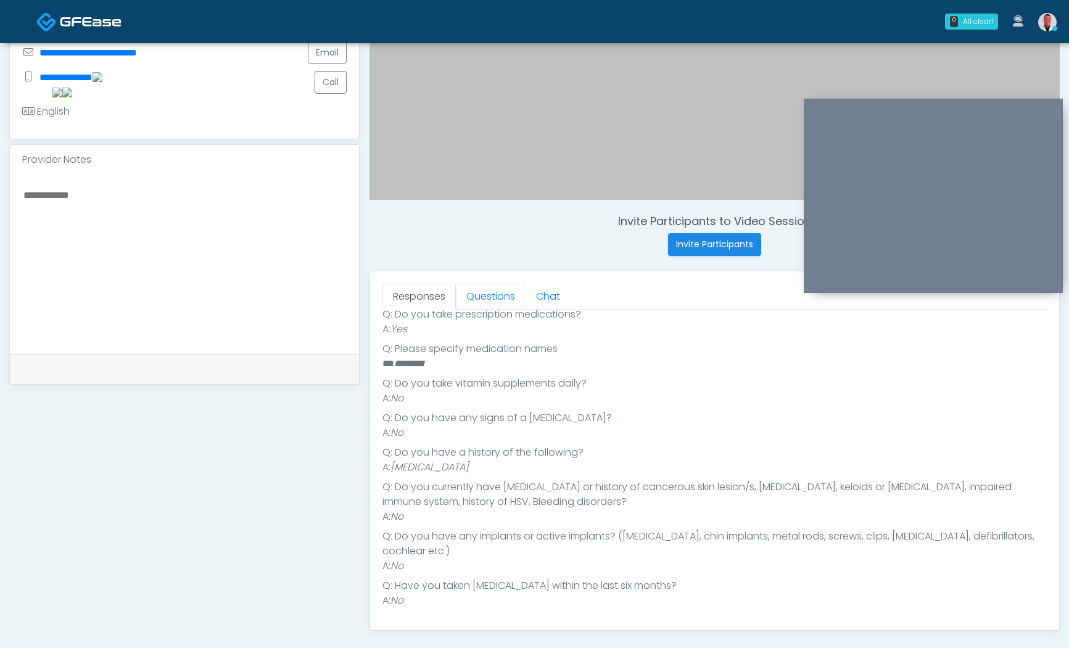
drag, startPoint x: 494, startPoint y: 297, endPoint x: 488, endPoint y: 529, distance: 232.7
click at [494, 297] on link "Questions" at bounding box center [491, 297] width 70 height 26
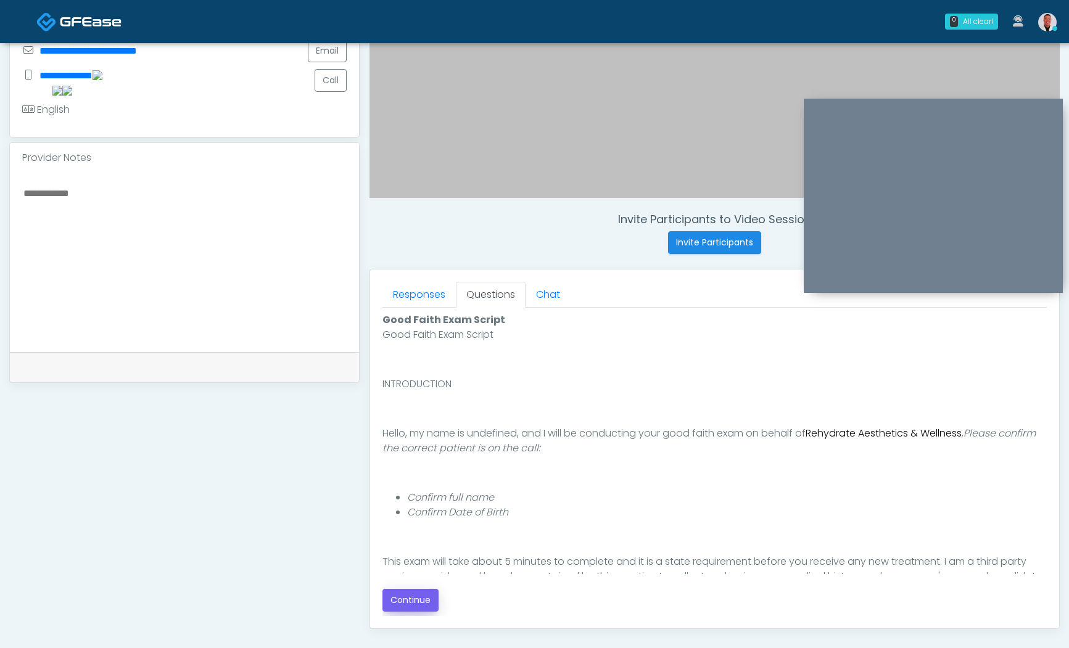
scroll to position [313, 0]
click at [420, 598] on button "Continue" at bounding box center [411, 600] width 56 height 23
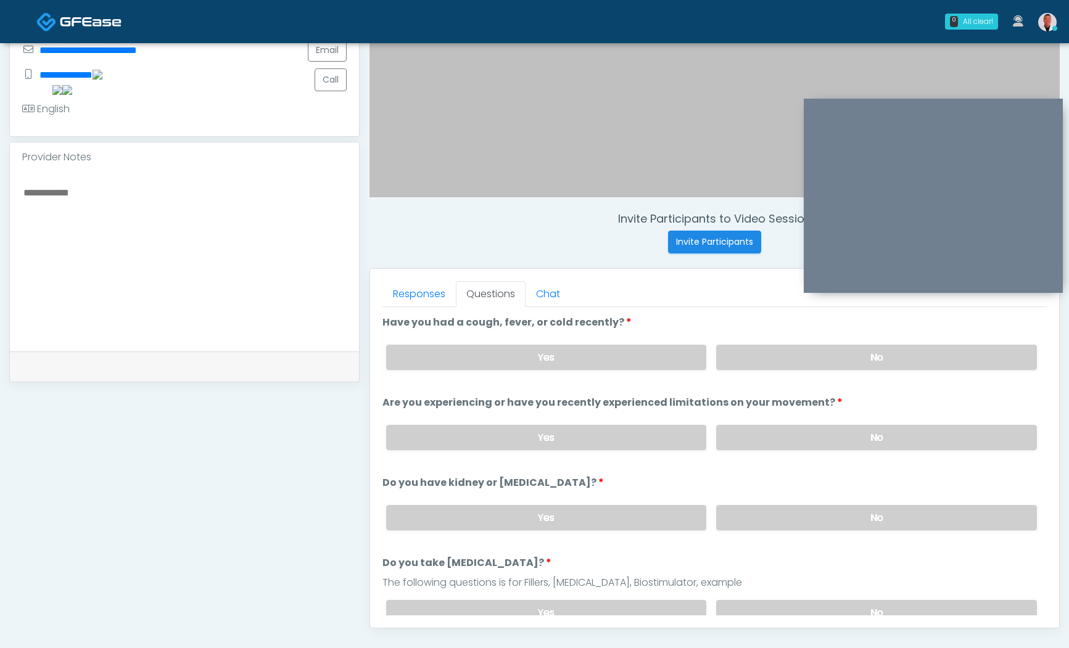
scroll to position [459, 0]
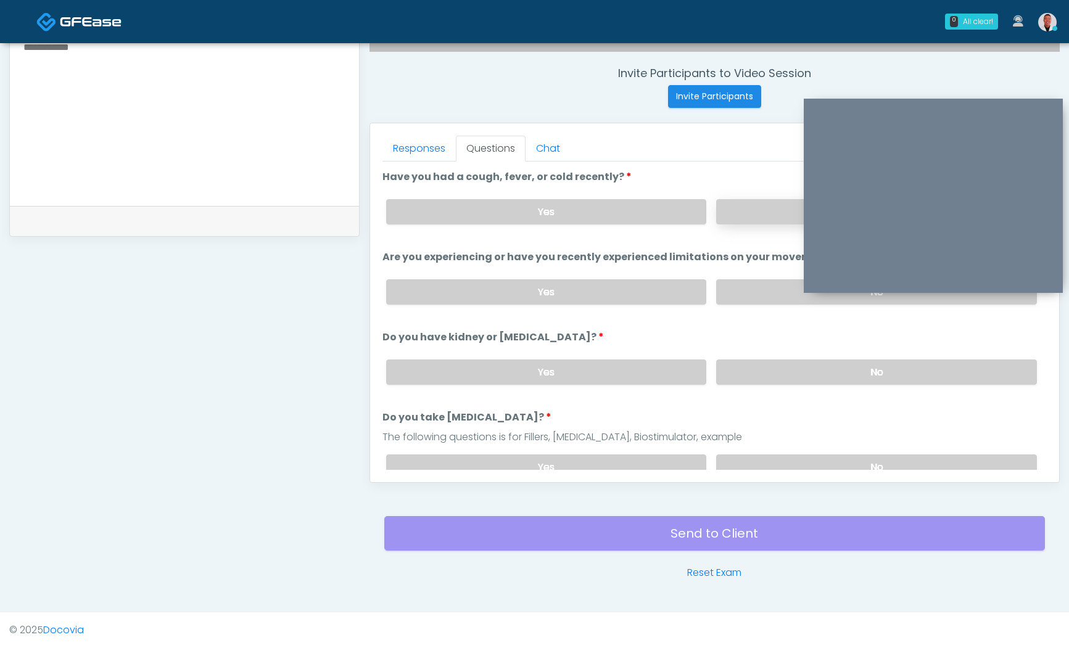
click at [750, 222] on label "No" at bounding box center [876, 211] width 321 height 25
click at [748, 291] on label "No" at bounding box center [876, 291] width 321 height 25
click at [773, 373] on label "No" at bounding box center [876, 372] width 321 height 25
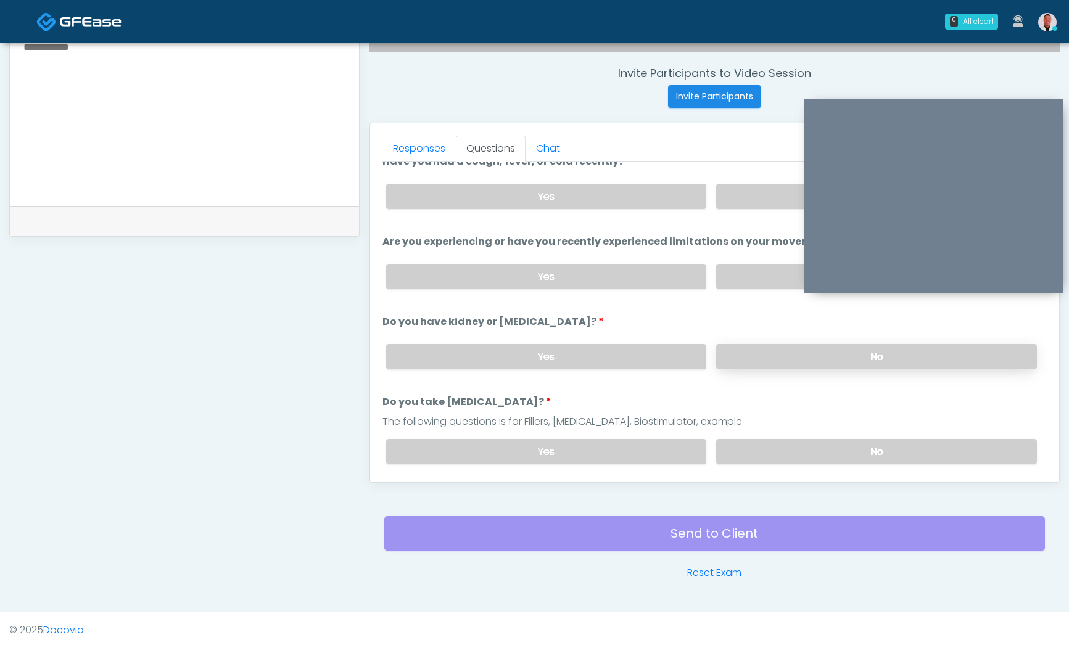
scroll to position [83, 0]
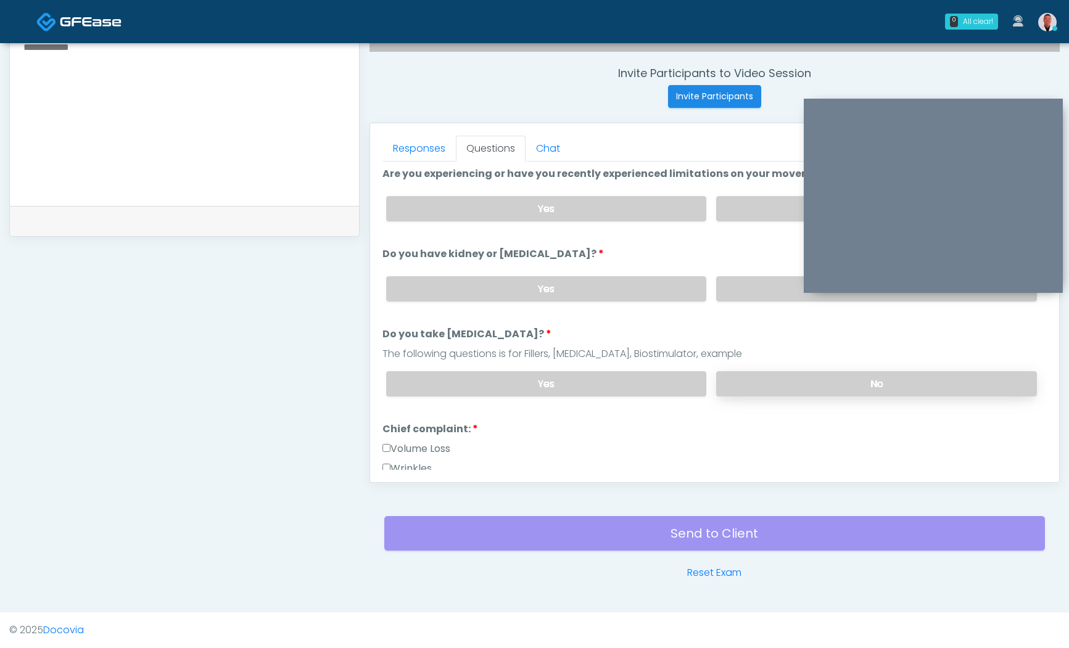
click at [764, 385] on label "No" at bounding box center [876, 383] width 321 height 25
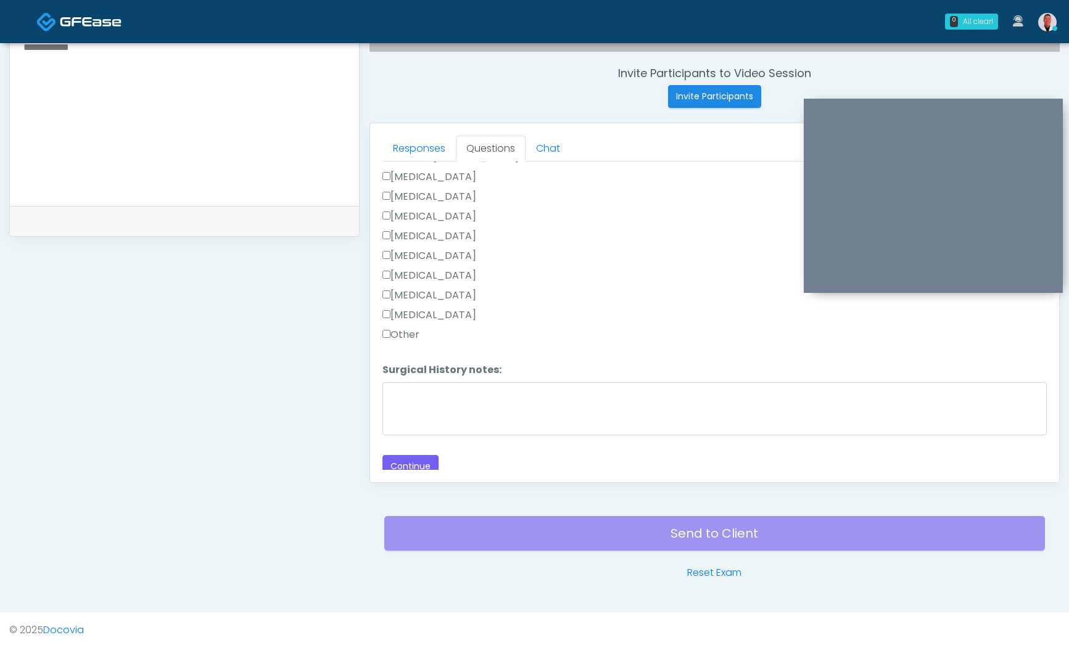
scroll to position [804, 0]
click at [410, 453] on button "Continue" at bounding box center [411, 461] width 56 height 23
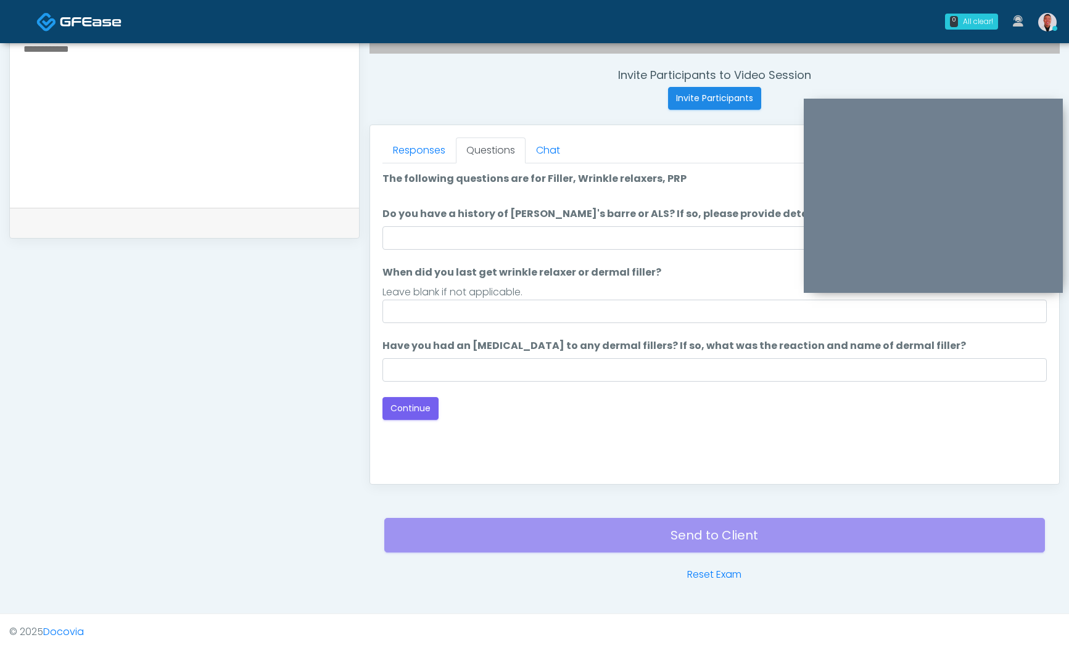
scroll to position [457, 0]
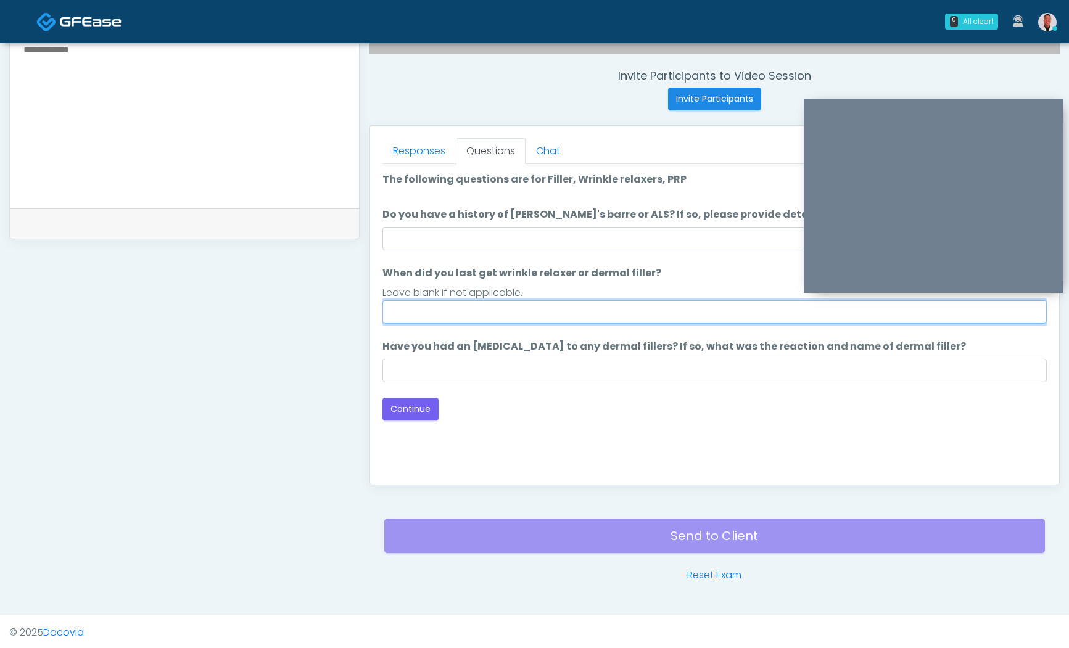
click at [598, 308] on input "When did you last get wrinkle relaxer or dermal filler?" at bounding box center [715, 311] width 664 height 23
type input "****"
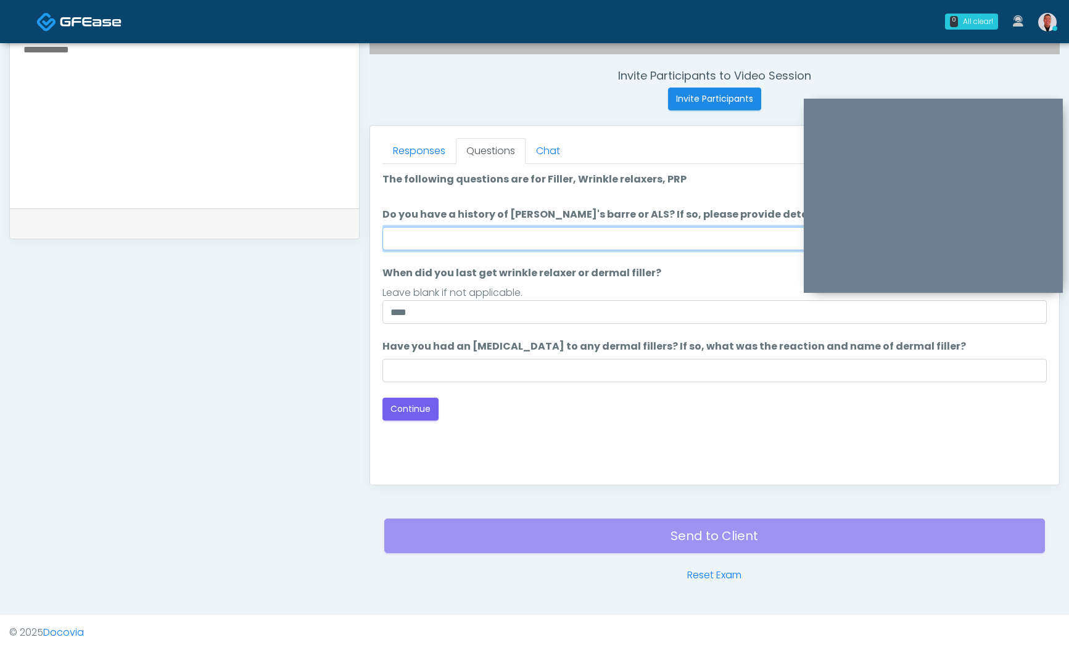
click at [616, 246] on input "Do you have a history of [PERSON_NAME]'s barre or ALS? If so, please provide de…" at bounding box center [715, 238] width 664 height 23
type input "**"
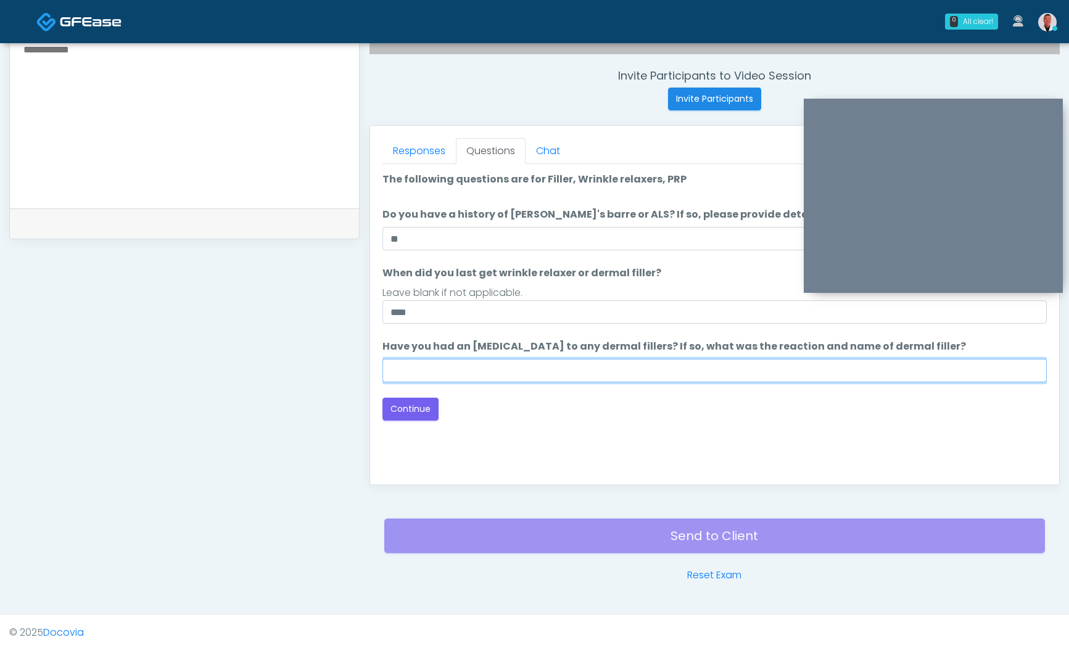
click at [631, 366] on input "Have you had an [MEDICAL_DATA] to any dermal fillers? If so, what was the react…" at bounding box center [715, 370] width 664 height 23
type input "***"
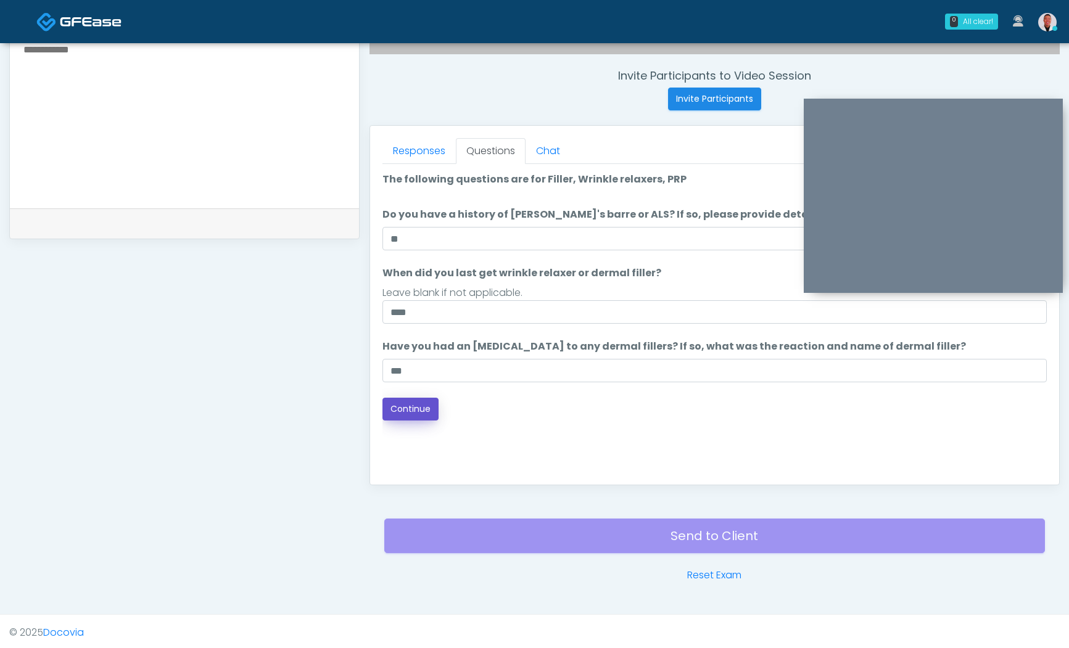
click at [427, 411] on button "Continue" at bounding box center [411, 409] width 56 height 23
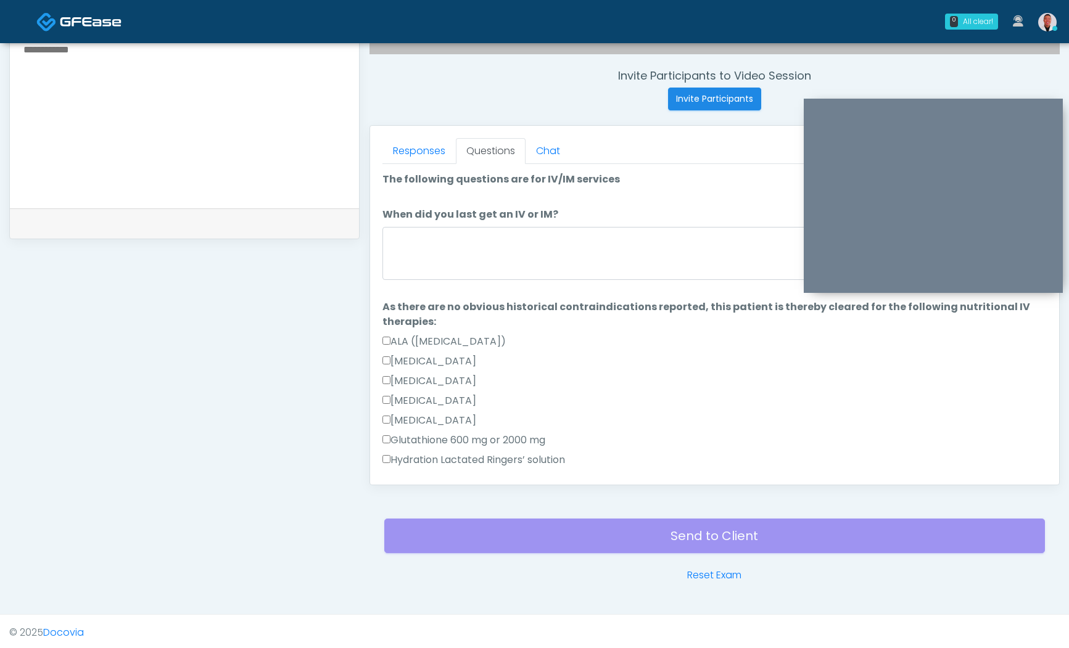
scroll to position [459, 0]
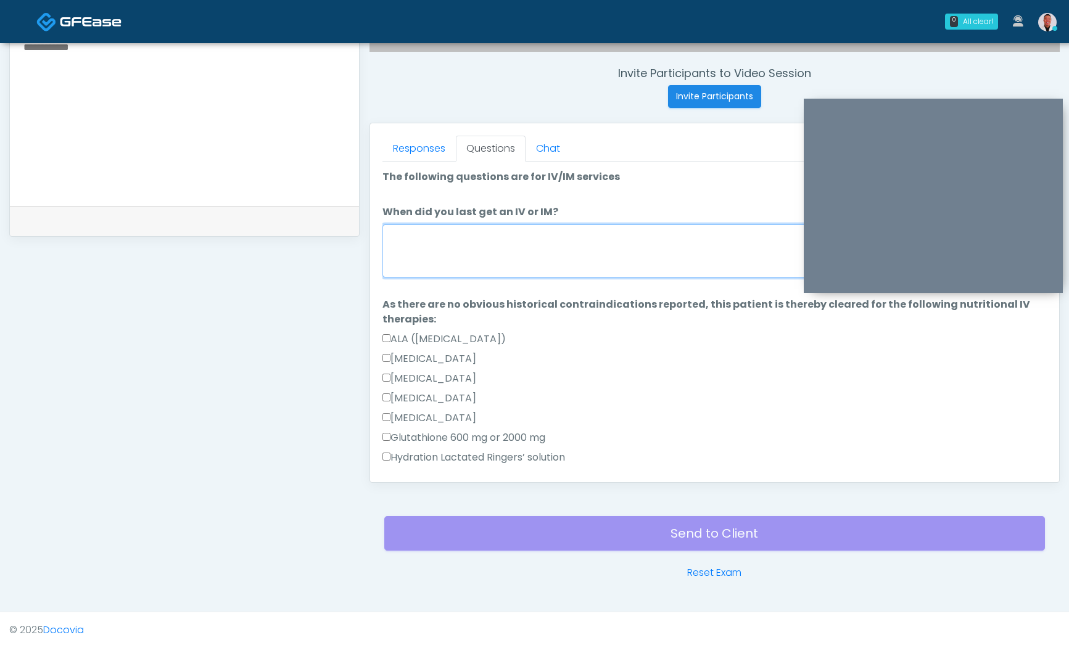
click at [486, 254] on textarea "When did you last get an IV or IM?" at bounding box center [715, 251] width 664 height 53
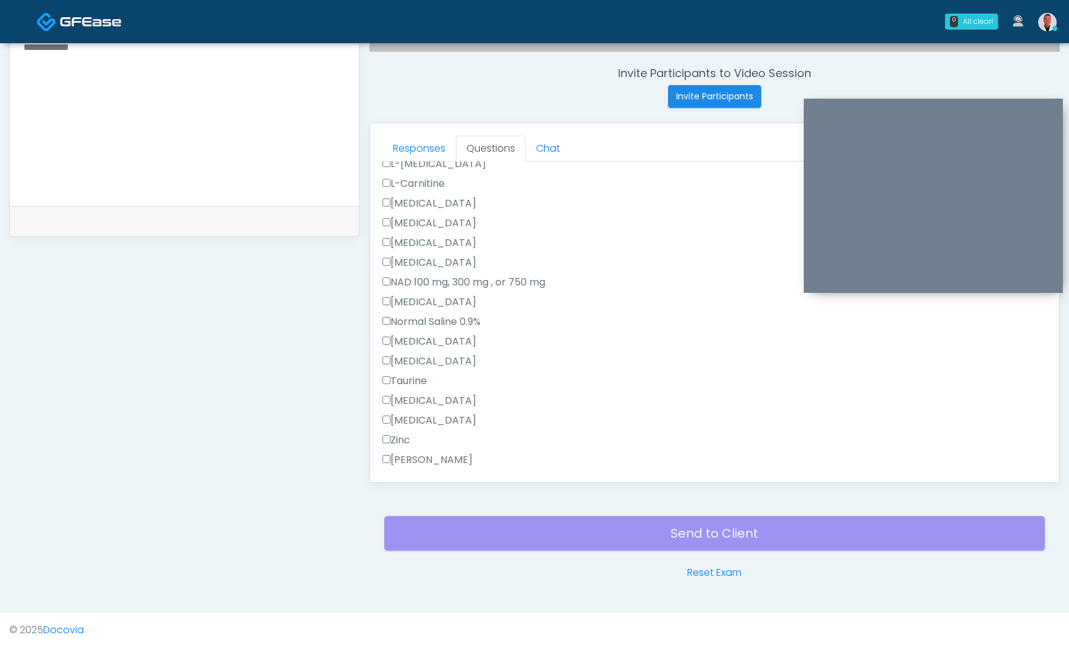
scroll to position [379, 0]
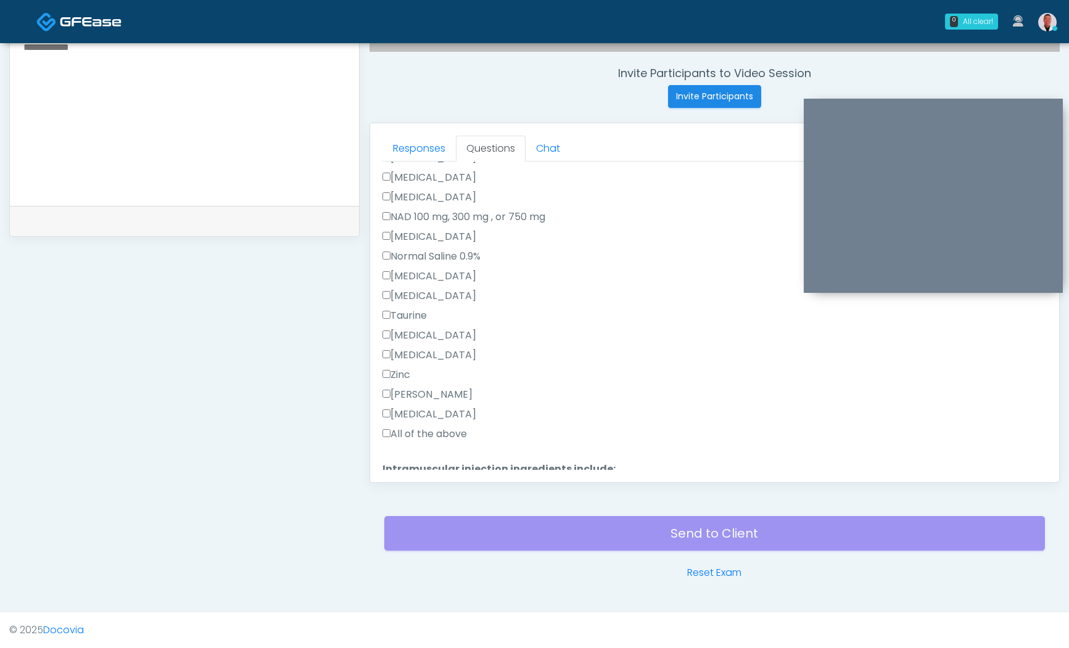
type textarea "****"
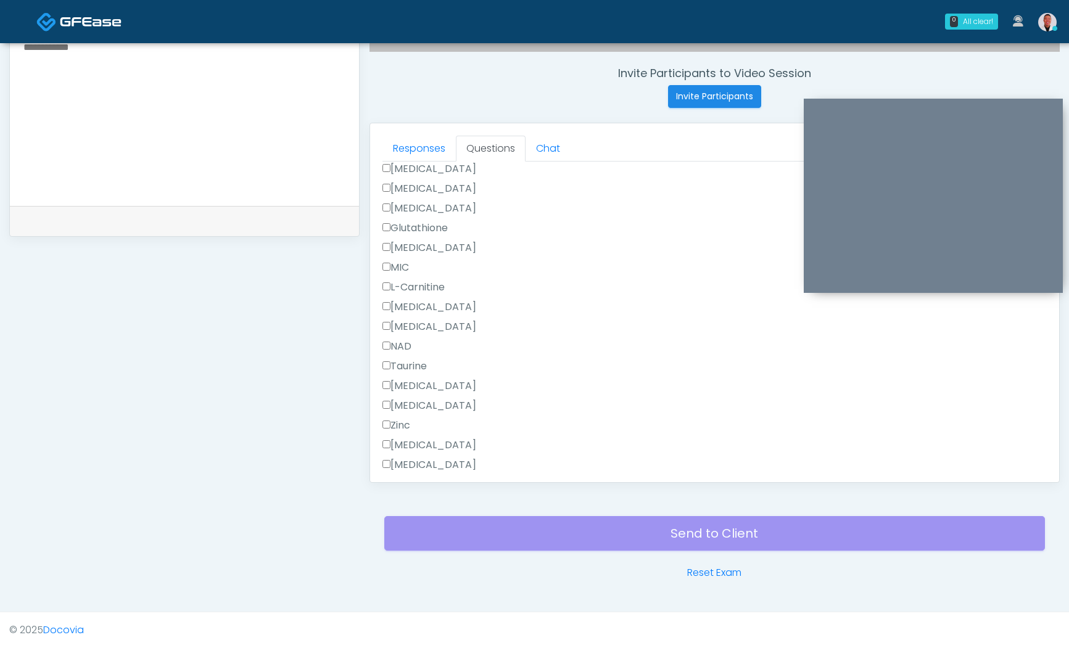
scroll to position [843, 0]
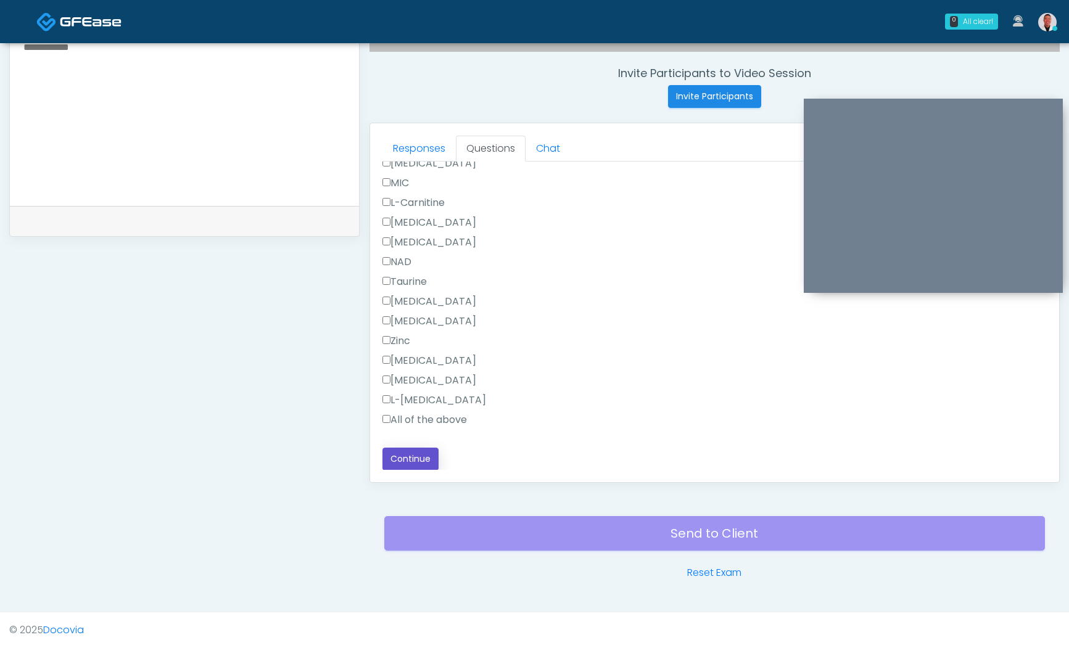
click at [413, 450] on button "Continue" at bounding box center [411, 459] width 56 height 23
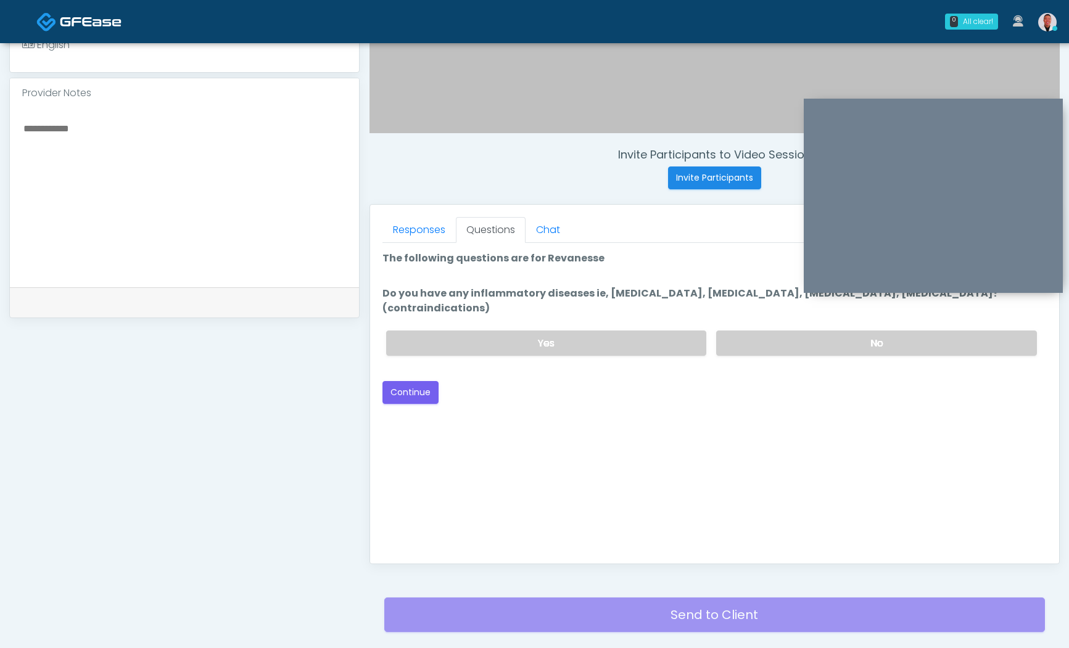
scroll to position [365, 0]
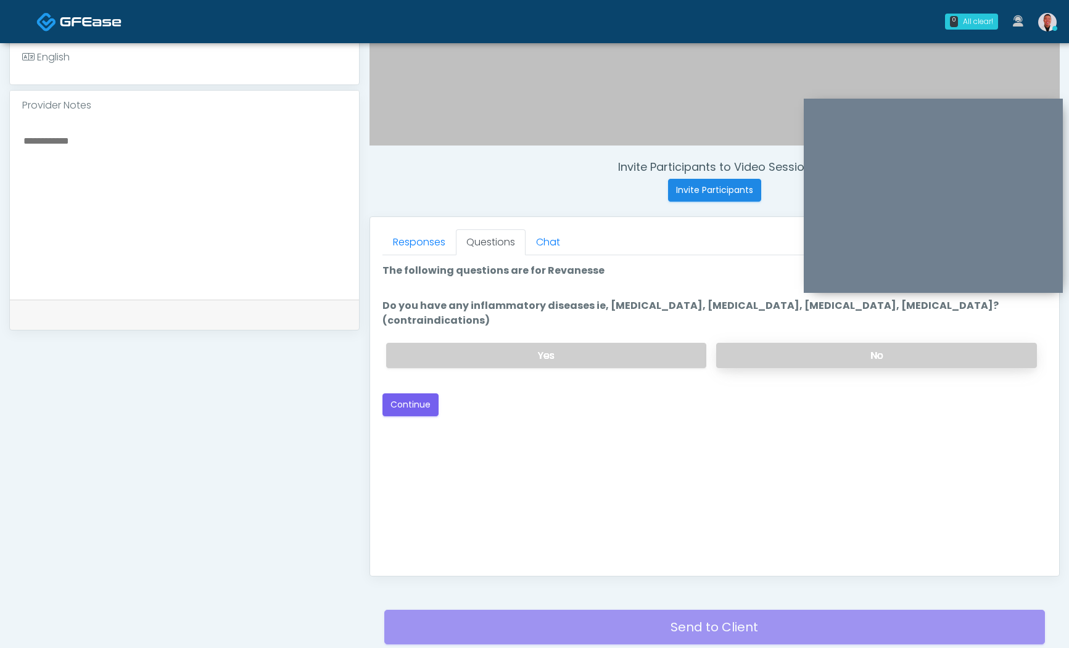
click at [760, 349] on label "No" at bounding box center [876, 355] width 321 height 25
click at [403, 394] on button "Continue" at bounding box center [411, 405] width 56 height 23
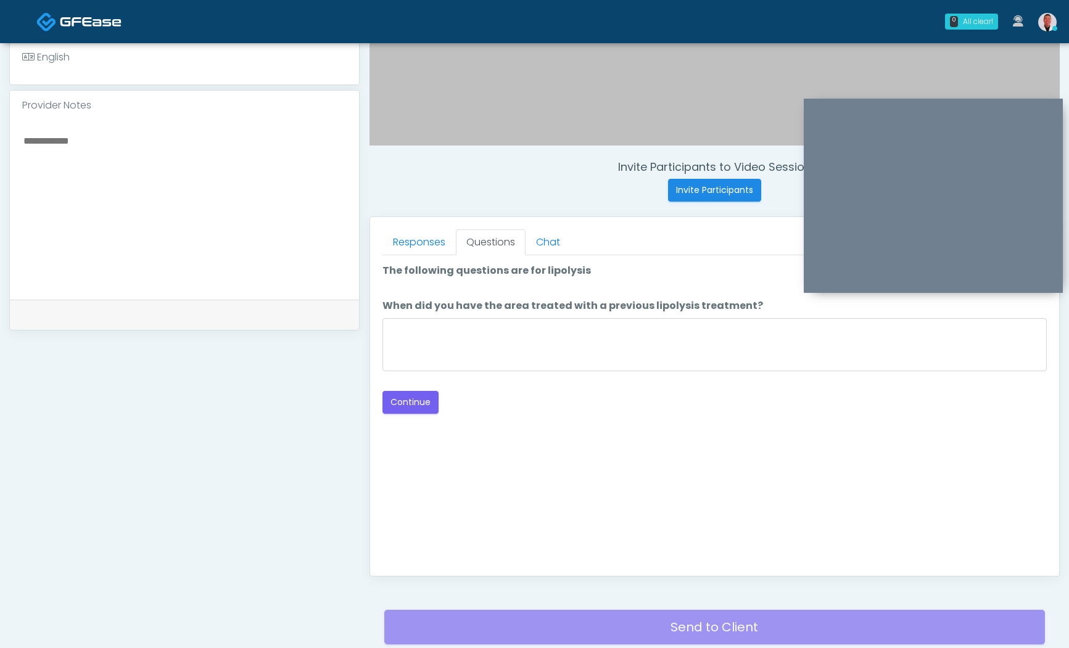
scroll to position [459, 0]
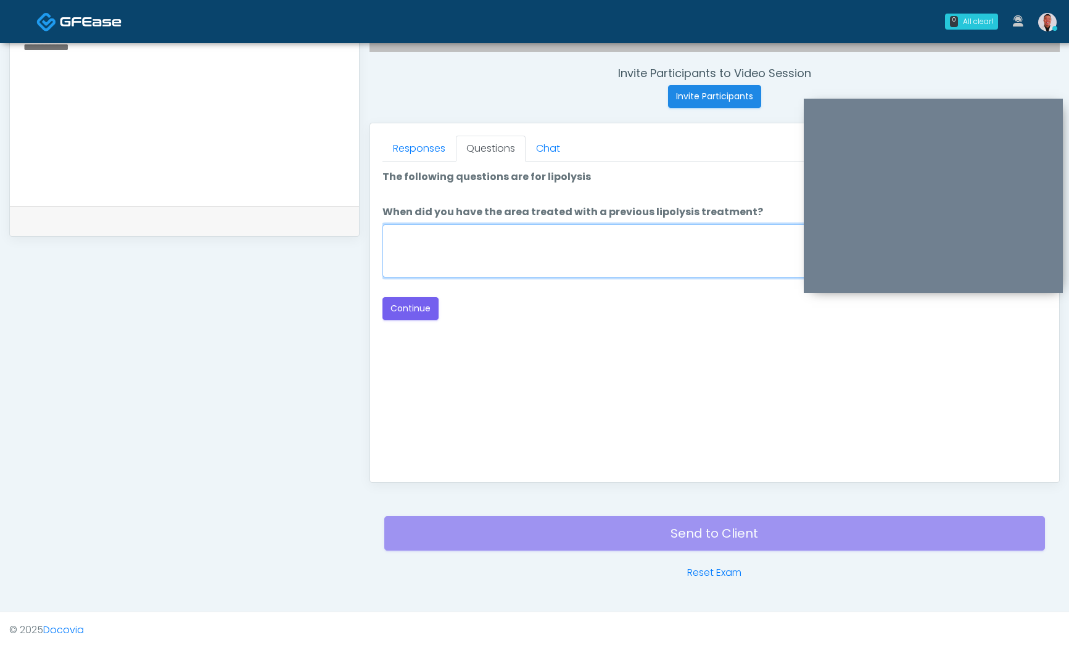
click at [505, 257] on textarea "When did you have the area treated with a previous lipolysis treatment?" at bounding box center [715, 251] width 664 height 53
type textarea "****"
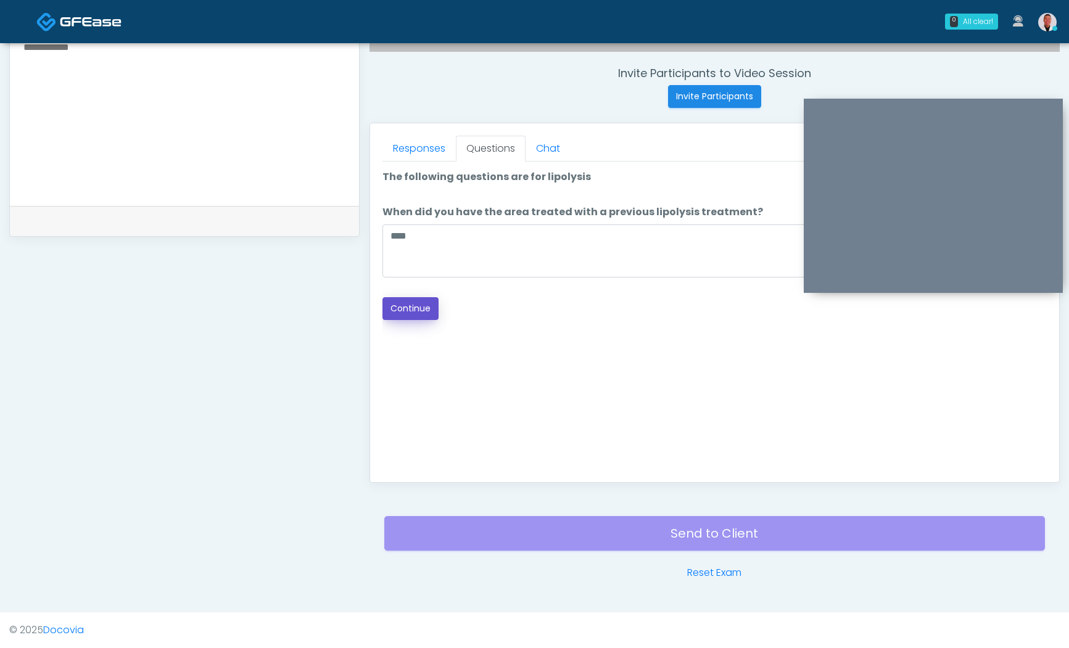
click at [413, 313] on button "Continue" at bounding box center [411, 308] width 56 height 23
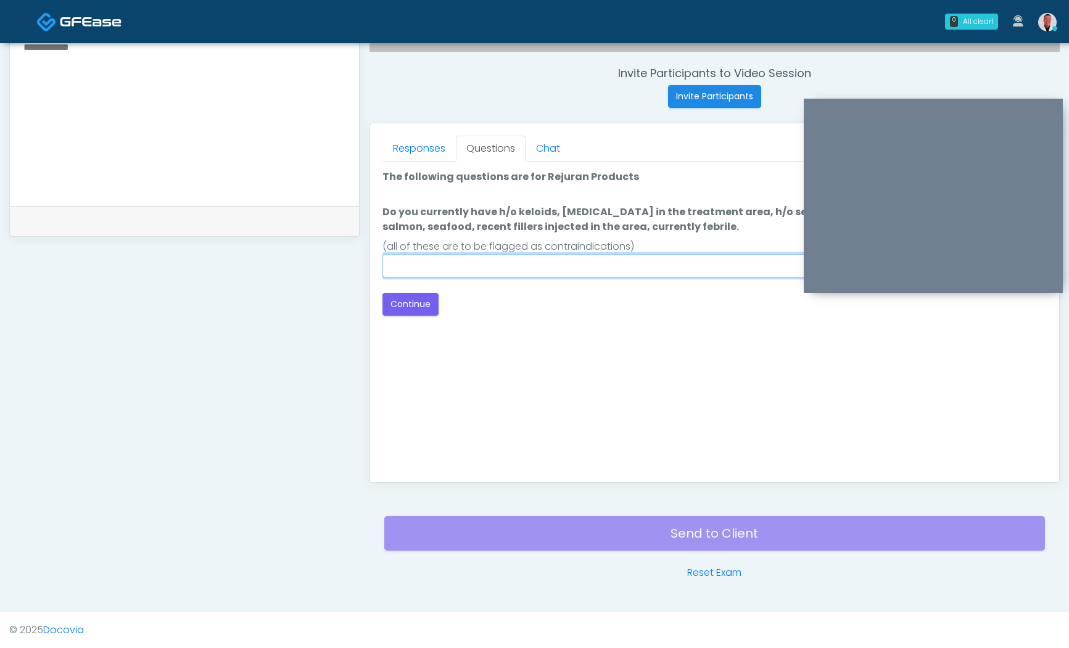
click at [581, 268] on input "Do you currently have h/o keloids, [MEDICAL_DATA] in the treatment area, h/o se…" at bounding box center [715, 265] width 664 height 23
click at [416, 144] on link "Responses" at bounding box center [419, 149] width 73 height 26
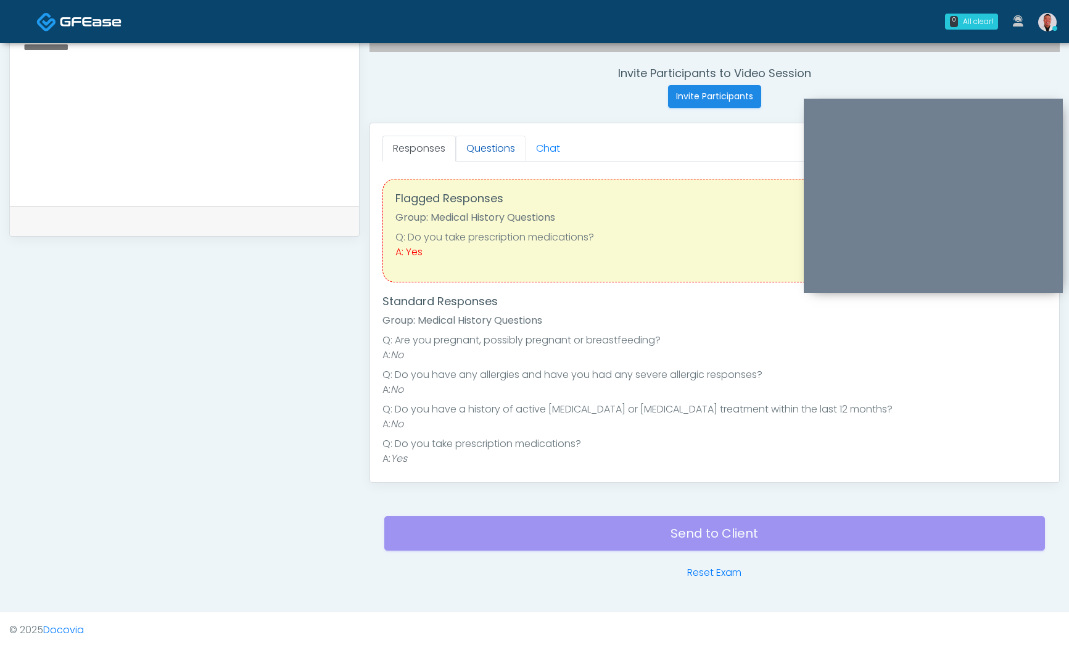
drag, startPoint x: 482, startPoint y: 147, endPoint x: 487, endPoint y: 160, distance: 14.1
click at [481, 147] on link "Questions" at bounding box center [491, 149] width 70 height 26
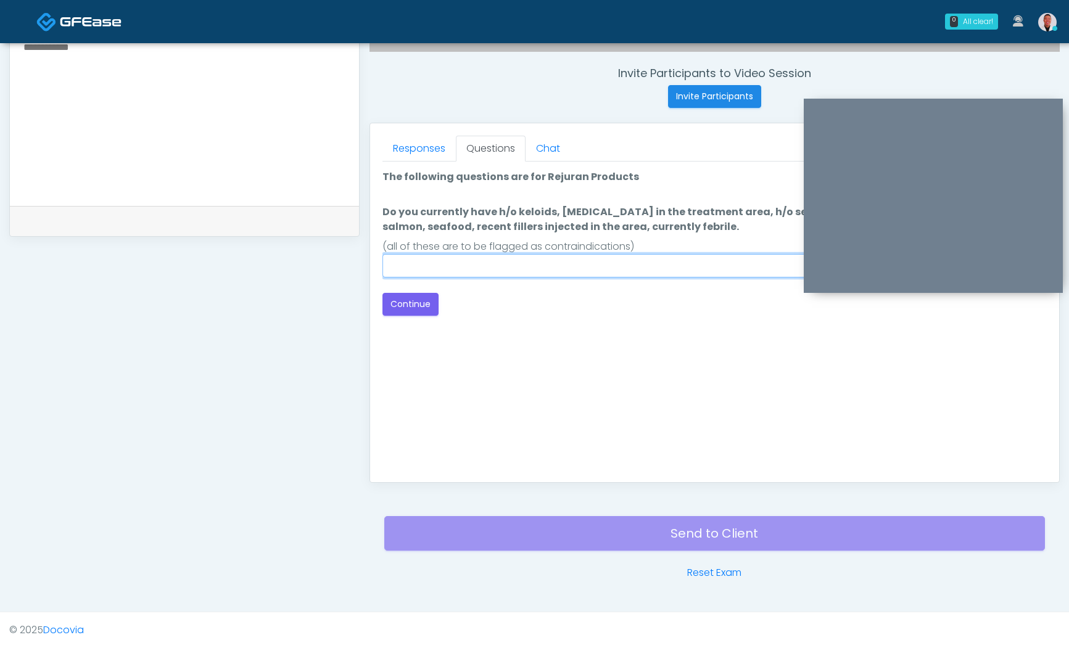
click at [524, 255] on input "Do you currently have h/o keloids, [MEDICAL_DATA] in the treatment area, h/o se…" at bounding box center [715, 265] width 664 height 23
type input "****"
click at [559, 365] on div "Good Faith Exam Script Good Faith Exam Script INTRODUCTION Hello, my name is un…" at bounding box center [715, 316] width 664 height 308
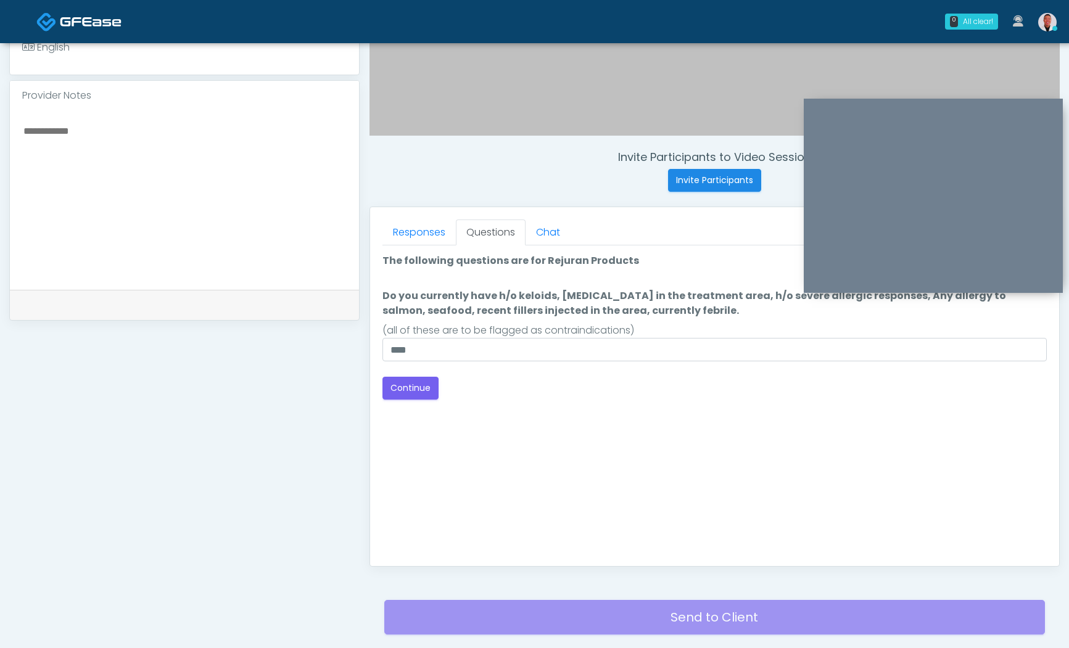
scroll to position [362, 0]
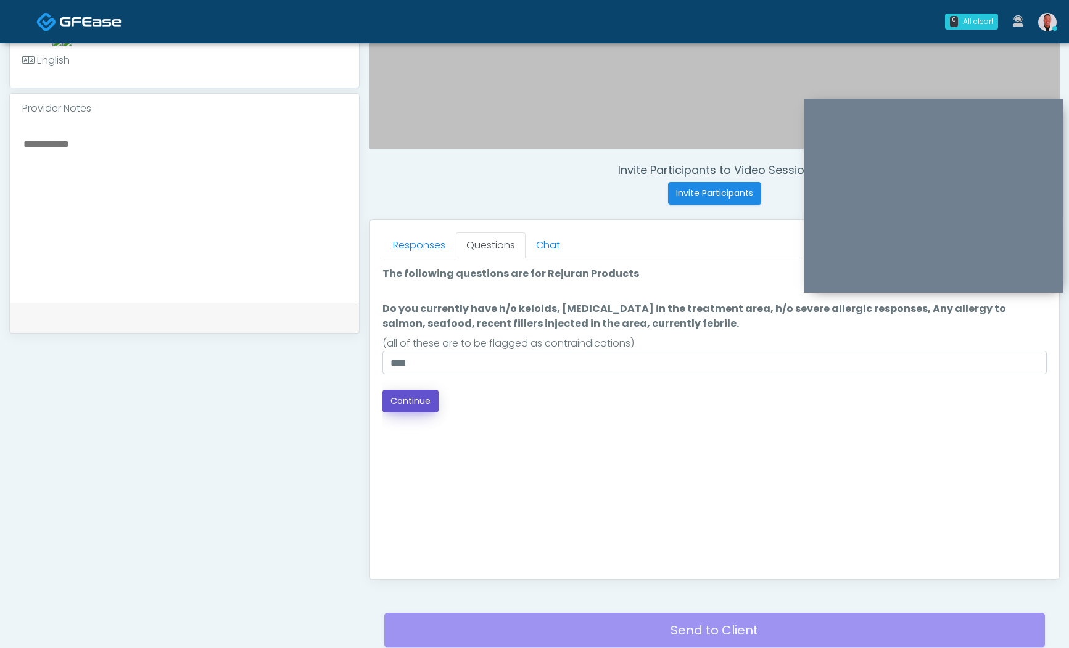
click at [412, 399] on button "Continue" at bounding box center [411, 401] width 56 height 23
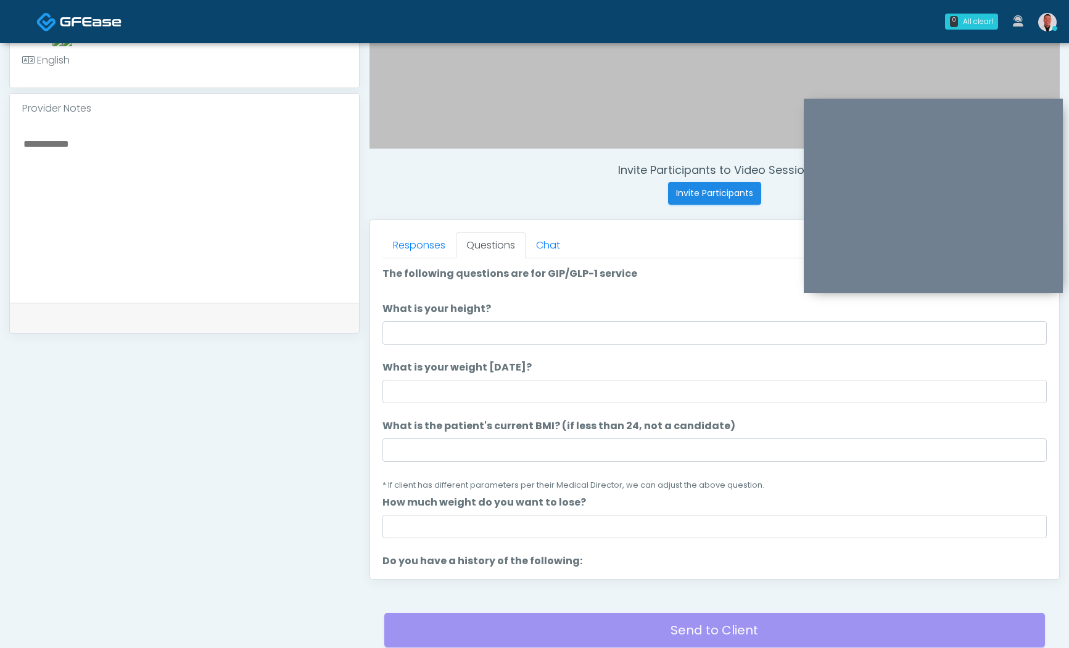
scroll to position [459, 0]
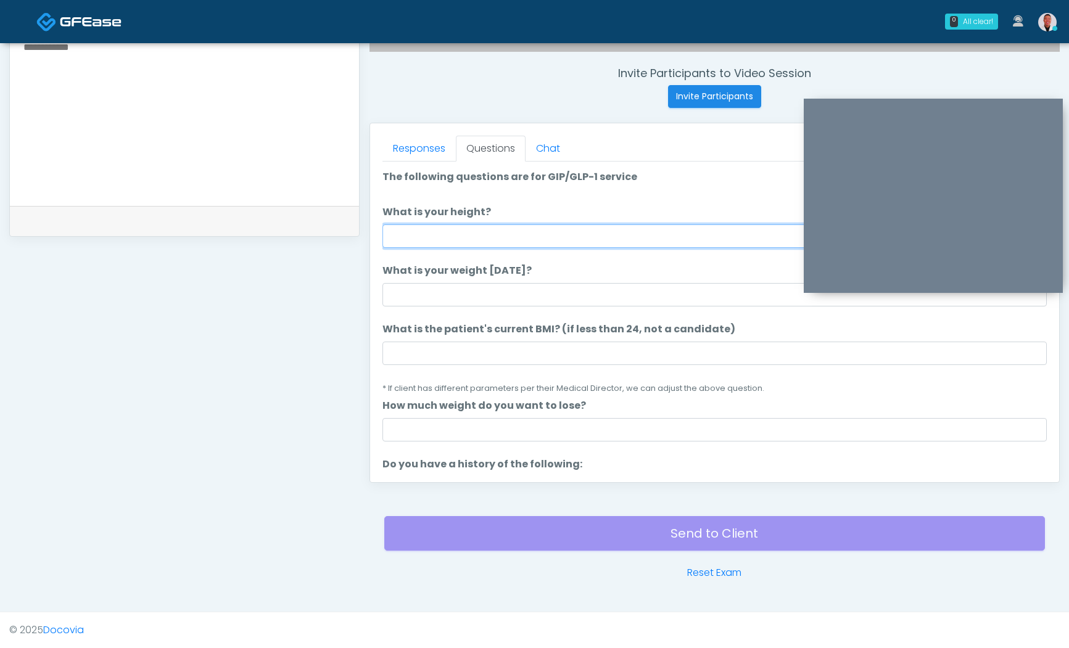
click at [516, 240] on input "What is your height?" at bounding box center [715, 236] width 664 height 23
type input "****"
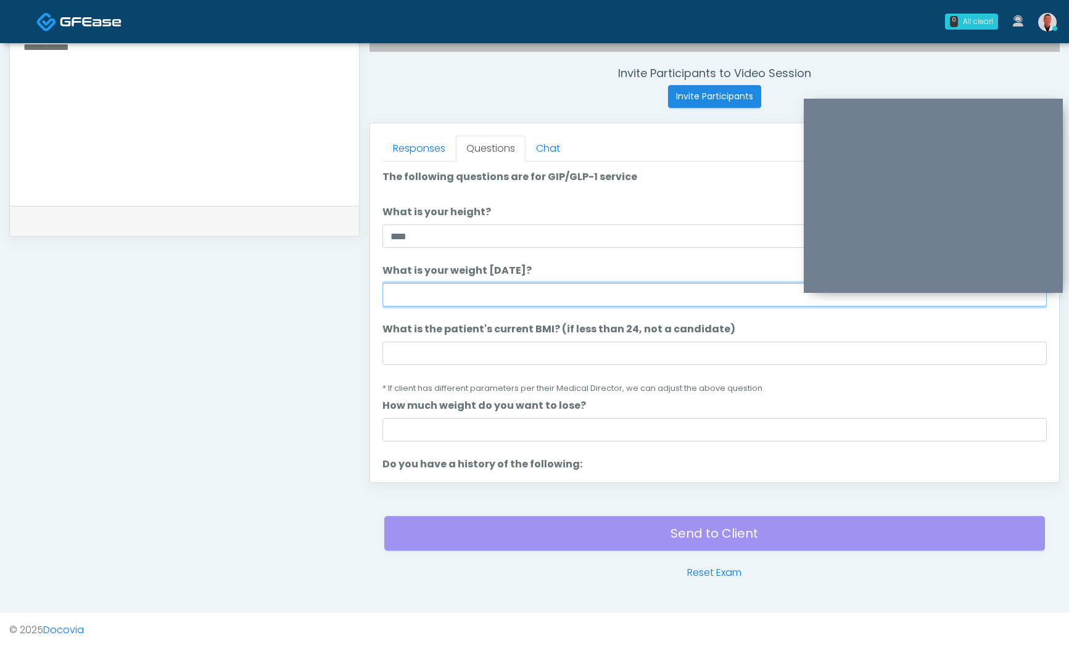
click at [515, 291] on input "What is your weight [DATE]?" at bounding box center [715, 294] width 664 height 23
type input "******"
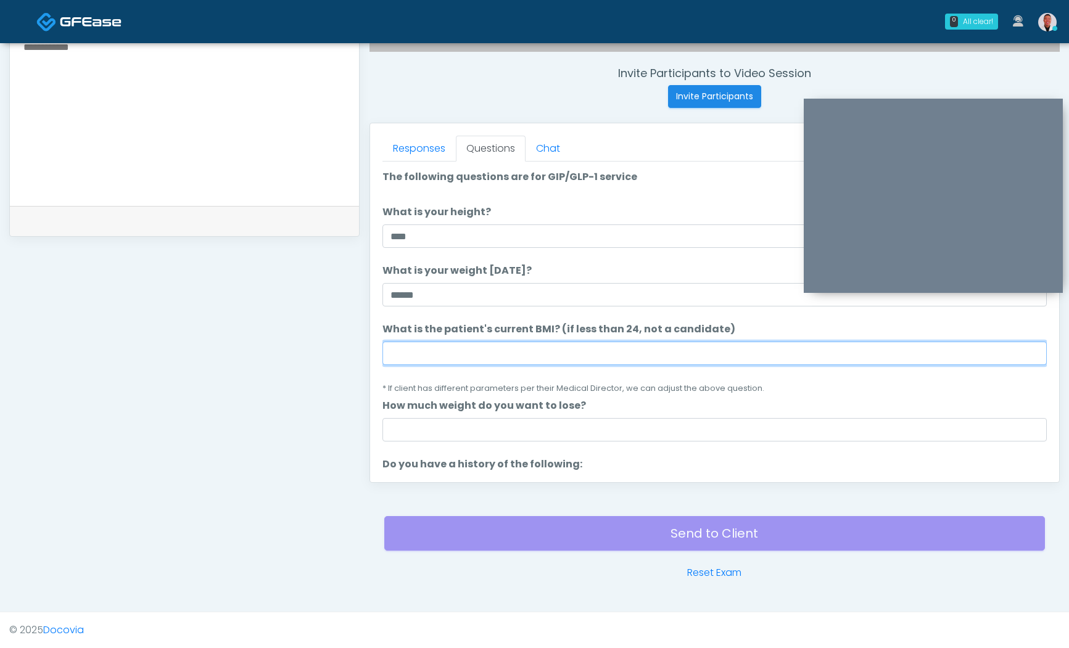
click at [405, 350] on input "What is the patient's current BMI? (if less than 24, not a candidate)" at bounding box center [715, 353] width 664 height 23
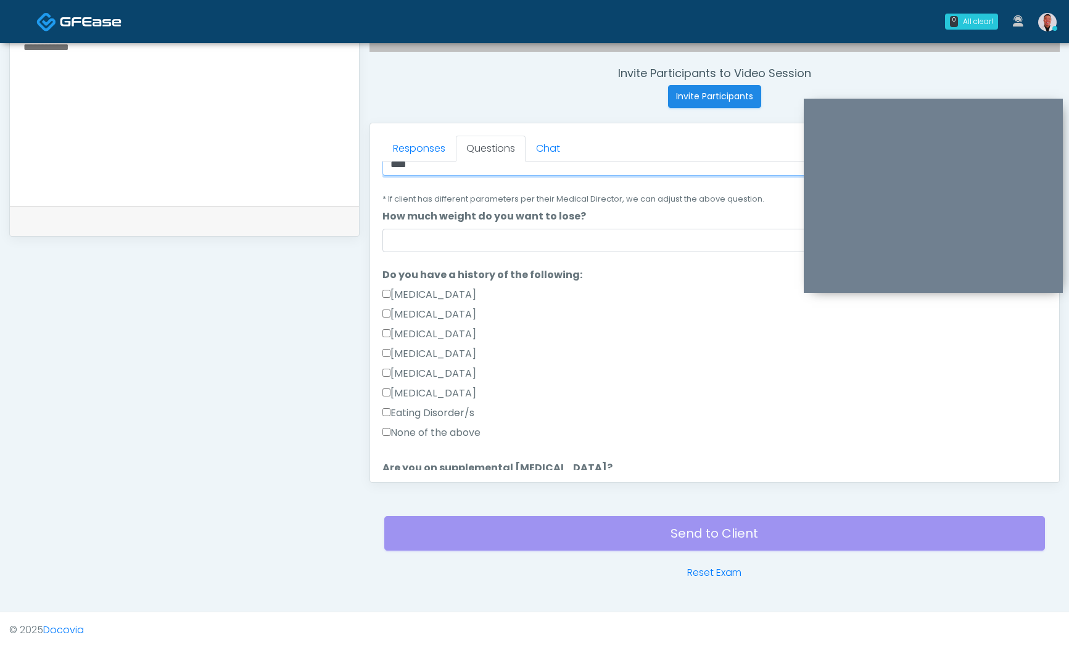
scroll to position [191, 0]
type input "****"
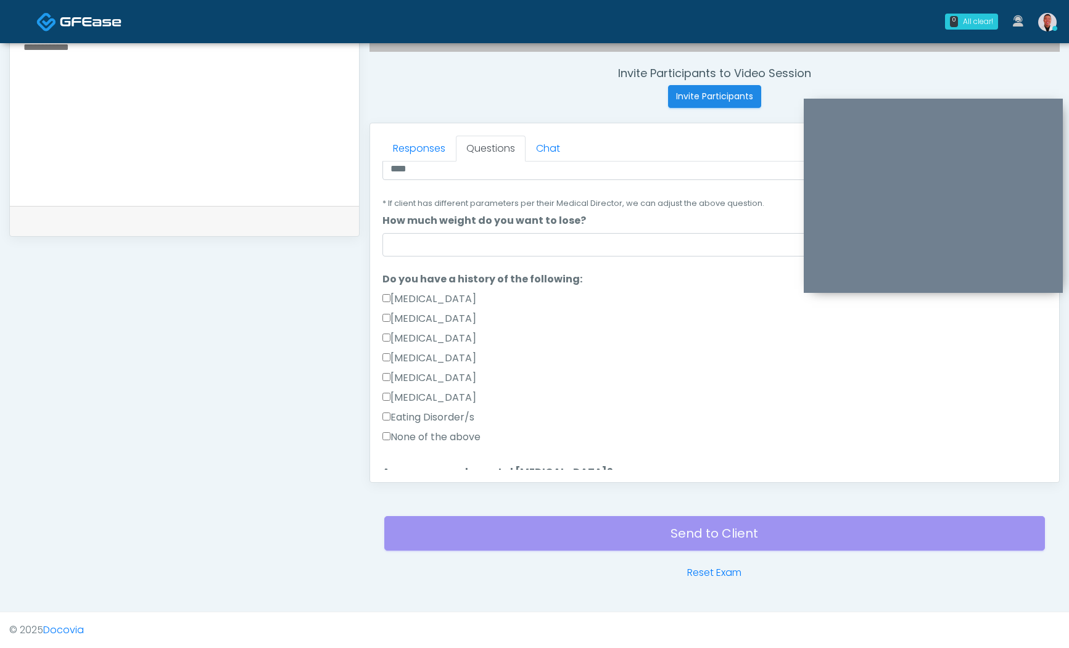
scroll to position [173, 0]
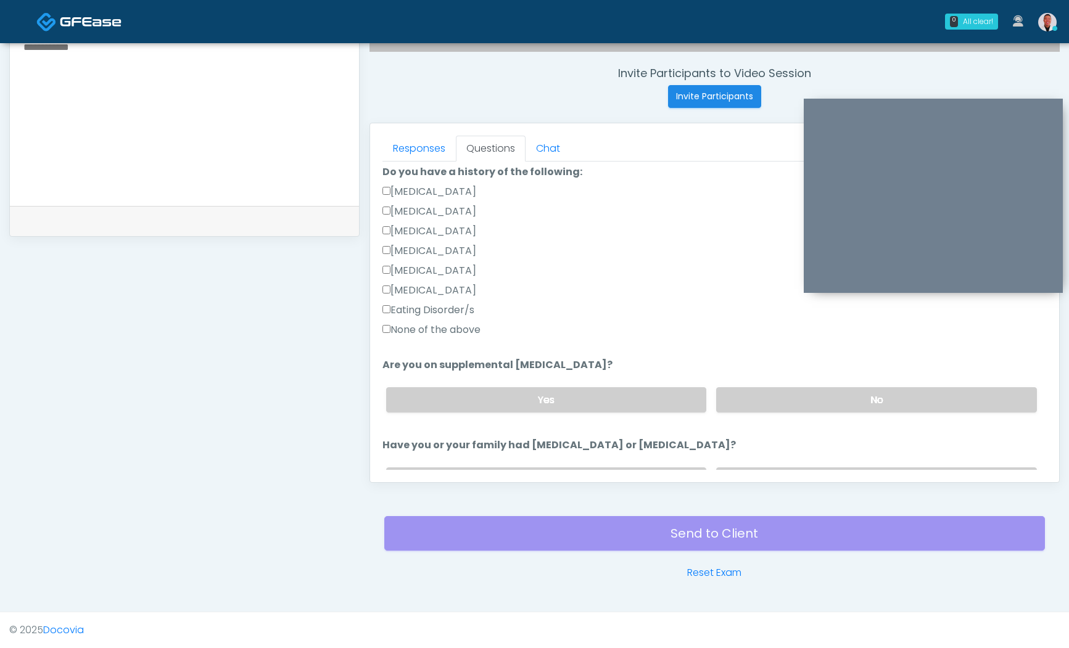
click at [781, 415] on div "Yes No" at bounding box center [711, 400] width 671 height 45
click at [782, 400] on label "No" at bounding box center [876, 399] width 321 height 25
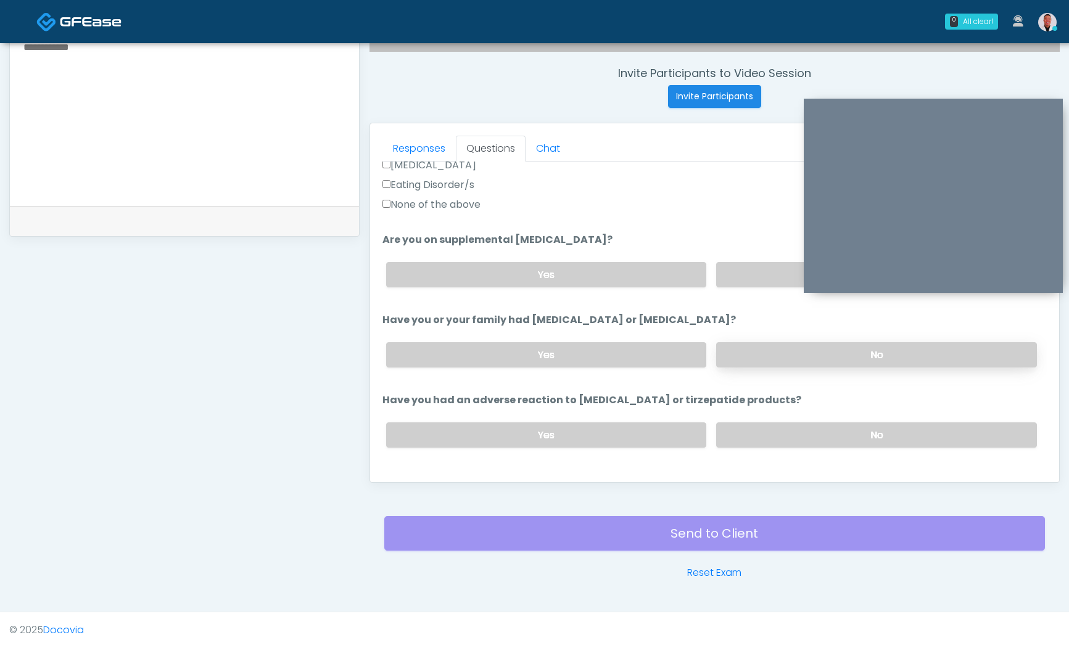
click at [750, 344] on label "No" at bounding box center [876, 354] width 321 height 25
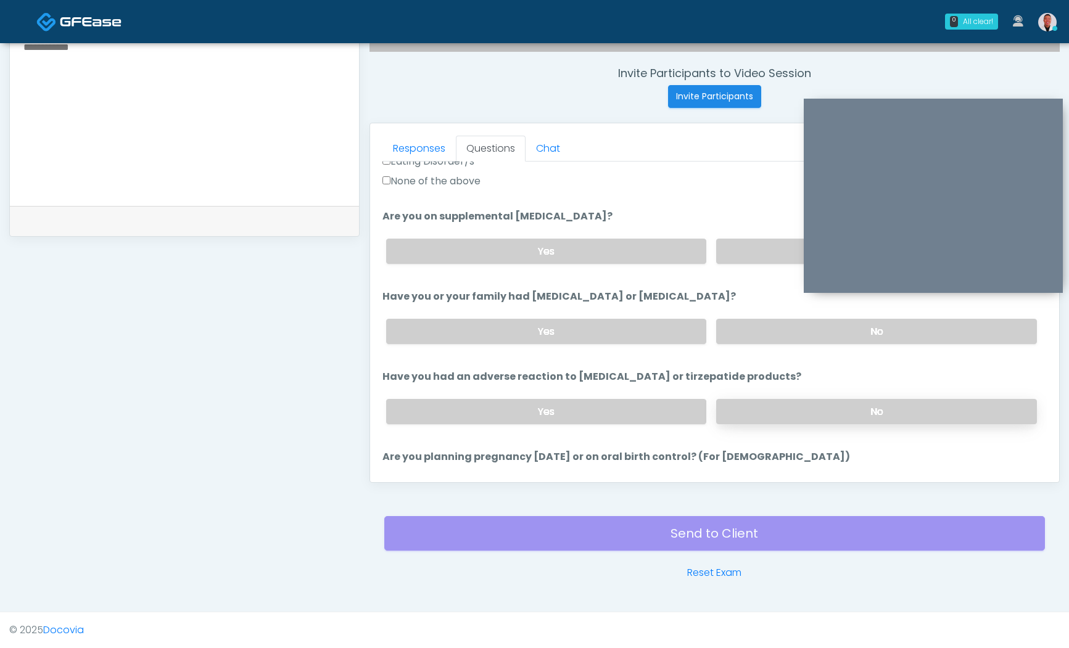
click at [770, 402] on label "No" at bounding box center [876, 411] width 321 height 25
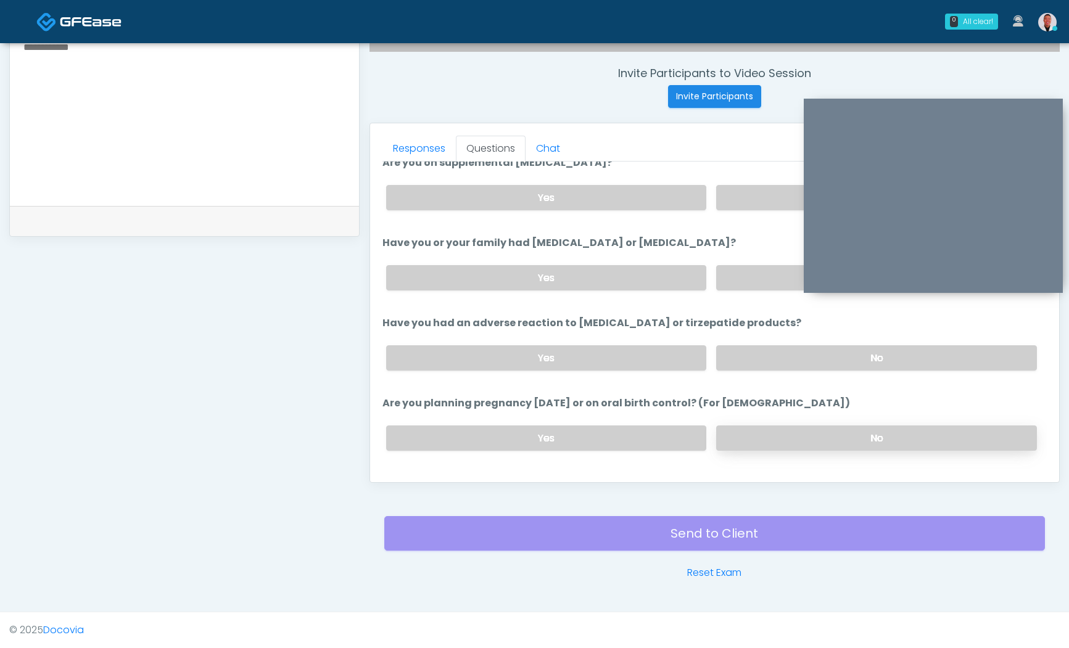
click at [772, 436] on label "No" at bounding box center [876, 438] width 321 height 25
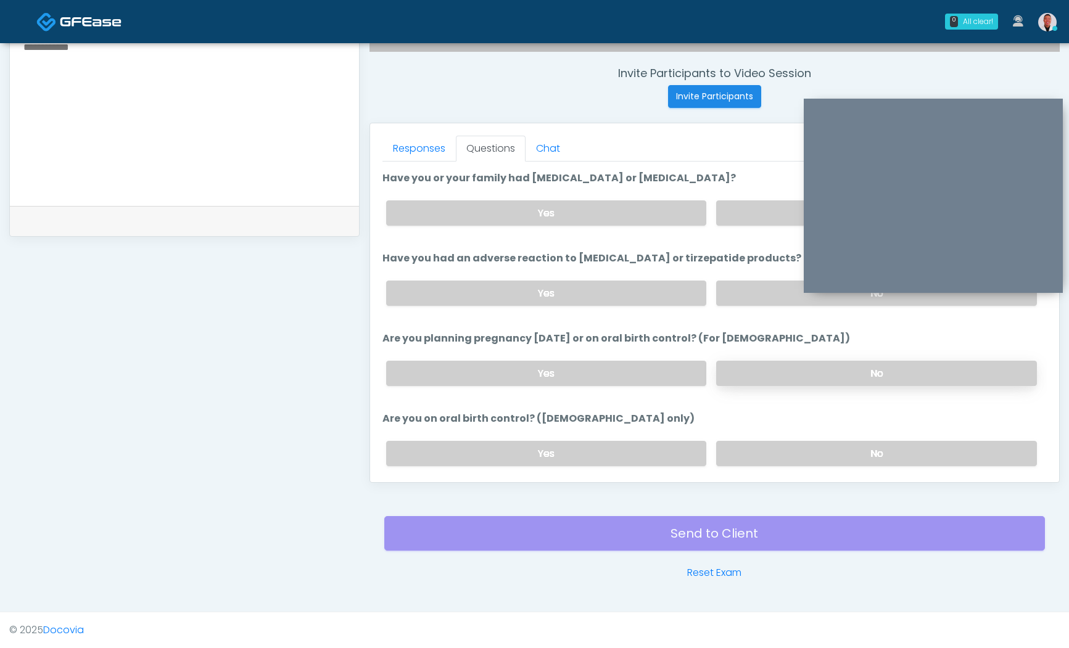
scroll to position [608, 0]
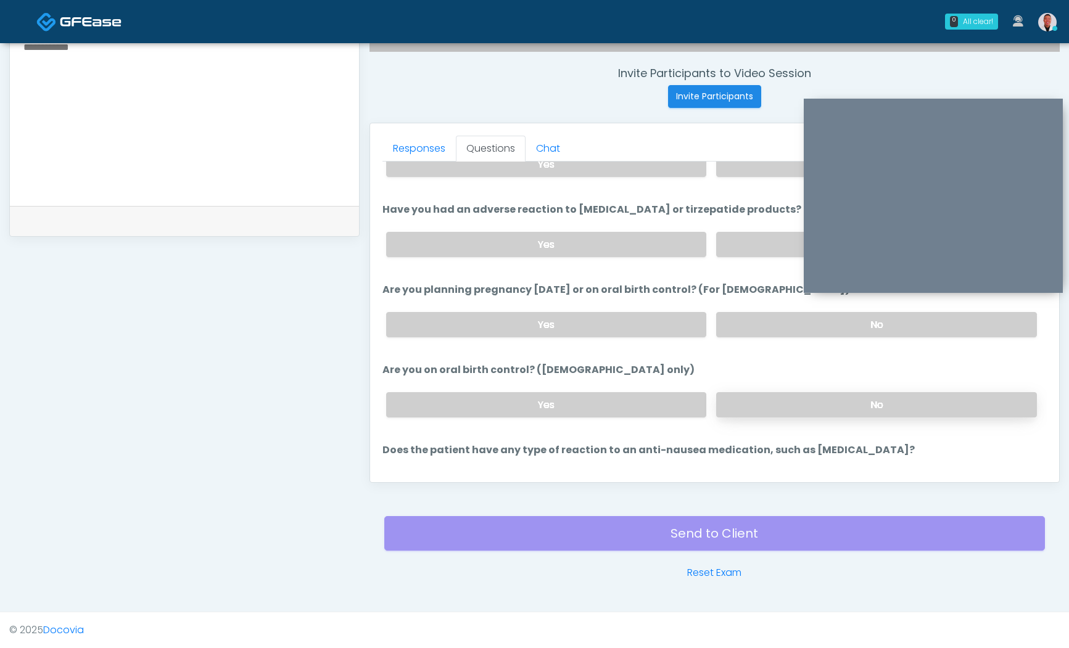
click at [779, 407] on label "No" at bounding box center [876, 404] width 321 height 25
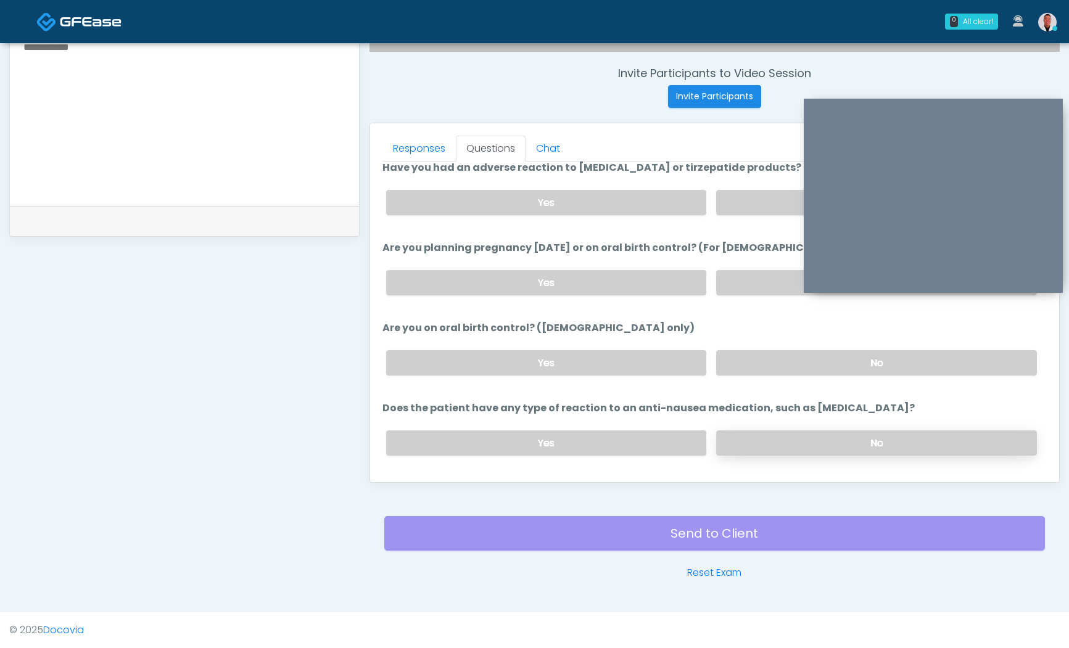
click at [784, 434] on label "No" at bounding box center [876, 443] width 321 height 25
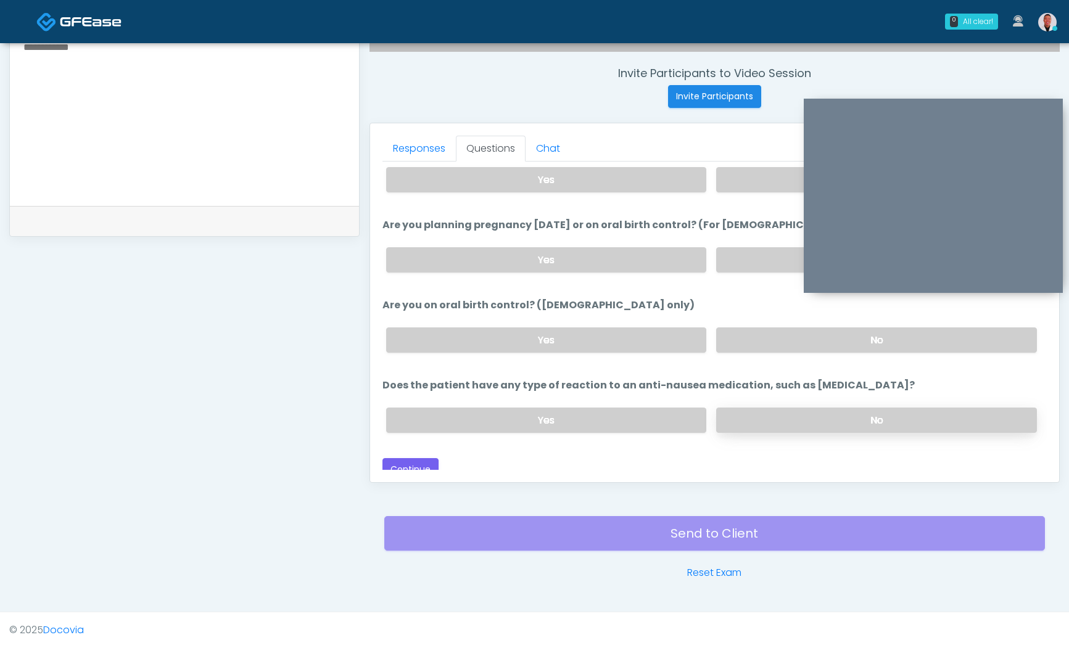
scroll to position [681, 0]
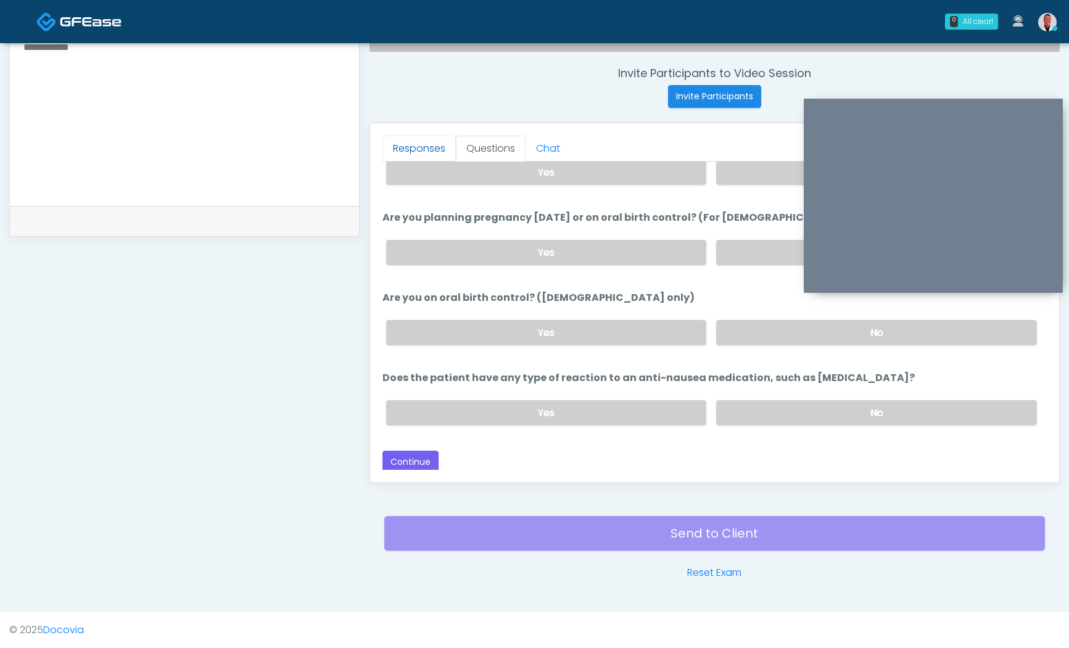
click at [418, 151] on link "Responses" at bounding box center [419, 149] width 73 height 26
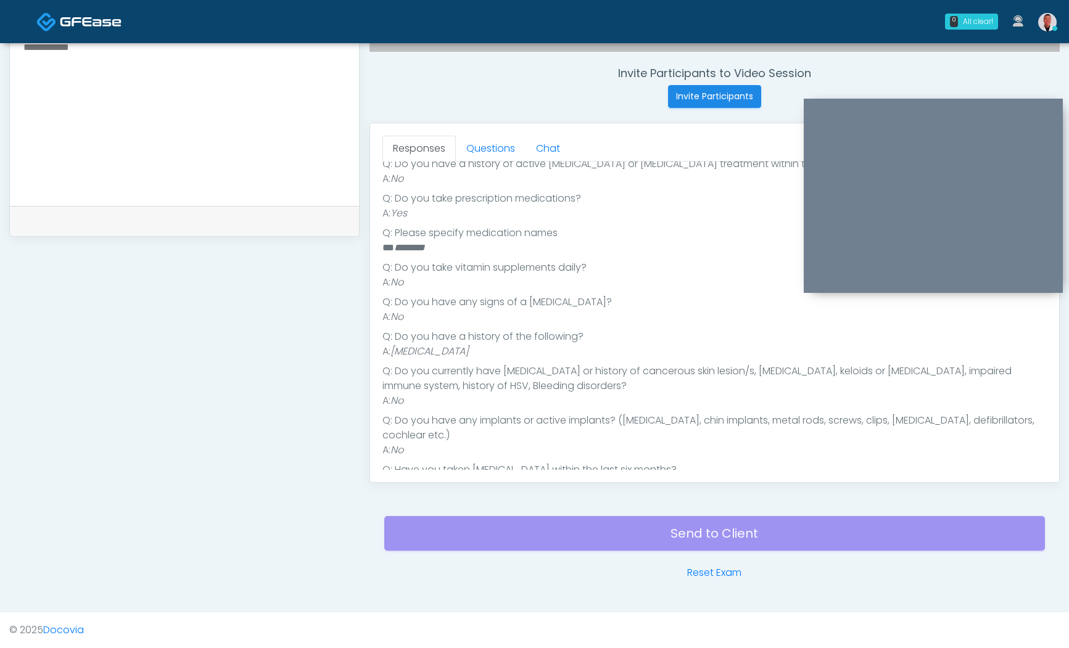
scroll to position [278, 0]
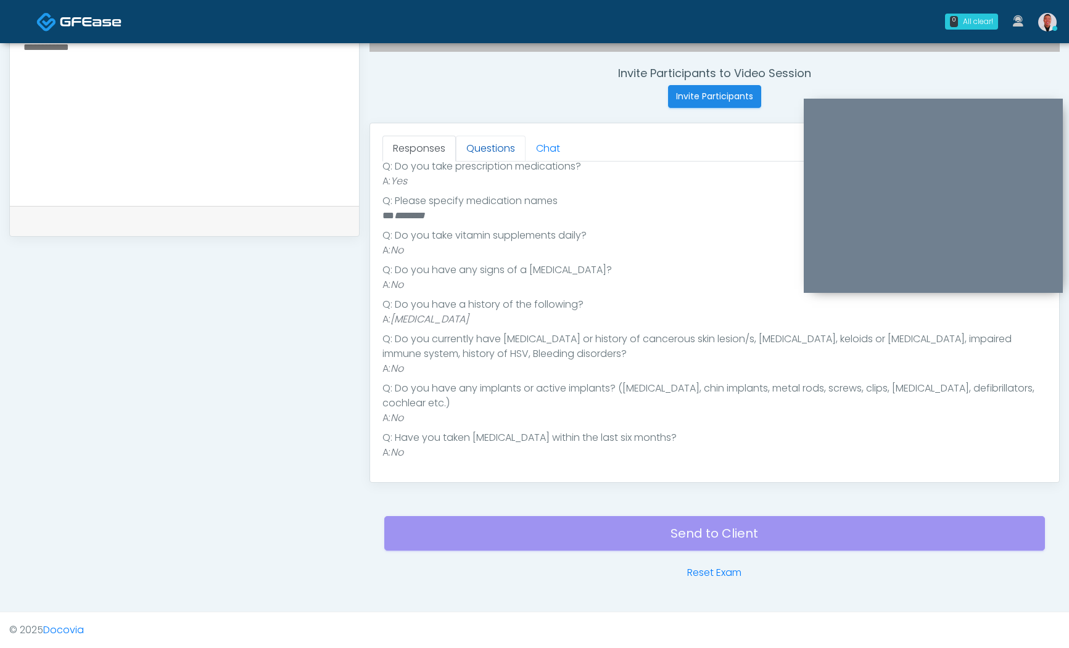
click at [489, 143] on link "Questions" at bounding box center [491, 149] width 70 height 26
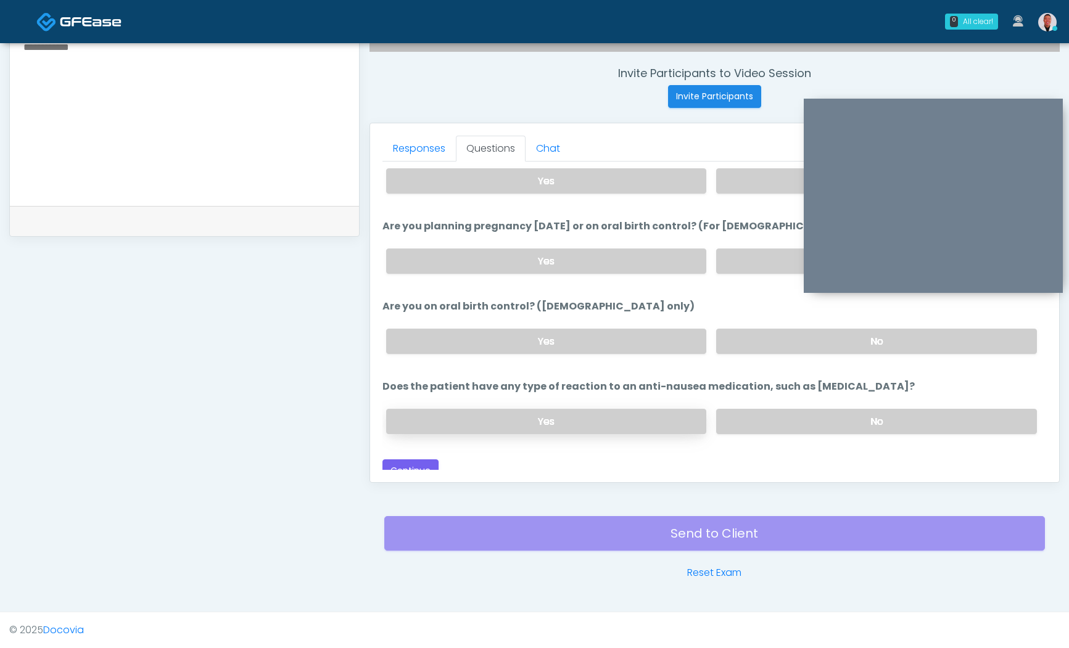
scroll to position [681, 0]
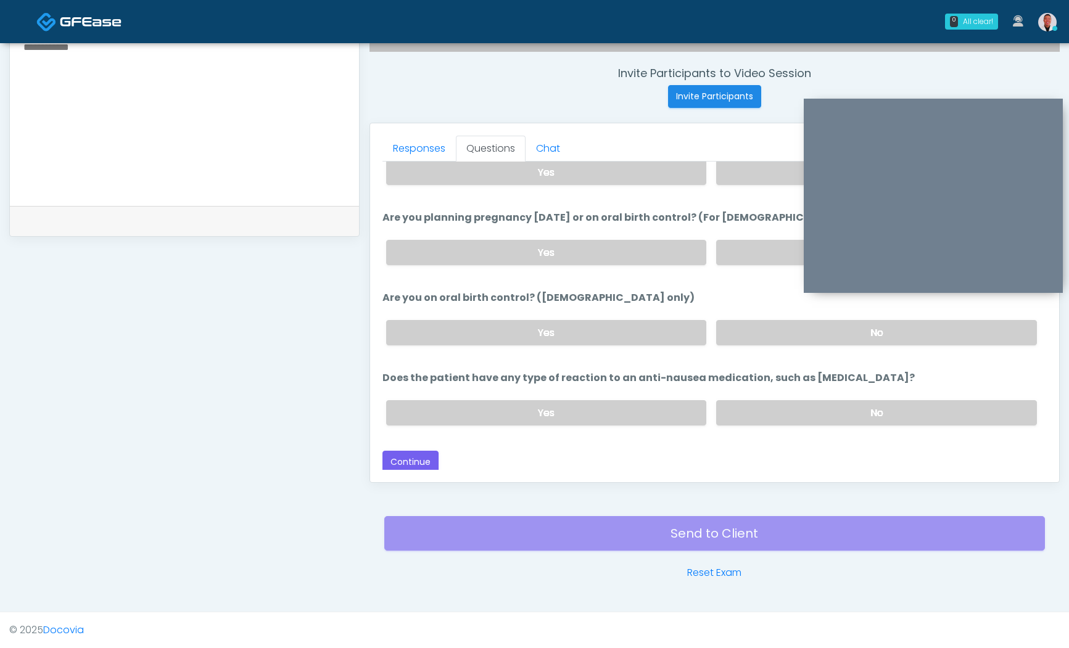
click at [228, 96] on textarea at bounding box center [184, 114] width 325 height 151
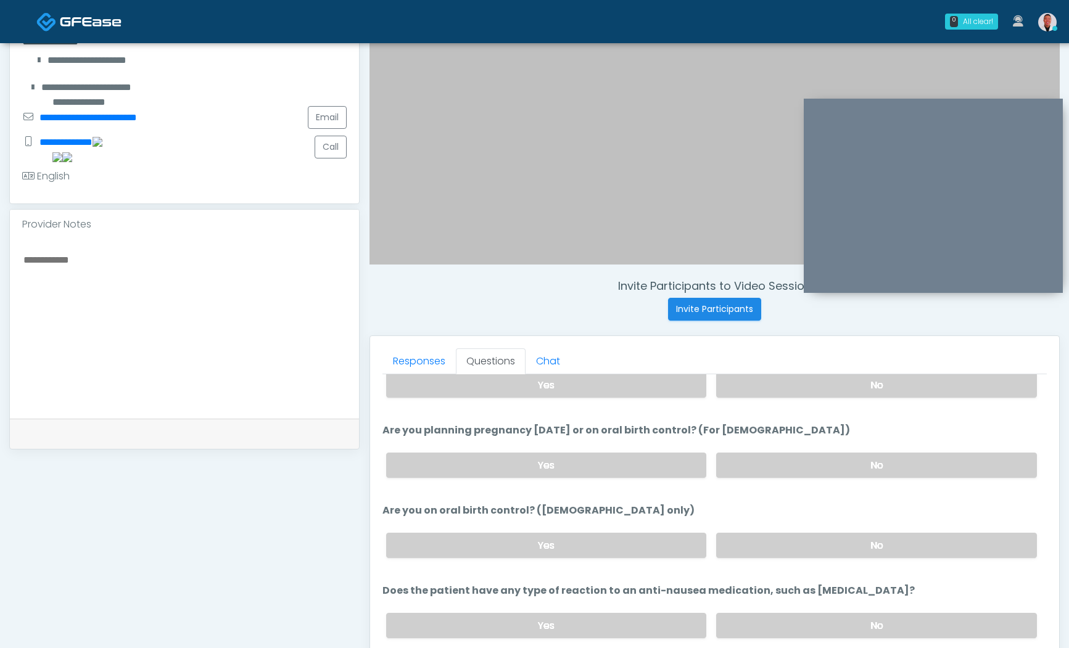
scroll to position [194, 0]
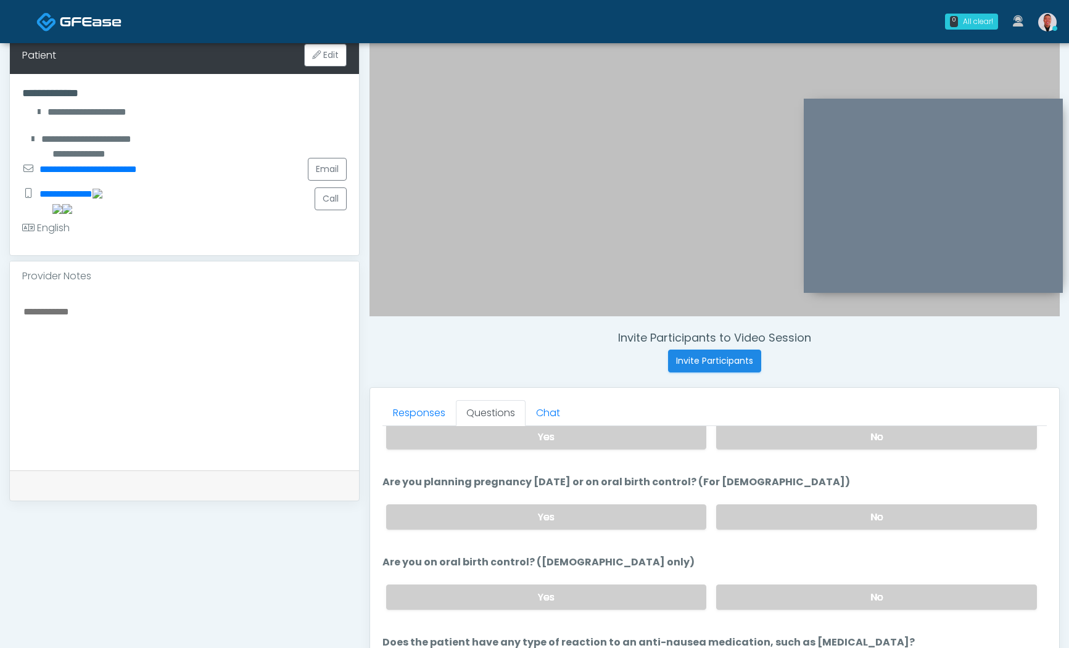
click at [197, 326] on textarea at bounding box center [184, 379] width 325 height 151
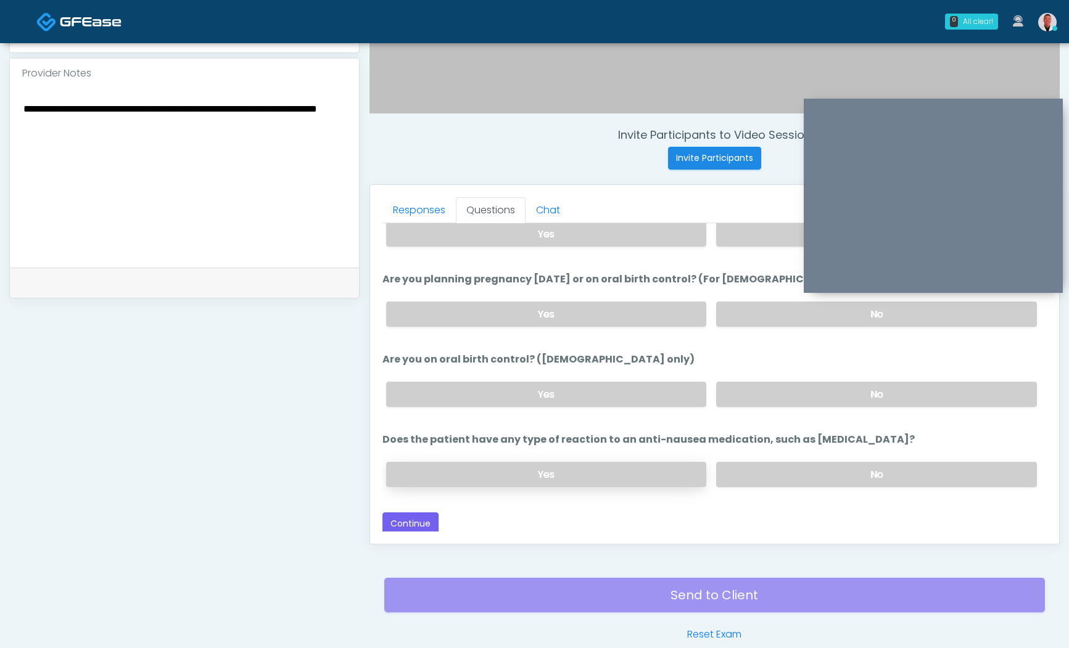
scroll to position [459, 0]
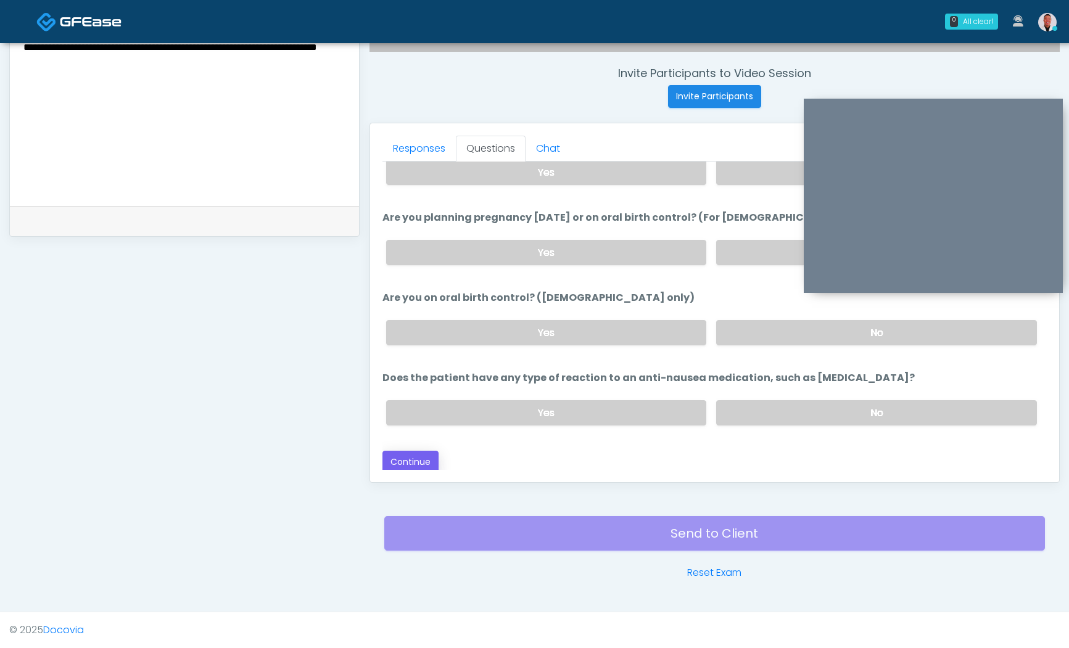
type textarea "**********"
click at [412, 451] on button "Continue" at bounding box center [411, 462] width 56 height 23
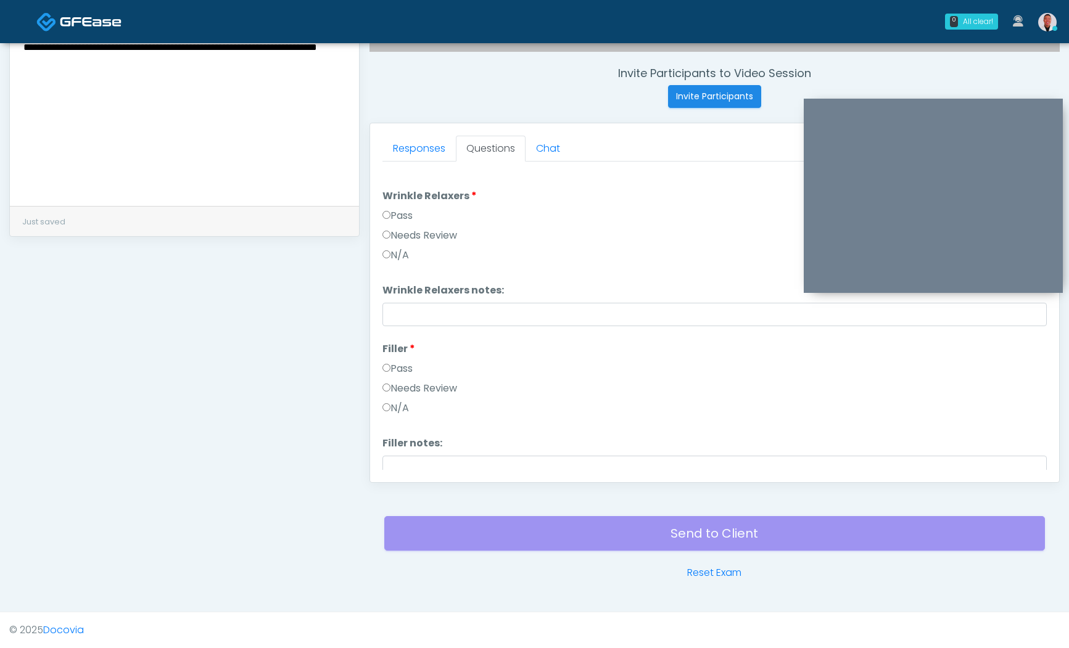
scroll to position [0, 0]
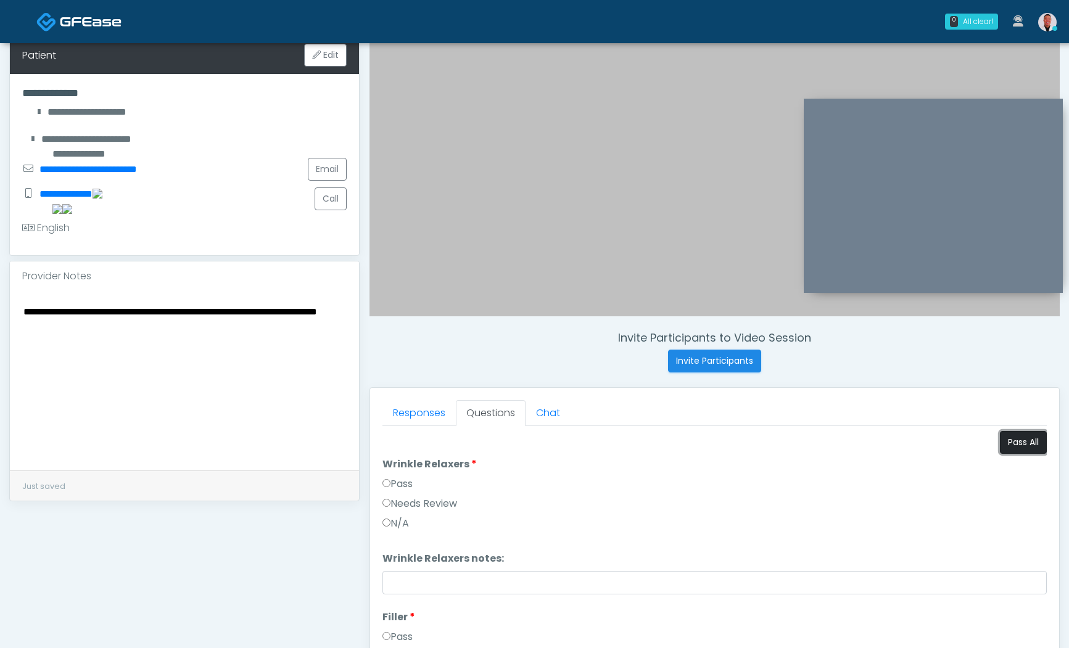
click at [1004, 444] on button "Pass All" at bounding box center [1023, 442] width 47 height 23
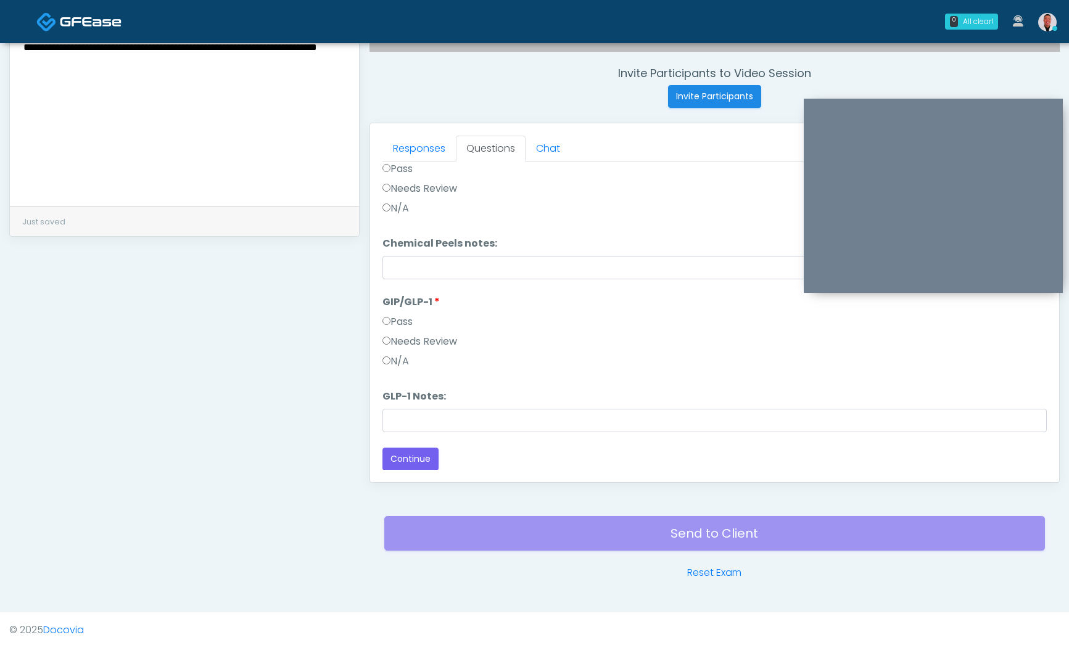
scroll to position [1428, 0]
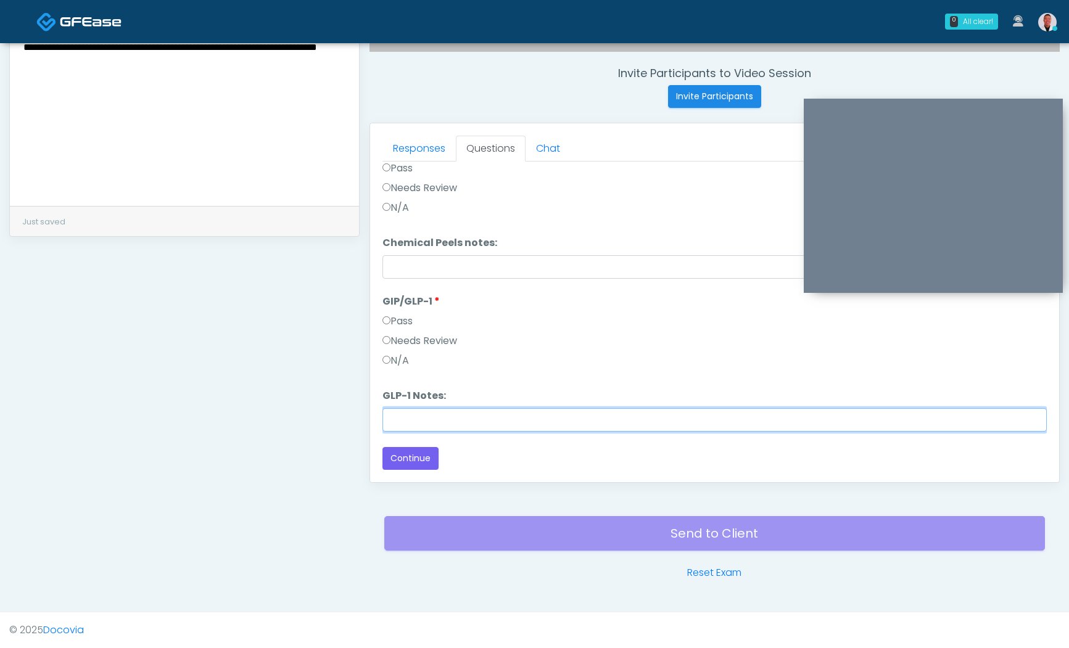
click at [435, 412] on input "GLP-1 Notes:" at bounding box center [715, 419] width 664 height 23
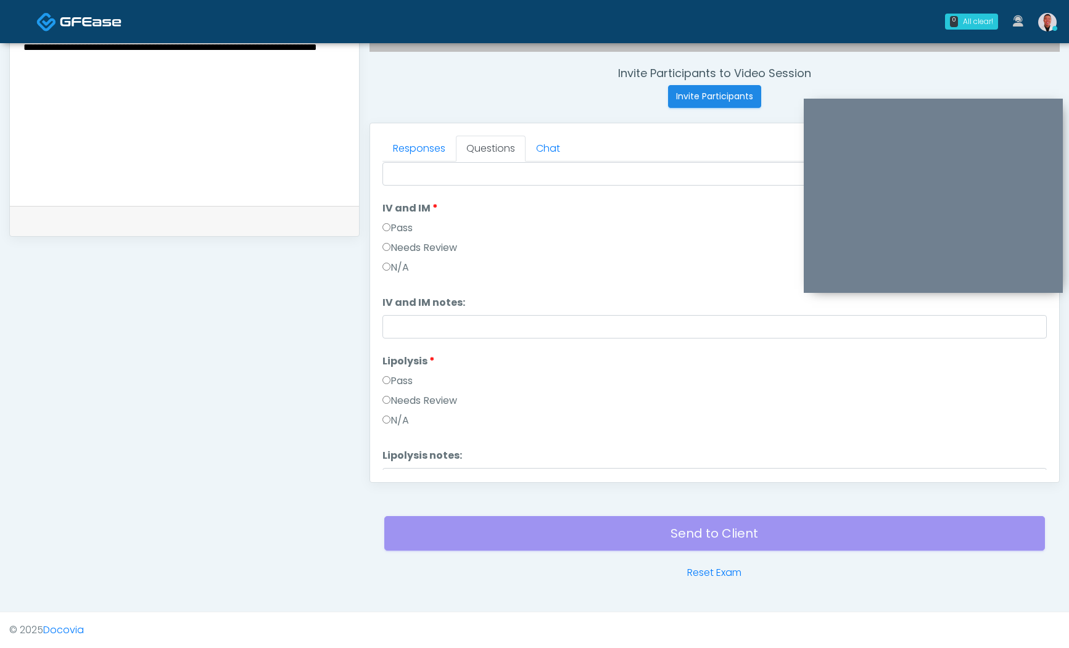
scroll to position [450, 0]
type input "**********"
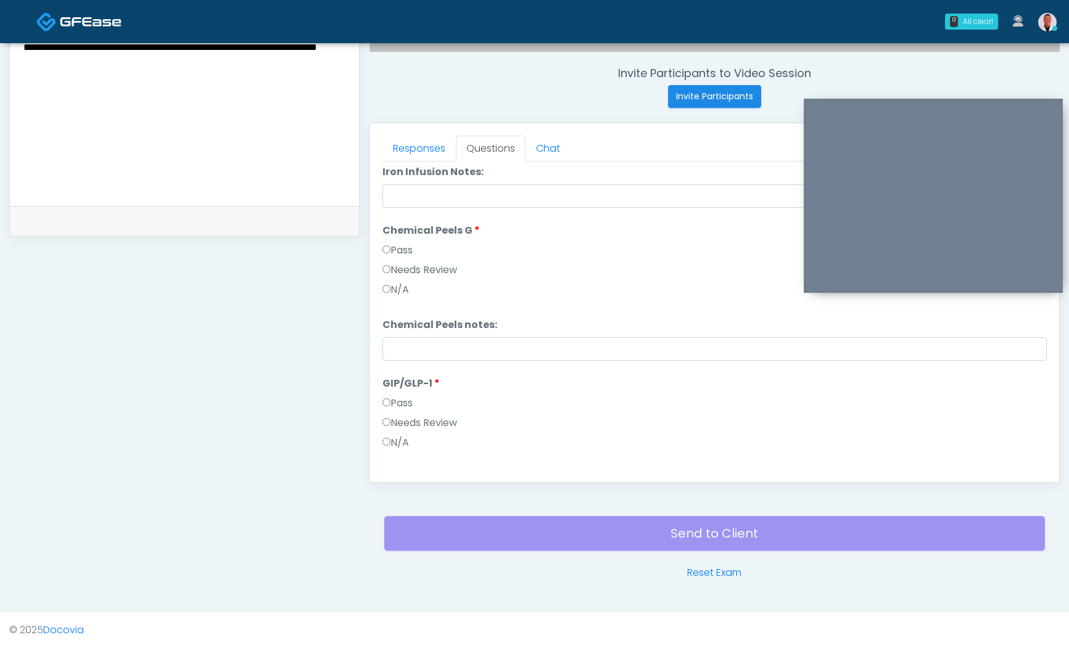
scroll to position [1428, 0]
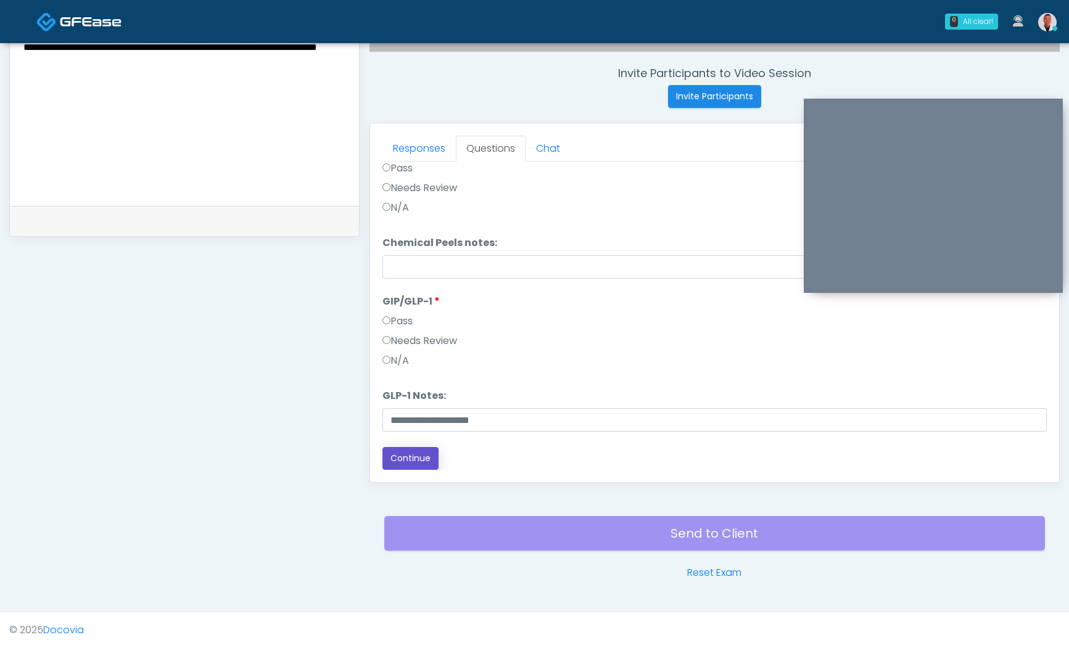
click at [425, 455] on button "Continue" at bounding box center [411, 458] width 56 height 23
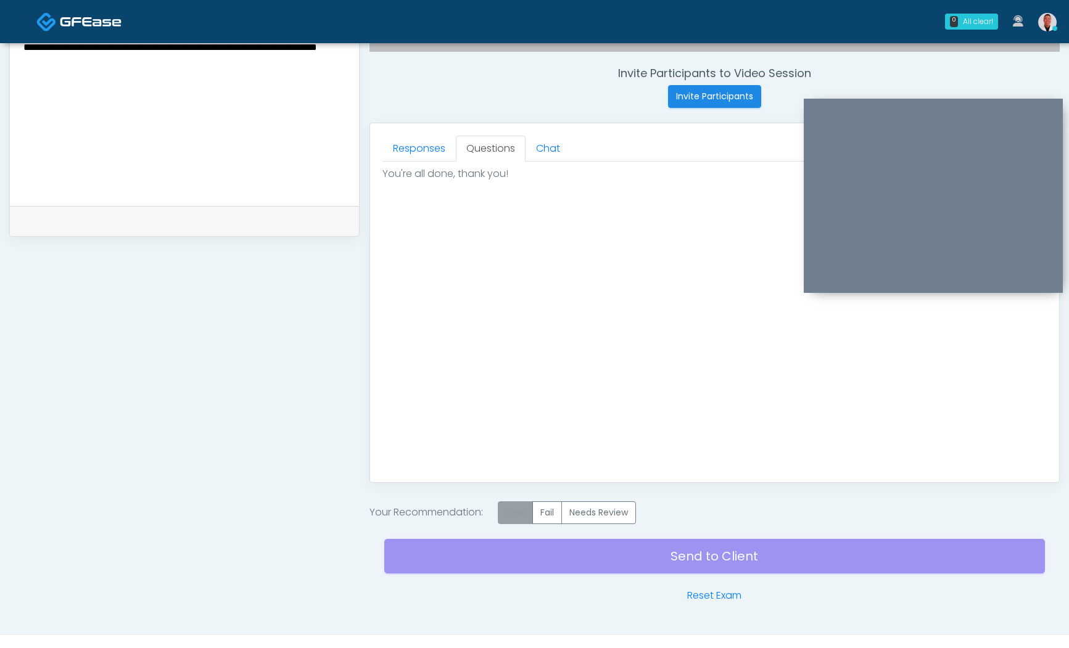
click at [526, 515] on label "Pass" at bounding box center [515, 513] width 35 height 23
click at [777, 552] on div "Send to Client Reset Exam" at bounding box center [714, 563] width 661 height 79
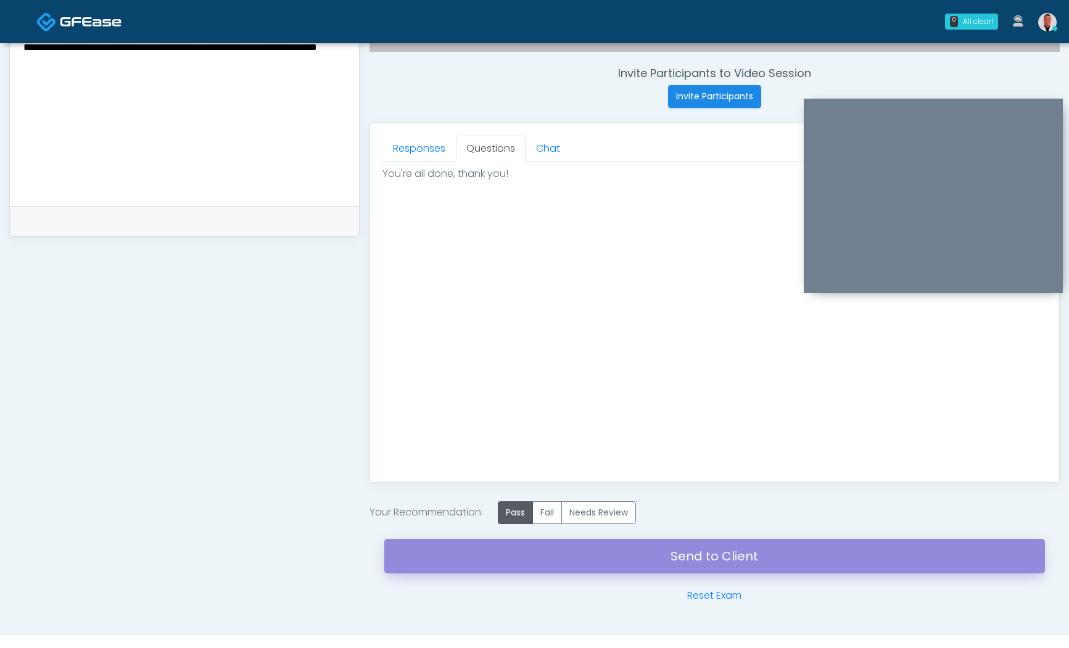
click at [776, 552] on link "Send to Client" at bounding box center [714, 556] width 661 height 35
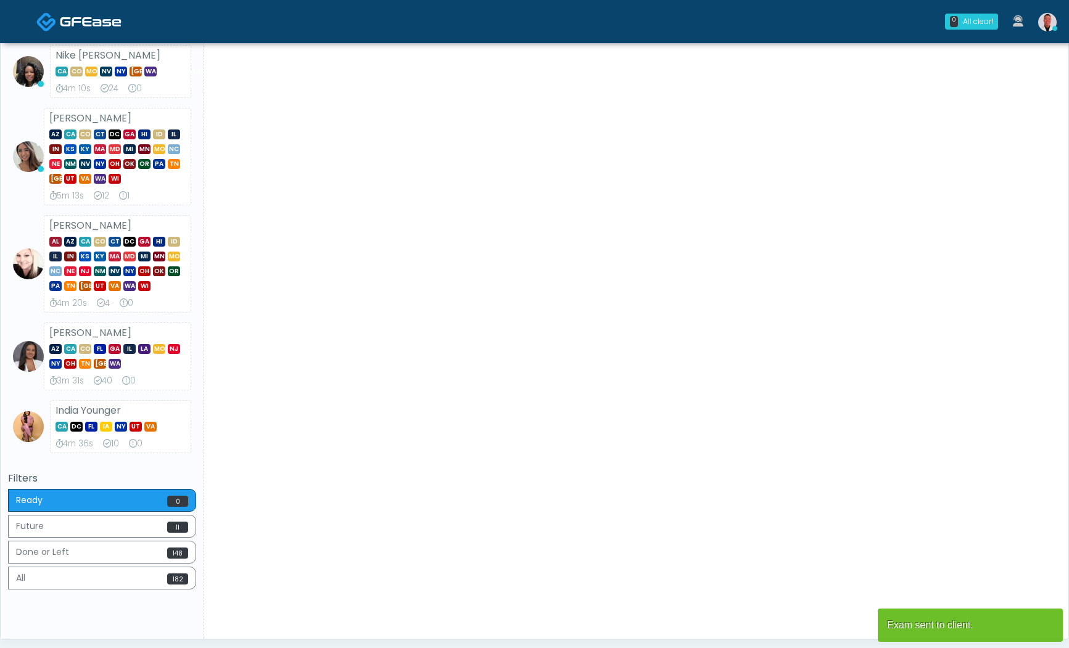
scroll to position [339, 0]
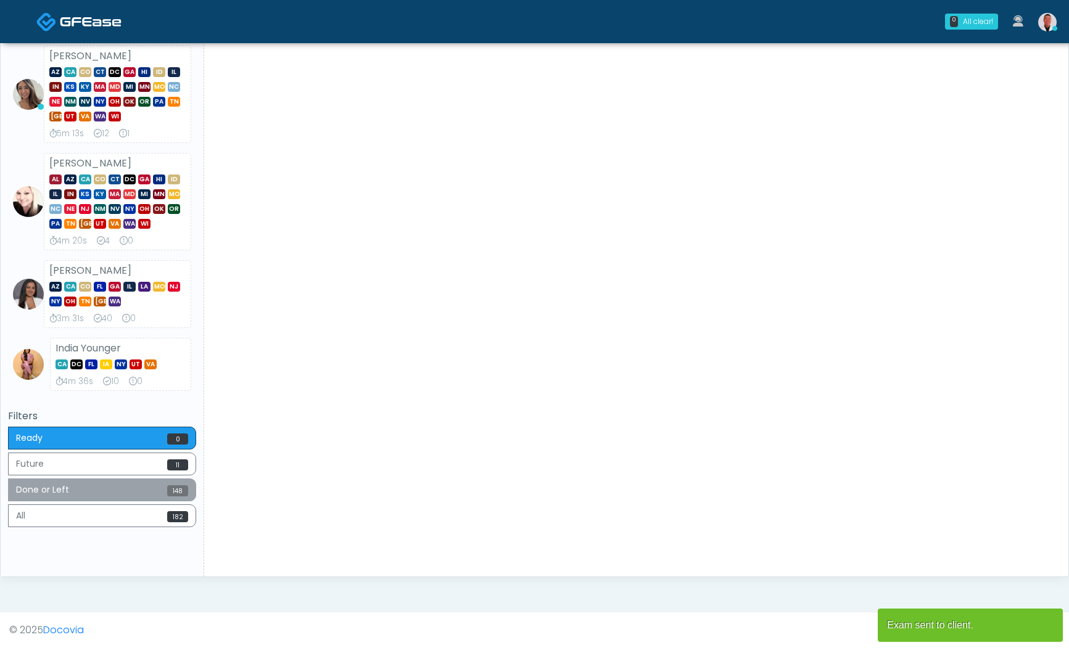
click at [139, 486] on button "Done or Left 148" at bounding box center [102, 490] width 188 height 23
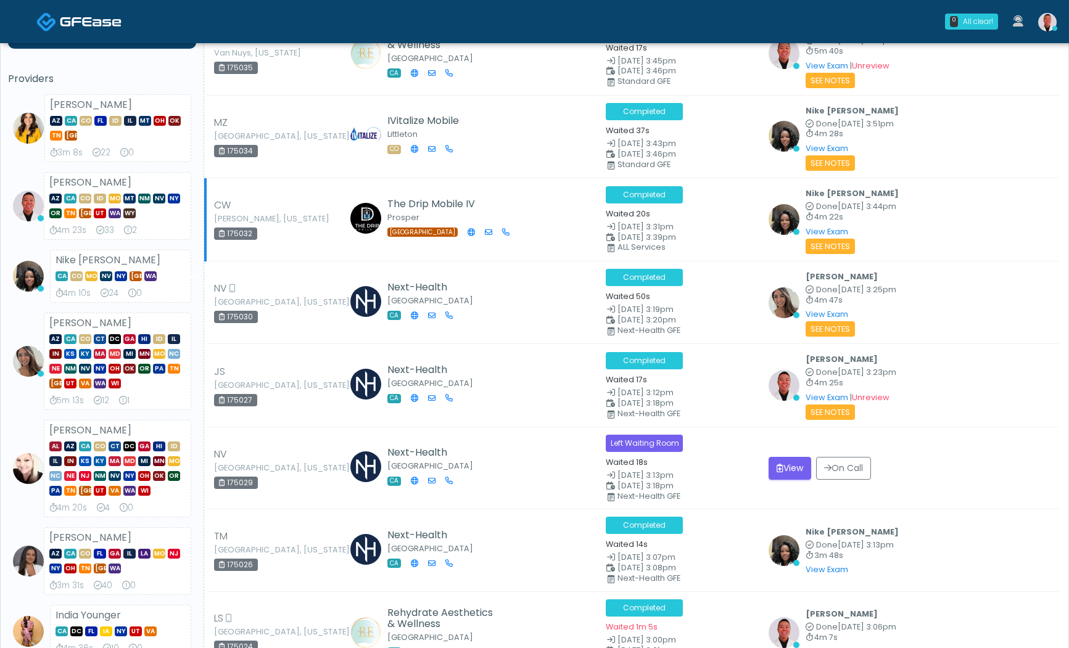
scroll to position [0, 0]
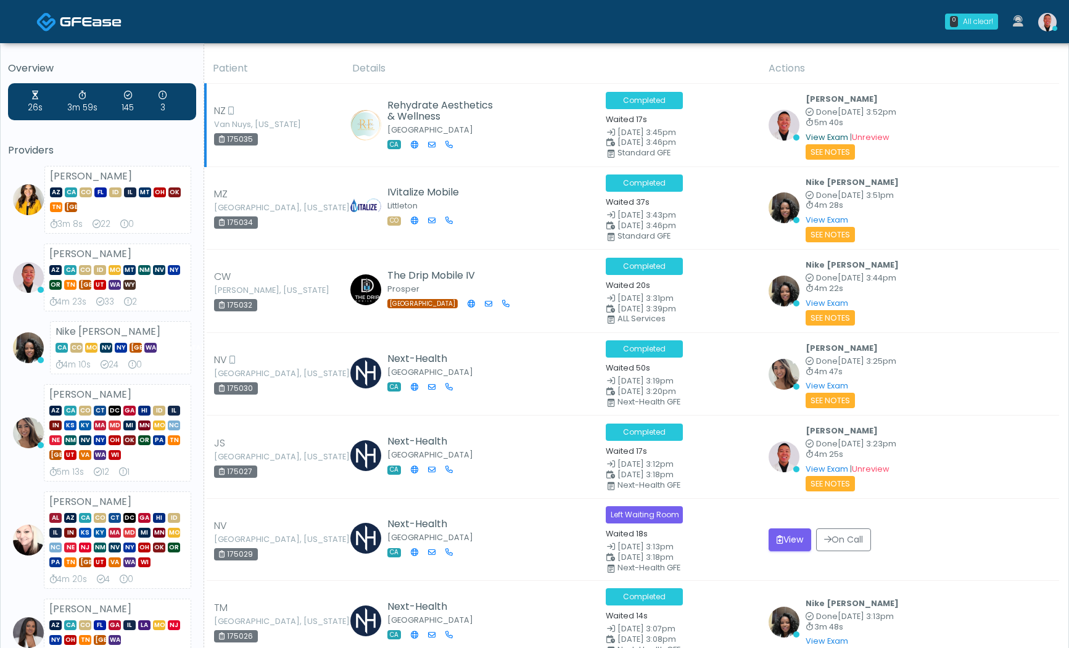
click at [825, 132] on link "View Exam" at bounding box center [827, 137] width 43 height 10
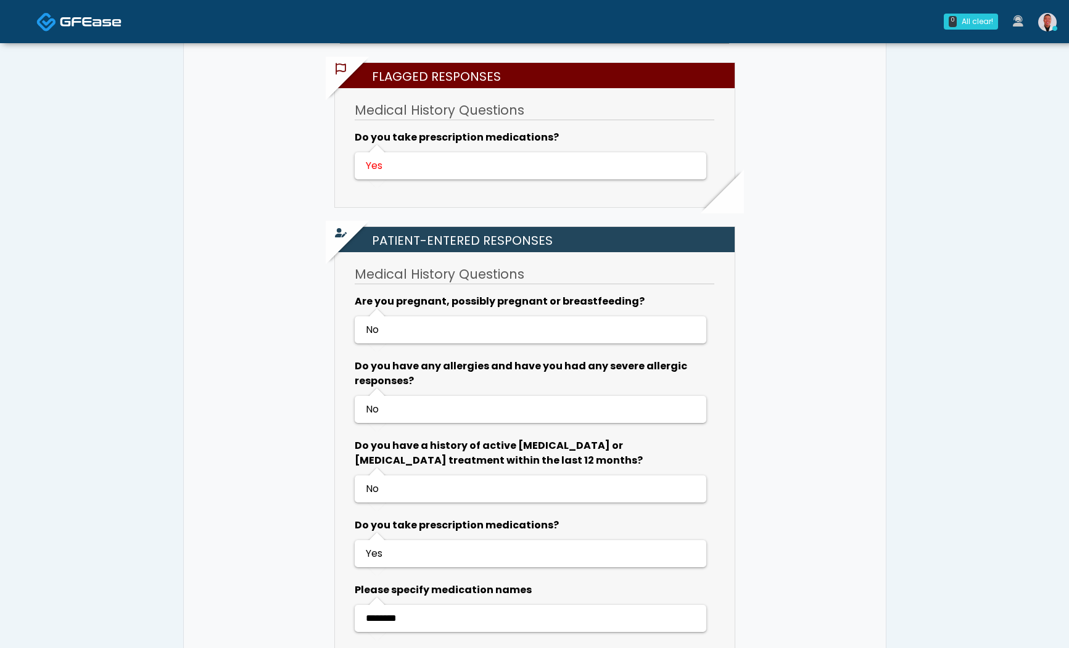
scroll to position [836, 0]
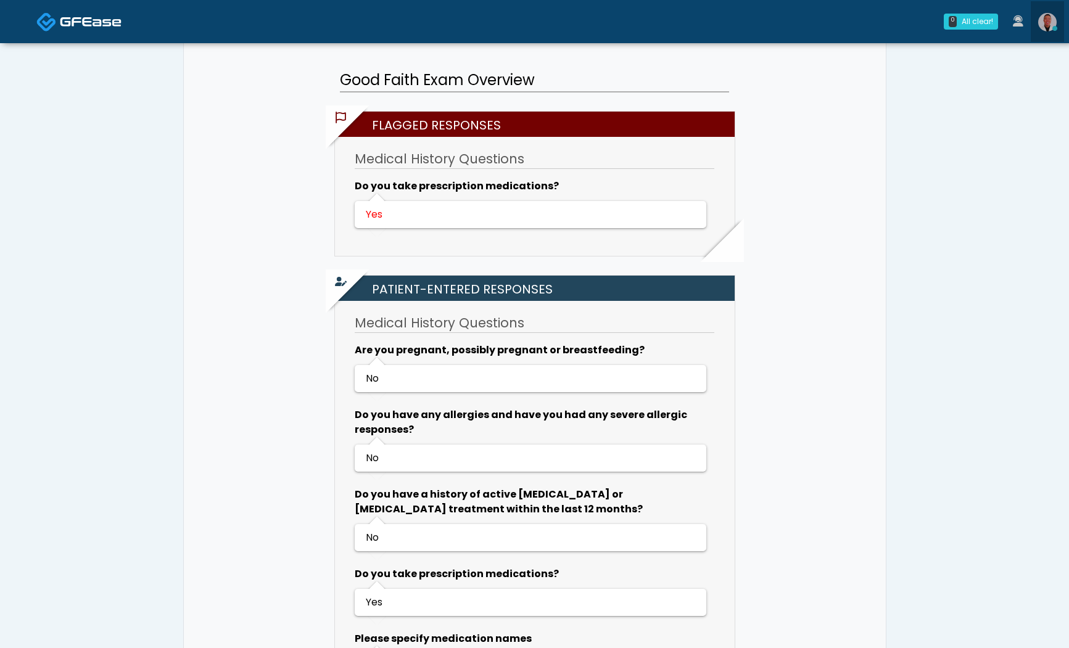
click at [1053, 19] on img at bounding box center [1047, 22] width 19 height 19
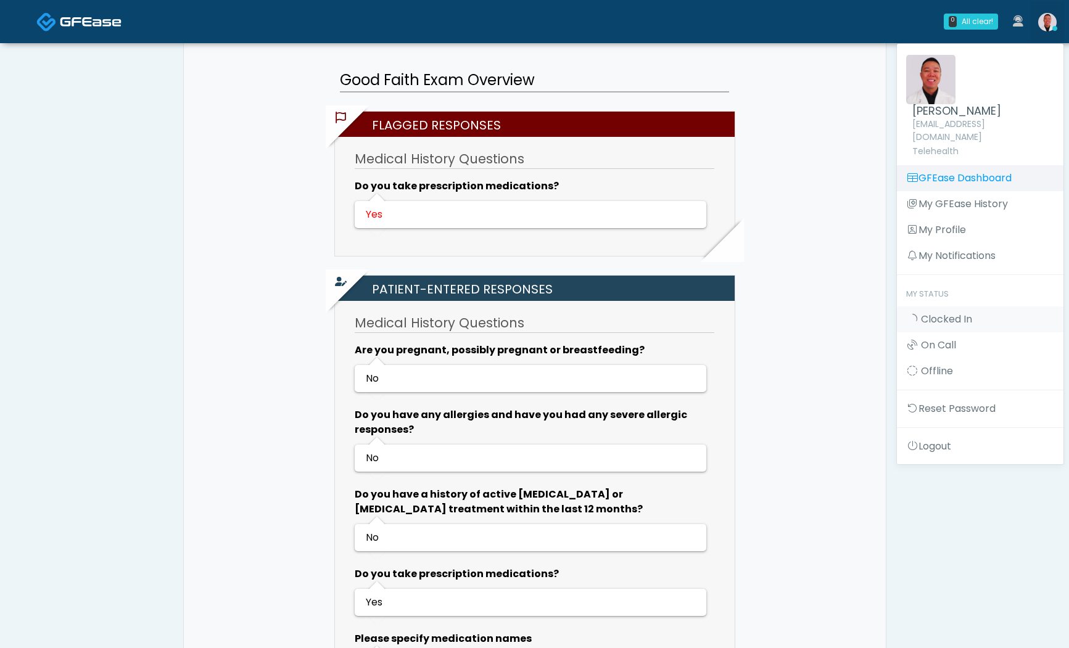
click at [958, 165] on link "GFEase Dashboard" at bounding box center [980, 178] width 167 height 26
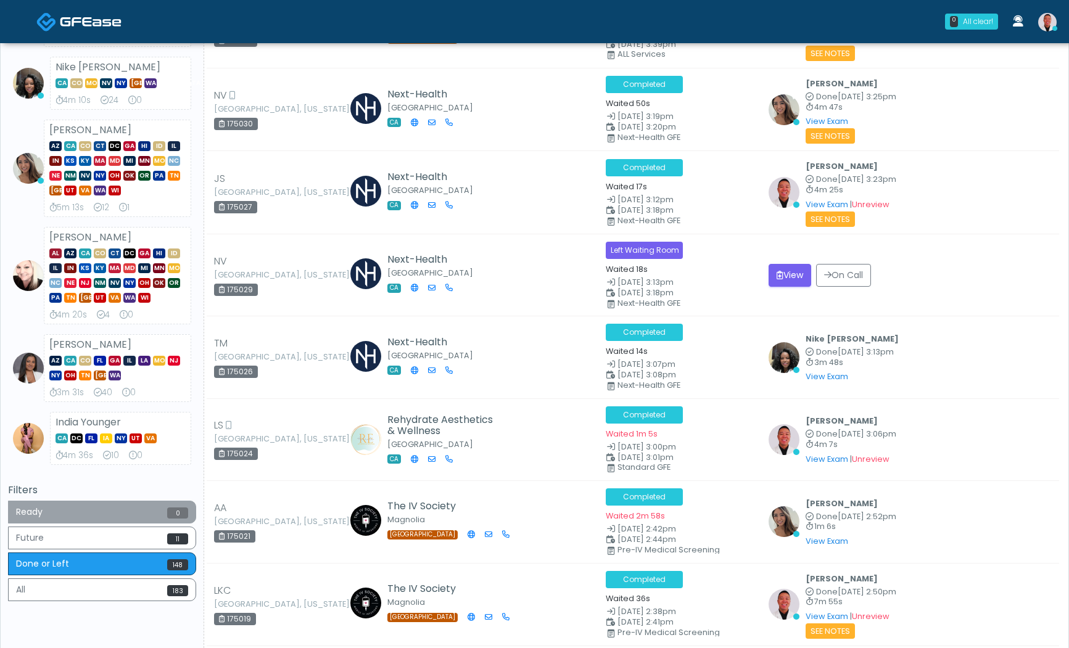
click at [122, 507] on button "Ready 0" at bounding box center [102, 512] width 188 height 23
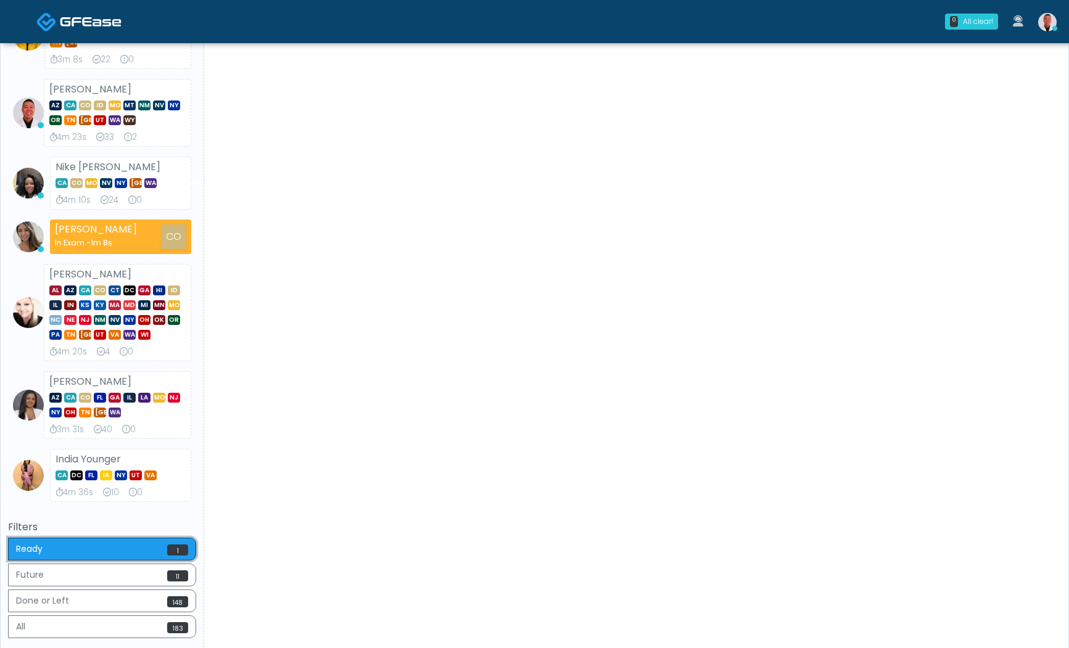
scroll to position [276, 0]
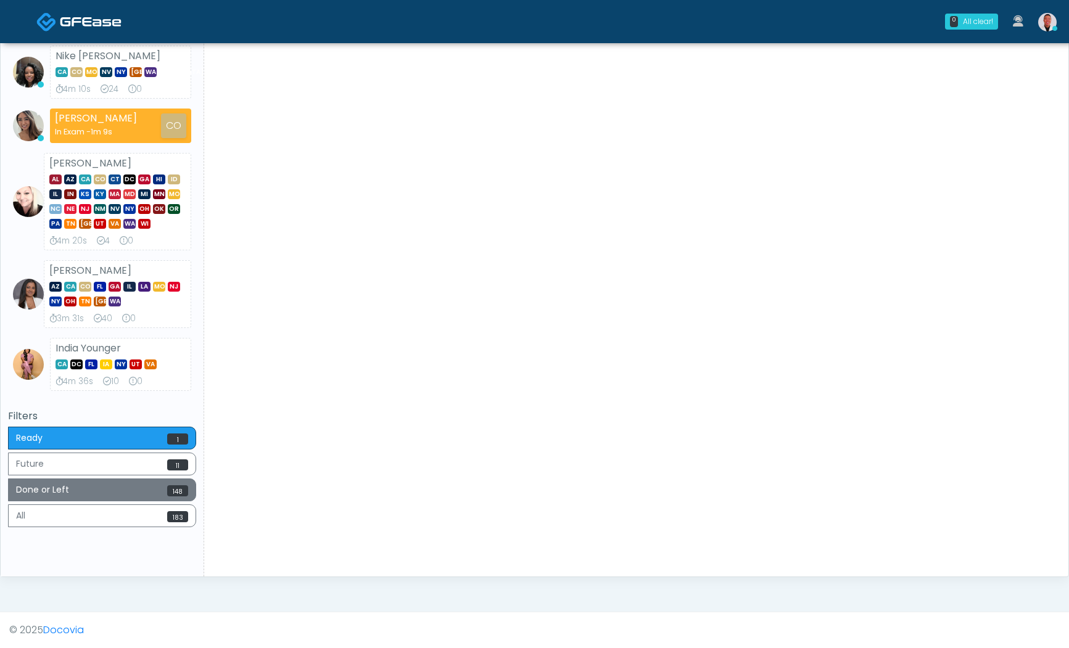
click at [160, 497] on button "Done or Left 148" at bounding box center [102, 490] width 188 height 23
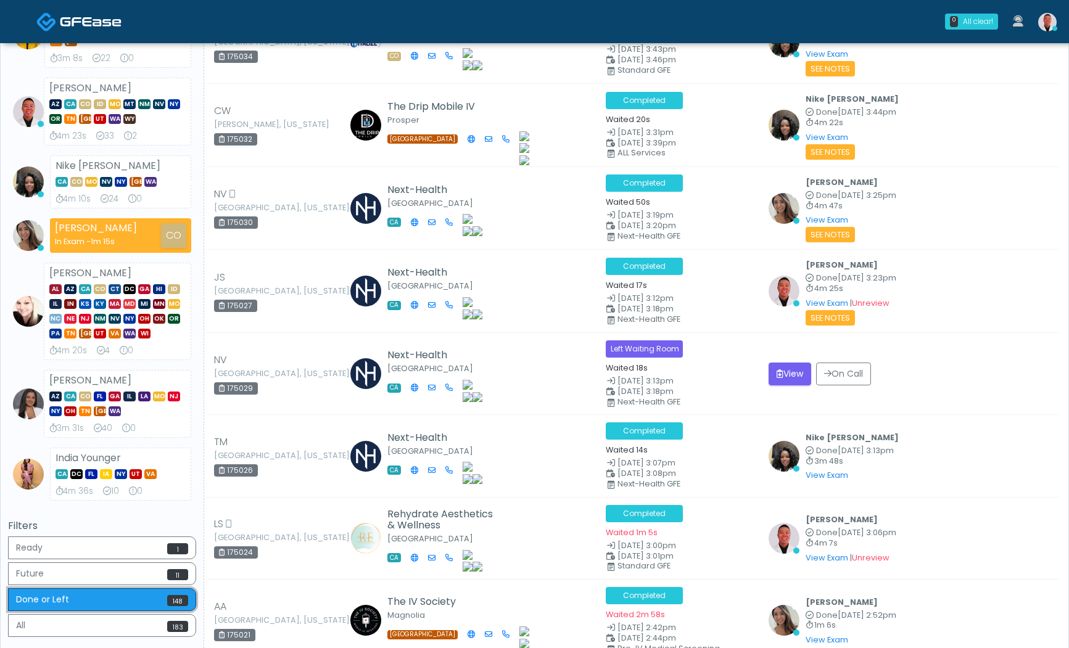
scroll to position [165, 0]
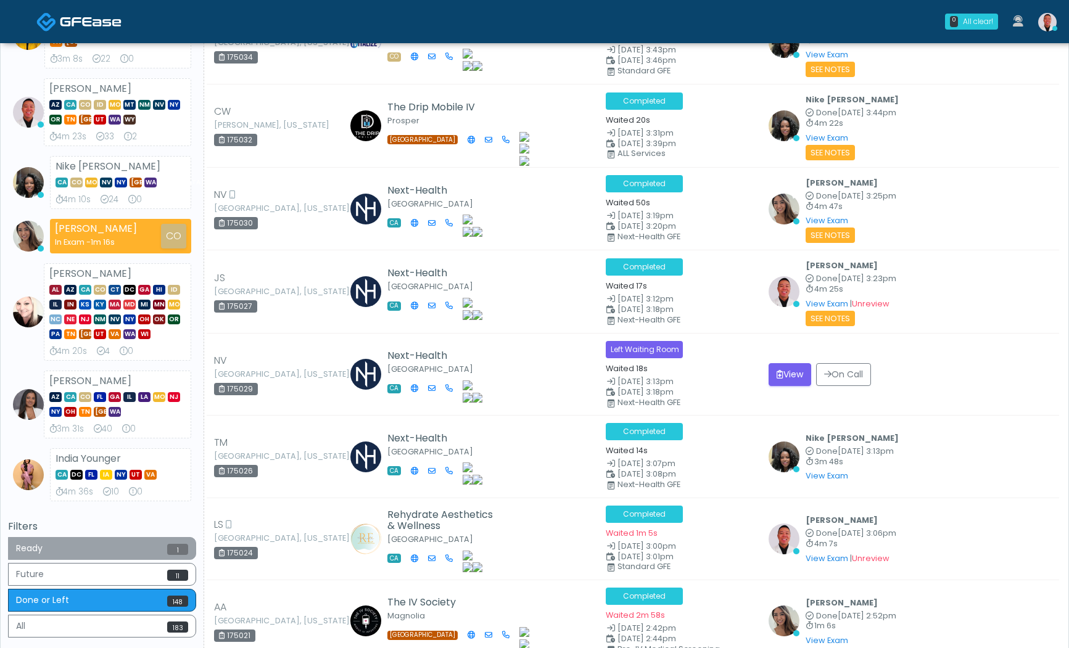
click at [152, 558] on button "Ready 1" at bounding box center [102, 548] width 188 height 23
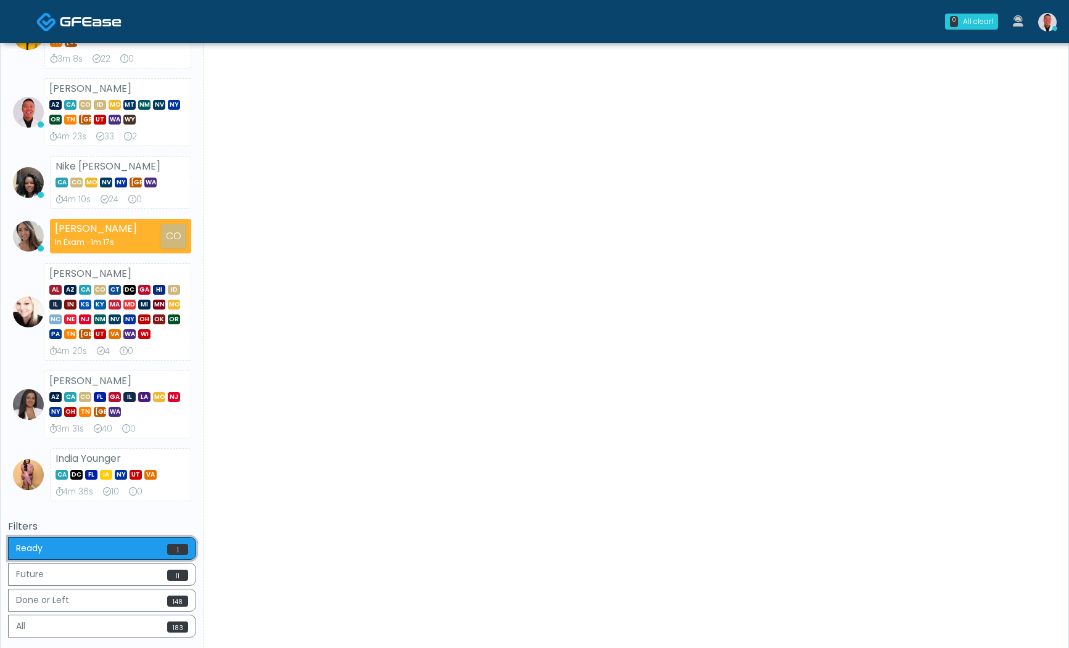
scroll to position [0, 0]
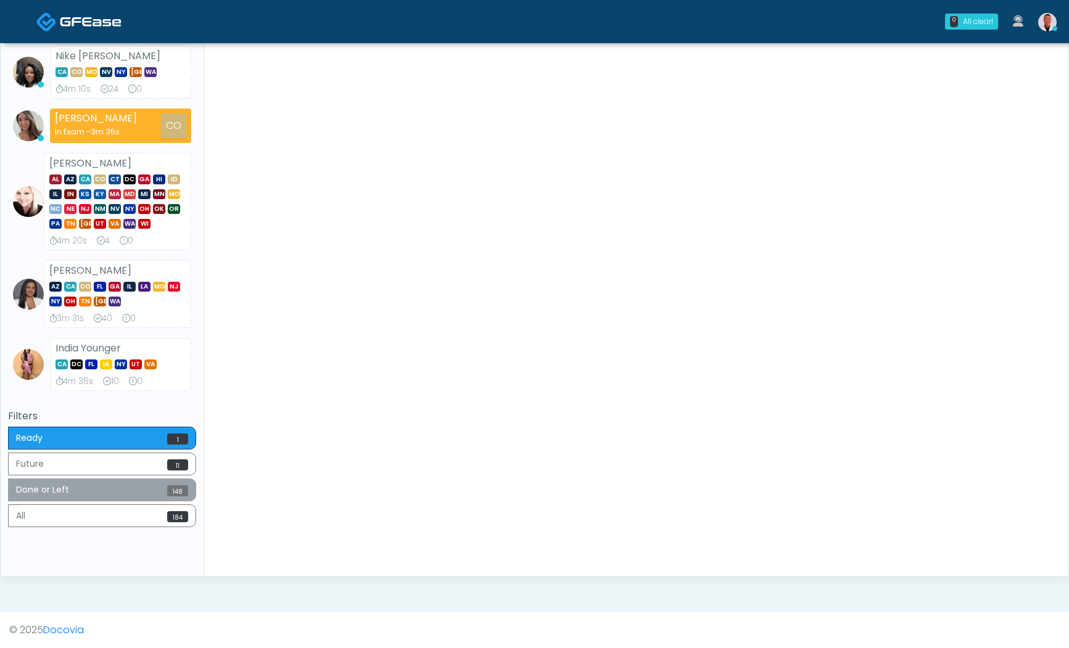
click at [135, 494] on button "Done or Left 148" at bounding box center [102, 490] width 188 height 23
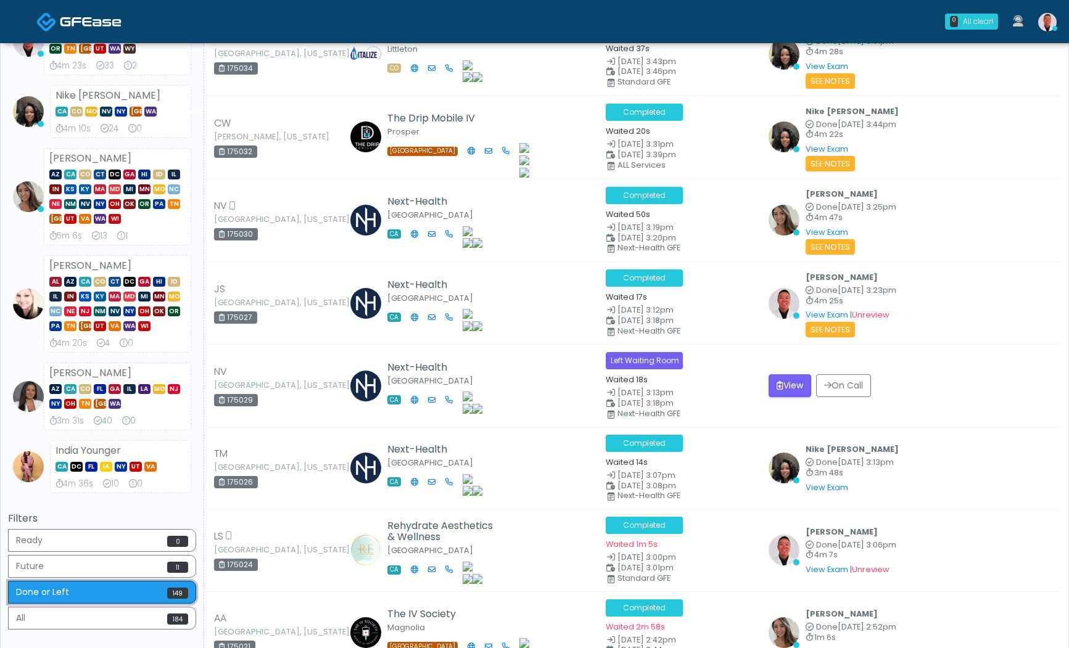
scroll to position [260, 0]
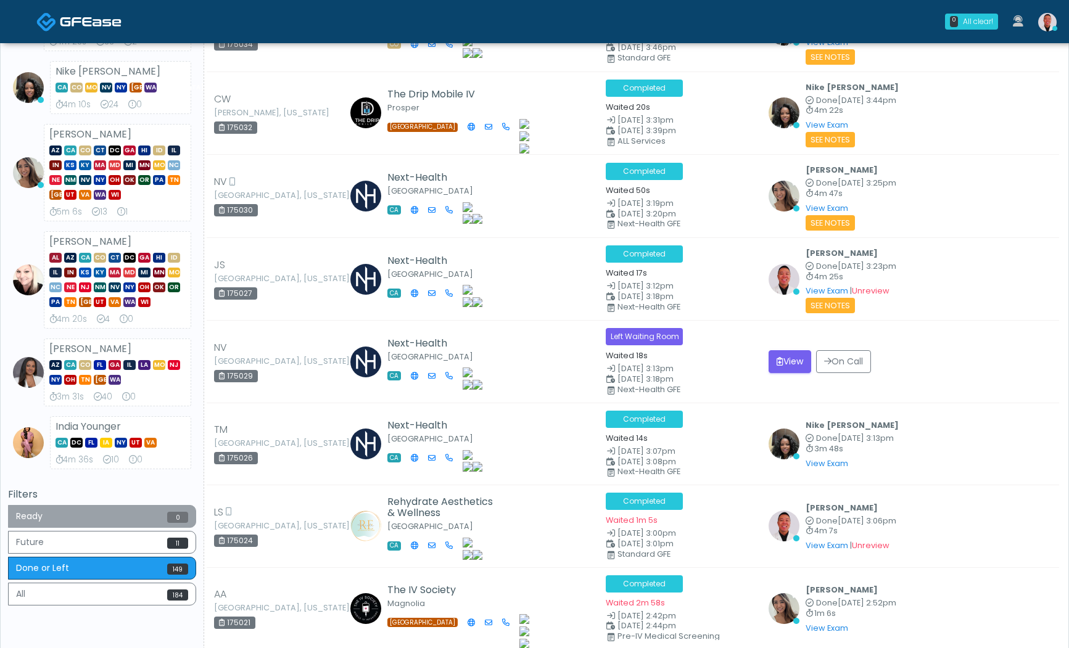
click at [101, 516] on button "Ready 0" at bounding box center [102, 516] width 188 height 23
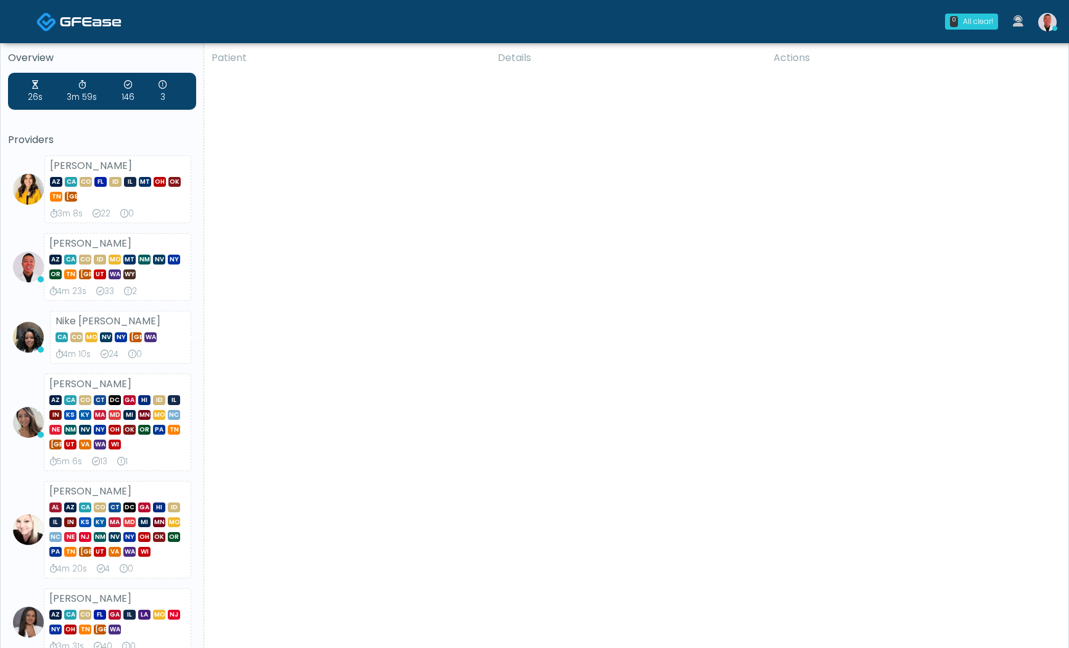
scroll to position [0, 0]
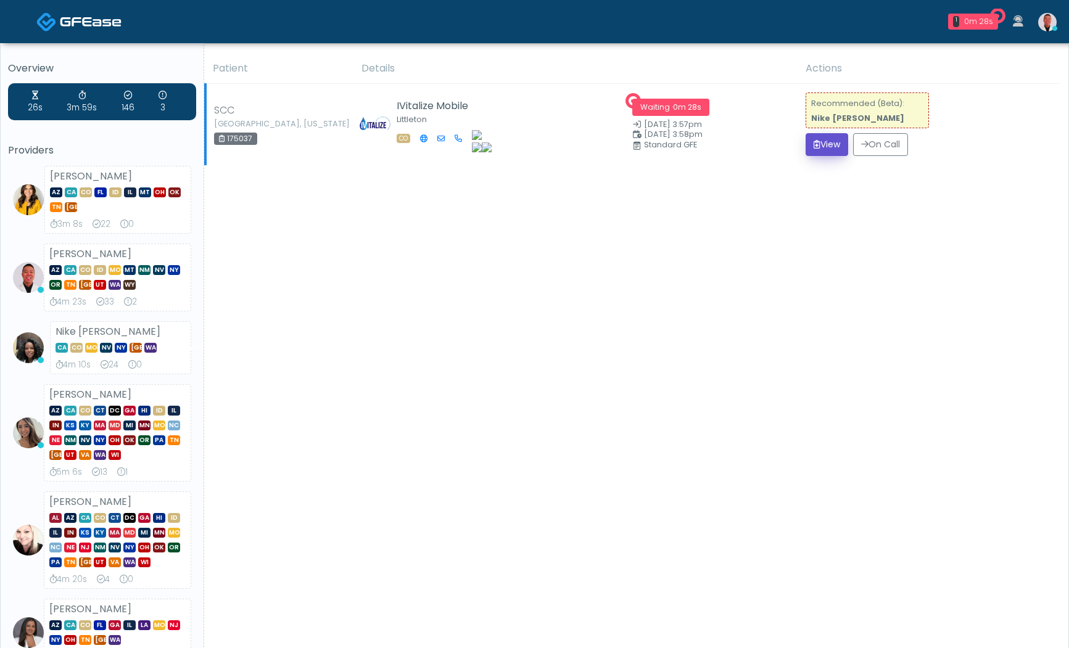
click at [814, 143] on icon "submit" at bounding box center [817, 144] width 7 height 9
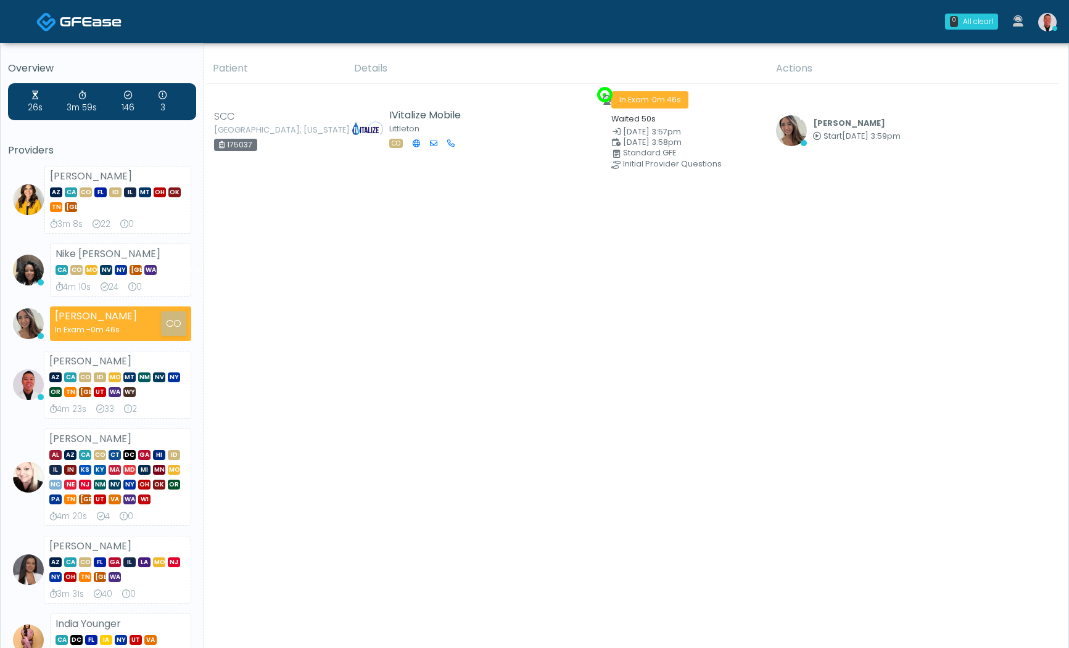
click at [1055, 20] on img at bounding box center [1047, 22] width 19 height 19
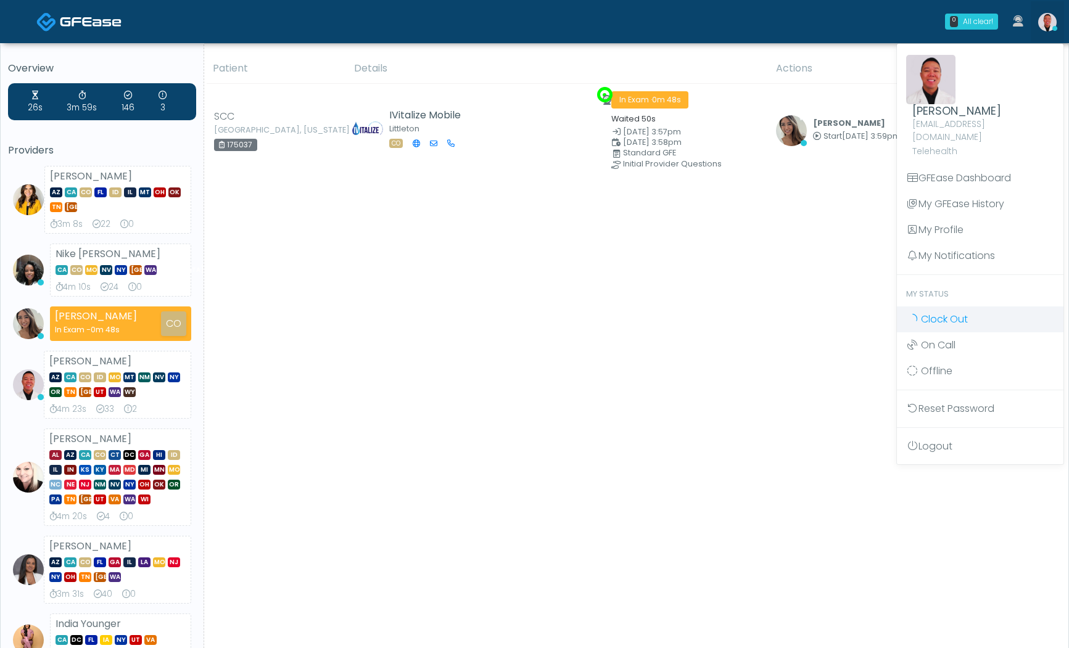
click at [940, 312] on span "Clock Out" at bounding box center [944, 319] width 47 height 14
